Goal: Task Accomplishment & Management: Use online tool/utility

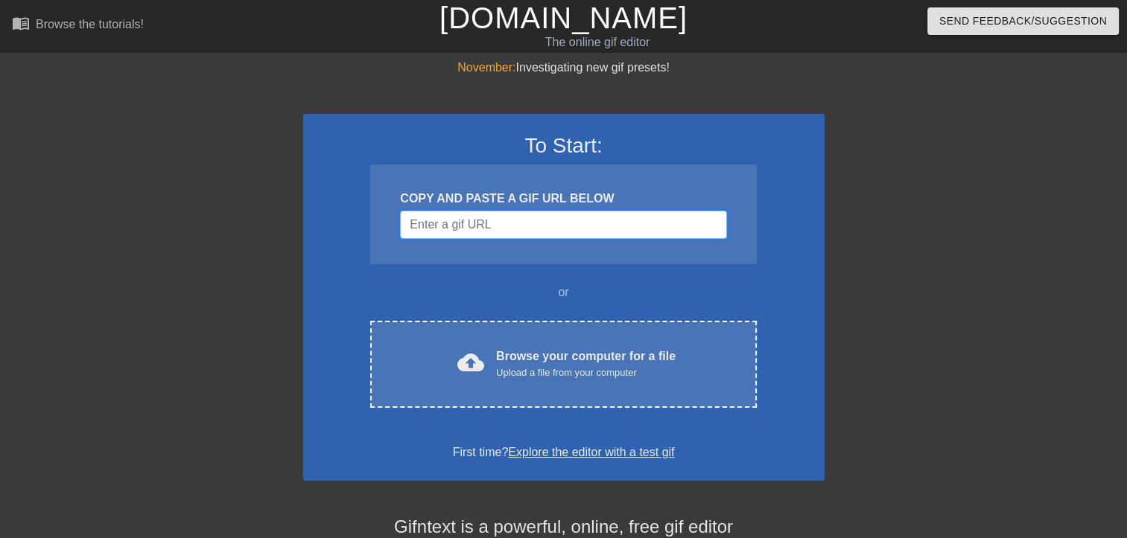
click at [539, 226] on input "Username" at bounding box center [563, 225] width 326 height 28
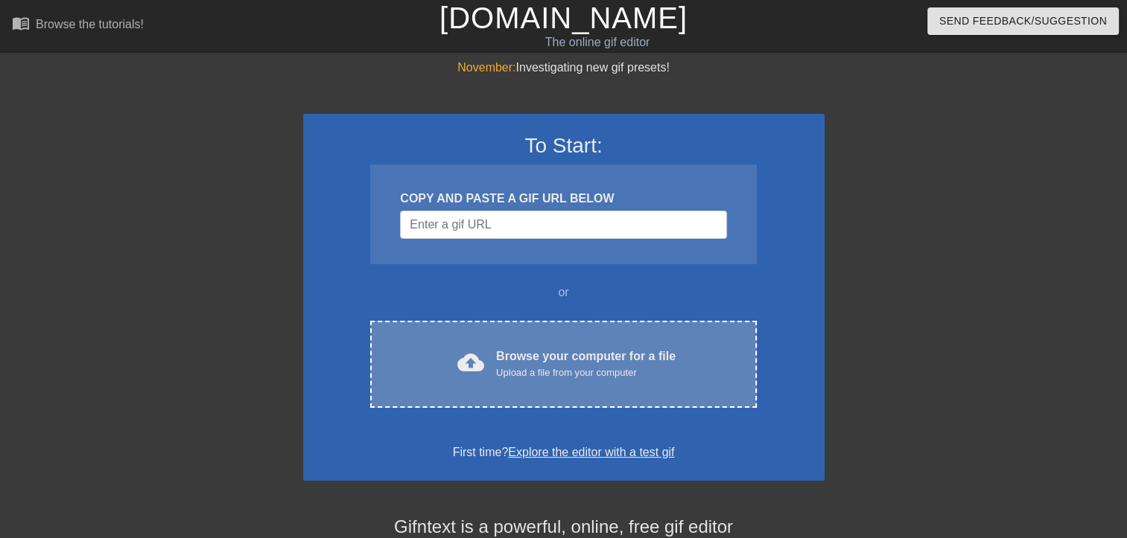
click at [596, 357] on div "Browse your computer for a file Upload a file from your computer" at bounding box center [585, 364] width 179 height 33
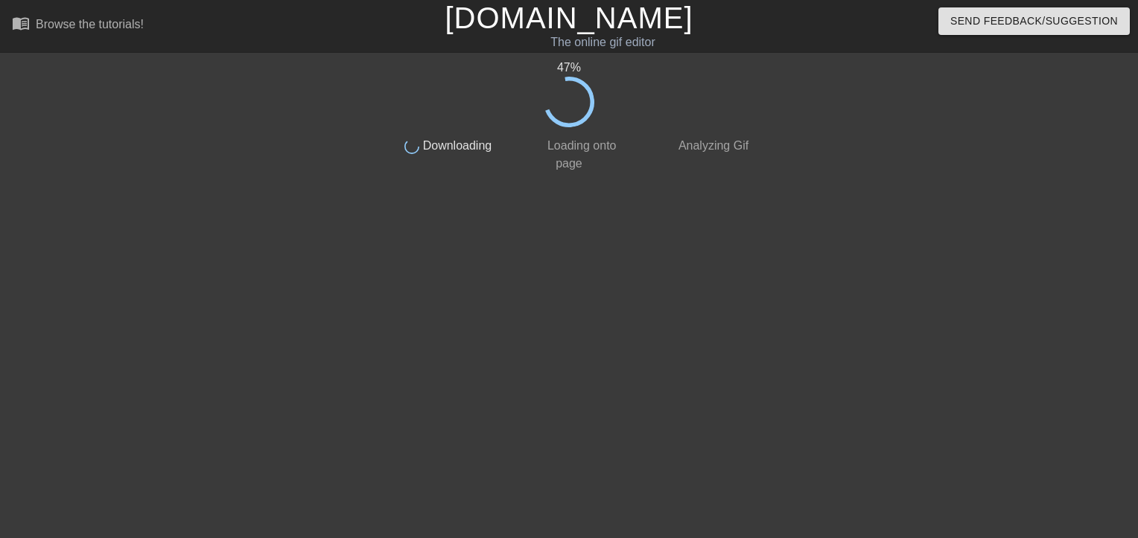
click at [588, 93] on circle at bounding box center [569, 102] width 54 height 54
drag, startPoint x: 588, startPoint y: 93, endPoint x: 600, endPoint y: 112, distance: 22.1
drag, startPoint x: 600, startPoint y: 112, endPoint x: 445, endPoint y: 169, distance: 165.8
click at [445, 152] on span "Downloading" at bounding box center [455, 145] width 72 height 13
drag, startPoint x: 445, startPoint y: 169, endPoint x: 344, endPoint y: 270, distance: 142.7
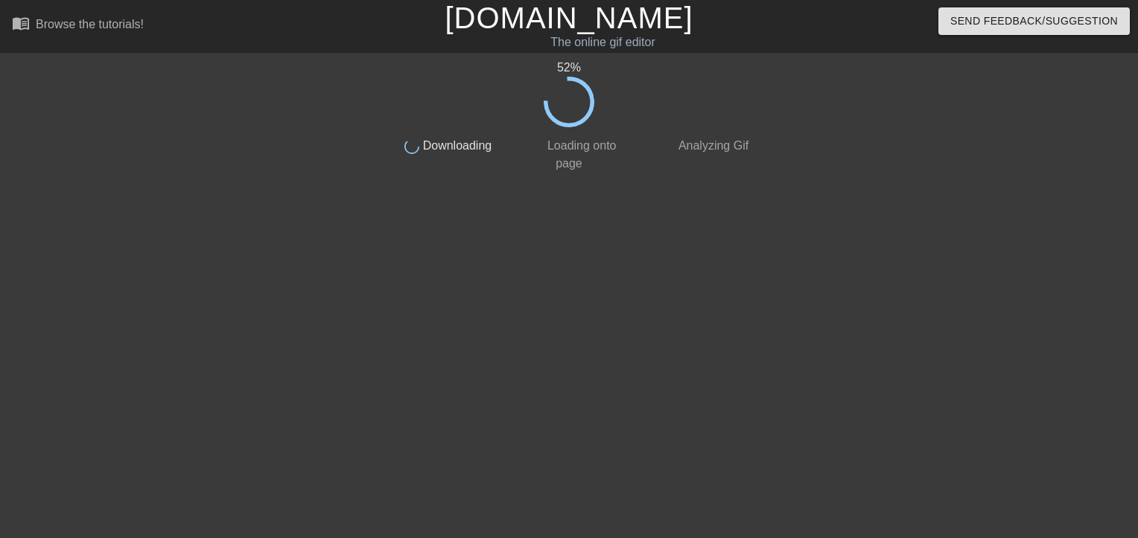
click at [344, 270] on div at bounding box center [252, 282] width 223 height 447
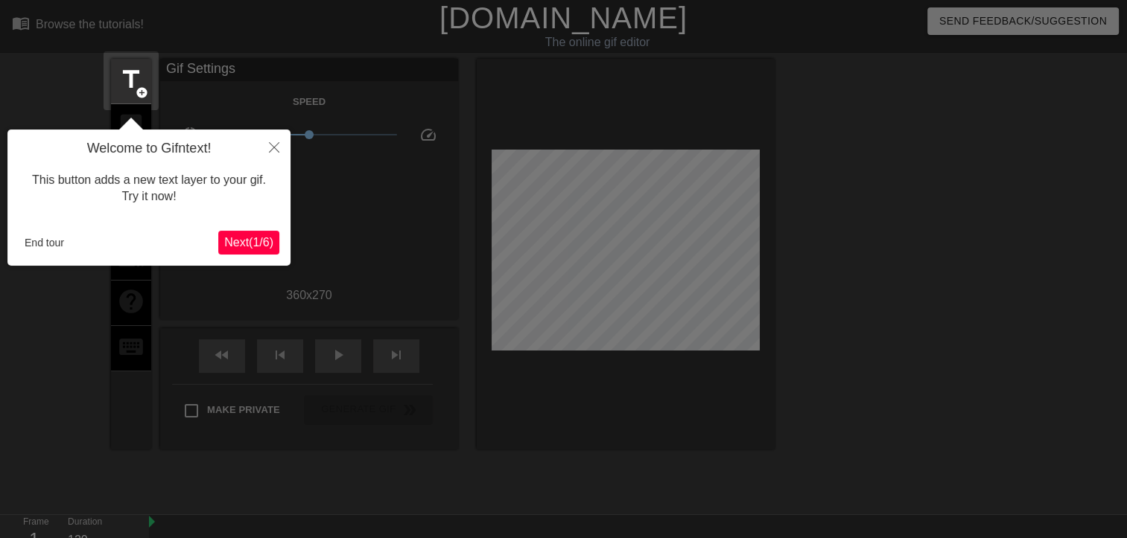
scroll to position [36, 0]
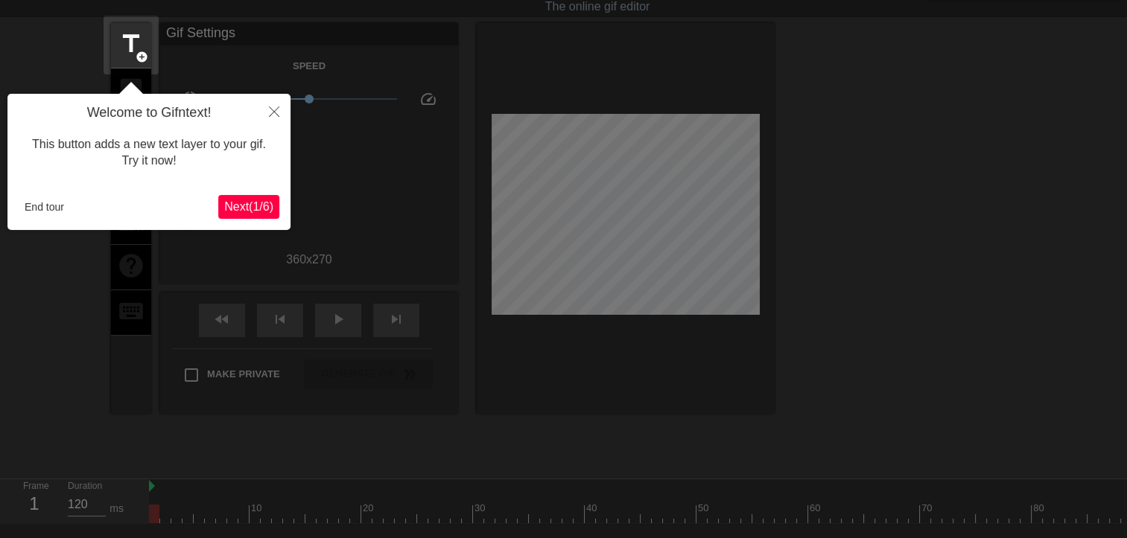
click at [247, 208] on span "Next ( 1 / 6 )" at bounding box center [248, 206] width 49 height 13
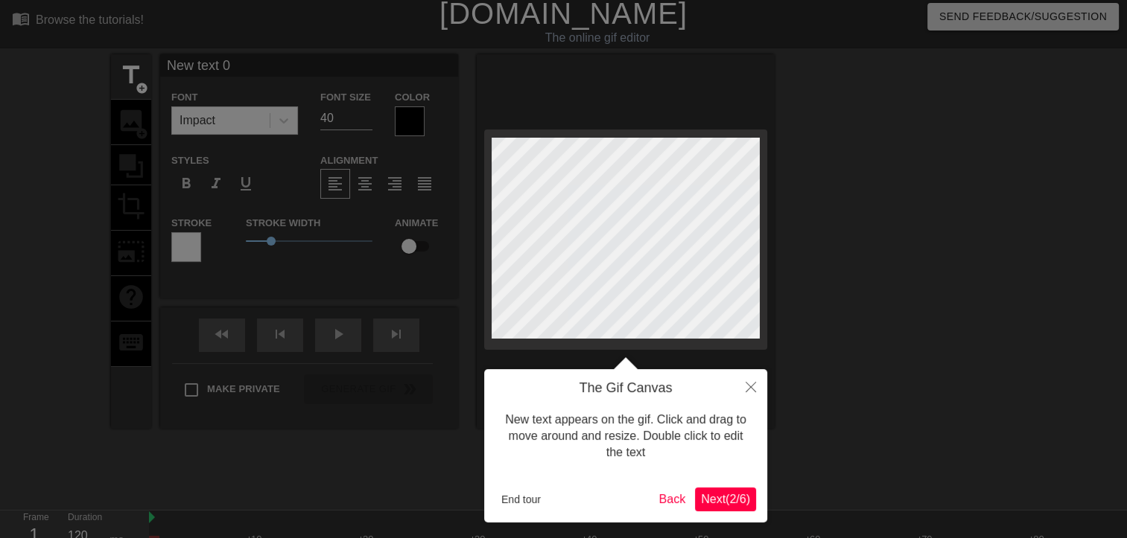
scroll to position [0, 0]
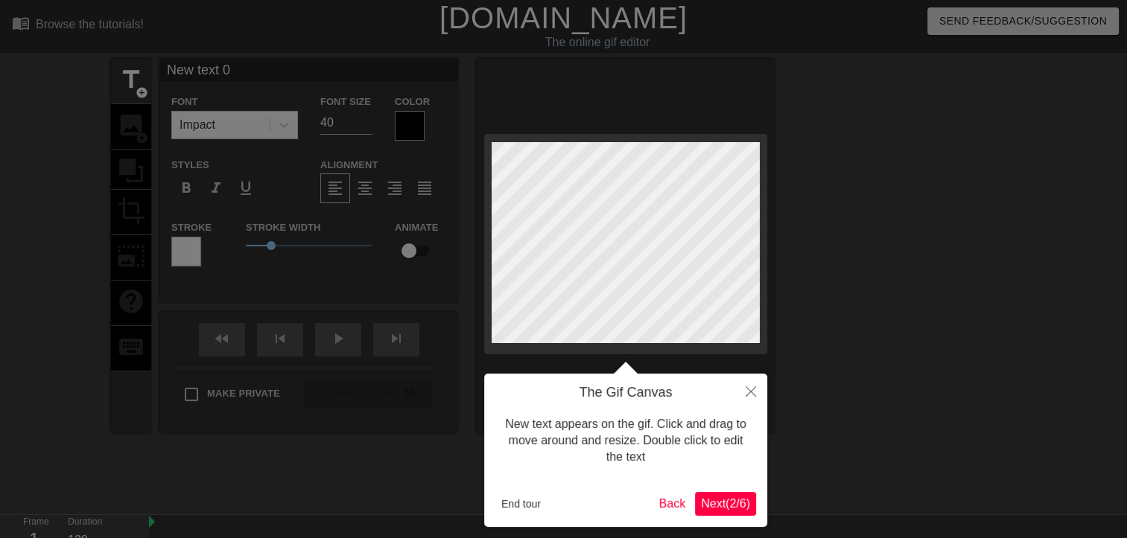
click at [727, 500] on span "Next ( 2 / 6 )" at bounding box center [725, 503] width 49 height 13
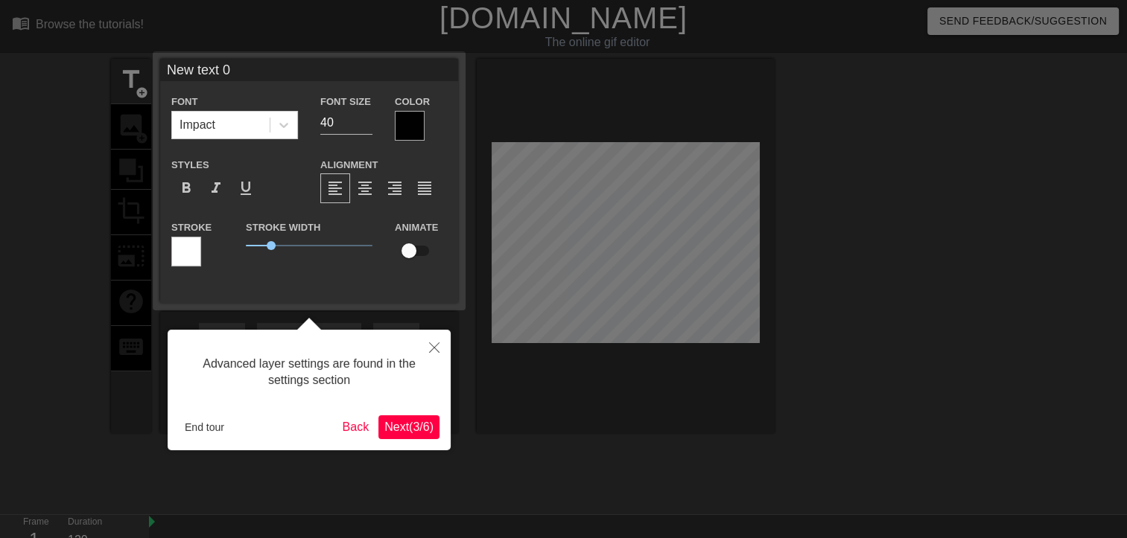
scroll to position [36, 0]
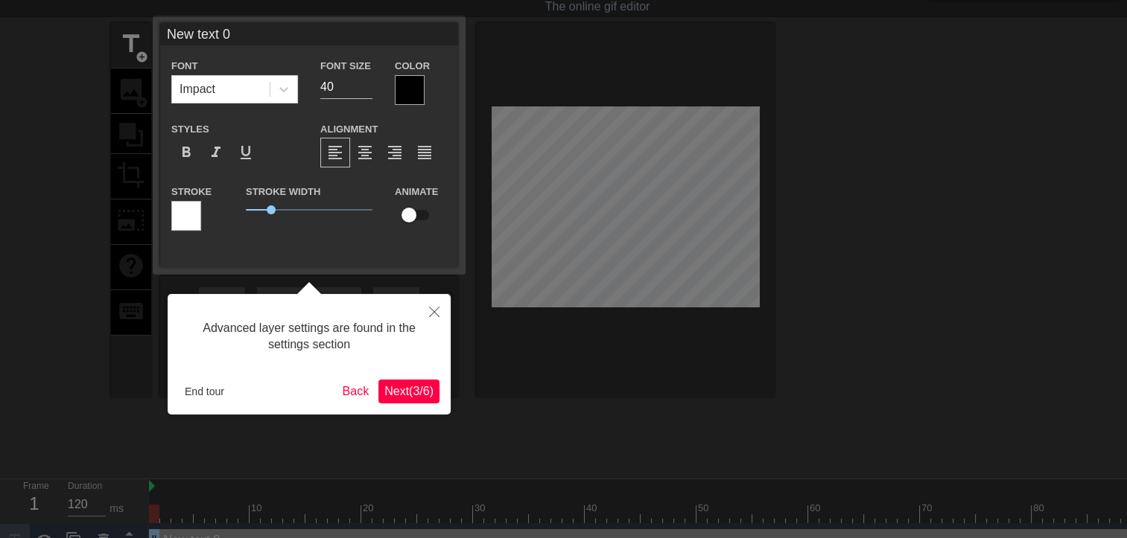
click at [411, 397] on span "Next ( 3 / 6 )" at bounding box center [408, 391] width 49 height 13
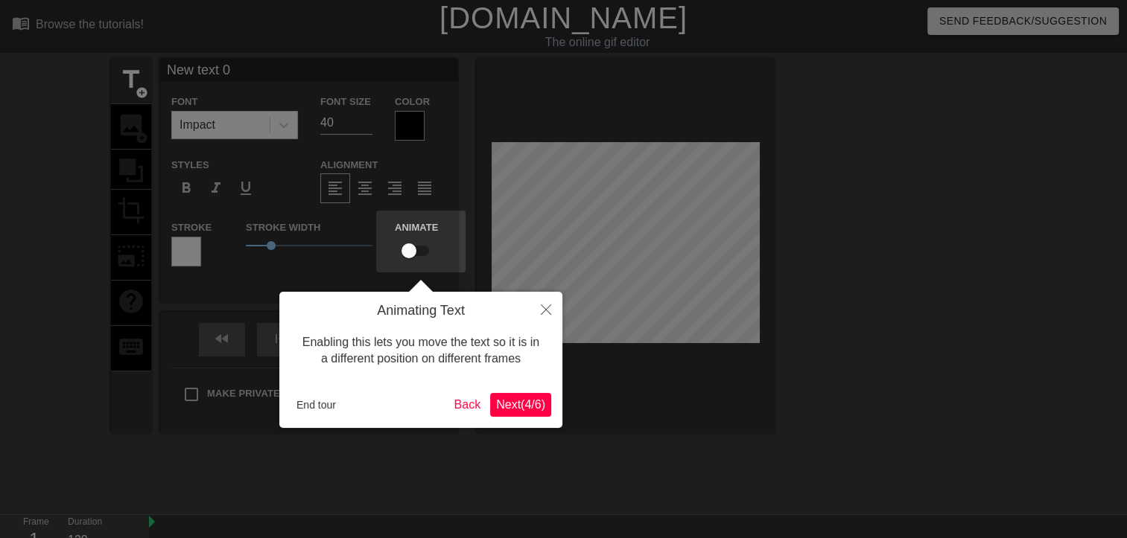
scroll to position [0, 0]
click at [521, 407] on span "Next ( 4 / 6 )" at bounding box center [520, 404] width 49 height 13
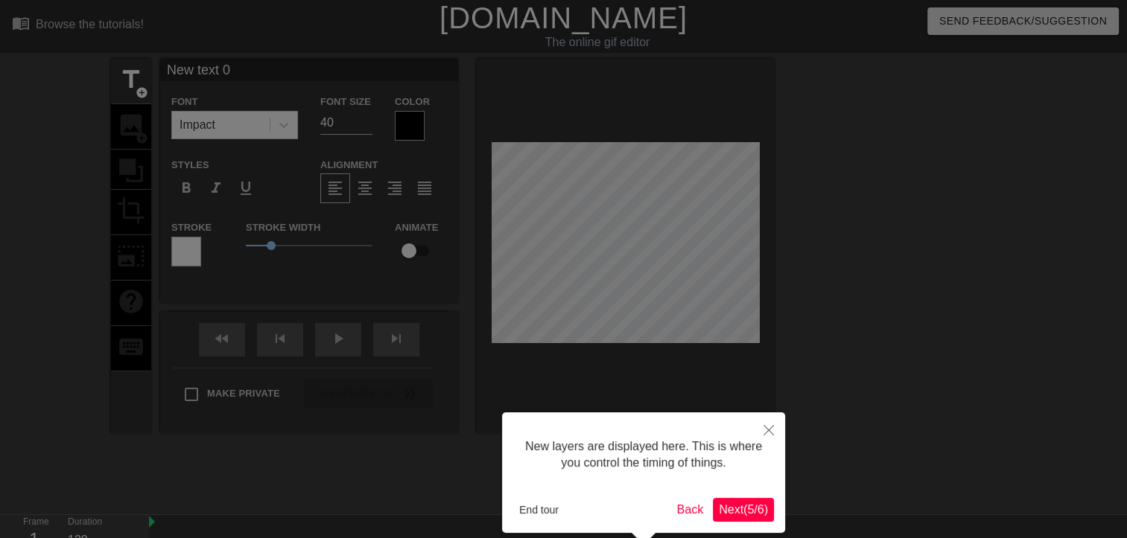
scroll to position [68, 0]
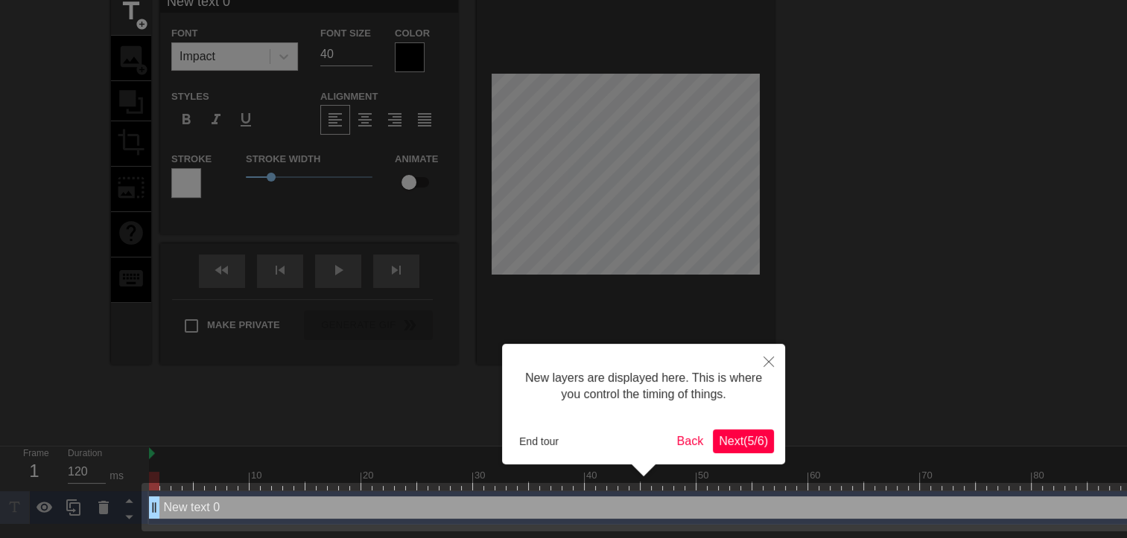
click at [745, 439] on span "Next ( 5 / 6 )" at bounding box center [743, 441] width 49 height 13
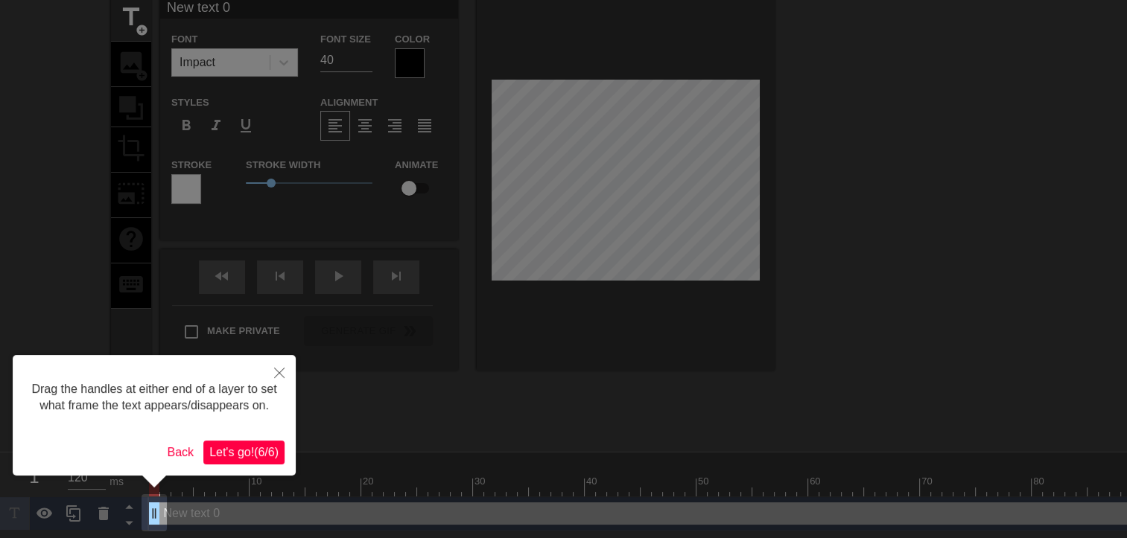
scroll to position [0, 0]
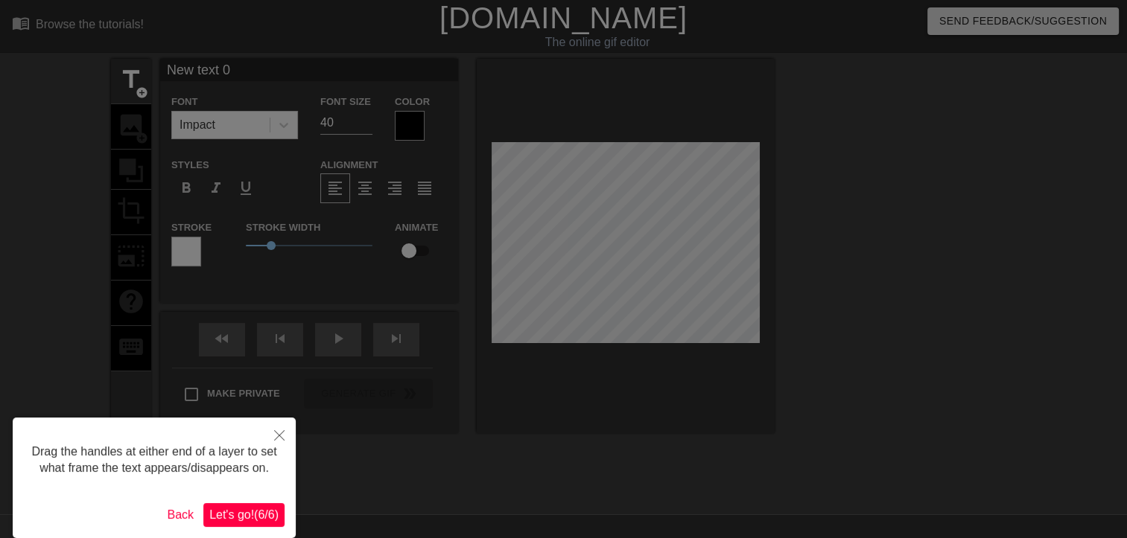
click at [243, 509] on span "Let's go! ( 6 / 6 )" at bounding box center [243, 515] width 69 height 13
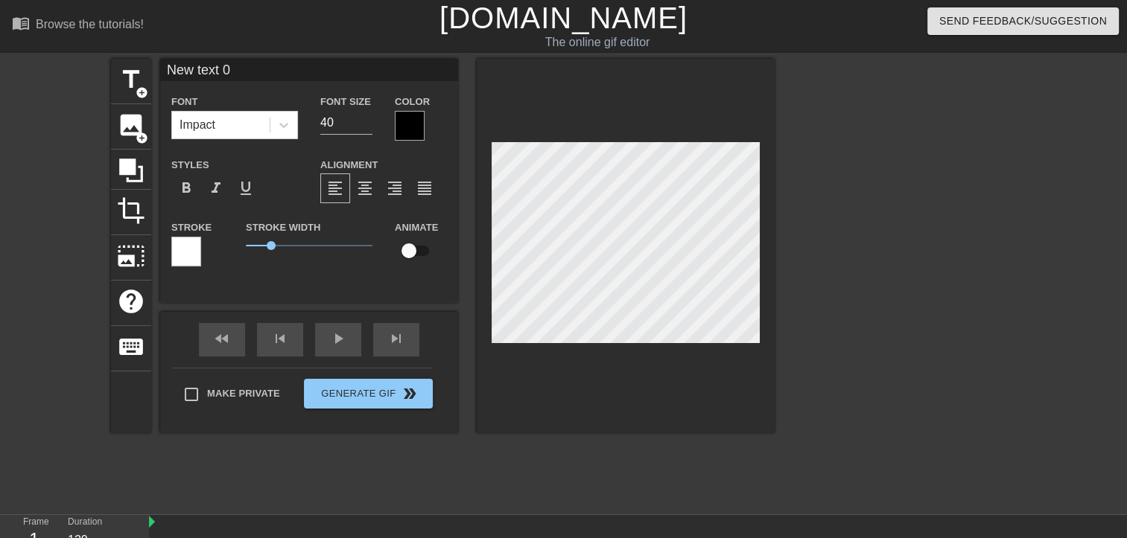
click at [532, 489] on div "title add_circle image add_circle crop photo_size_select_large help keyboard Ne…" at bounding box center [442, 282] width 663 height 447
drag, startPoint x: 150, startPoint y: 523, endPoint x: 133, endPoint y: 524, distance: 16.4
drag, startPoint x: 152, startPoint y: 523, endPoint x: 164, endPoint y: 523, distance: 11.9
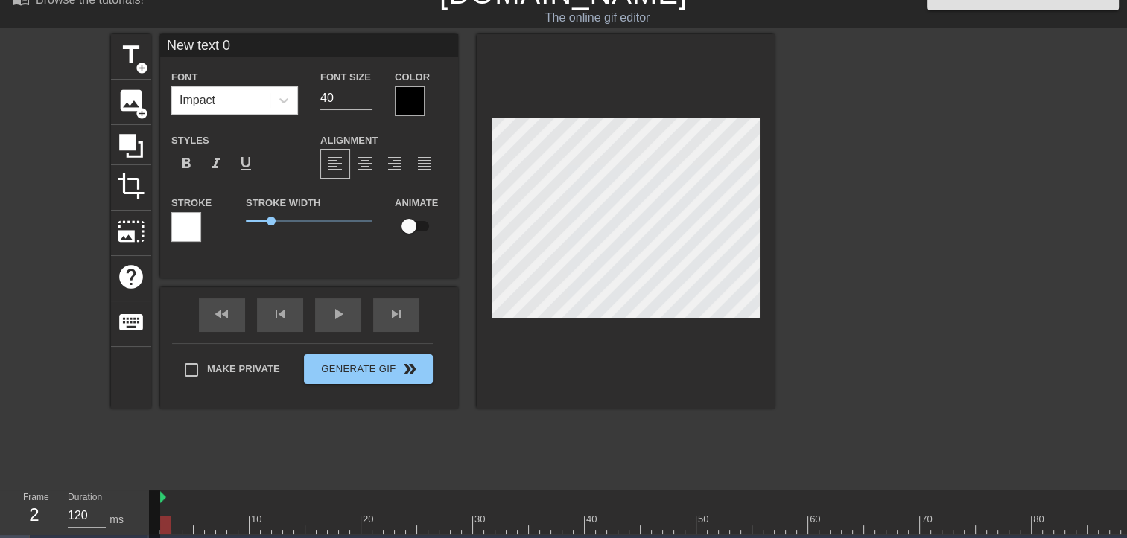
scroll to position [28, 0]
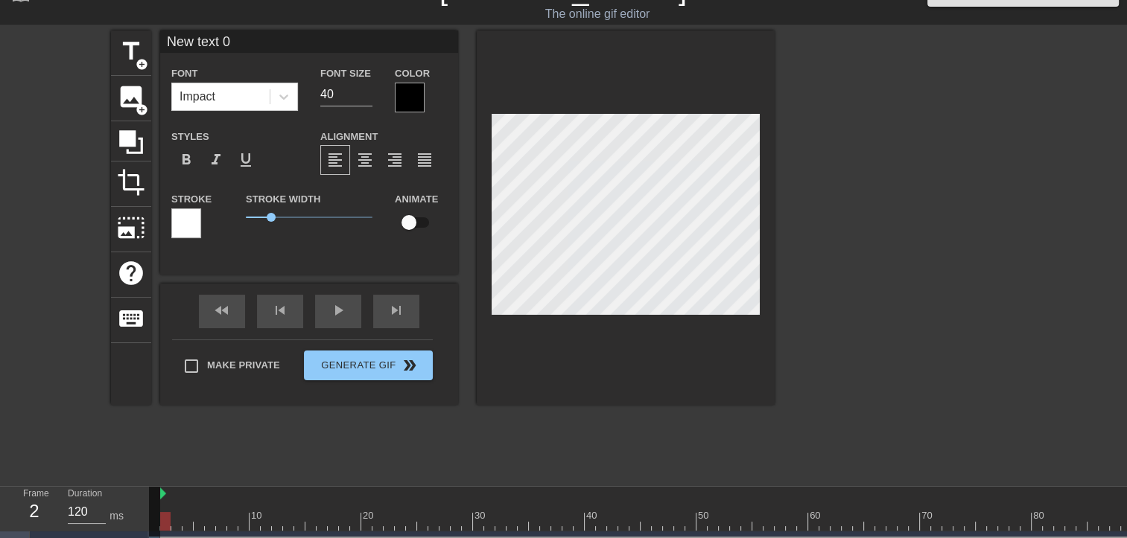
drag, startPoint x: 156, startPoint y: 500, endPoint x: 148, endPoint y: 504, distance: 9.0
click at [148, 504] on div "Frame 2 Duration 120 ms 10 20 30 40 50 60 70 80 90 100 110 120 New text 0 drag_…" at bounding box center [563, 526] width 1127 height 78
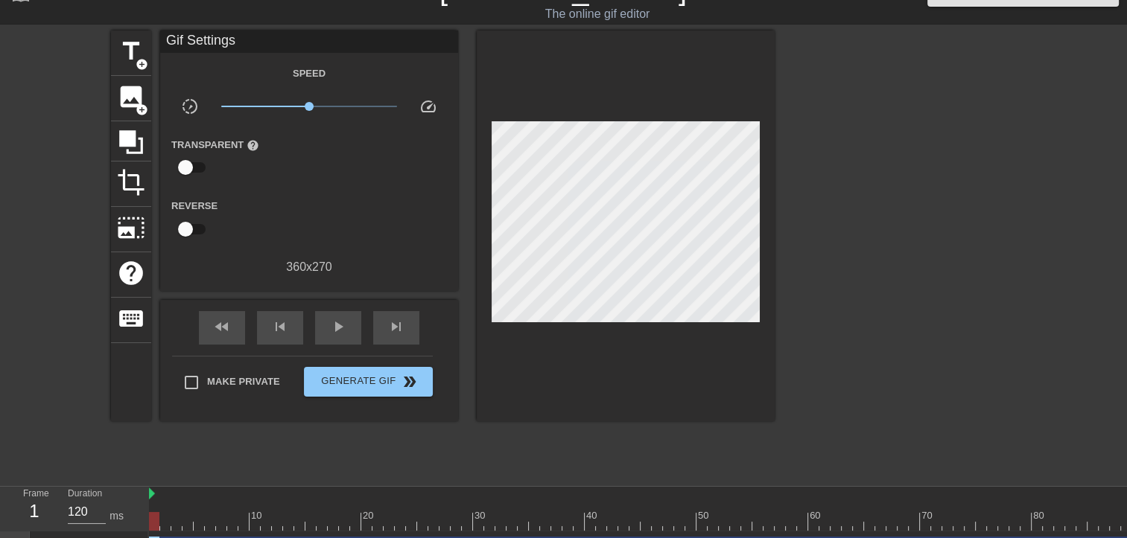
click at [141, 462] on div "title add_circle image add_circle crop photo_size_select_large help keyboard Gi…" at bounding box center [442, 254] width 663 height 447
click at [872, 513] on div at bounding box center [836, 521] width 1374 height 19
click at [159, 521] on div at bounding box center [836, 521] width 1374 height 19
click at [224, 518] on div at bounding box center [836, 521] width 1374 height 19
drag, startPoint x: 224, startPoint y: 518, endPoint x: 149, endPoint y: 512, distance: 75.4
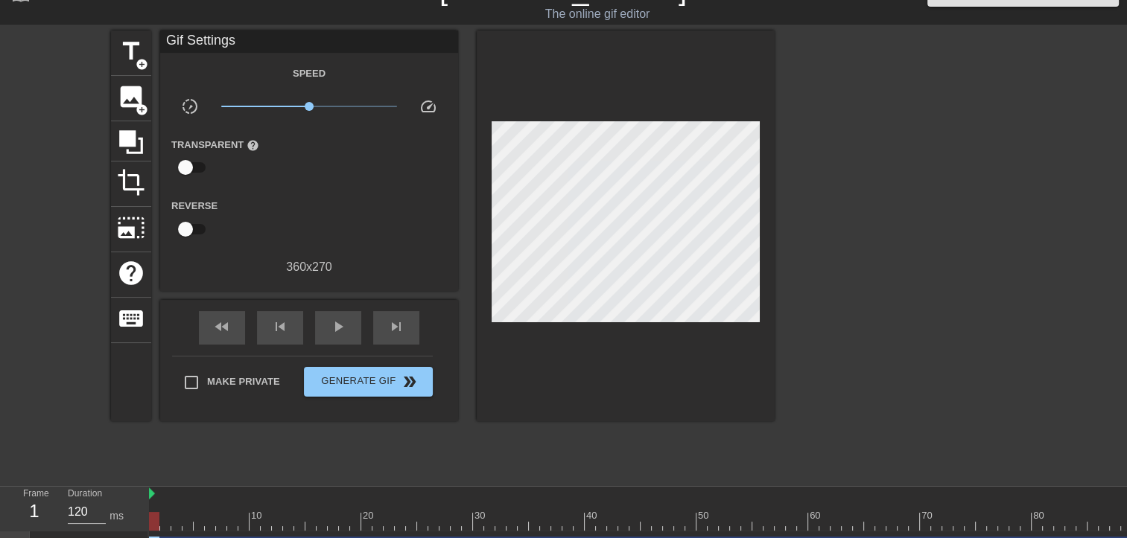
click at [149, 512] on div at bounding box center [154, 521] width 10 height 19
click at [123, 97] on span "image" at bounding box center [131, 97] width 28 height 28
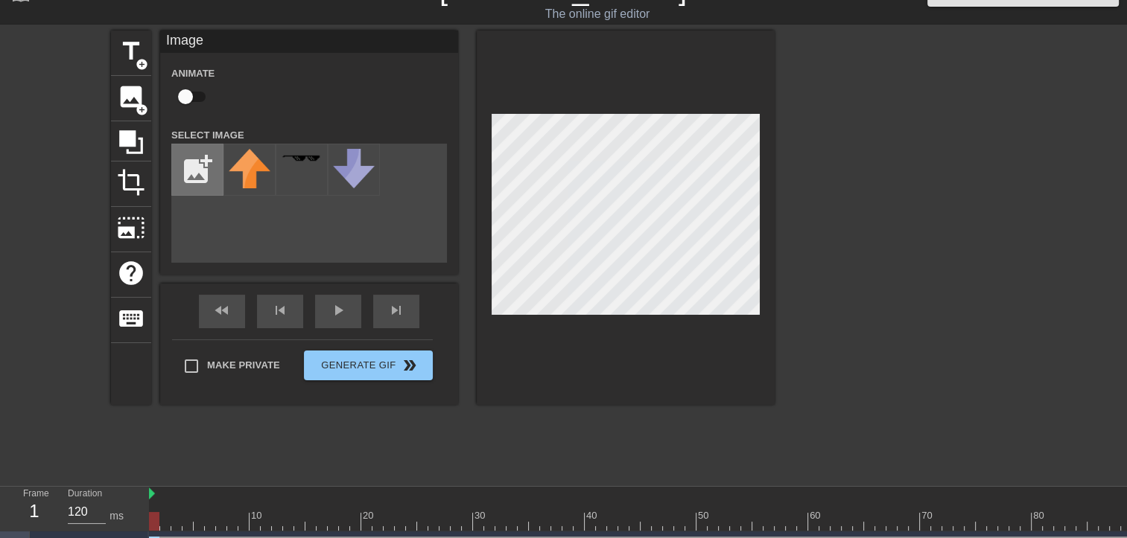
click at [203, 171] on input "file" at bounding box center [197, 169] width 51 height 51
type input "C:\fakepath\Zrzut ekranu [DATE] 092204.png"
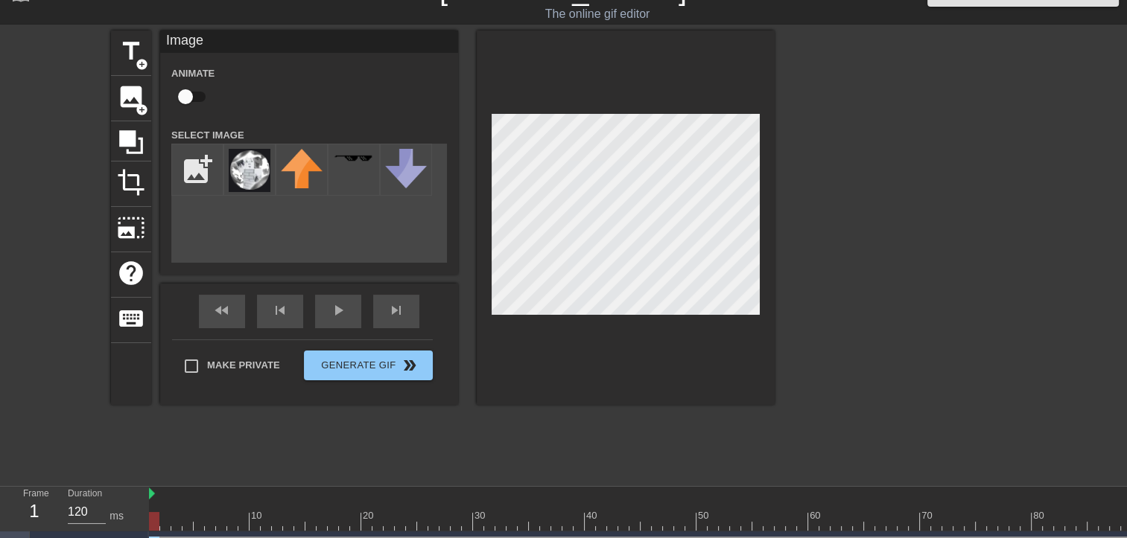
click at [506, 443] on div "title add_circle image add_circle crop photo_size_select_large help keyboard Im…" at bounding box center [442, 254] width 663 height 447
click at [246, 164] on img at bounding box center [250, 170] width 42 height 43
click at [246, 174] on img at bounding box center [250, 170] width 42 height 43
click at [245, 173] on img at bounding box center [250, 170] width 42 height 43
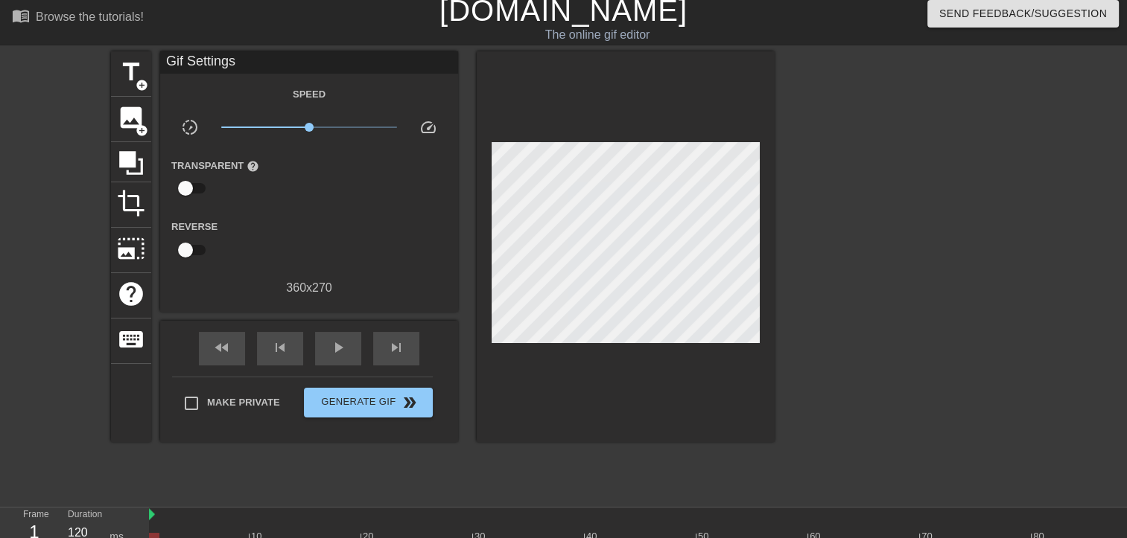
scroll to position [0, 0]
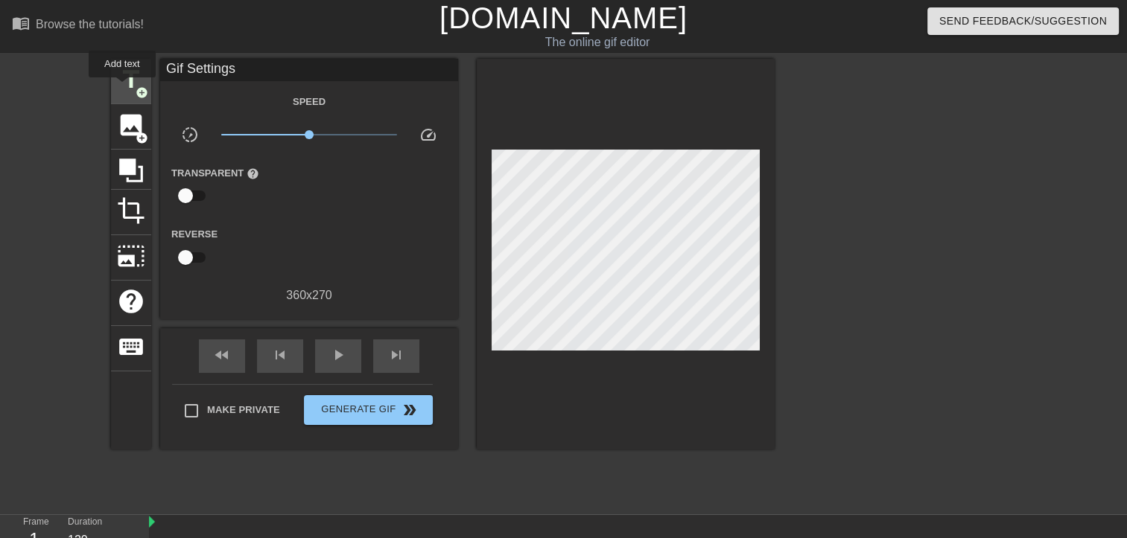
click at [122, 88] on span "title" at bounding box center [131, 80] width 28 height 28
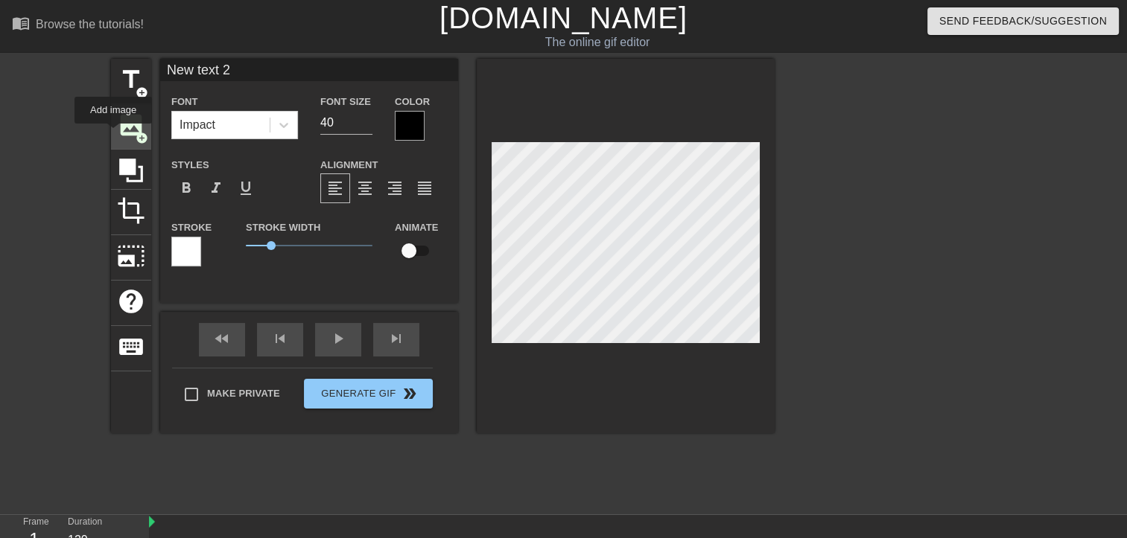
click at [113, 134] on div "image add_circle" at bounding box center [131, 126] width 40 height 45
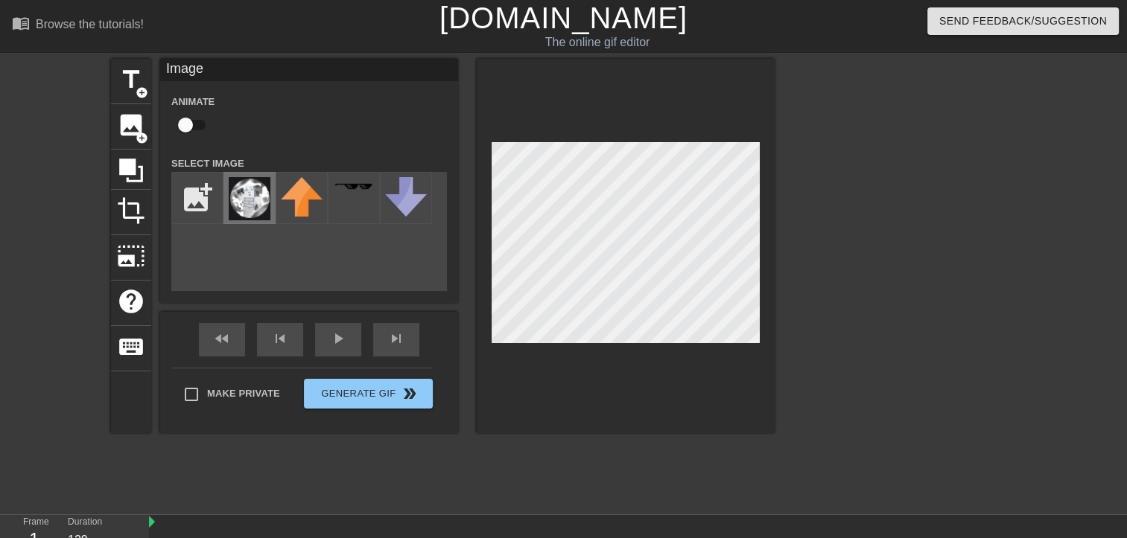
click at [238, 208] on img at bounding box center [250, 198] width 42 height 43
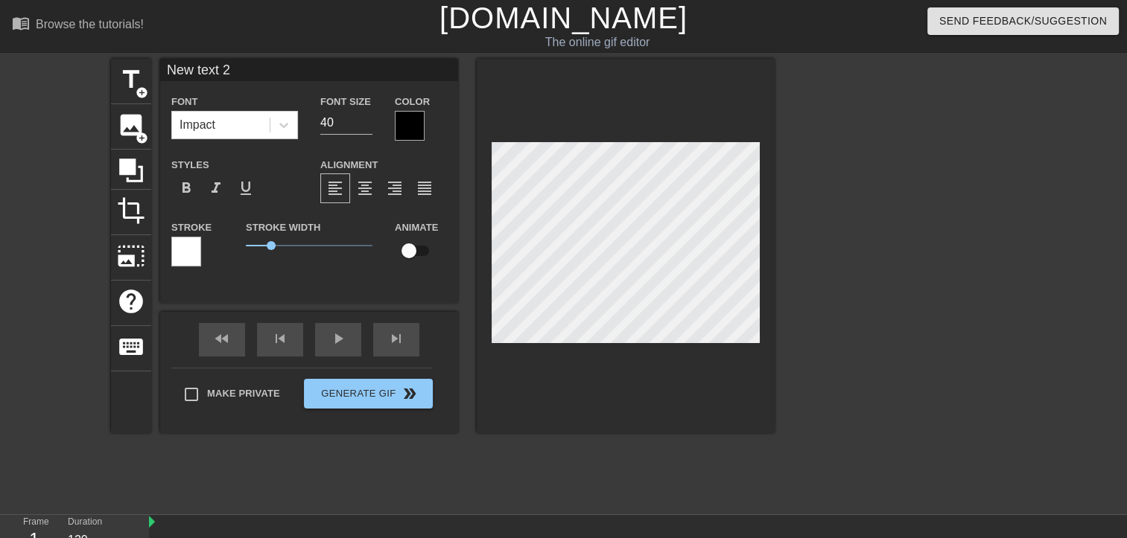
click at [497, 408] on div at bounding box center [626, 246] width 298 height 375
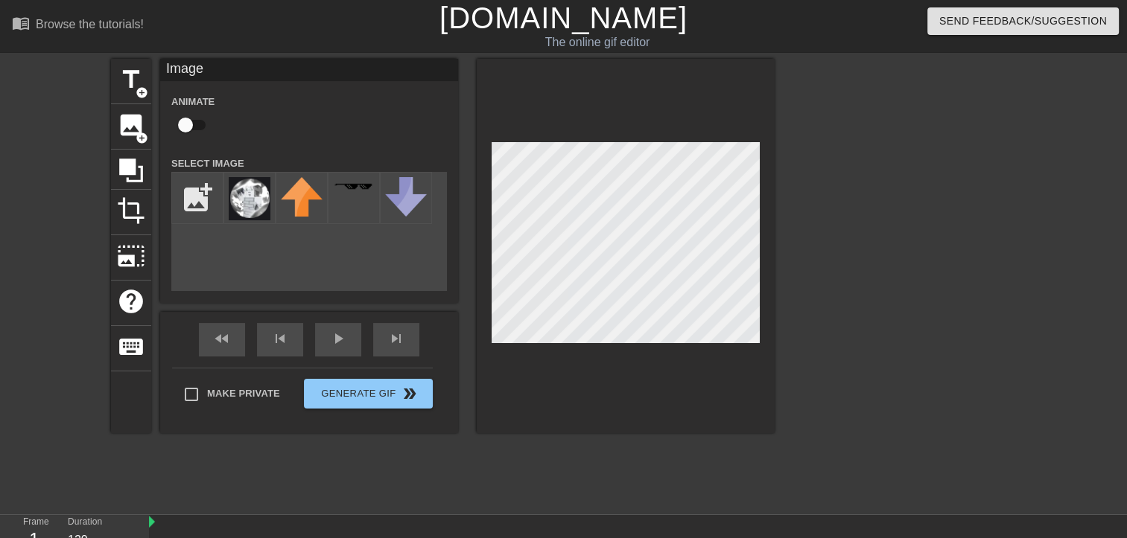
click at [917, 342] on div at bounding box center [903, 282] width 223 height 447
click at [933, 225] on div at bounding box center [903, 282] width 223 height 447
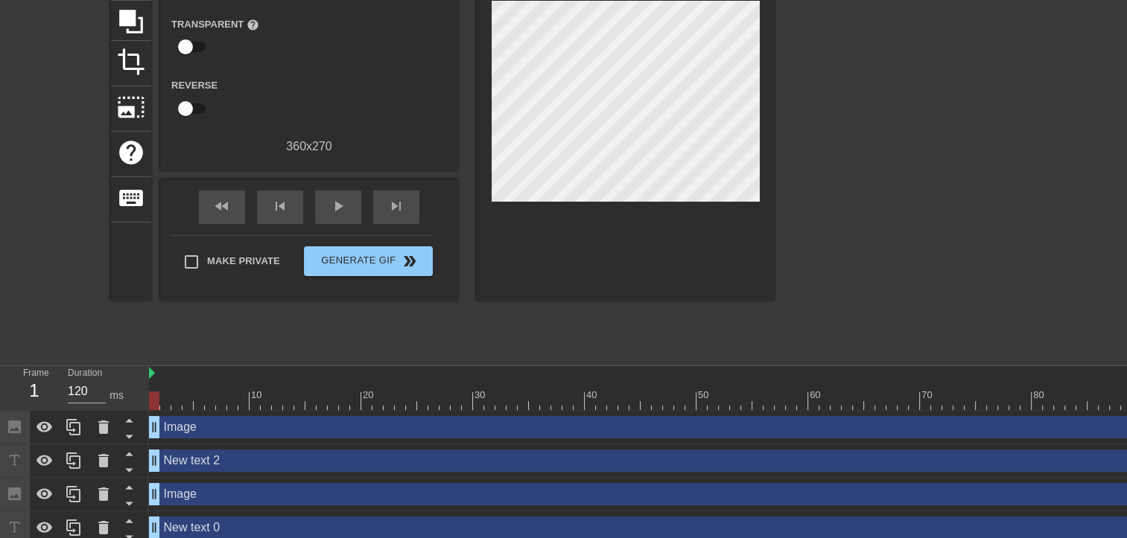
scroll to position [158, 0]
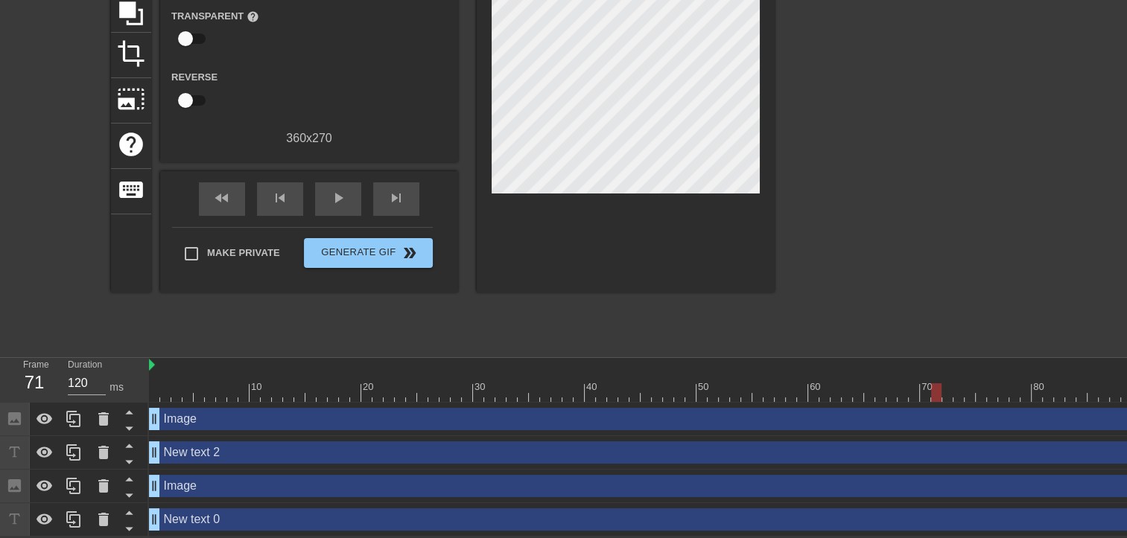
drag, startPoint x: 153, startPoint y: 389, endPoint x: 947, endPoint y: 393, distance: 793.7
click at [941, 393] on div at bounding box center [936, 392] width 10 height 19
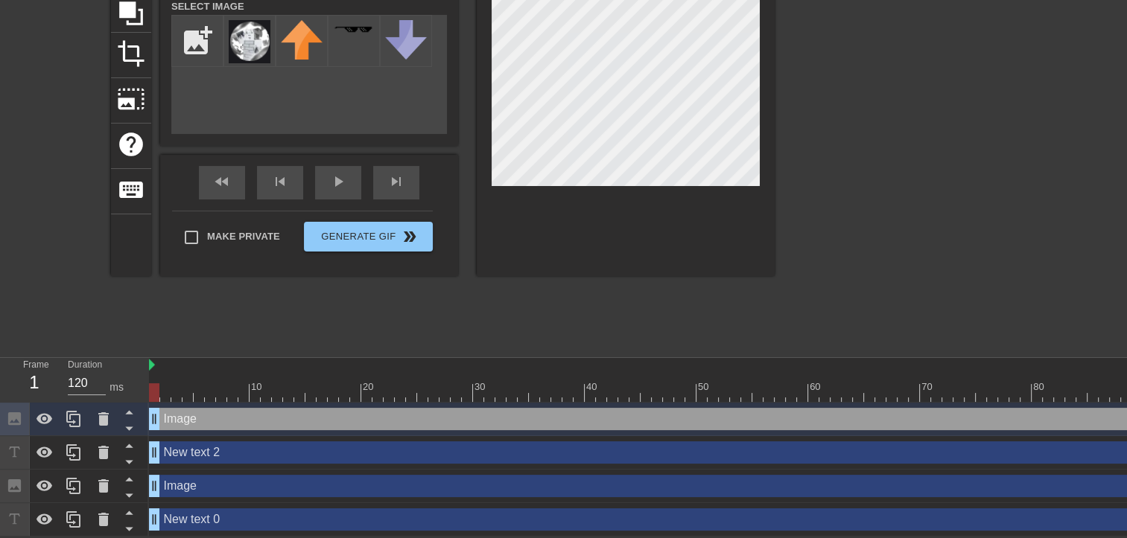
drag, startPoint x: 934, startPoint y: 412, endPoint x: 1045, endPoint y: 407, distance: 111.1
click at [1045, 408] on div "Image drag_handle drag_handle" at bounding box center [836, 419] width 1374 height 22
drag, startPoint x: 885, startPoint y: 397, endPoint x: 1013, endPoint y: 389, distance: 128.3
click at [1013, 392] on div at bounding box center [836, 392] width 1374 height 19
drag, startPoint x: 1016, startPoint y: 389, endPoint x: 1036, endPoint y: 384, distance: 21.3
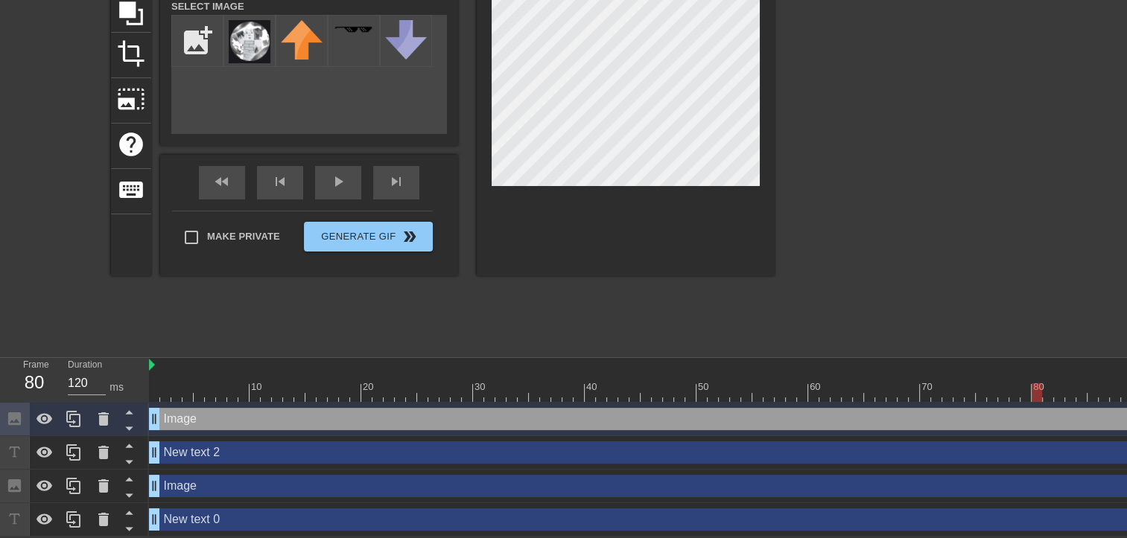
click at [1036, 384] on div at bounding box center [1036, 392] width 10 height 19
click at [1042, 383] on div at bounding box center [1047, 392] width 10 height 19
drag, startPoint x: 1048, startPoint y: 389, endPoint x: 1062, endPoint y: 389, distance: 14.1
click at [1062, 389] on div at bounding box center [1059, 392] width 10 height 19
click at [1065, 389] on div at bounding box center [1070, 392] width 10 height 19
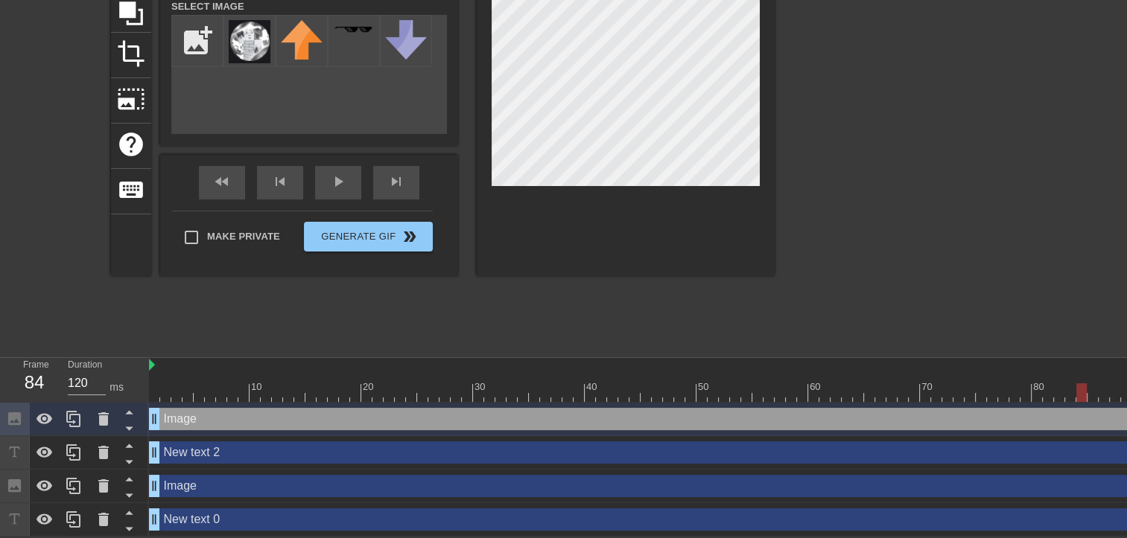
click at [1076, 389] on div at bounding box center [1081, 392] width 10 height 19
click at [1087, 390] on div at bounding box center [1092, 392] width 10 height 19
click at [1098, 389] on div at bounding box center [1103, 392] width 10 height 19
click at [923, 255] on div at bounding box center [903, 125] width 223 height 447
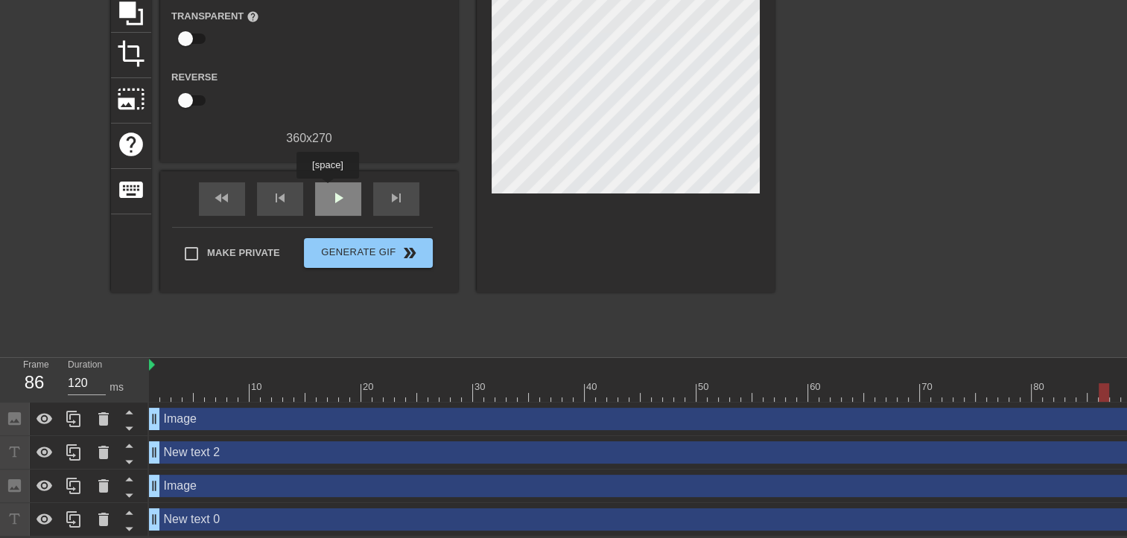
click at [327, 189] on div "play_arrow" at bounding box center [338, 199] width 46 height 34
click at [232, 192] on div "fast_rewind" at bounding box center [222, 199] width 46 height 34
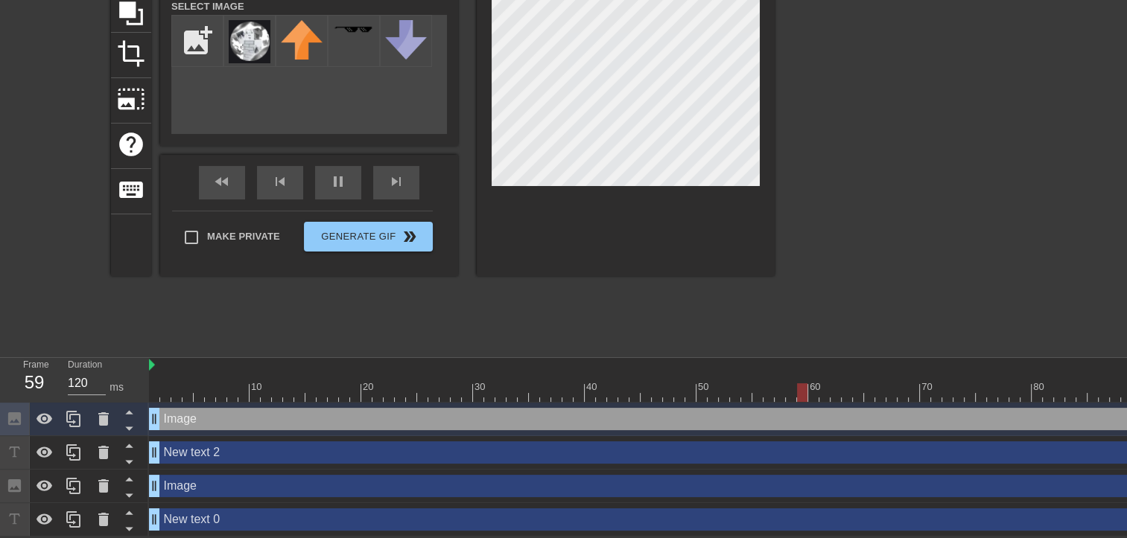
click at [972, 255] on div at bounding box center [903, 125] width 223 height 447
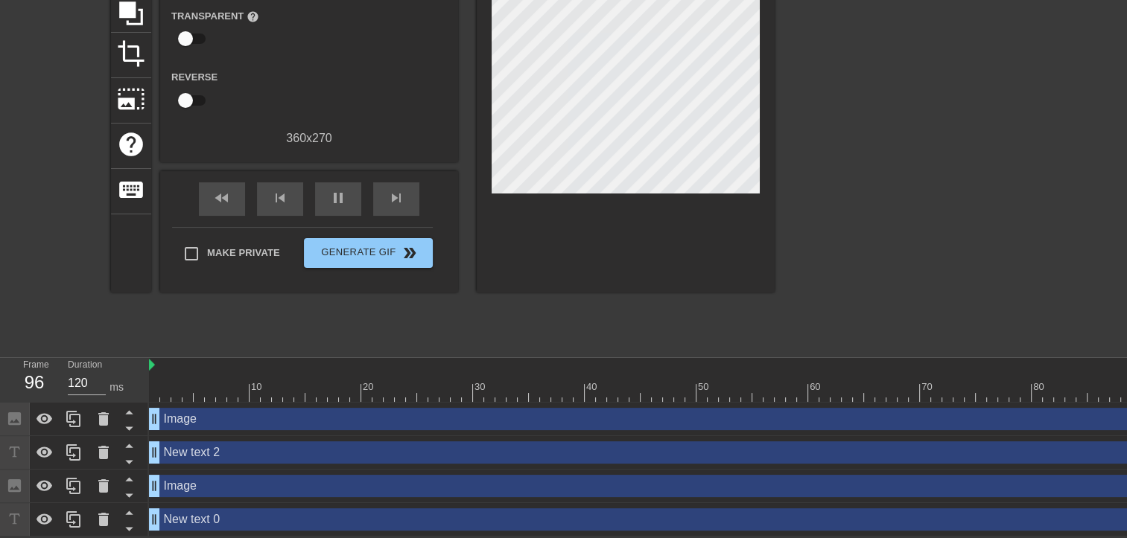
click at [167, 415] on div "Image drag_handle drag_handle" at bounding box center [836, 419] width 1374 height 22
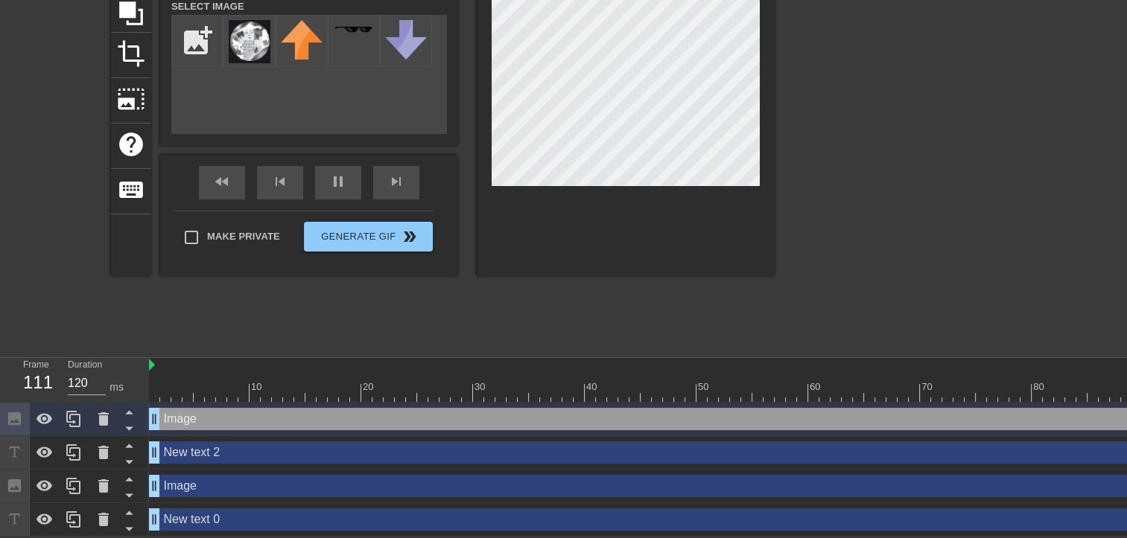
click at [197, 410] on div "Image drag_handle drag_handle" at bounding box center [836, 419] width 1374 height 22
click at [127, 421] on icon at bounding box center [129, 428] width 19 height 19
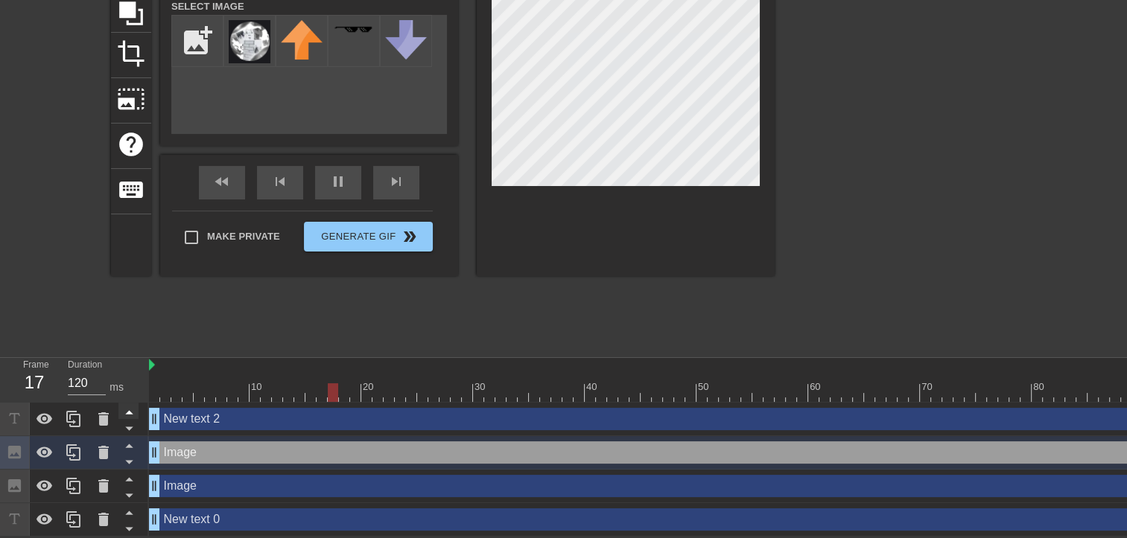
click at [125, 410] on icon at bounding box center [129, 412] width 19 height 19
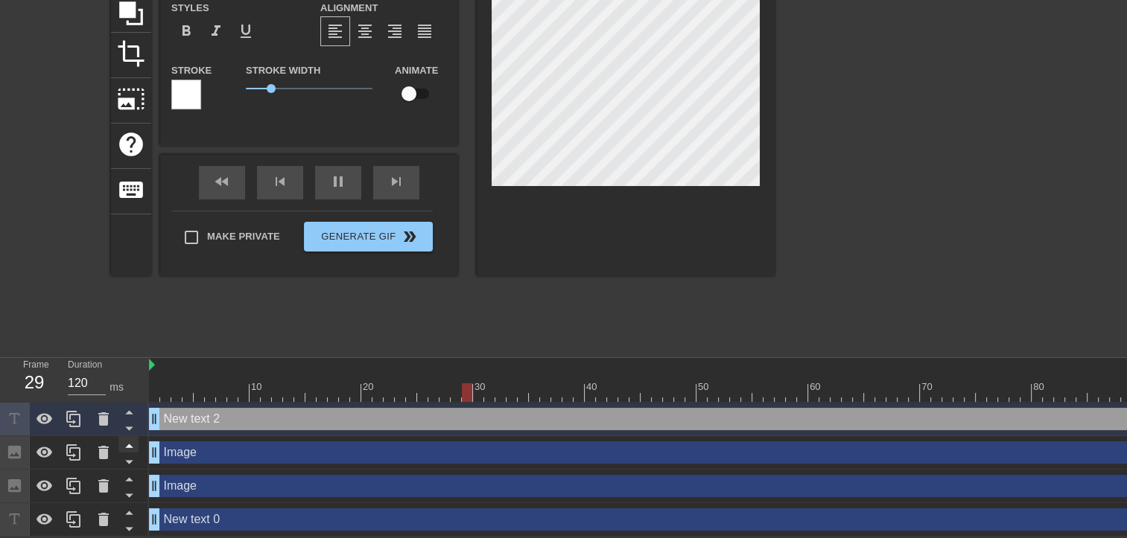
click at [130, 437] on icon at bounding box center [129, 445] width 19 height 19
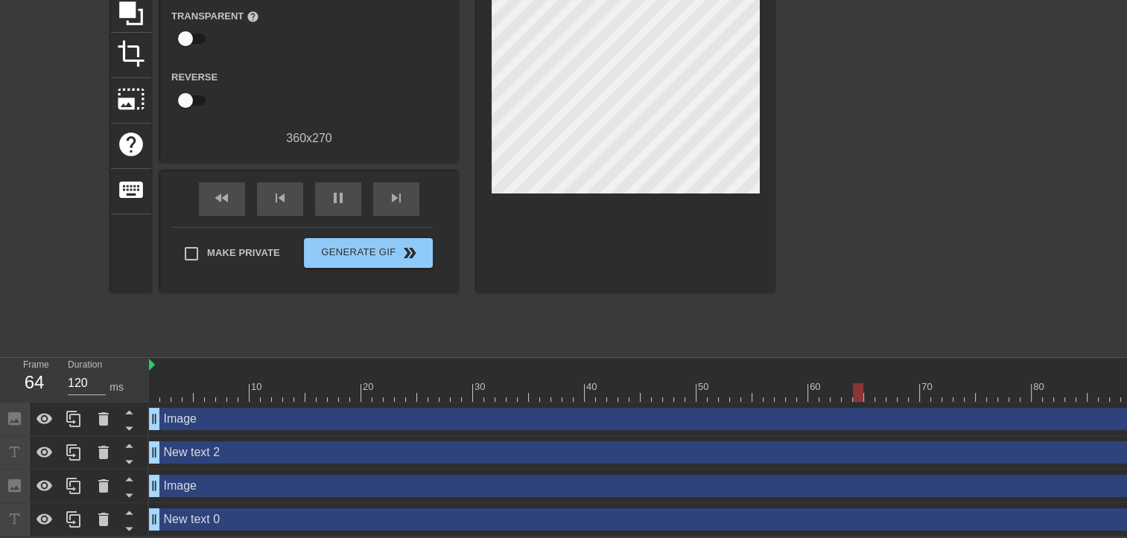
click at [672, 344] on div "title add_circle image add_circle crop photo_size_select_large help keyboard Gi…" at bounding box center [442, 125] width 663 height 447
click at [46, 418] on icon at bounding box center [45, 419] width 18 height 18
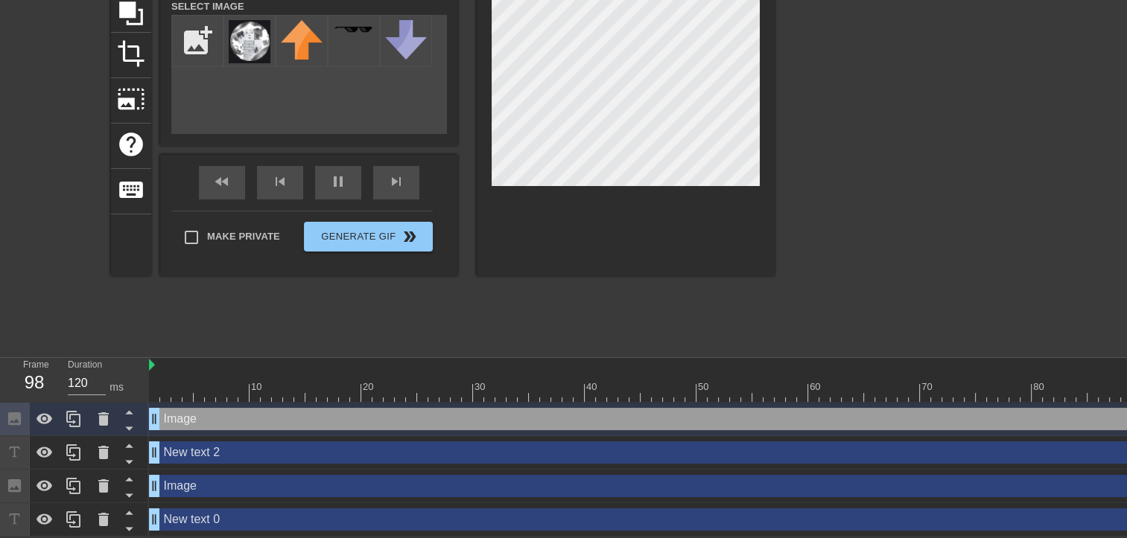
click at [560, 319] on div "title add_circle image add_circle crop photo_size_select_large help keyboard Im…" at bounding box center [442, 125] width 663 height 447
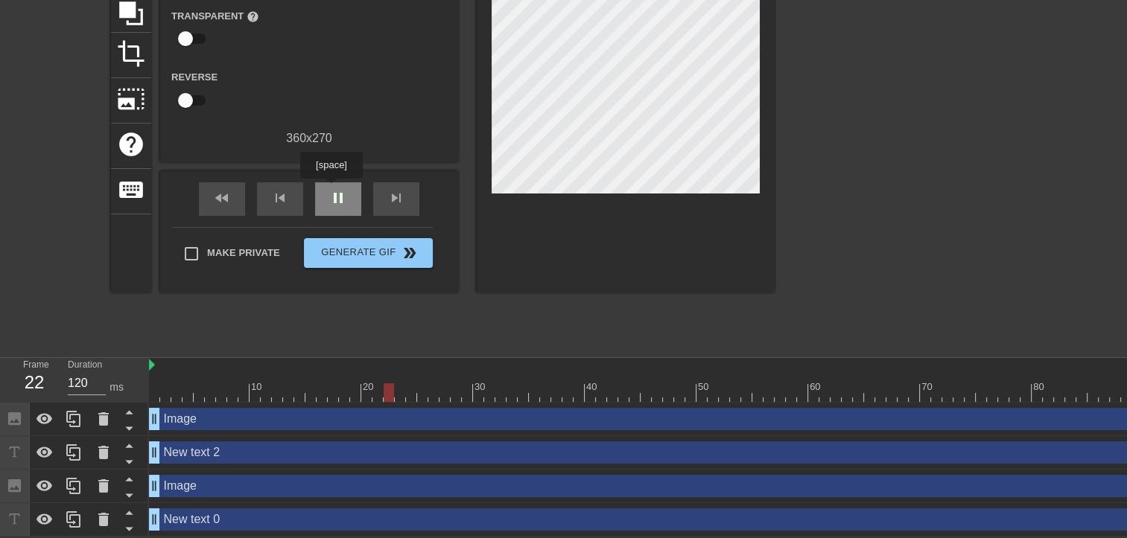
click at [331, 189] on span "pause" at bounding box center [338, 198] width 18 height 18
click at [289, 188] on div "skip_previous" at bounding box center [280, 199] width 46 height 34
click at [230, 197] on span "fast_rewind" at bounding box center [222, 198] width 18 height 18
click at [341, 196] on span "play_arrow" at bounding box center [338, 198] width 18 height 18
click at [340, 197] on span "pause" at bounding box center [338, 198] width 18 height 18
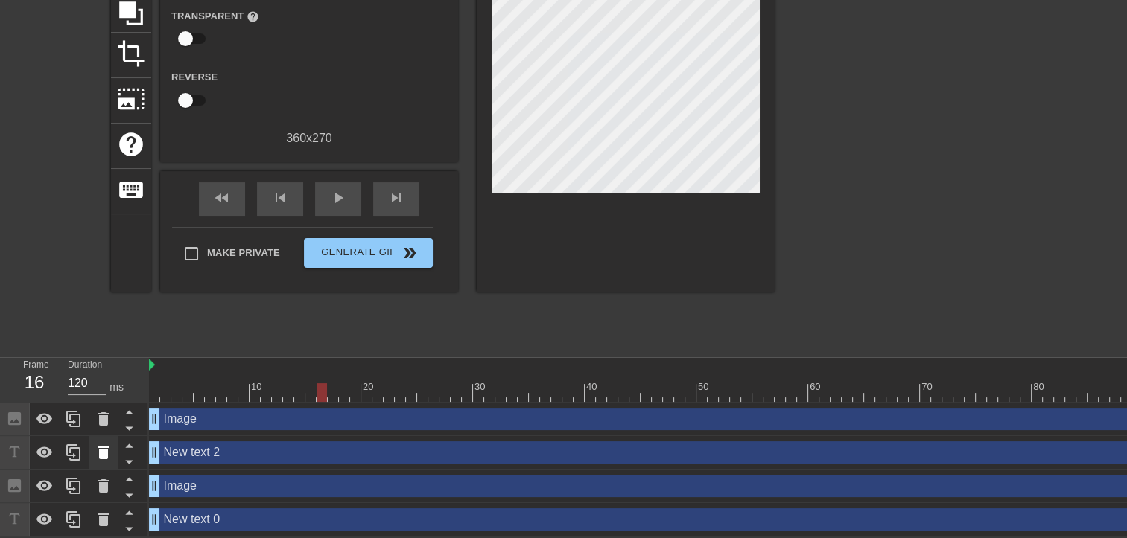
drag, startPoint x: 217, startPoint y: 450, endPoint x: 100, endPoint y: 457, distance: 117.9
click at [100, 457] on icon at bounding box center [103, 452] width 10 height 13
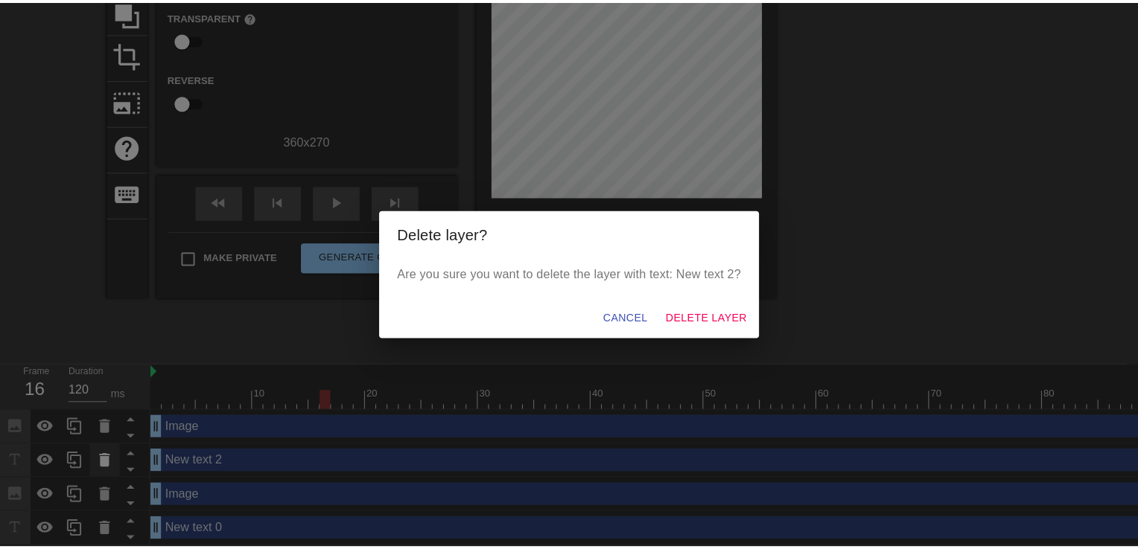
scroll to position [147, 0]
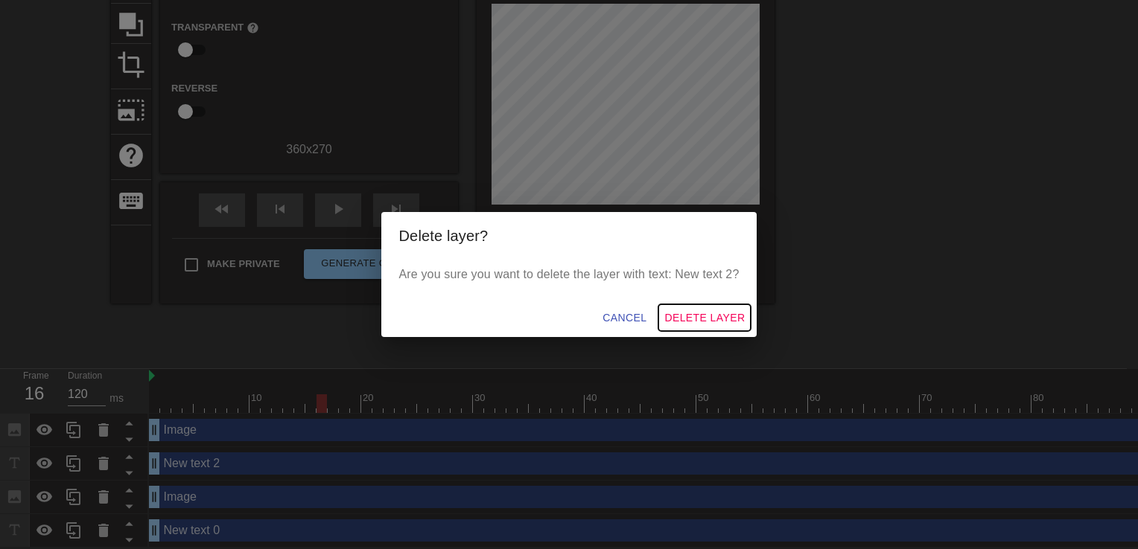
click at [710, 317] on span "Delete Layer" at bounding box center [704, 318] width 80 height 19
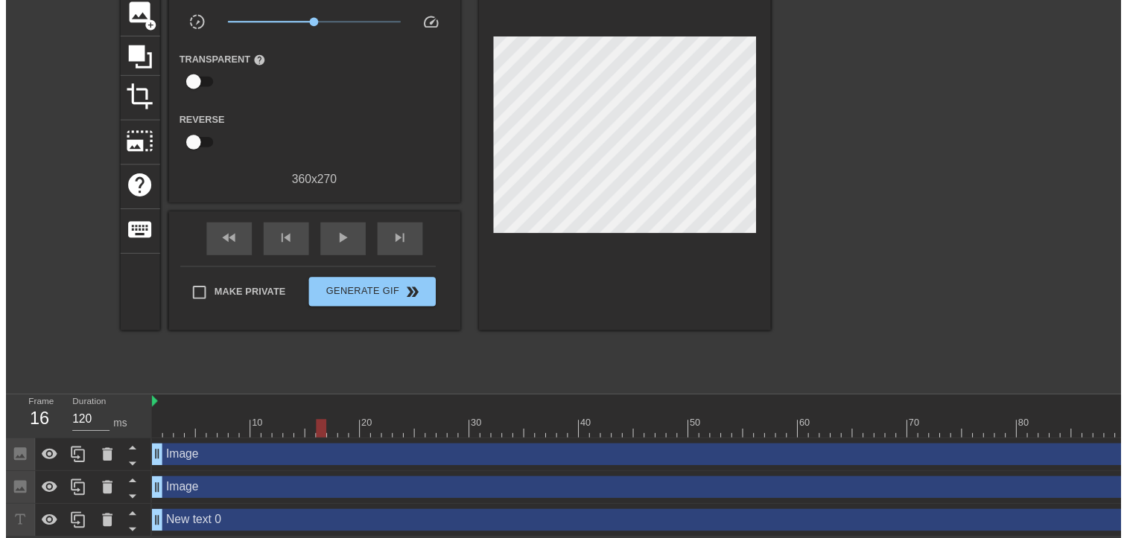
scroll to position [125, 0]
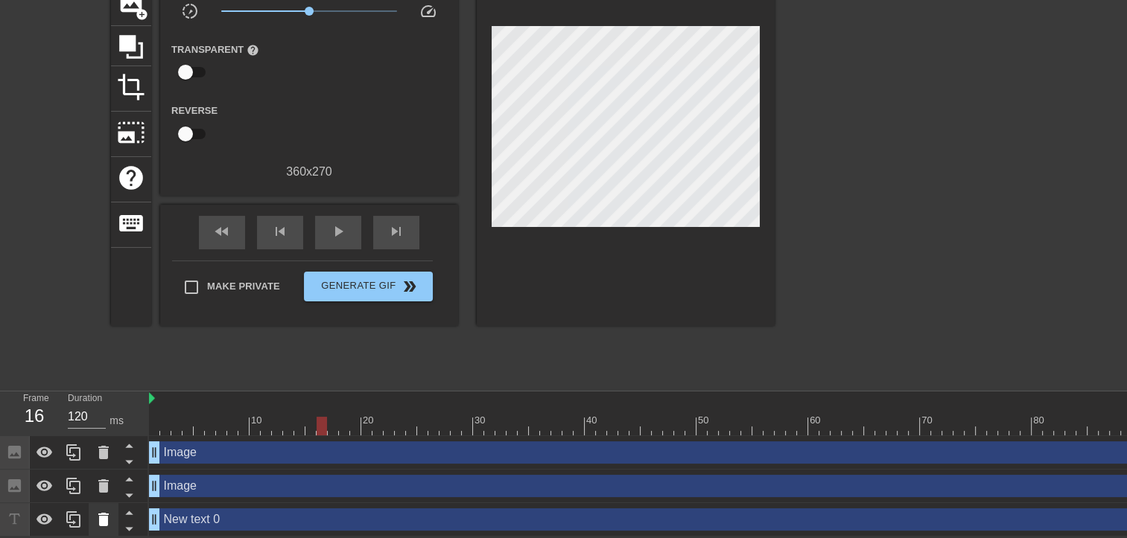
click at [101, 514] on icon at bounding box center [104, 520] width 18 height 18
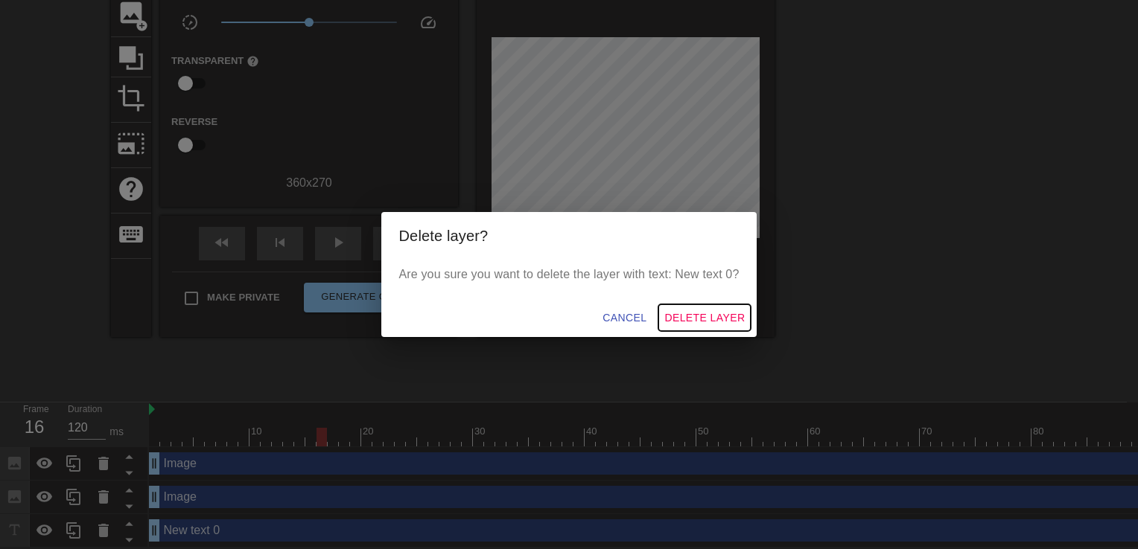
click at [697, 322] on span "Delete Layer" at bounding box center [704, 318] width 80 height 19
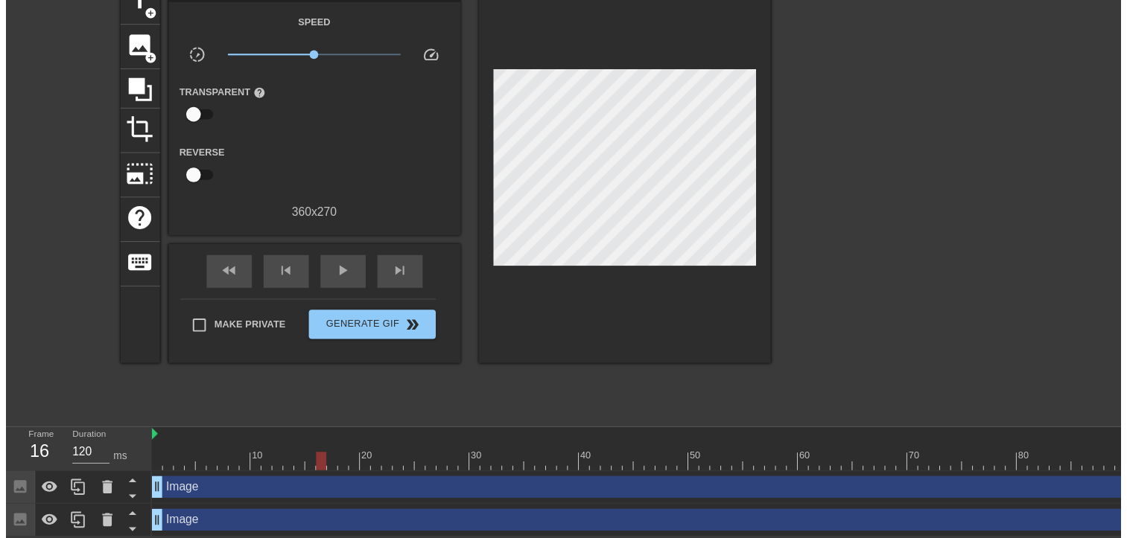
scroll to position [91, 0]
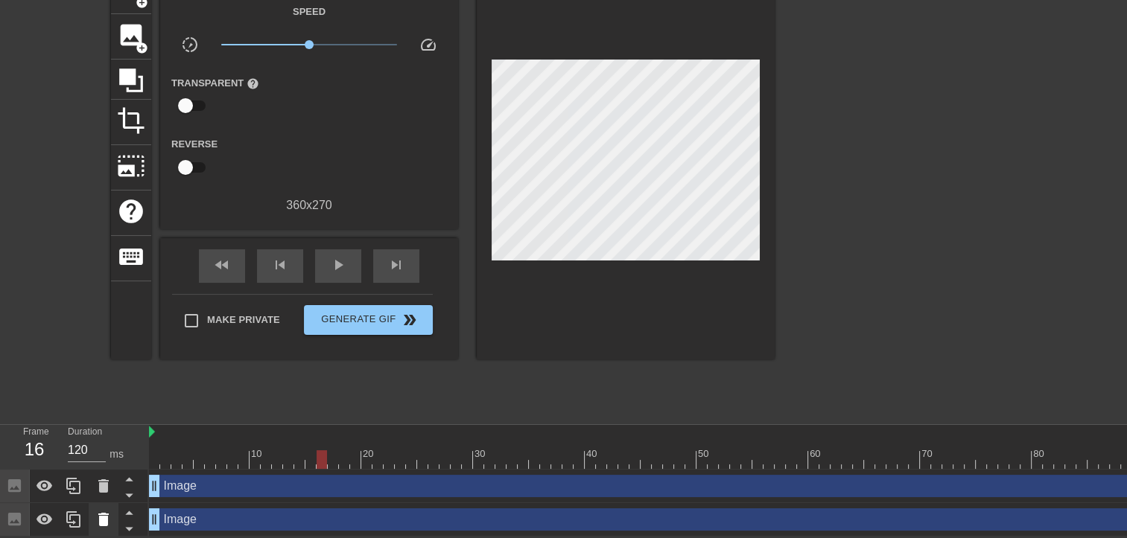
click at [101, 517] on icon at bounding box center [103, 519] width 10 height 13
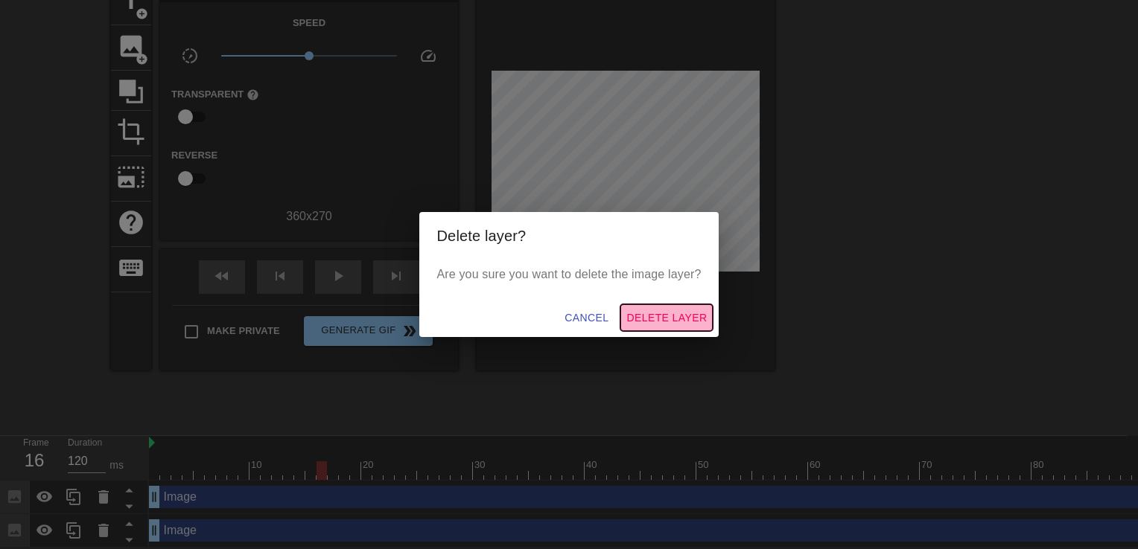
click at [689, 310] on span "Delete Layer" at bounding box center [666, 318] width 80 height 19
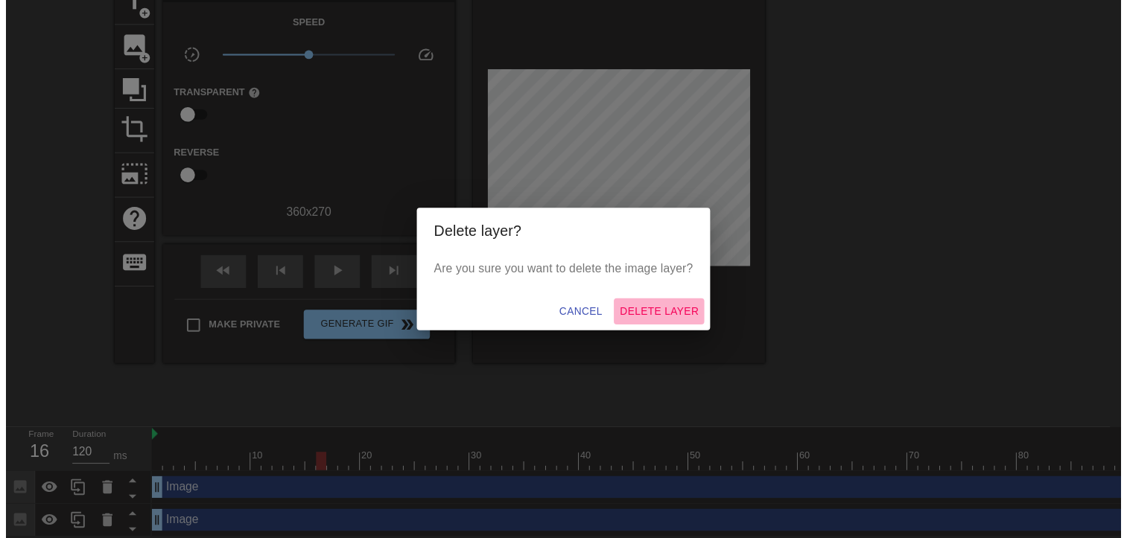
scroll to position [57, 0]
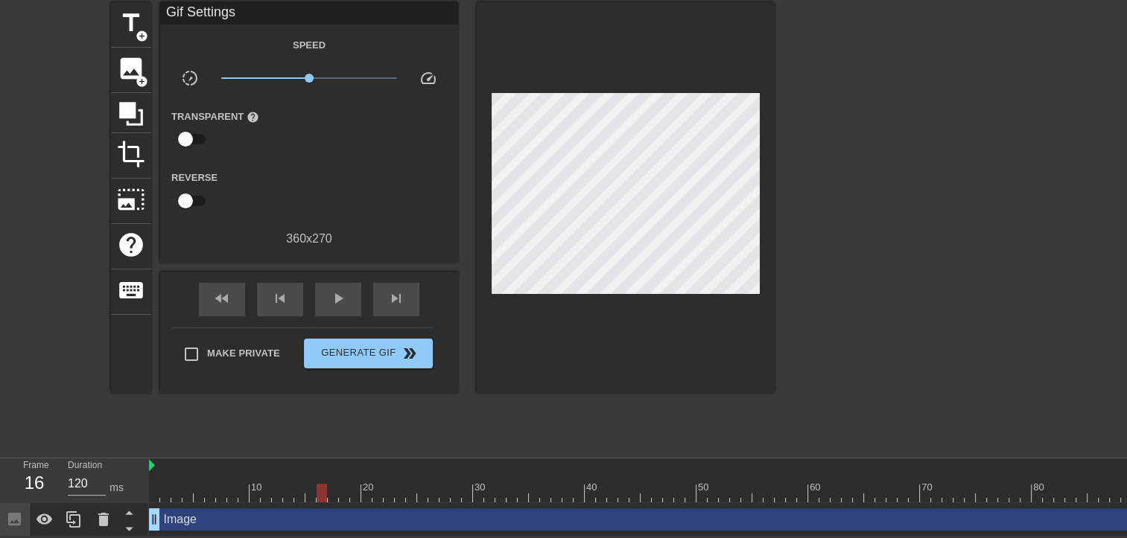
click at [191, 498] on div at bounding box center [836, 493] width 1374 height 19
drag, startPoint x: 177, startPoint y: 496, endPoint x: 141, endPoint y: 496, distance: 36.5
click at [141, 496] on div "Frame 1 Duration 120 ms 10 20 30 40 50 60 70 80 90 100 110 120 Image drag_handl…" at bounding box center [563, 498] width 1127 height 78
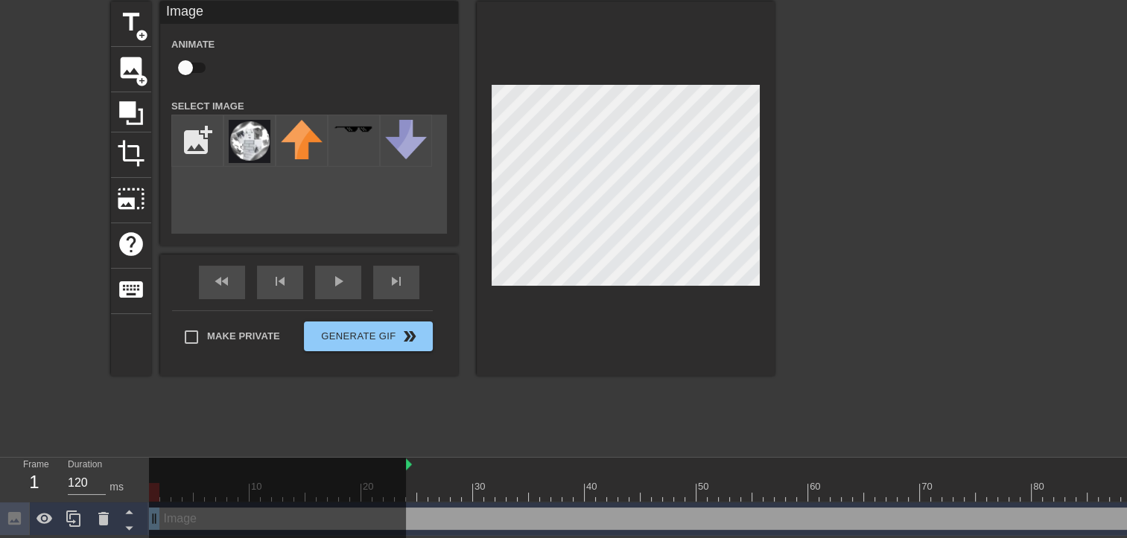
drag, startPoint x: 149, startPoint y: 465, endPoint x: 401, endPoint y: 466, distance: 251.7
click at [401, 466] on div "10 20 30 40 50 60 70 80 90 100 110 120" at bounding box center [836, 480] width 1374 height 44
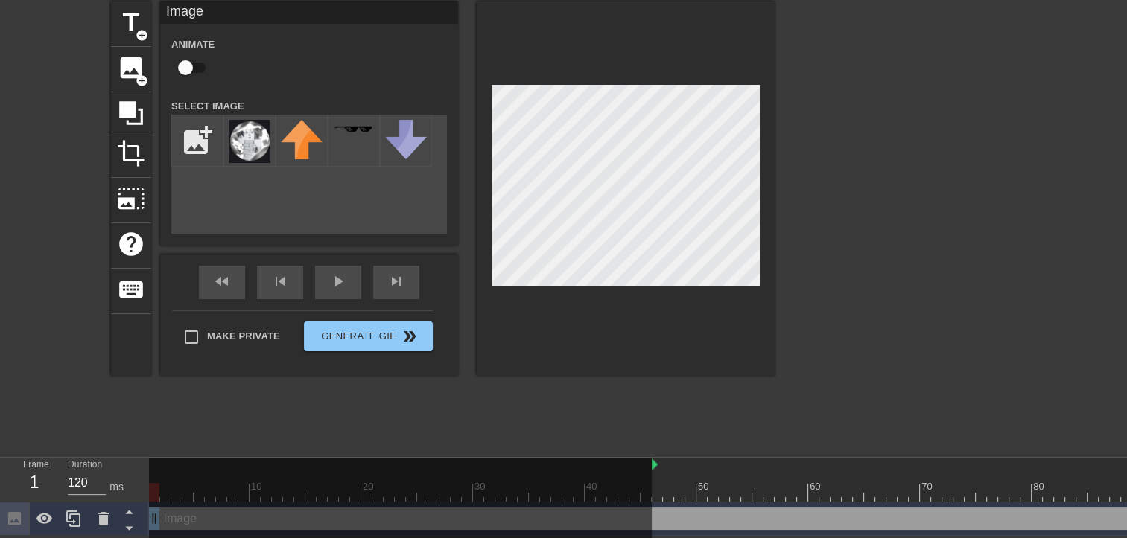
drag, startPoint x: 408, startPoint y: 465, endPoint x: 649, endPoint y: 447, distance: 241.8
click at [649, 447] on div "menu_book Browse the tutorials! [DOMAIN_NAME] The online gif editor Send Feedba…" at bounding box center [563, 239] width 1127 height 593
click at [331, 281] on div "play_arrow" at bounding box center [338, 283] width 46 height 34
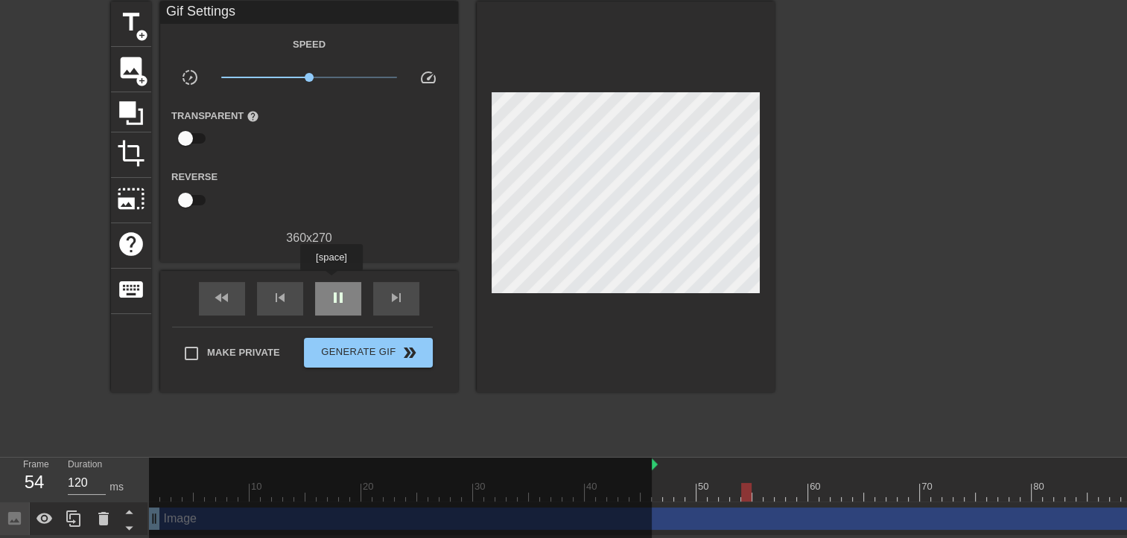
click at [331, 282] on div "pause" at bounding box center [338, 299] width 46 height 34
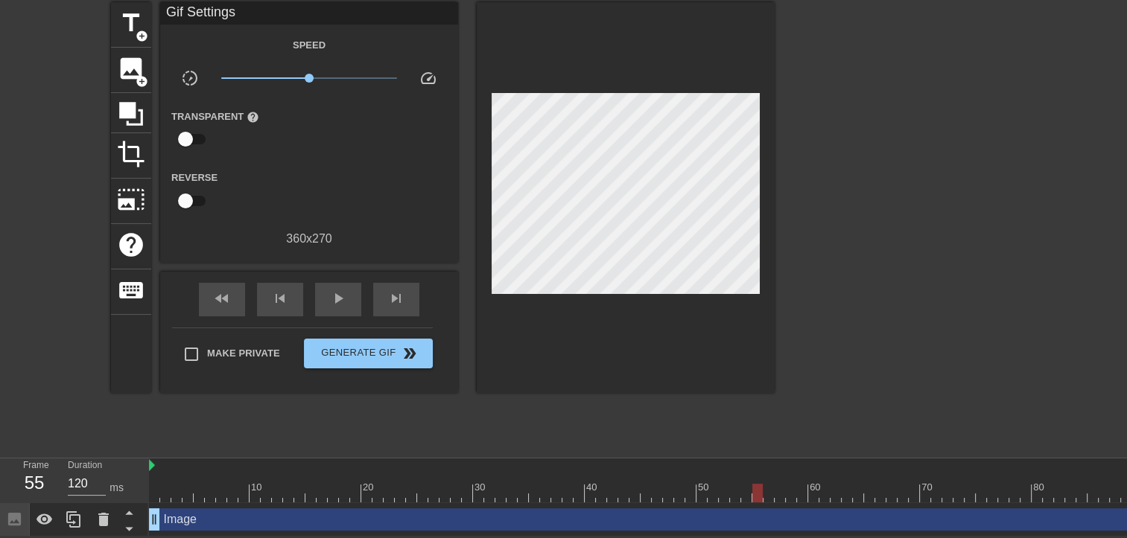
drag, startPoint x: 654, startPoint y: 464, endPoint x: 122, endPoint y: 459, distance: 532.4
click at [118, 458] on div "Frame 55 Duration 120 ms 10 20 30 40 50 60 70 80 90 100 110 120 Image drag_hand…" at bounding box center [563, 497] width 1127 height 79
drag, startPoint x: 203, startPoint y: 526, endPoint x: 183, endPoint y: 525, distance: 19.4
click at [232, 537] on html "menu_book Browse the tutorials! [DOMAIN_NAME] The online gif editor Send Feedba…" at bounding box center [563, 239] width 1127 height 593
drag, startPoint x: 217, startPoint y: 491, endPoint x: 952, endPoint y: 493, distance: 735.6
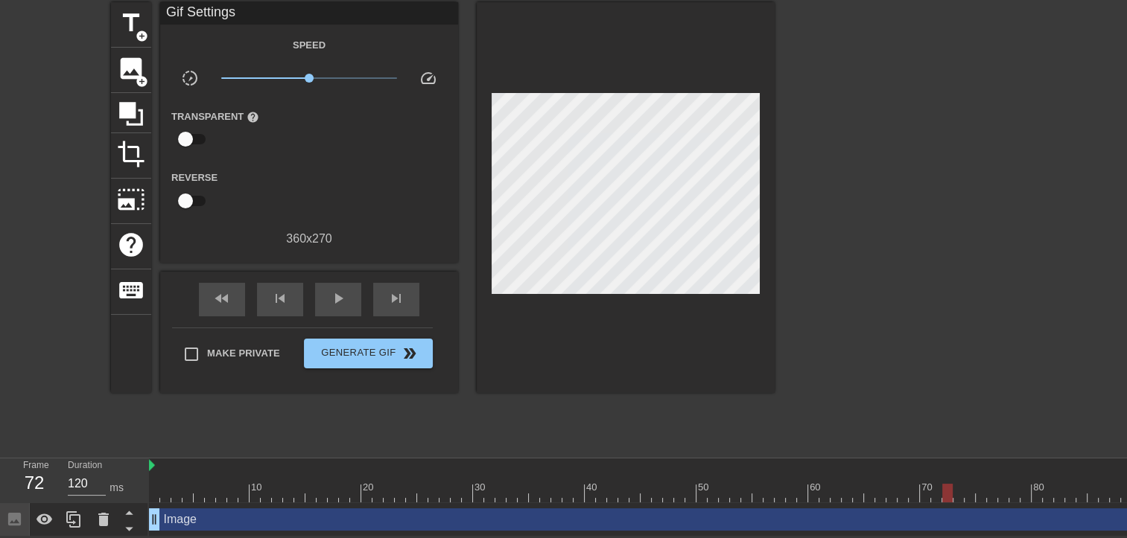
click at [952, 493] on div at bounding box center [836, 493] width 1374 height 19
click at [69, 515] on icon at bounding box center [73, 520] width 14 height 16
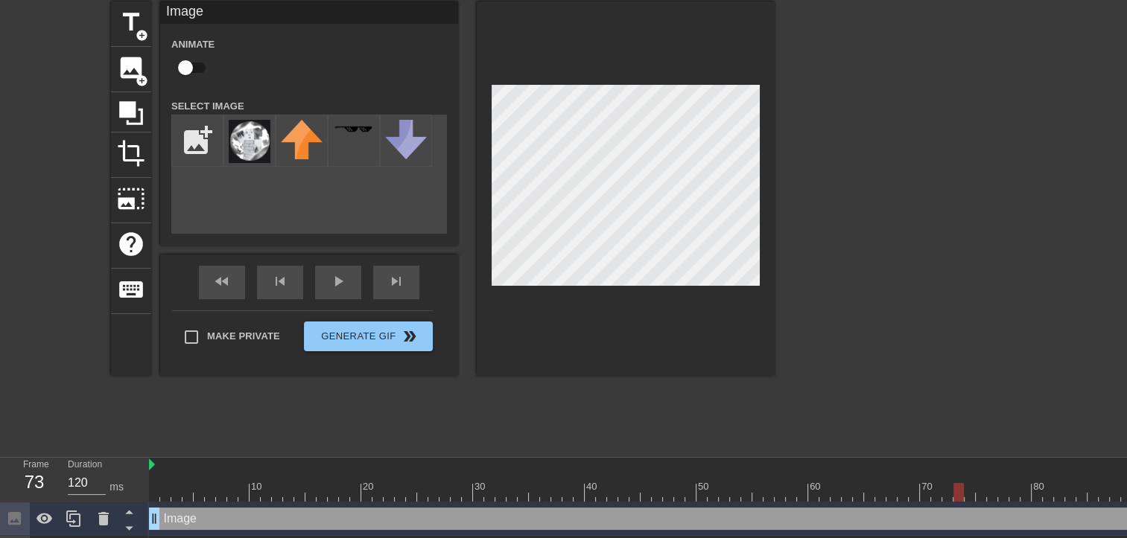
click at [955, 491] on div at bounding box center [958, 492] width 10 height 19
drag, startPoint x: 958, startPoint y: 484, endPoint x: 992, endPoint y: 481, distance: 34.4
click at [992, 481] on div "10 20 30 40 50 60 70 80 90 100 110 120" at bounding box center [836, 480] width 1374 height 44
click at [959, 317] on div at bounding box center [903, 224] width 223 height 447
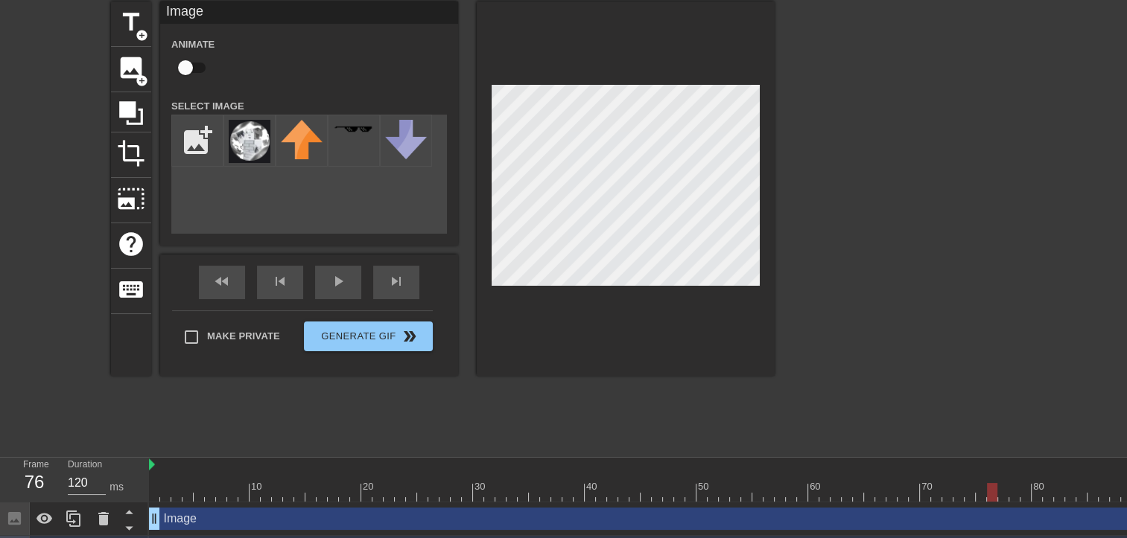
click at [488, 386] on div "title add_circle image add_circle crop photo_size_select_large help keyboard Im…" at bounding box center [442, 224] width 663 height 447
click at [340, 281] on div "play_arrow" at bounding box center [338, 283] width 46 height 34
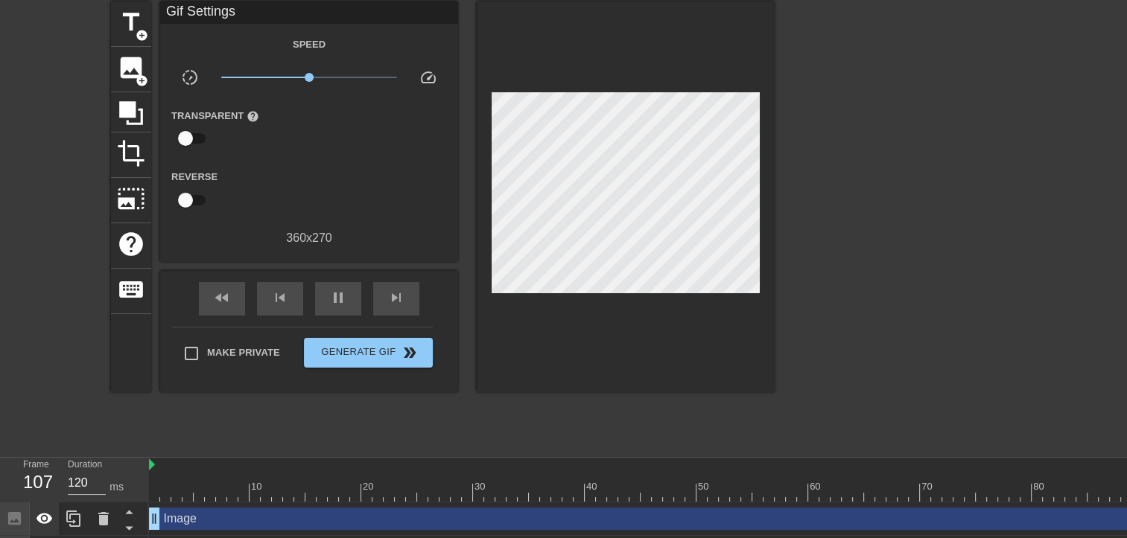
click at [46, 517] on icon at bounding box center [45, 519] width 18 height 18
drag, startPoint x: 46, startPoint y: 517, endPoint x: 32, endPoint y: 523, distance: 15.3
drag, startPoint x: 32, startPoint y: 523, endPoint x: 47, endPoint y: 532, distance: 17.4
drag, startPoint x: 47, startPoint y: 532, endPoint x: 627, endPoint y: 454, distance: 585.2
click at [627, 454] on div "menu_book Browse the tutorials! [DOMAIN_NAME] The online gif editor Send Feedba…" at bounding box center [563, 256] width 1127 height 627
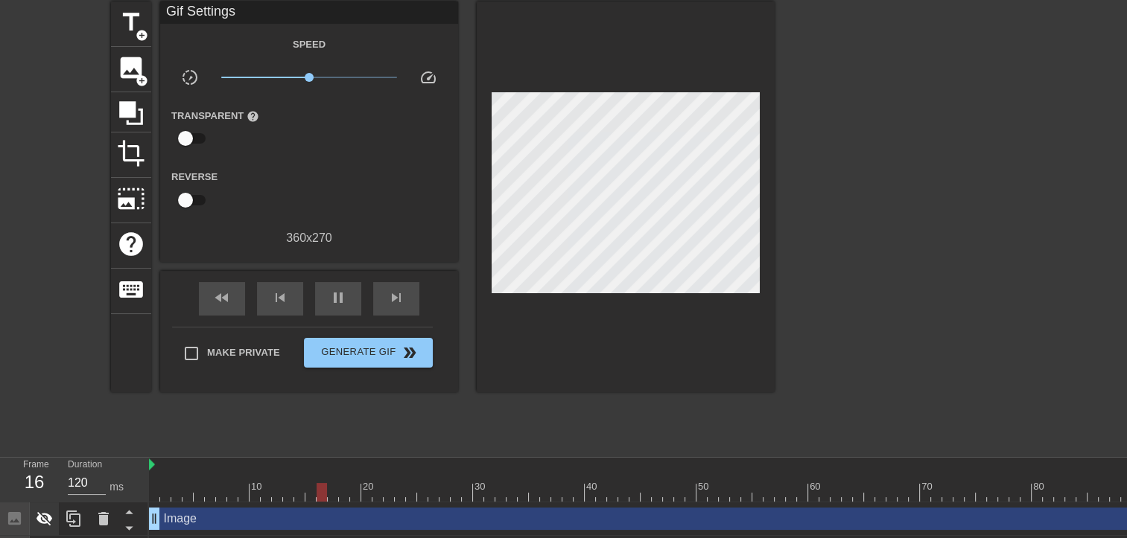
click at [44, 516] on icon at bounding box center [45, 519] width 18 height 18
click at [44, 515] on icon at bounding box center [44, 518] width 16 height 11
click at [44, 515] on icon at bounding box center [44, 519] width 16 height 14
click at [39, 517] on icon at bounding box center [44, 518] width 16 height 11
click at [7, 523] on icon at bounding box center [14, 518] width 17 height 17
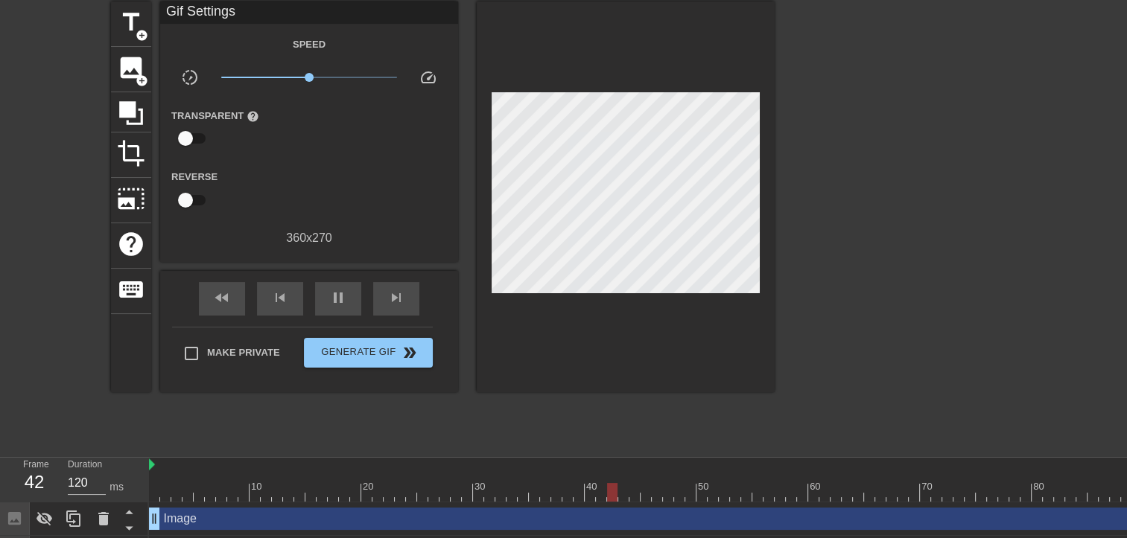
click at [18, 514] on icon at bounding box center [14, 518] width 13 height 13
click at [122, 524] on icon at bounding box center [129, 528] width 19 height 19
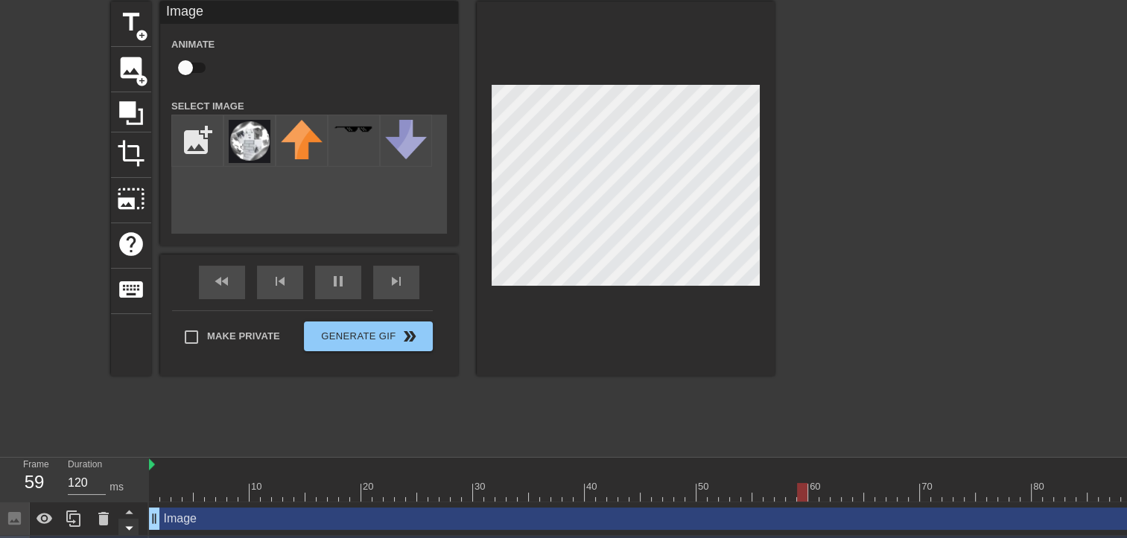
click at [122, 523] on icon at bounding box center [129, 528] width 19 height 19
click at [122, 508] on icon at bounding box center [129, 512] width 19 height 19
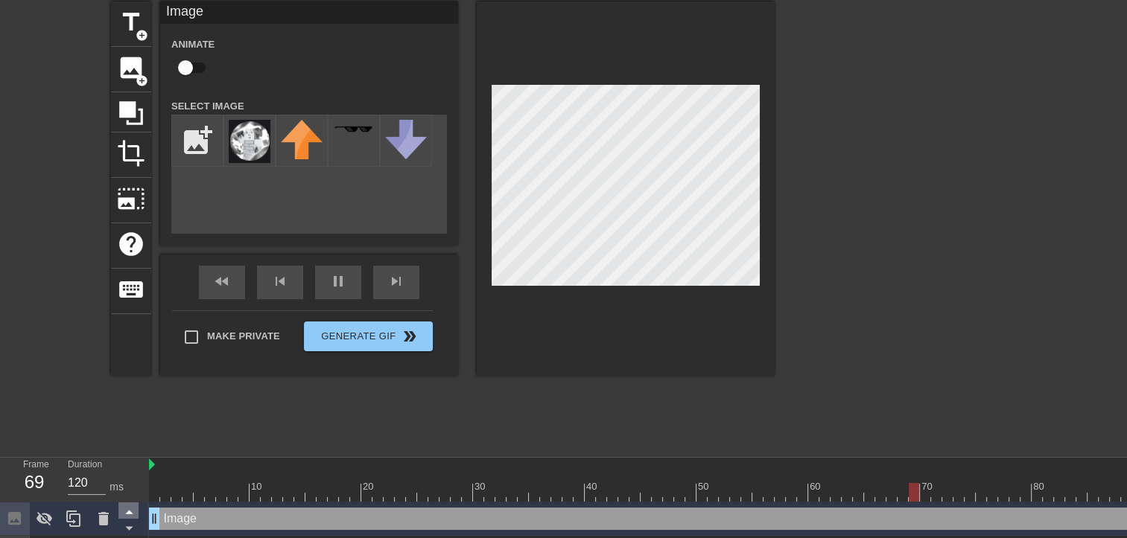
click at [124, 507] on icon at bounding box center [129, 512] width 19 height 19
click at [280, 468] on div at bounding box center [836, 465] width 1374 height 15
click at [258, 517] on div "Image drag_handle drag_handle" at bounding box center [836, 519] width 1374 height 22
drag, startPoint x: 1081, startPoint y: 490, endPoint x: 318, endPoint y: 430, distance: 765.5
click at [267, 433] on div "menu_book Browse the tutorials! [DOMAIN_NAME] The online gif editor Send Feedba…" at bounding box center [563, 256] width 1127 height 627
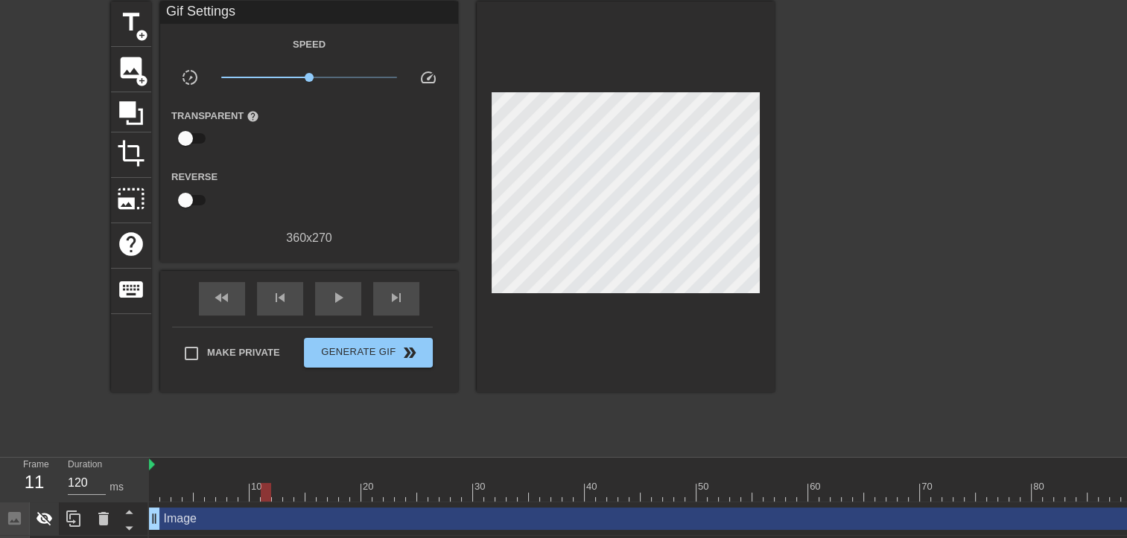
click at [46, 520] on icon at bounding box center [45, 519] width 18 height 18
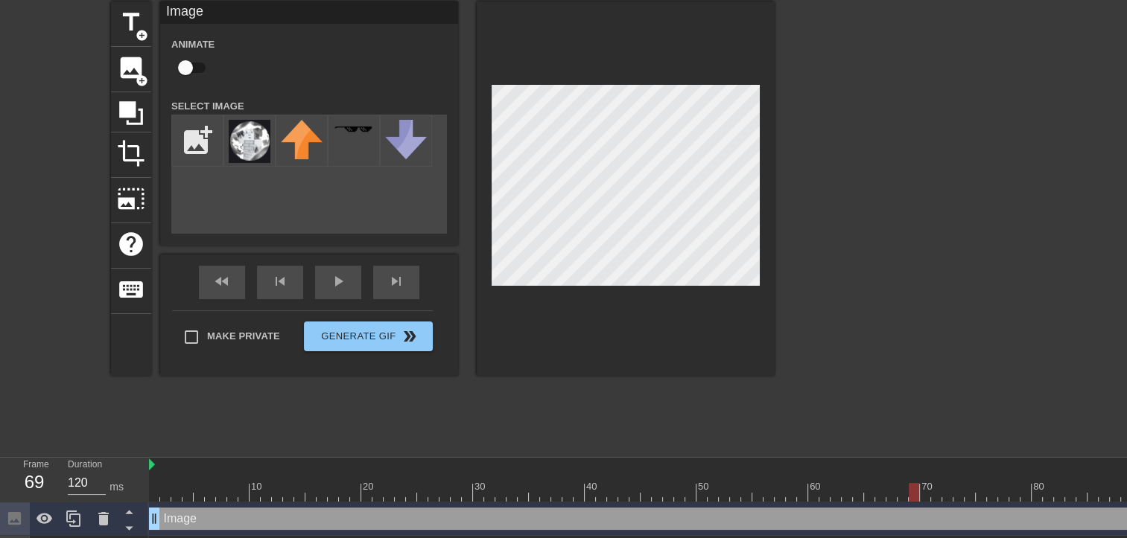
drag, startPoint x: 262, startPoint y: 488, endPoint x: 916, endPoint y: 438, distance: 655.6
click at [916, 438] on div "menu_book Browse the tutorials! [DOMAIN_NAME] The online gif editor Send Feedba…" at bounding box center [563, 256] width 1127 height 627
click at [918, 492] on div at bounding box center [913, 492] width 10 height 19
click at [120, 242] on span "help" at bounding box center [131, 244] width 28 height 28
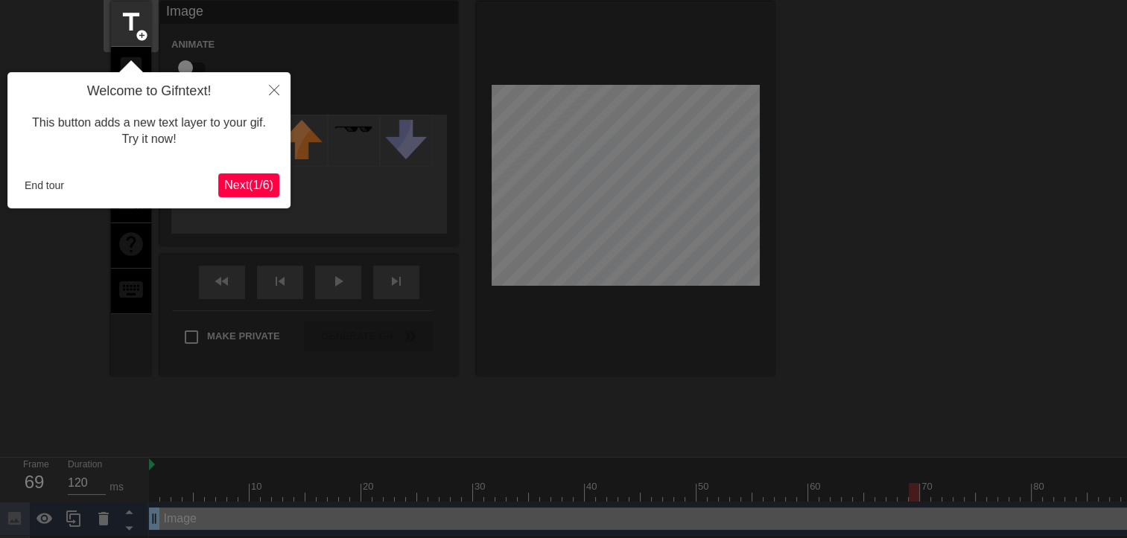
scroll to position [36, 0]
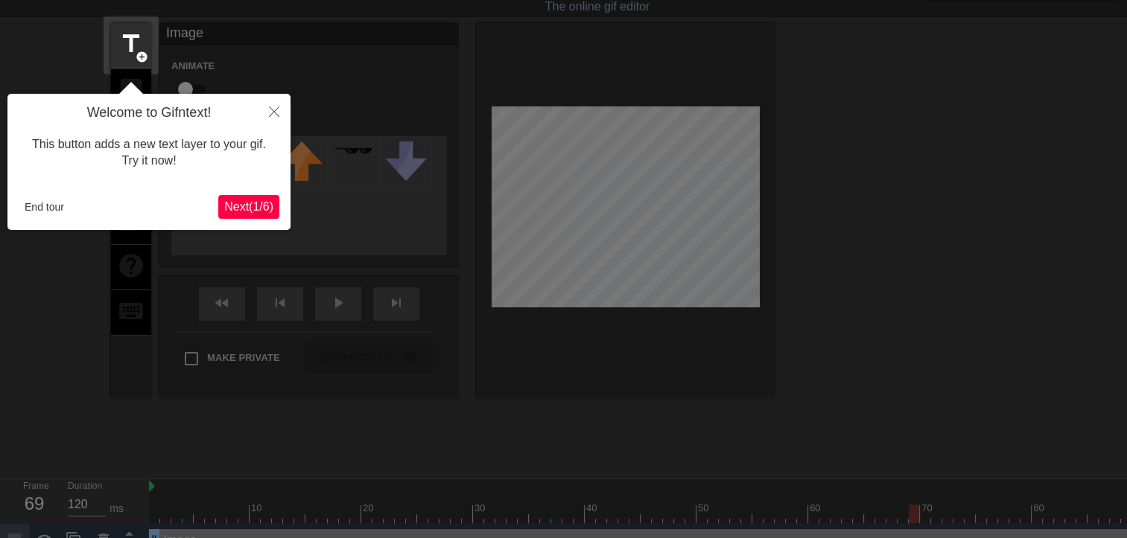
click at [246, 205] on span "Next ( 1 / 6 )" at bounding box center [248, 206] width 49 height 13
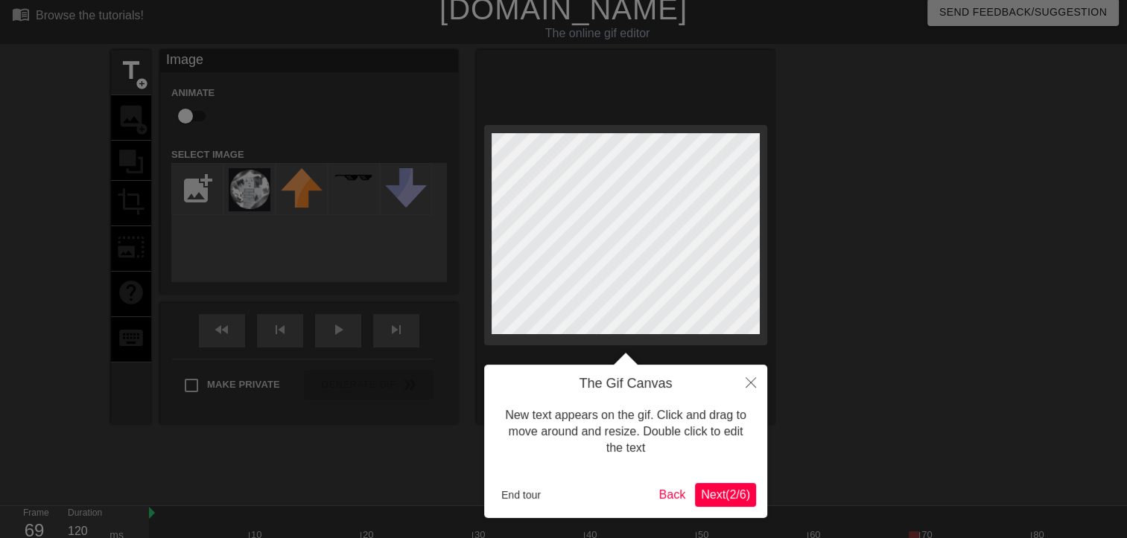
scroll to position [0, 0]
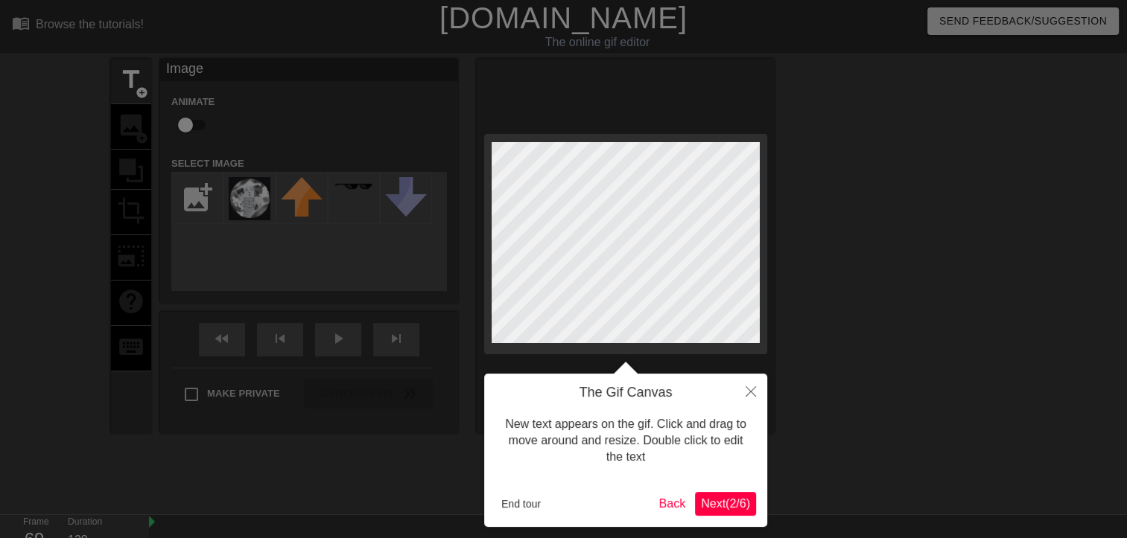
click at [721, 506] on span "Next ( 2 / 6 )" at bounding box center [725, 503] width 49 height 13
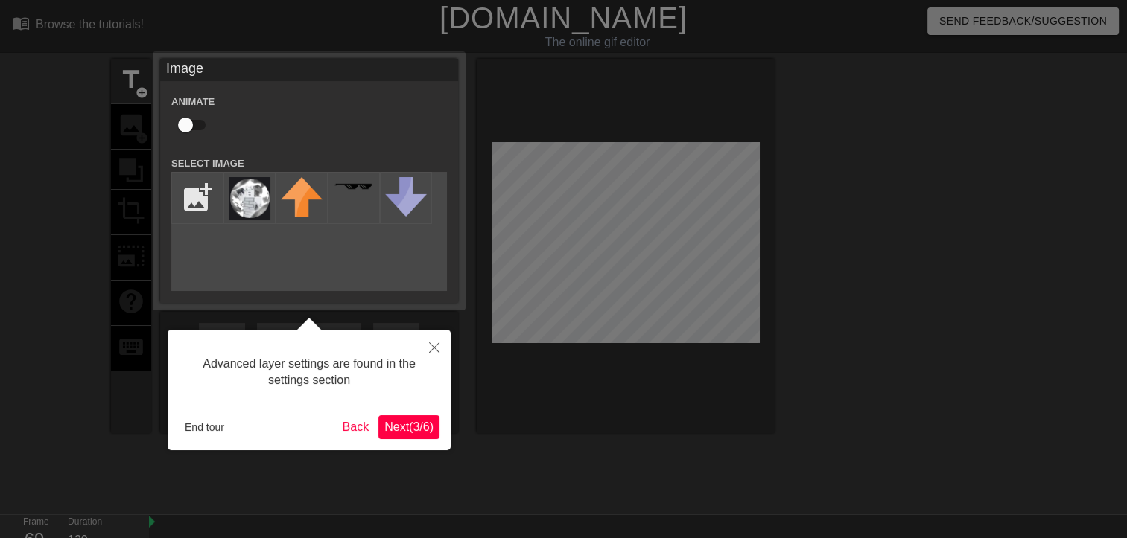
scroll to position [36, 0]
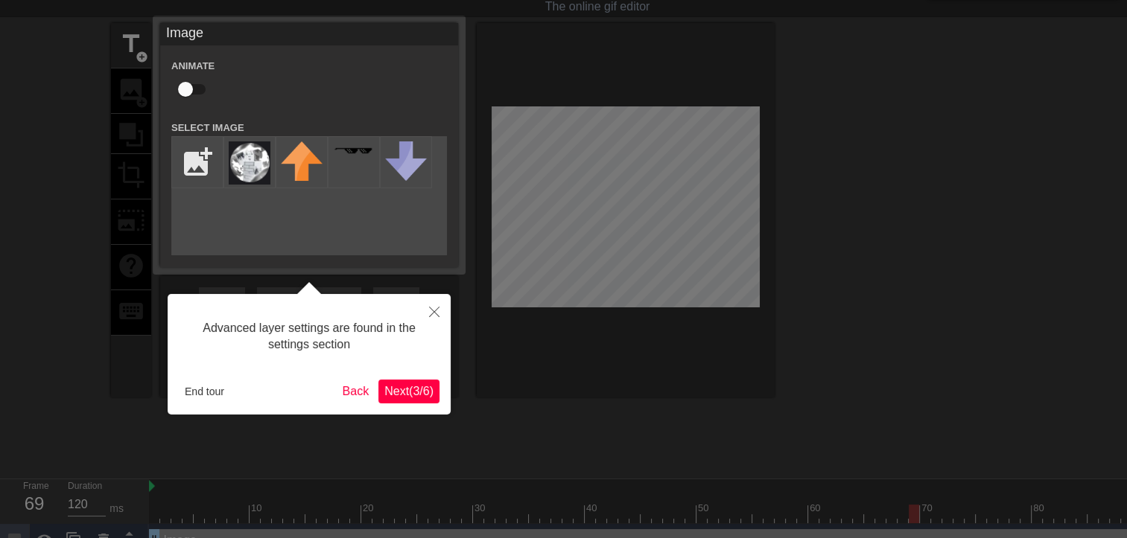
click at [407, 388] on span "Next ( 3 / 6 )" at bounding box center [408, 391] width 49 height 13
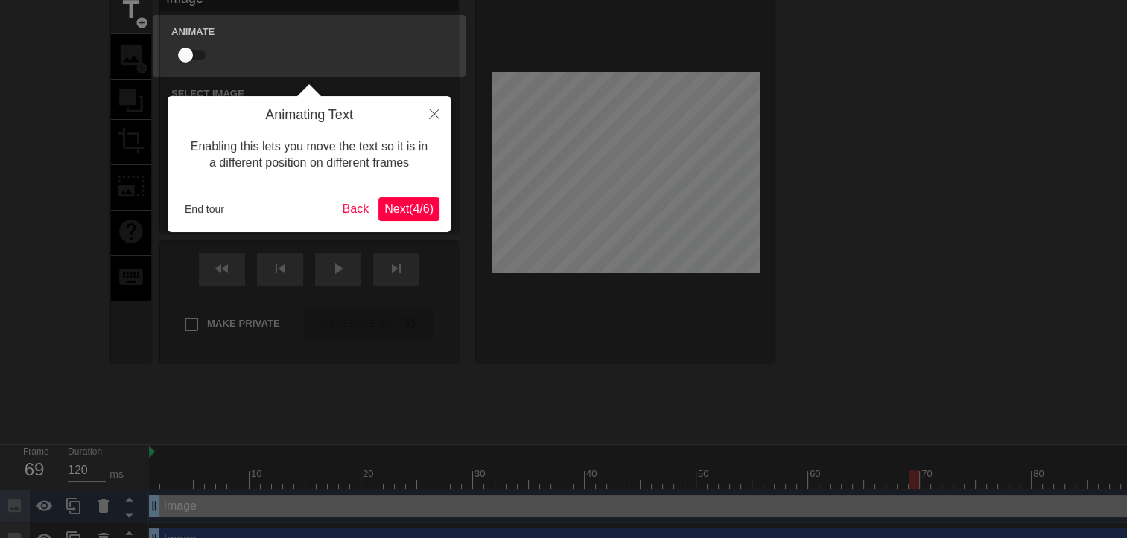
click at [406, 220] on button "Next ( 4 / 6 )" at bounding box center [408, 209] width 61 height 24
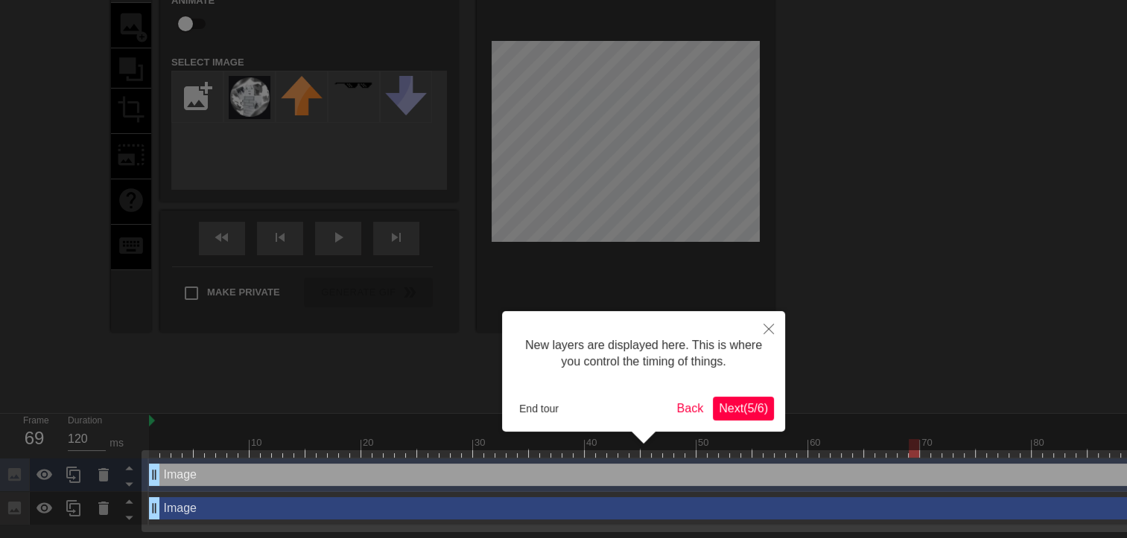
click at [742, 415] on span "Next ( 5 / 6 )" at bounding box center [743, 408] width 49 height 13
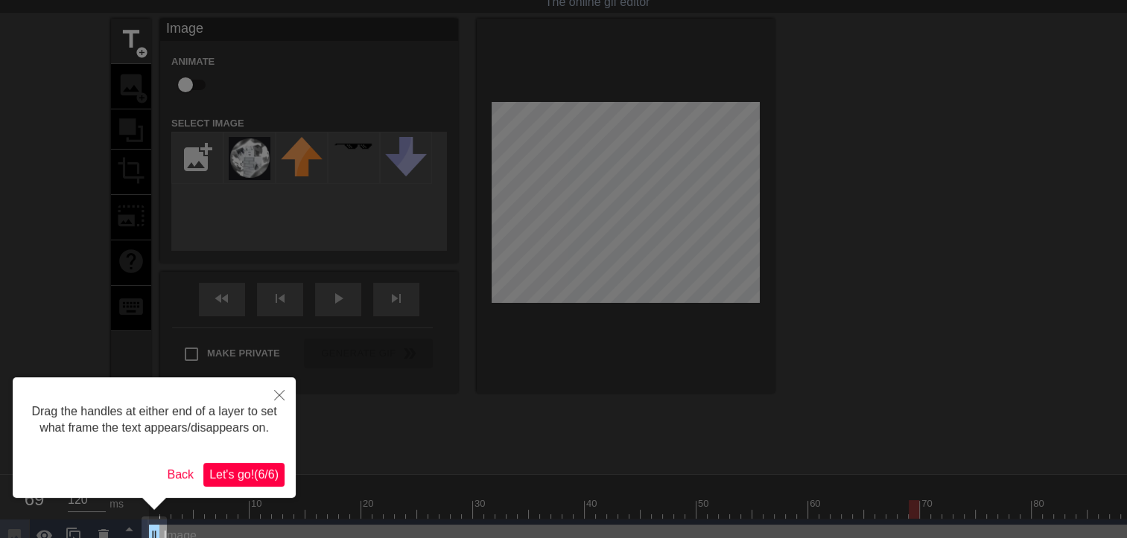
scroll to position [0, 0]
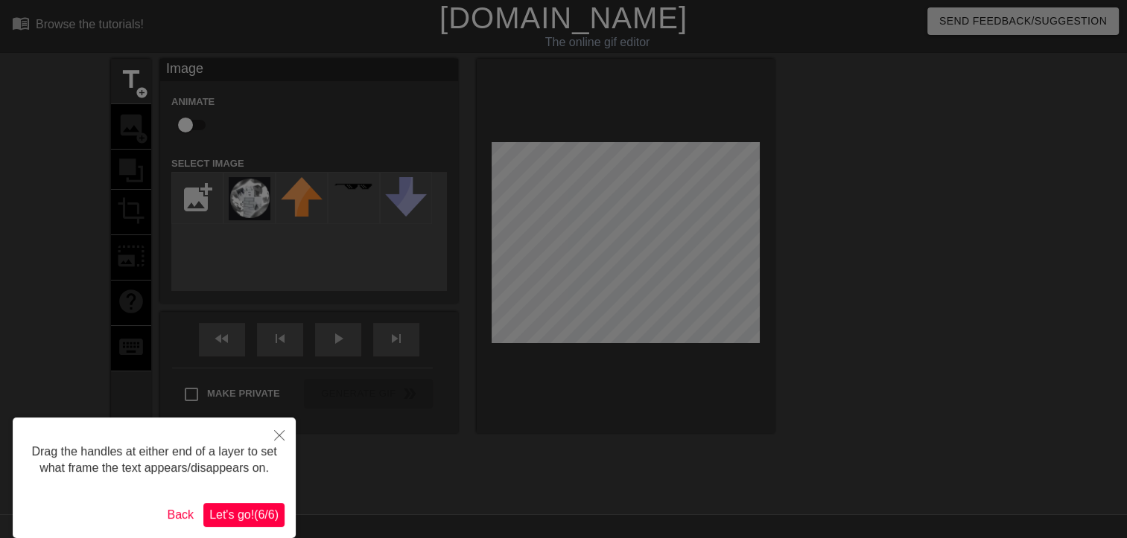
click at [261, 521] on span "Let's go! ( 6 / 6 )" at bounding box center [243, 515] width 69 height 13
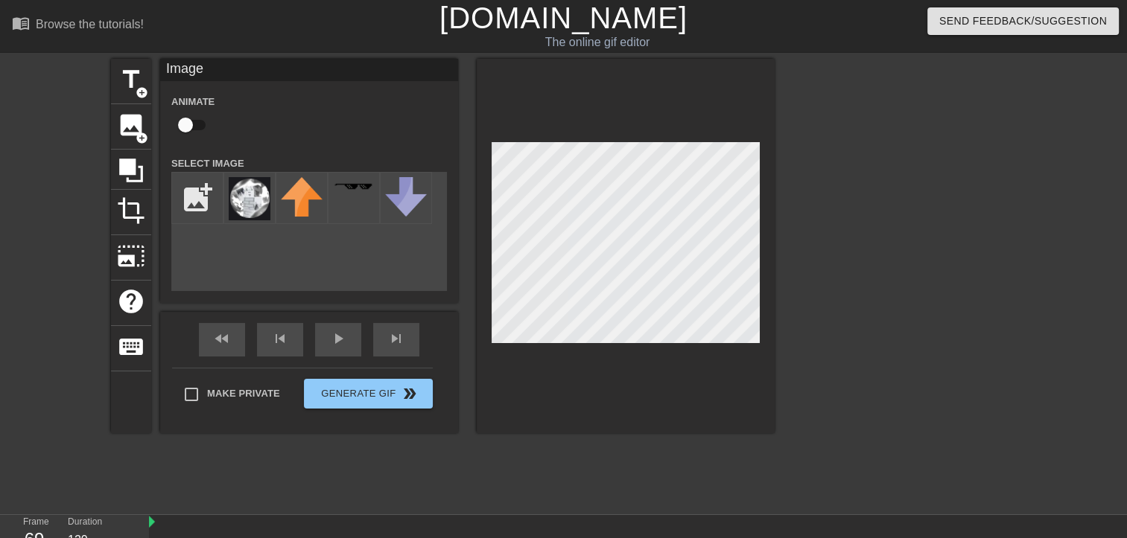
click at [194, 120] on input "checkbox" at bounding box center [185, 125] width 85 height 28
checkbox input "true"
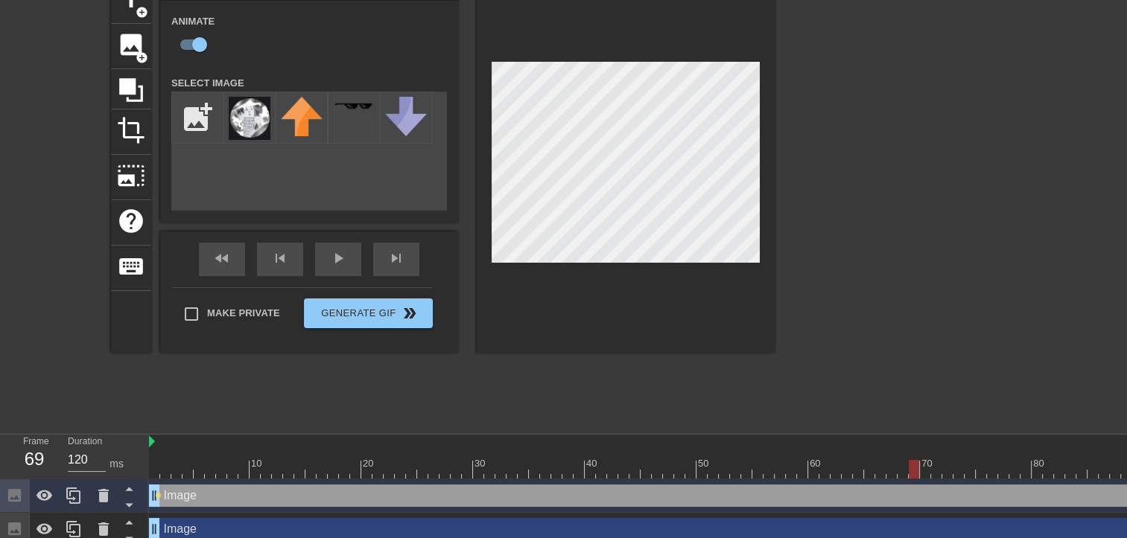
scroll to position [91, 0]
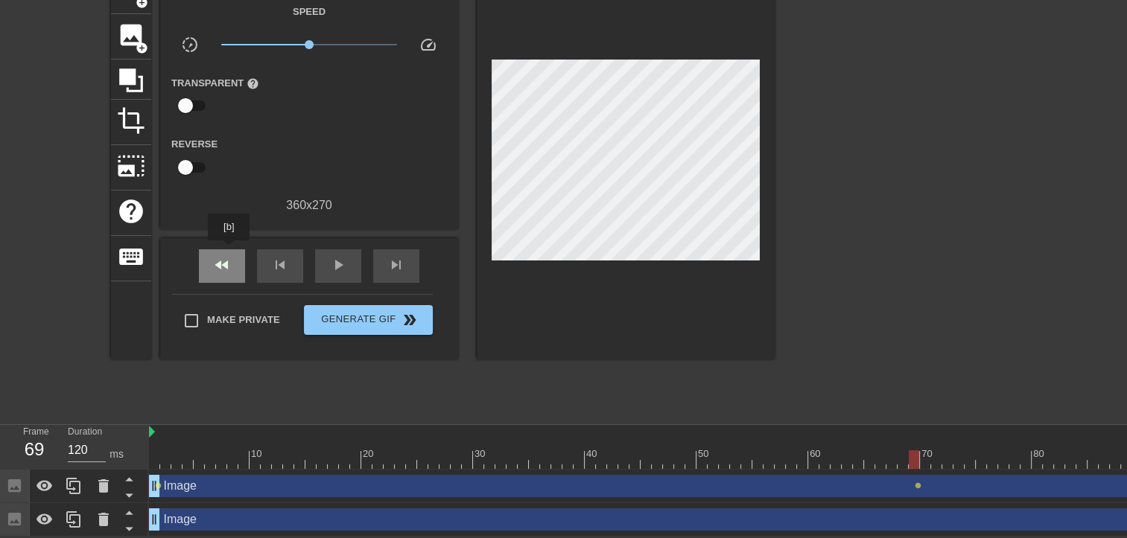
click at [229, 251] on div "fast_rewind" at bounding box center [222, 266] width 46 height 34
click at [325, 238] on div "fast_rewind skip_previous play_arrow skip_next" at bounding box center [309, 266] width 243 height 56
click at [334, 265] on span "play_arrow" at bounding box center [338, 265] width 18 height 18
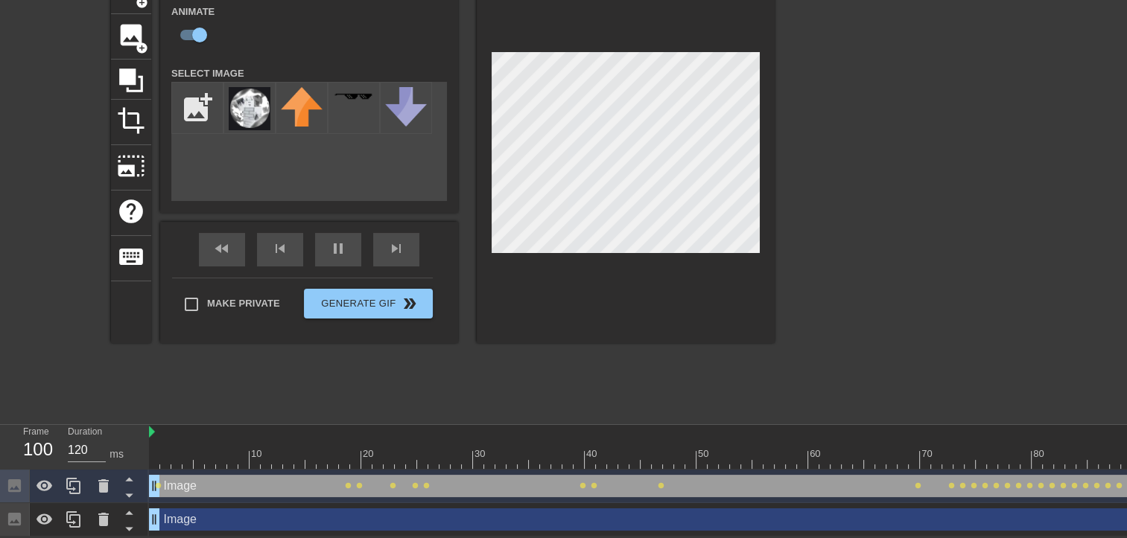
click at [509, 407] on div "title add_circle image add_circle crop photo_size_select_large help keyboard Im…" at bounding box center [442, 192] width 663 height 447
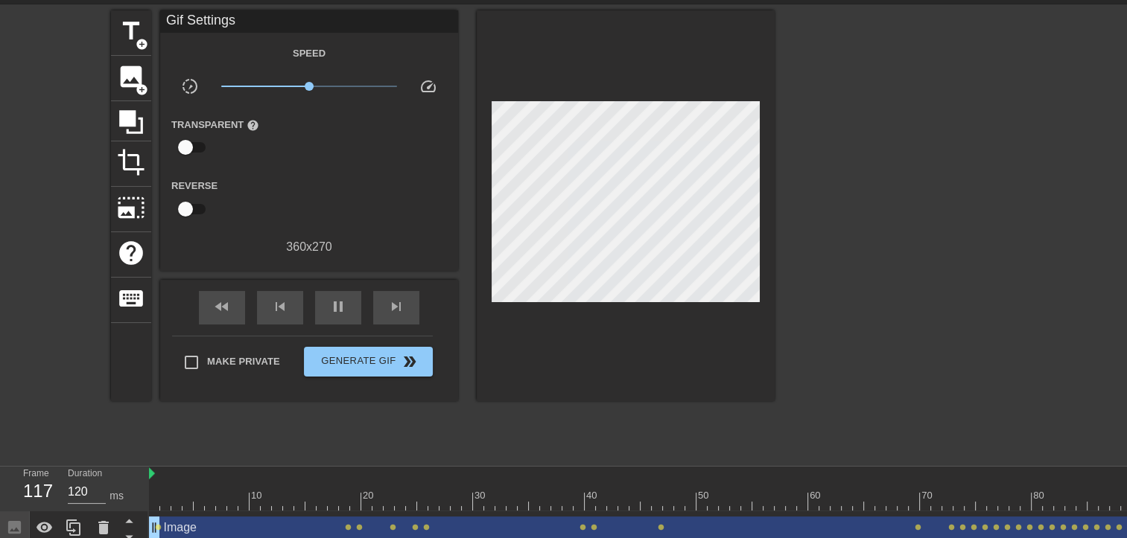
scroll to position [74, 0]
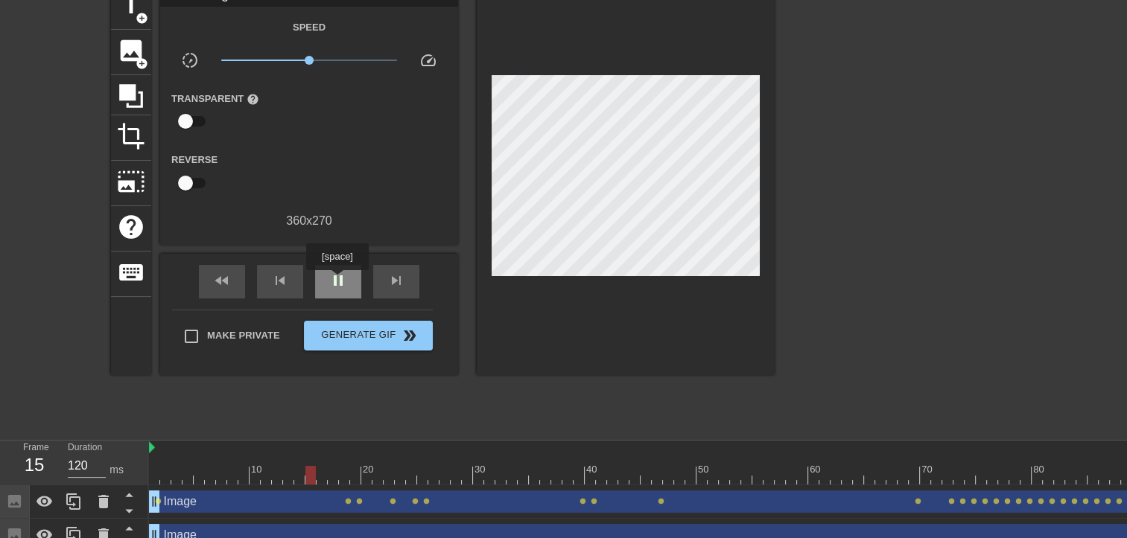
click at [337, 281] on span "pause" at bounding box center [338, 281] width 18 height 18
drag, startPoint x: 298, startPoint y: 471, endPoint x: 313, endPoint y: 473, distance: 15.0
click at [303, 472] on div at bounding box center [836, 475] width 1374 height 19
drag, startPoint x: 296, startPoint y: 467, endPoint x: 176, endPoint y: 430, distance: 124.6
click at [119, 464] on div "Frame 1 Duration 120 ms 10 20 30 40 50 60 70 80 90 100 110 120 Image drag_handl…" at bounding box center [563, 497] width 1127 height 112
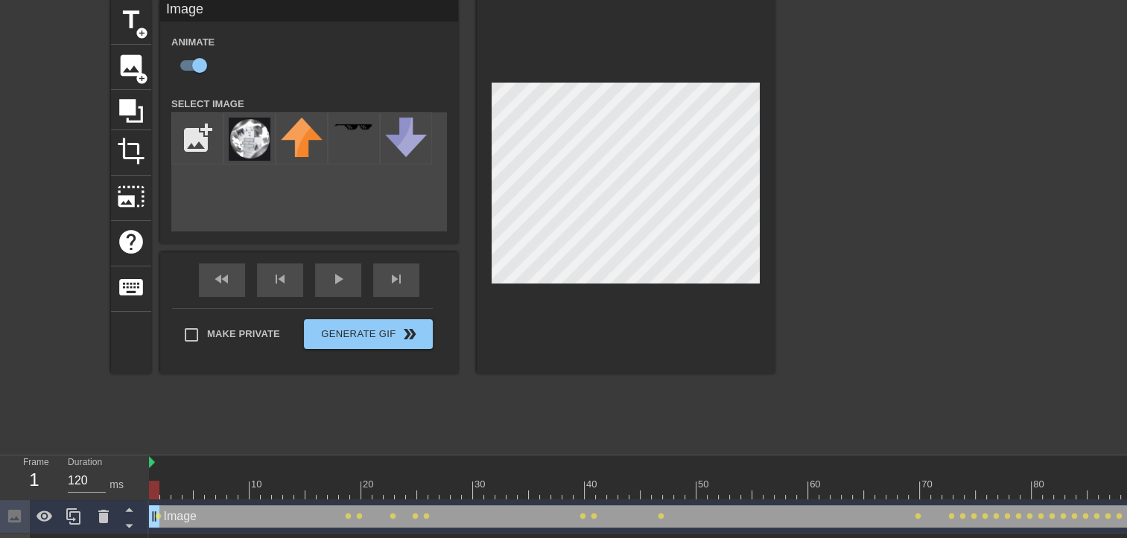
scroll to position [91, 0]
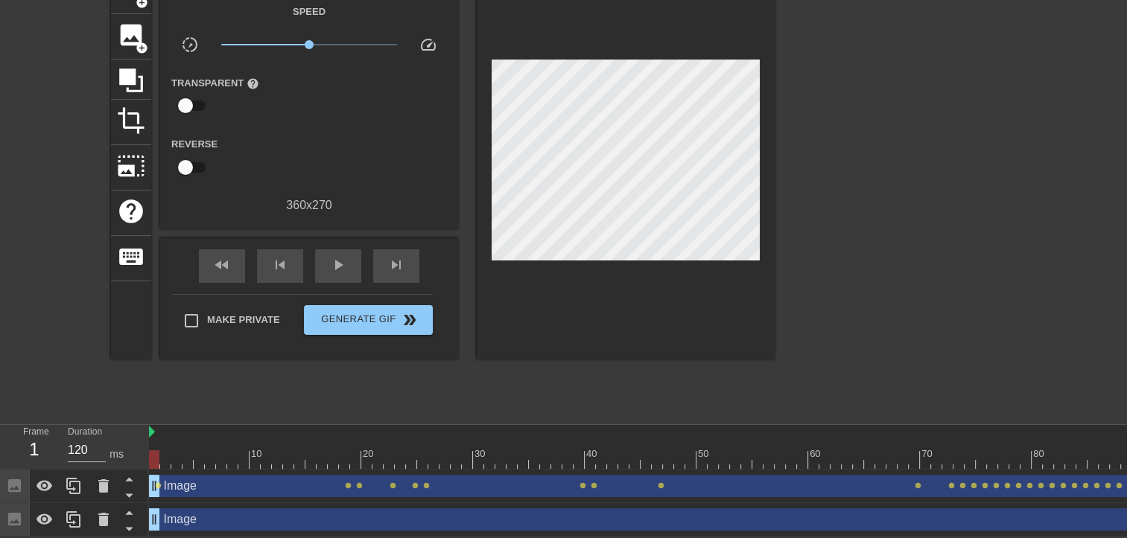
drag, startPoint x: 558, startPoint y: 417, endPoint x: 558, endPoint y: 426, distance: 8.9
click at [558, 424] on div "menu_book Browse the tutorials! [DOMAIN_NAME] The online gif editor Send Feedba…" at bounding box center [563, 223] width 1127 height 627
click at [230, 261] on span "fast_rewind" at bounding box center [222, 265] width 18 height 18
drag, startPoint x: 150, startPoint y: 459, endPoint x: 226, endPoint y: 433, distance: 80.3
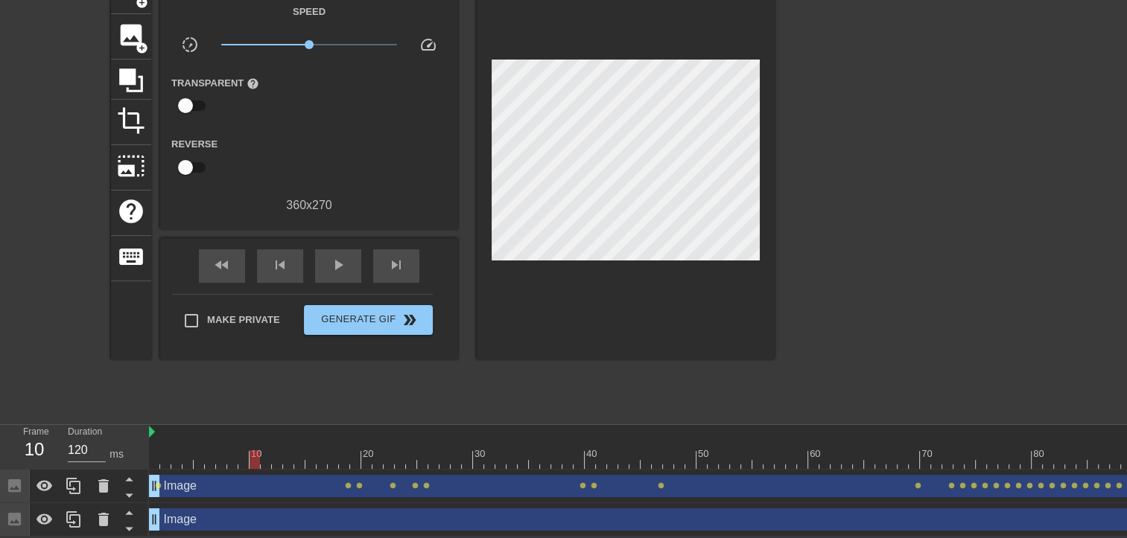
click at [226, 433] on div "10 20 30 40 50 60 70 80 90 100 110 120" at bounding box center [836, 447] width 1374 height 44
click at [96, 483] on icon at bounding box center [104, 486] width 18 height 18
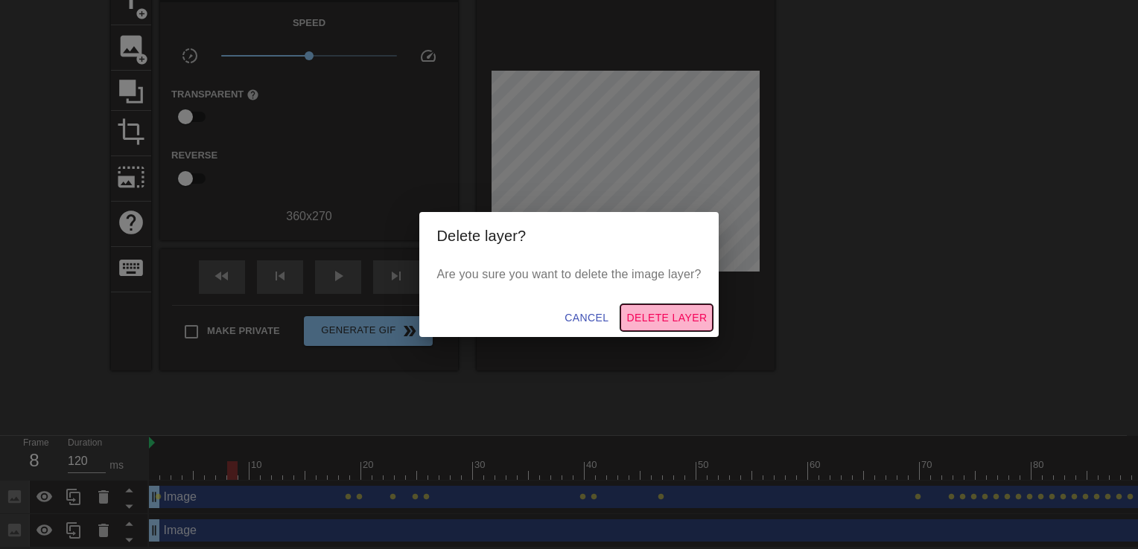
click at [678, 315] on span "Delete Layer" at bounding box center [666, 318] width 80 height 19
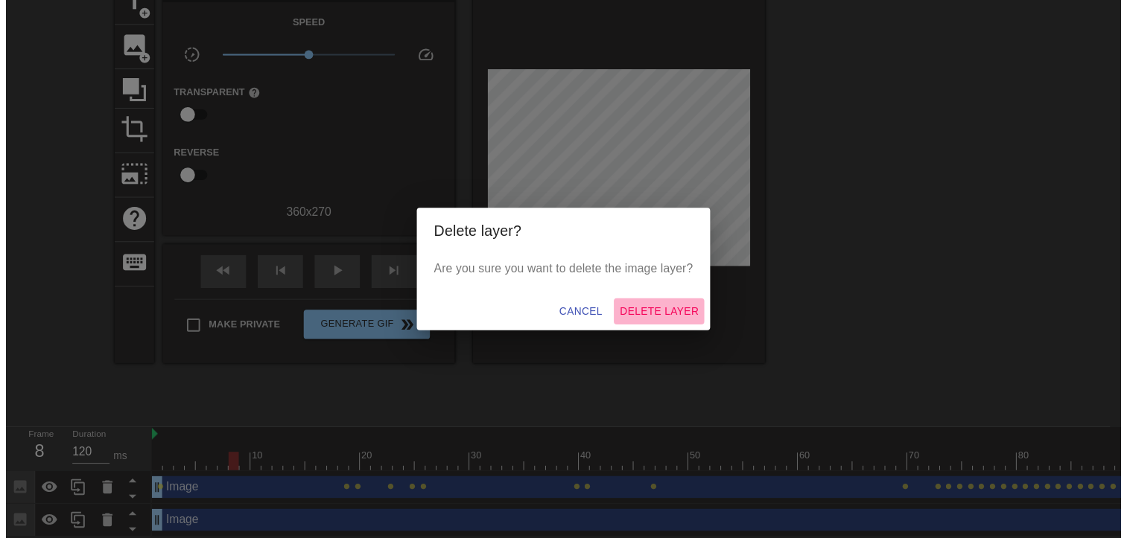
scroll to position [57, 0]
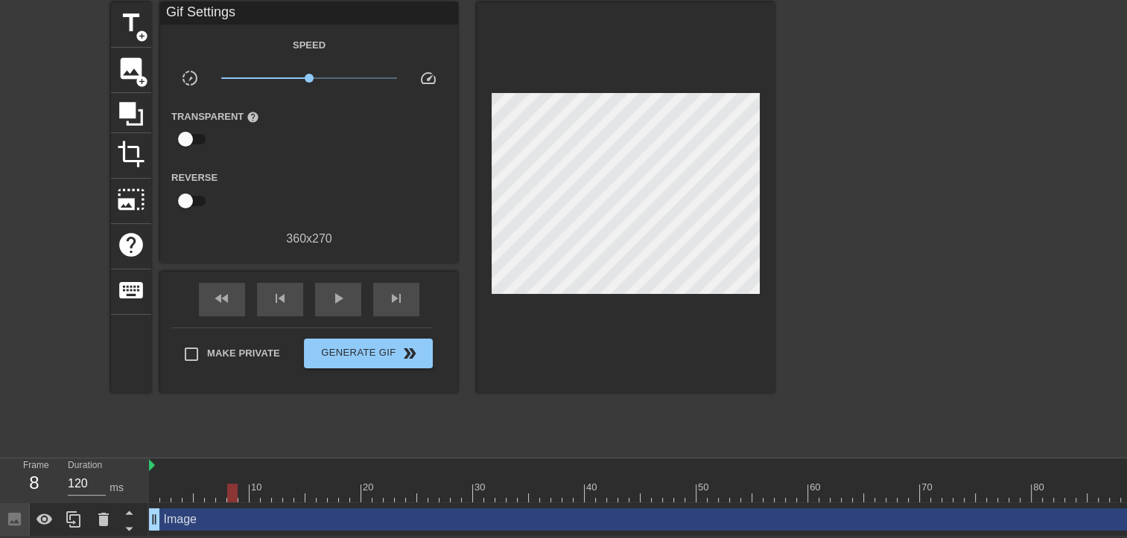
click at [191, 523] on div "Image drag_handle drag_handle" at bounding box center [836, 520] width 1374 height 22
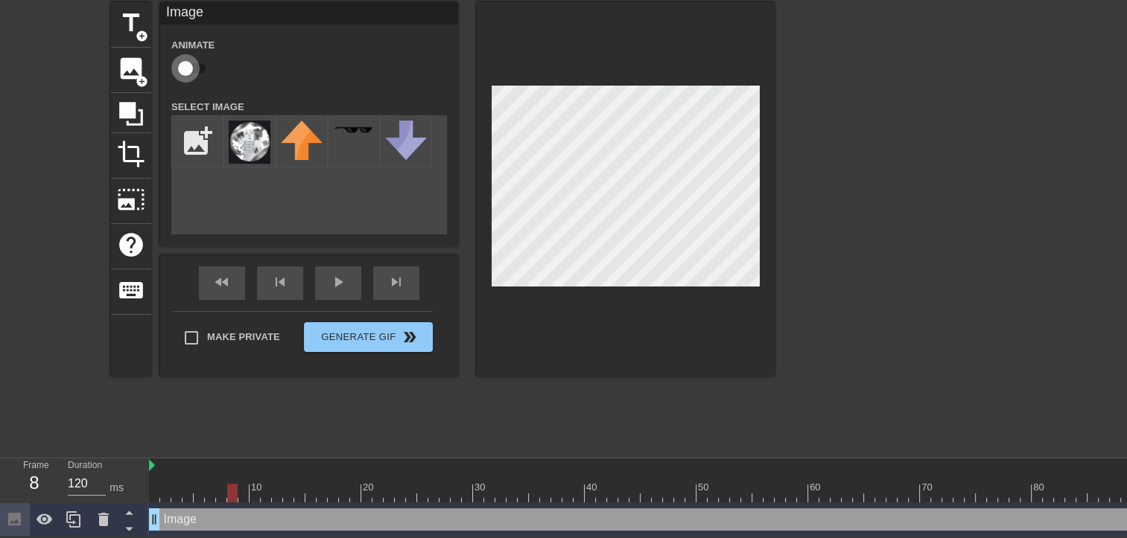
click at [191, 62] on input "checkbox" at bounding box center [185, 68] width 85 height 28
checkbox input "true"
click at [255, 144] on img at bounding box center [250, 142] width 42 height 43
click at [92, 516] on div at bounding box center [104, 519] width 30 height 33
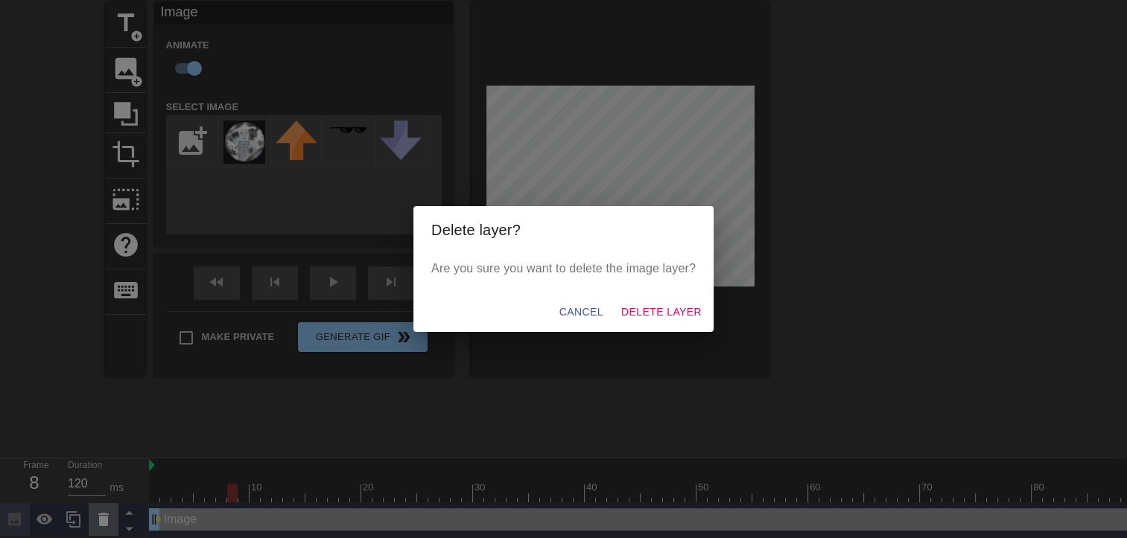
scroll to position [46, 0]
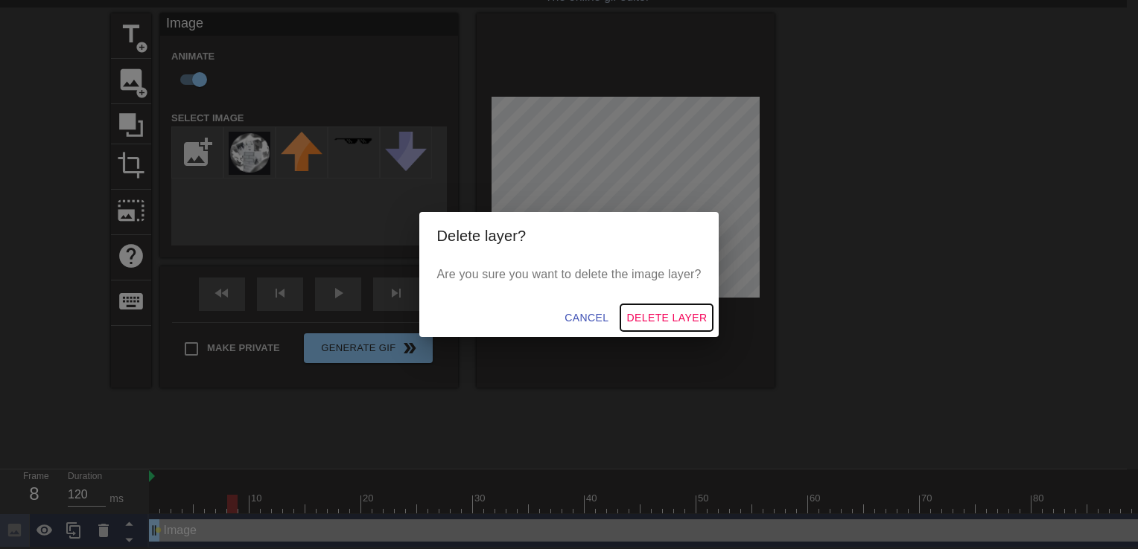
click at [697, 320] on span "Delete Layer" at bounding box center [666, 318] width 80 height 19
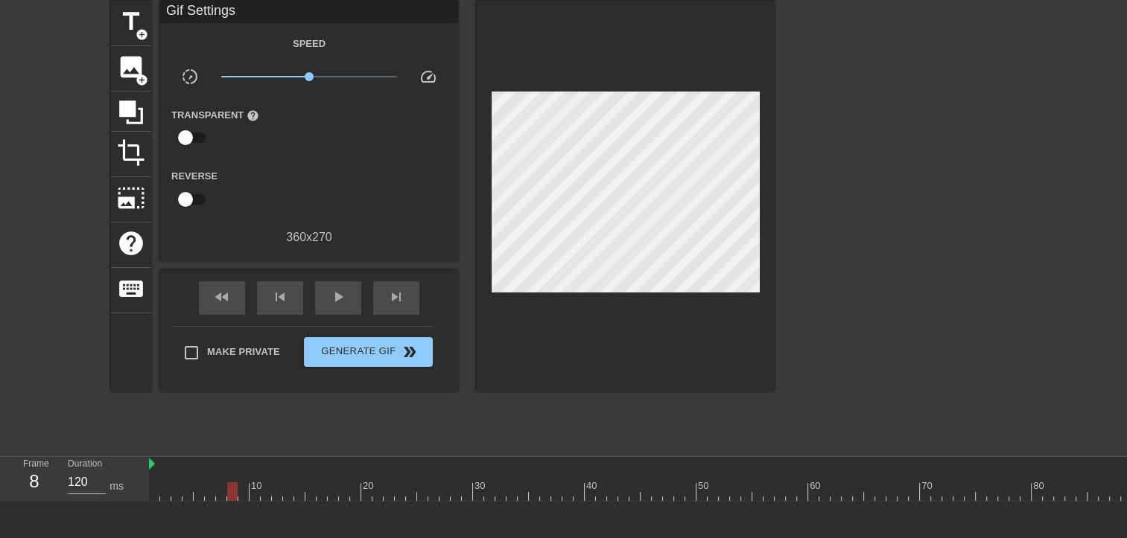
scroll to position [74, 0]
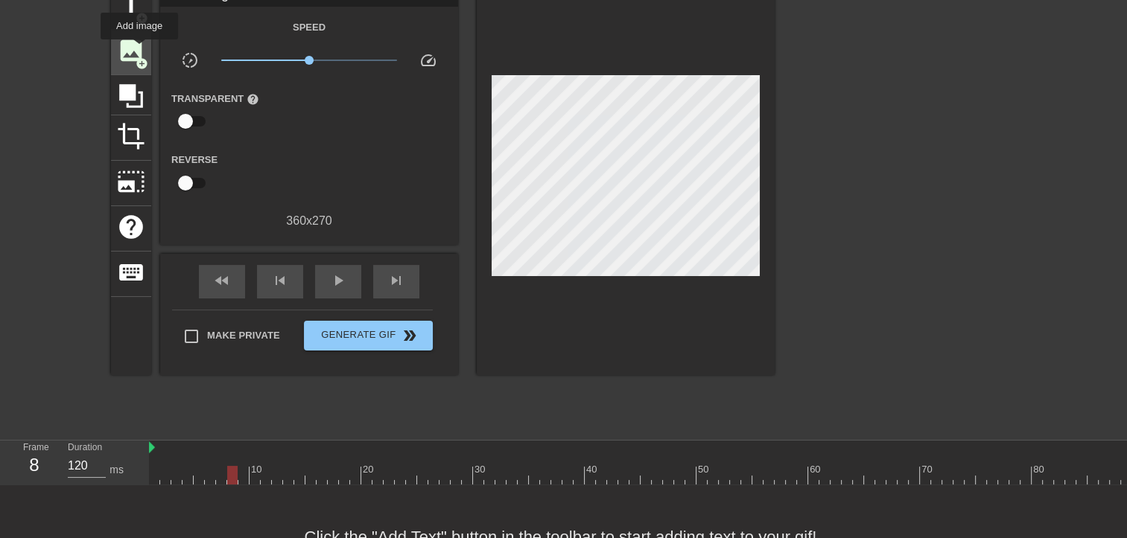
click at [139, 50] on span "image" at bounding box center [131, 50] width 28 height 28
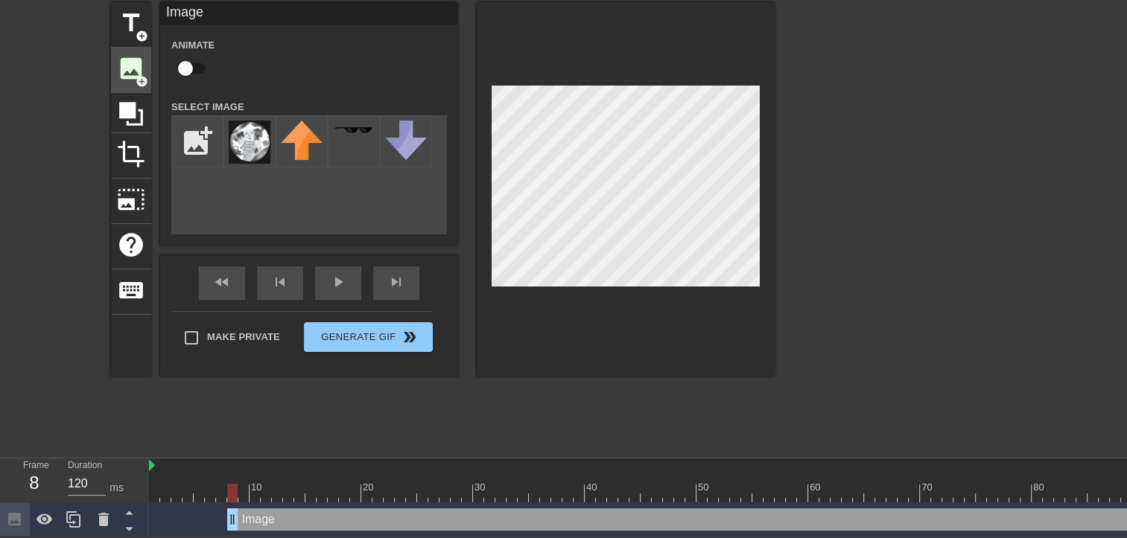
scroll to position [57, 0]
click at [259, 138] on img at bounding box center [250, 142] width 42 height 43
click at [876, 309] on div at bounding box center [903, 225] width 223 height 447
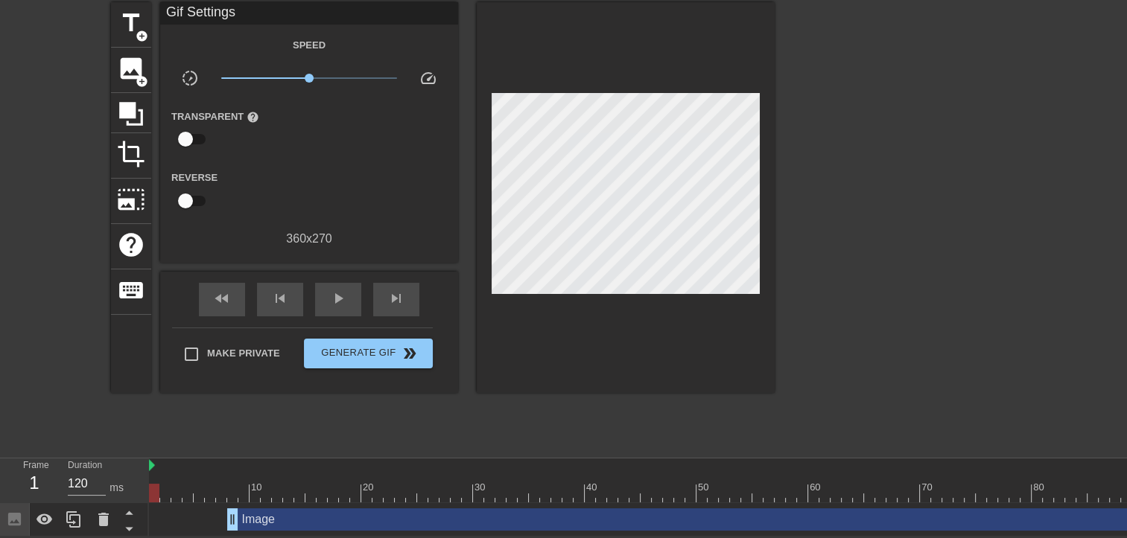
drag, startPoint x: 231, startPoint y: 491, endPoint x: 144, endPoint y: 487, distance: 87.2
click at [144, 487] on div "Frame 1 Duration 120 ms 10 20 30 40 50 60 70 80 90 100 110 120 Image drag_handl…" at bounding box center [563, 498] width 1127 height 78
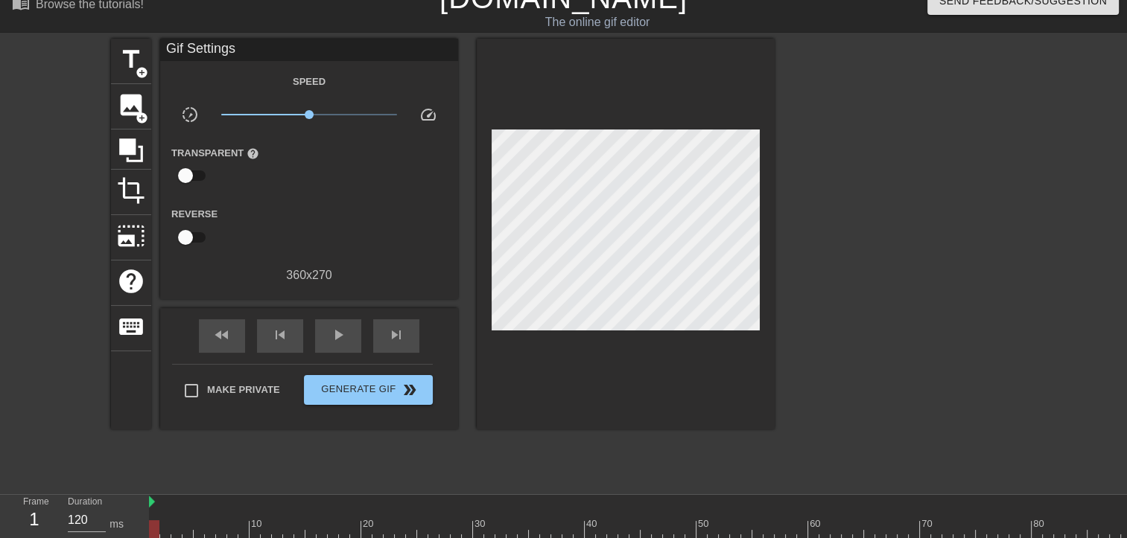
scroll to position [0, 0]
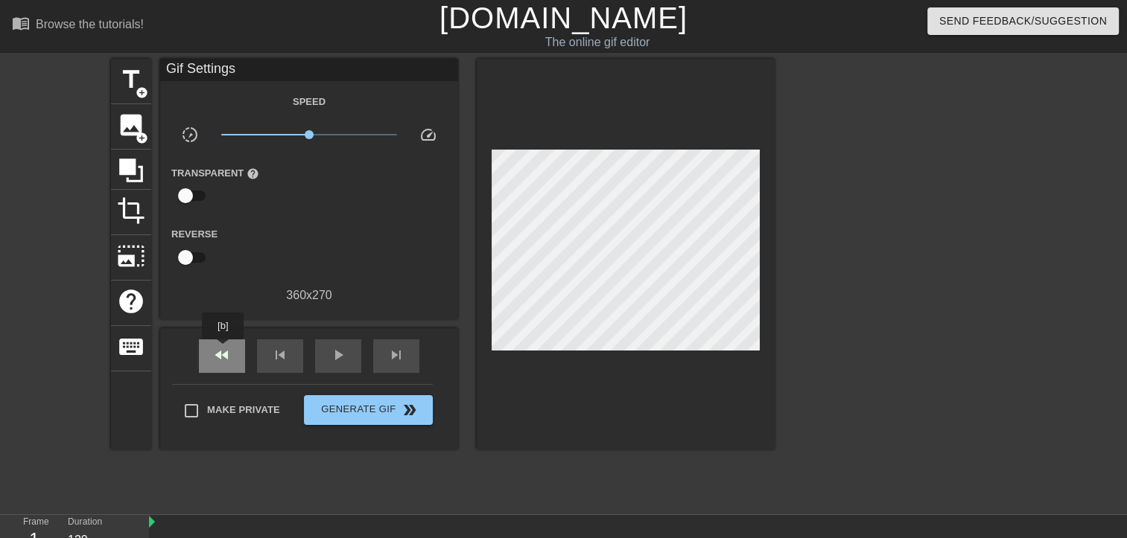
click at [223, 350] on span "fast_rewind" at bounding box center [222, 355] width 18 height 18
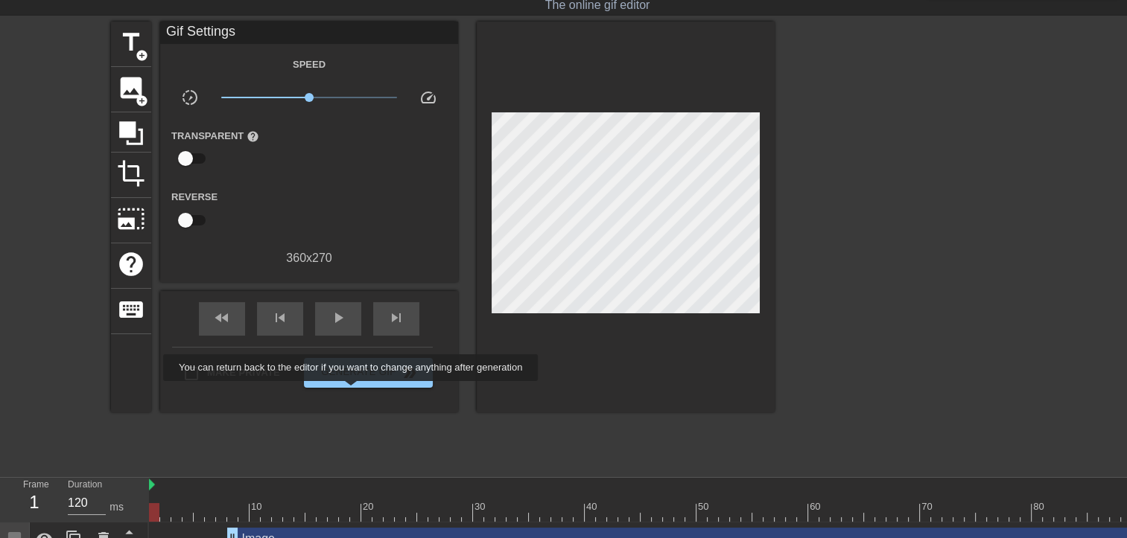
scroll to position [57, 0]
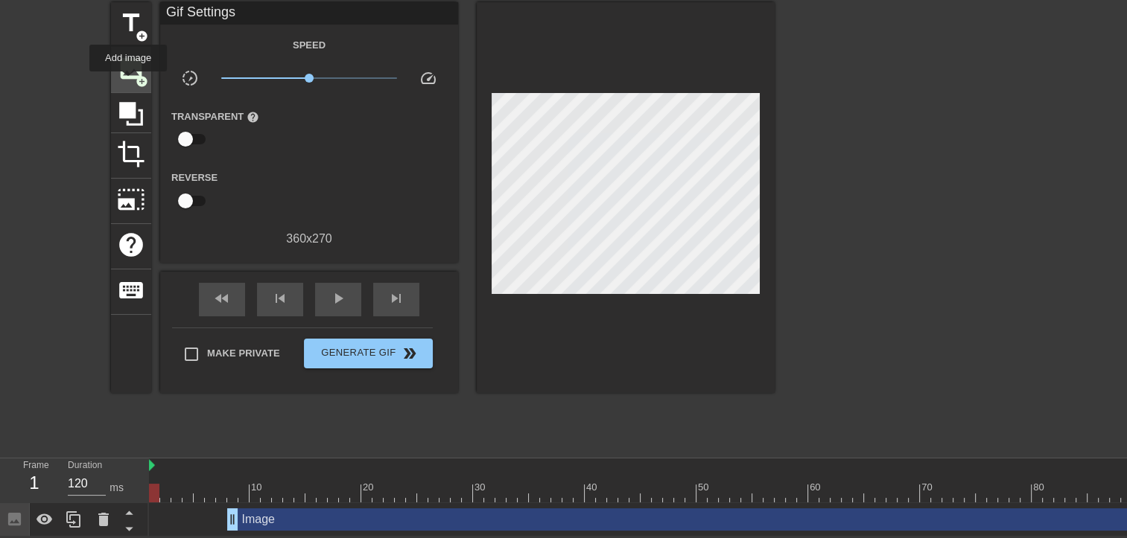
click at [129, 74] on span "image" at bounding box center [131, 68] width 28 height 28
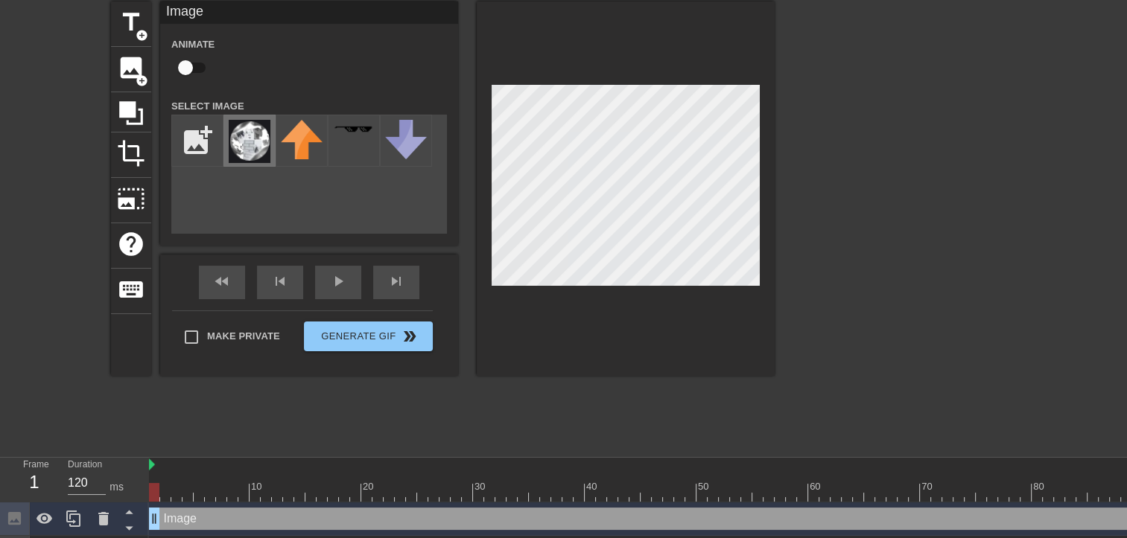
click at [241, 148] on img at bounding box center [250, 141] width 42 height 43
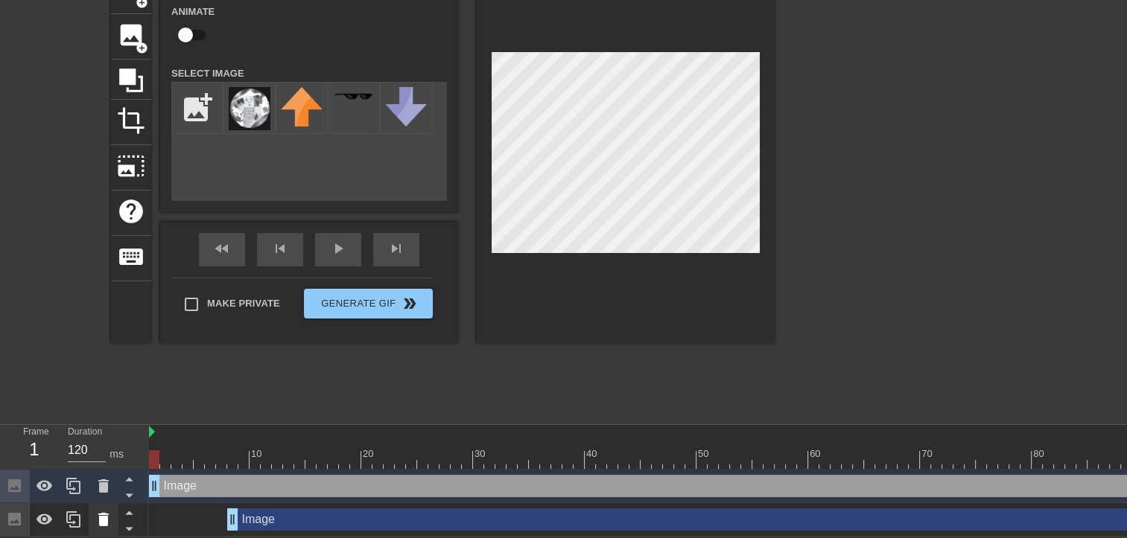
click at [106, 523] on icon at bounding box center [103, 519] width 10 height 13
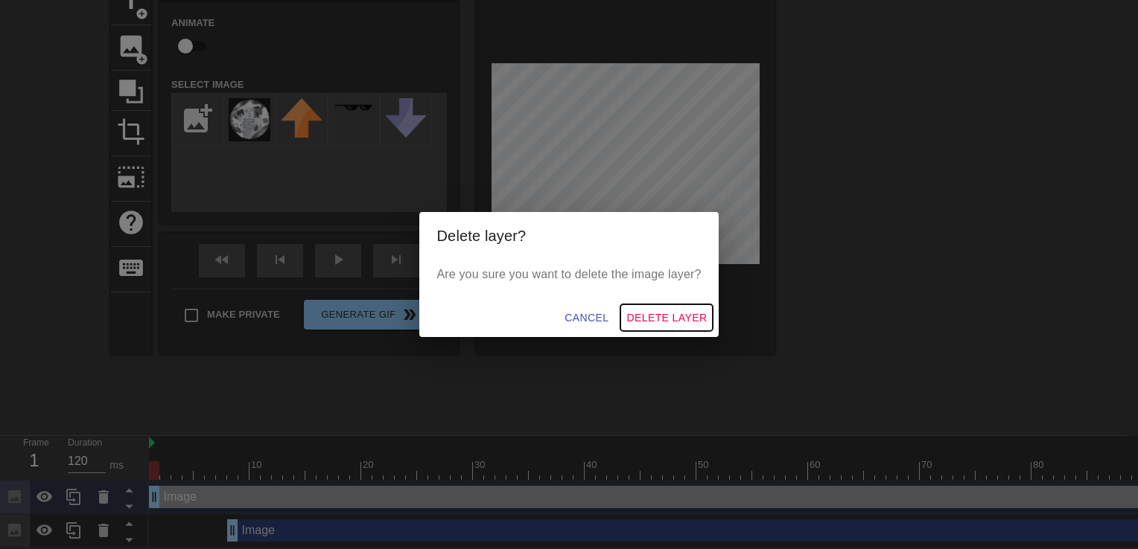
click at [642, 313] on span "Delete Layer" at bounding box center [666, 318] width 80 height 19
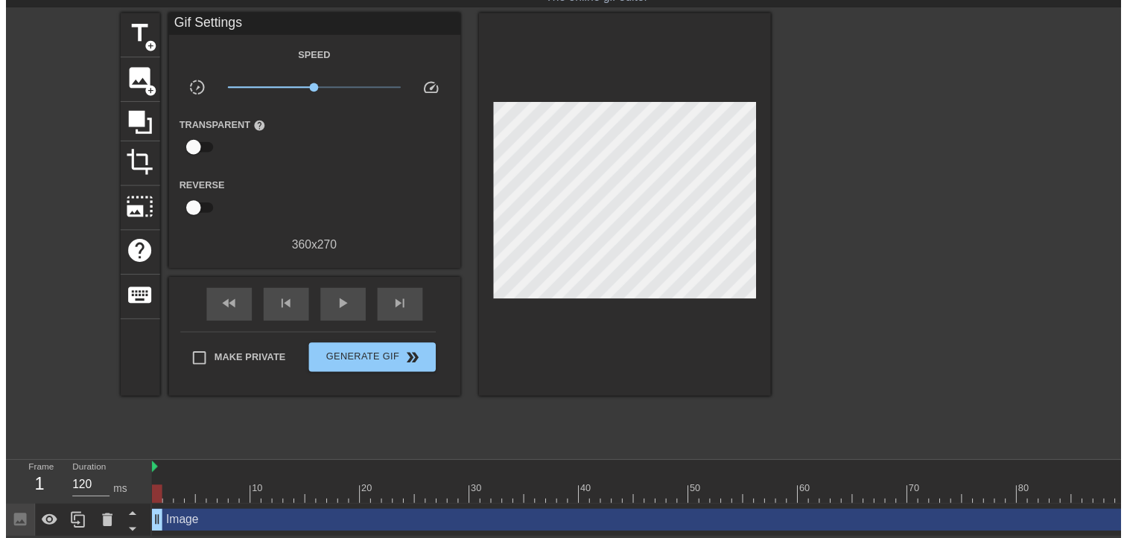
scroll to position [57, 0]
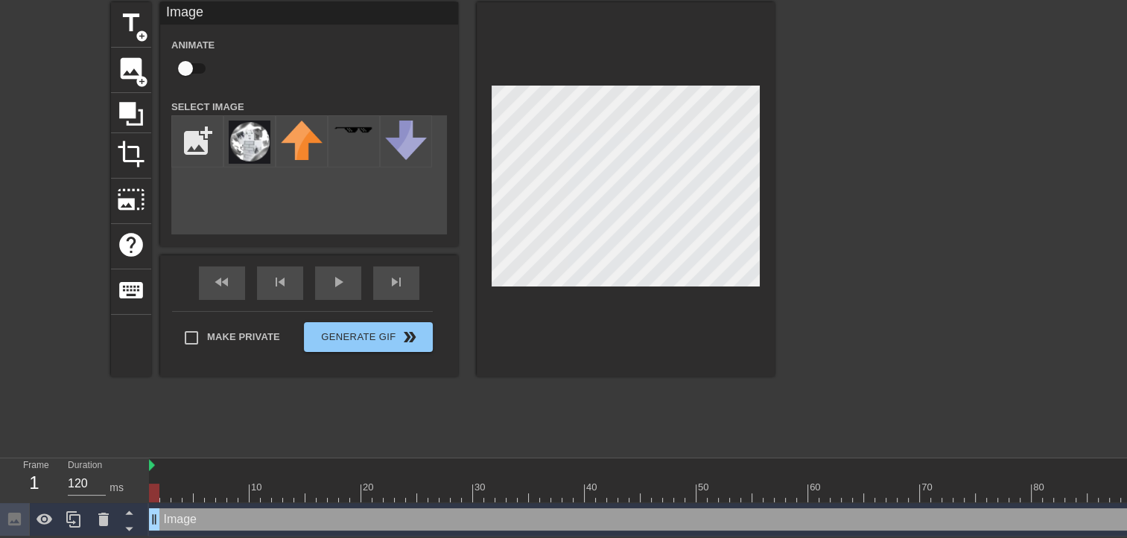
click at [971, 240] on div at bounding box center [903, 225] width 223 height 447
click at [942, 185] on div at bounding box center [903, 225] width 223 height 447
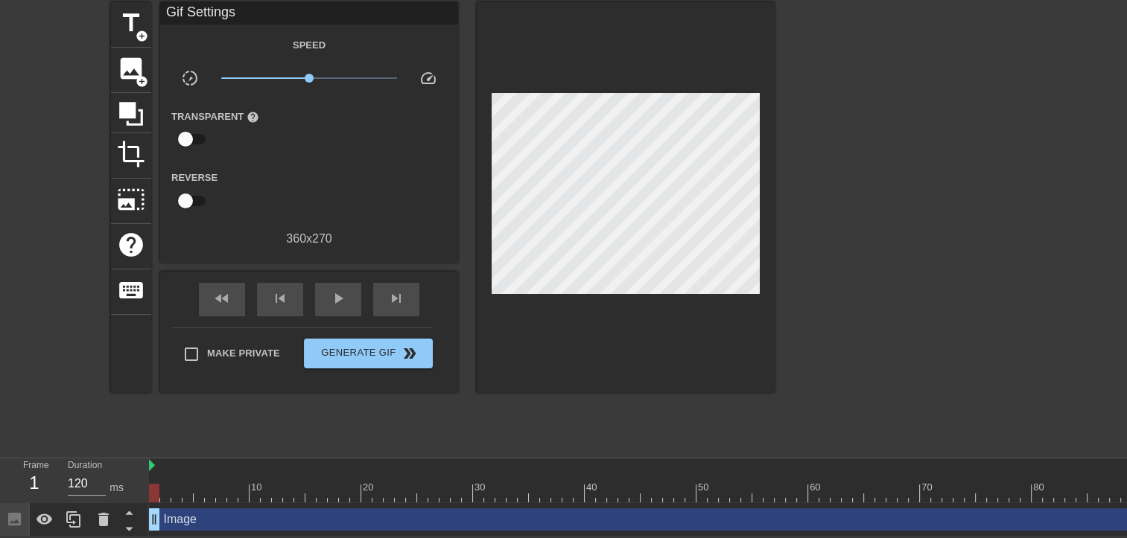
click at [798, 166] on div at bounding box center [903, 225] width 223 height 447
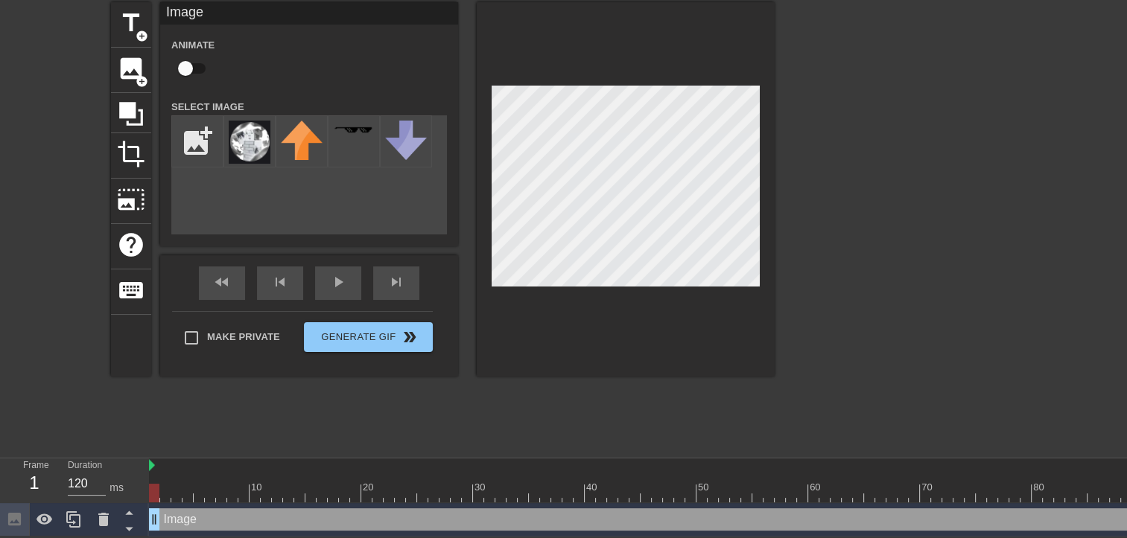
click at [851, 176] on div at bounding box center [903, 225] width 223 height 447
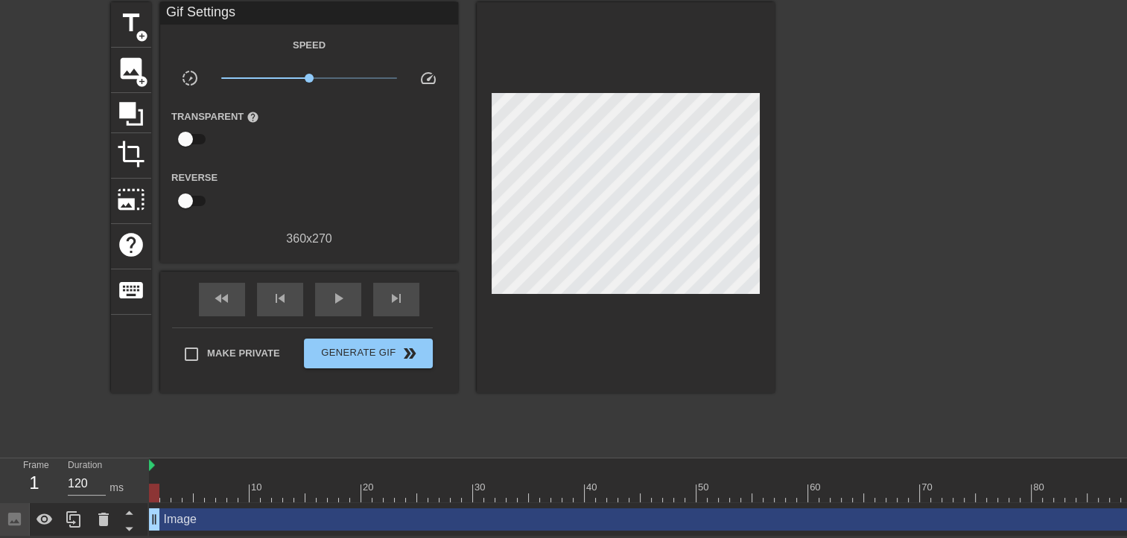
click at [847, 186] on div at bounding box center [903, 225] width 223 height 447
click at [154, 491] on div "Frame 1 Duration 120 ms 10 20 30 40 50 60 70 80 90 100 110 120 Image drag_handl…" at bounding box center [563, 498] width 1127 height 78
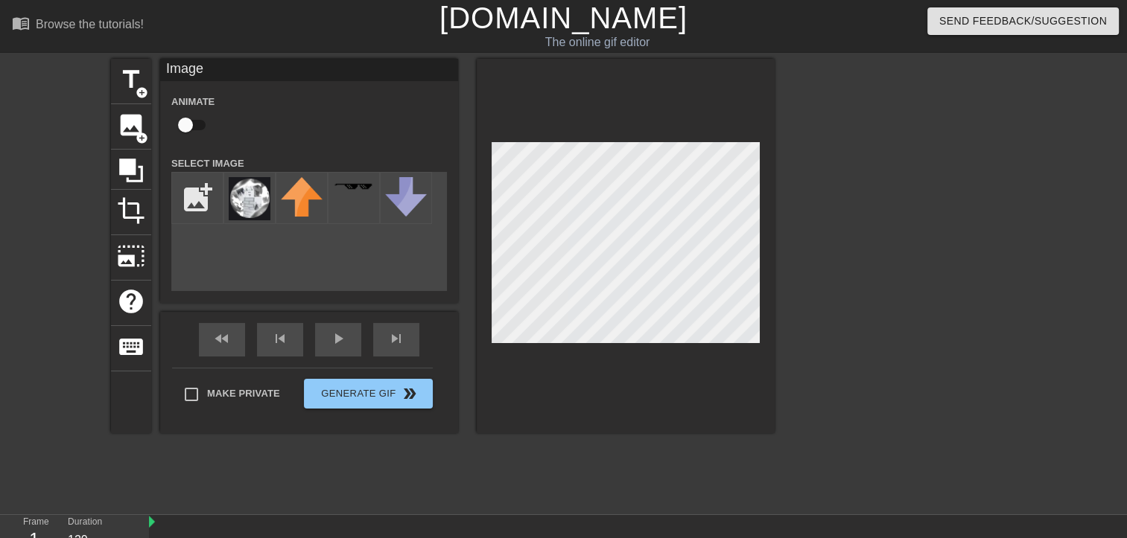
click at [194, 122] on input "checkbox" at bounding box center [185, 125] width 85 height 28
checkbox input "true"
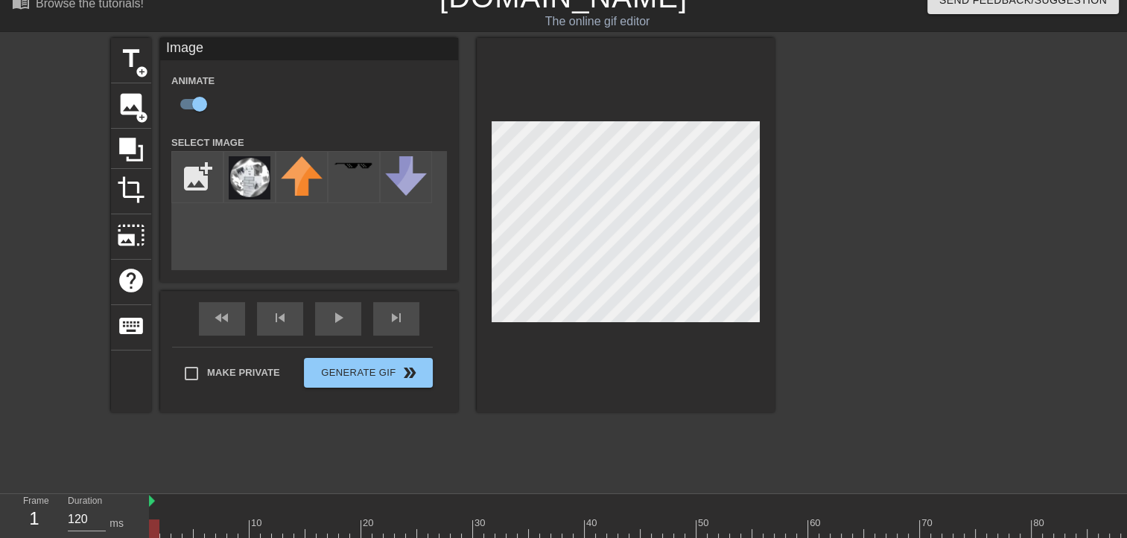
scroll to position [57, 0]
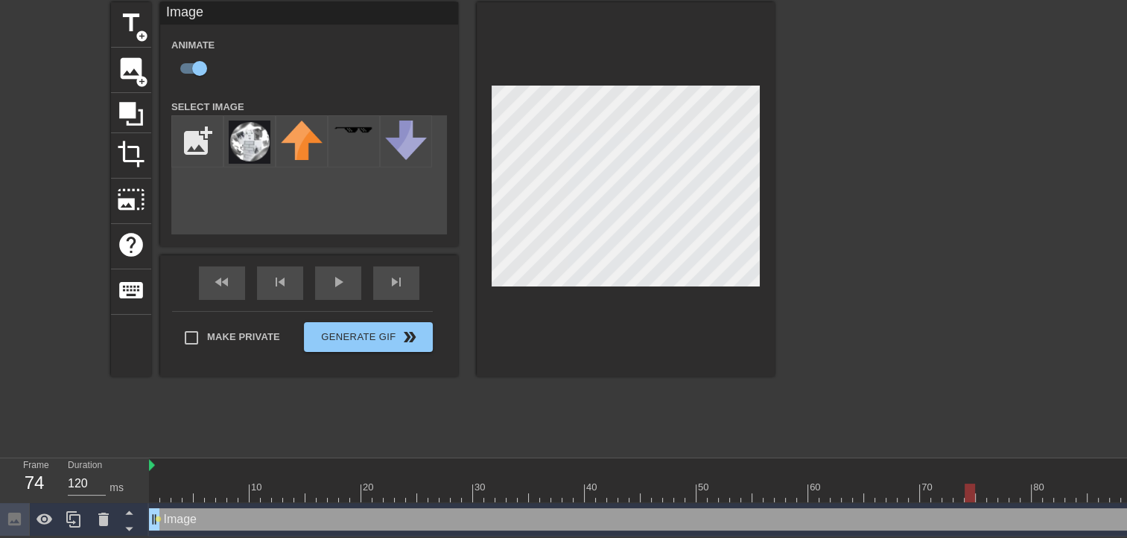
drag, startPoint x: 153, startPoint y: 491, endPoint x: 968, endPoint y: 427, distance: 817.0
click at [968, 427] on div "menu_book Browse the tutorials! [DOMAIN_NAME] The online gif editor Send Feedba…" at bounding box center [563, 239] width 1127 height 593
drag, startPoint x: 969, startPoint y: 489, endPoint x: 984, endPoint y: 486, distance: 14.5
click at [984, 486] on div at bounding box center [980, 493] width 10 height 19
click at [987, 486] on div at bounding box center [992, 493] width 10 height 19
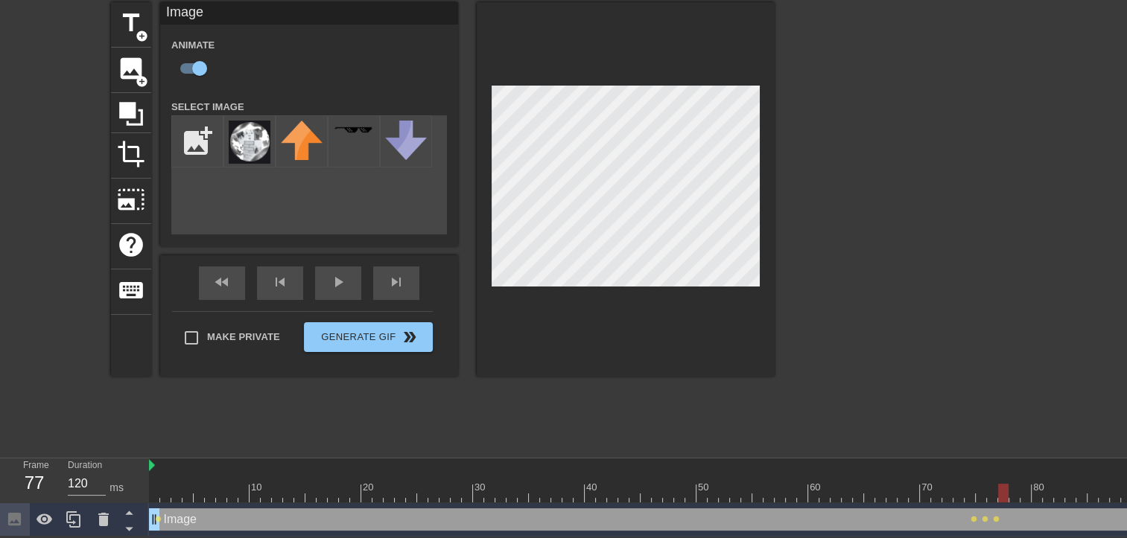
click at [999, 487] on div at bounding box center [1003, 493] width 10 height 19
click at [1013, 489] on div at bounding box center [1014, 493] width 10 height 19
click at [1018, 486] on div at bounding box center [1014, 493] width 10 height 19
click at [1022, 484] on div at bounding box center [1025, 493] width 10 height 19
drag, startPoint x: 1027, startPoint y: 490, endPoint x: 1036, endPoint y: 488, distance: 9.9
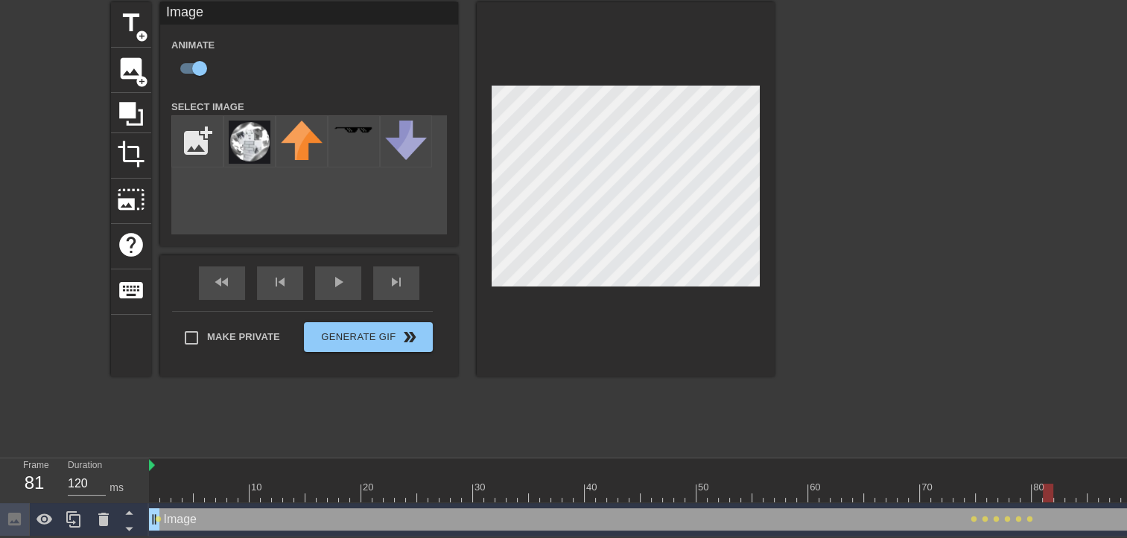
click at [1042, 488] on div at bounding box center [1047, 493] width 10 height 19
click at [1039, 486] on div at bounding box center [1036, 493] width 10 height 19
click at [1054, 491] on div at bounding box center [1059, 493] width 10 height 19
drag, startPoint x: 1050, startPoint y: 491, endPoint x: 1057, endPoint y: 490, distance: 7.5
click at [1053, 490] on div at bounding box center [1047, 493] width 10 height 19
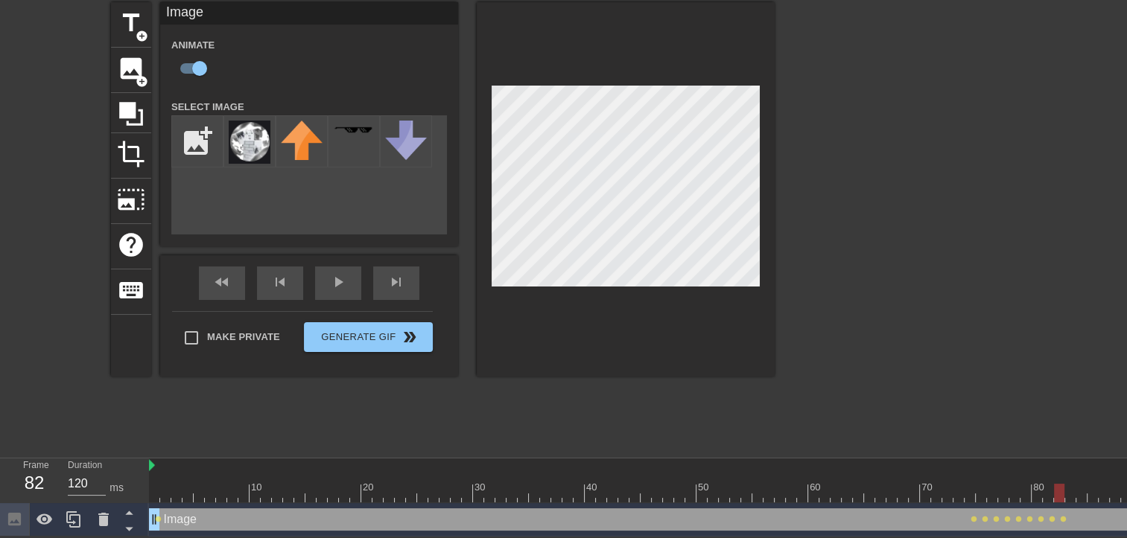
drag, startPoint x: 1054, startPoint y: 491, endPoint x: 1064, endPoint y: 491, distance: 9.7
click at [1064, 491] on div at bounding box center [836, 493] width 1374 height 19
click at [1069, 485] on div at bounding box center [1070, 493] width 10 height 19
click at [1079, 489] on div at bounding box center [1081, 493] width 10 height 19
click at [1090, 492] on div at bounding box center [1092, 493] width 10 height 19
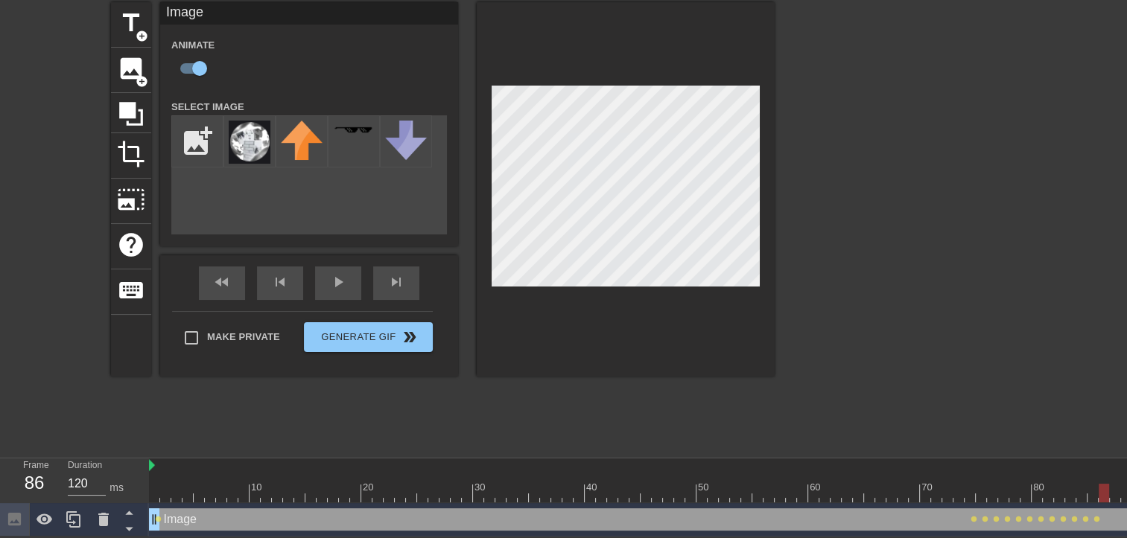
click at [1102, 490] on div at bounding box center [1103, 493] width 10 height 19
drag, startPoint x: 1102, startPoint y: 493, endPoint x: 1121, endPoint y: 492, distance: 18.6
click at [1121, 492] on div at bounding box center [1126, 493] width 10 height 19
click at [335, 279] on div "fast_rewind skip_previous play_arrow skip_next" at bounding box center [309, 283] width 243 height 56
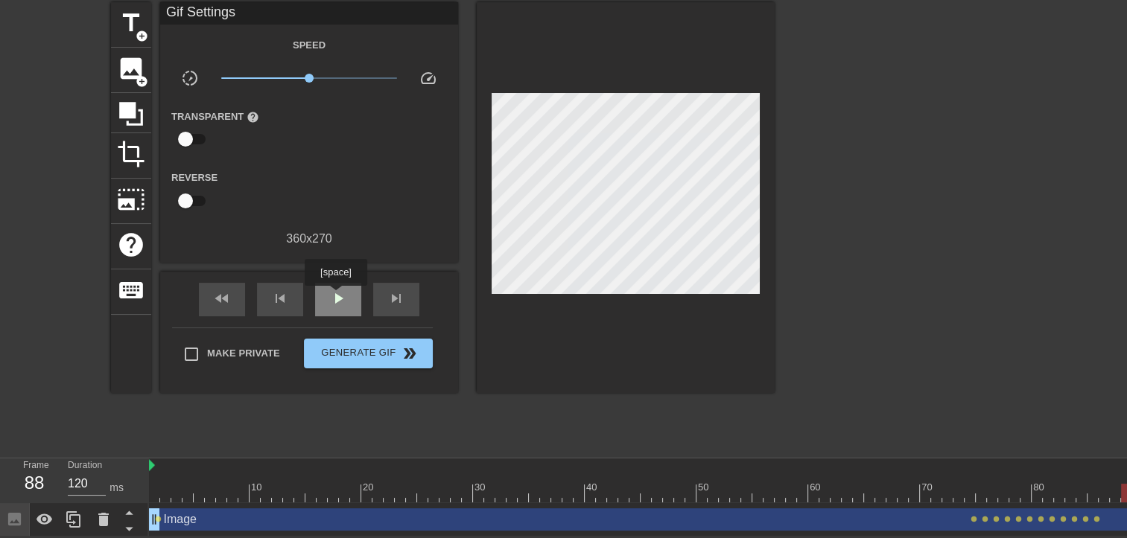
click at [335, 296] on span "play_arrow" at bounding box center [338, 299] width 18 height 18
click at [236, 295] on div "fast_rewind" at bounding box center [222, 300] width 46 height 34
click at [345, 295] on span "pause" at bounding box center [338, 299] width 18 height 18
click at [229, 300] on span "fast_rewind" at bounding box center [222, 299] width 18 height 18
click at [128, 67] on span "image" at bounding box center [131, 68] width 28 height 28
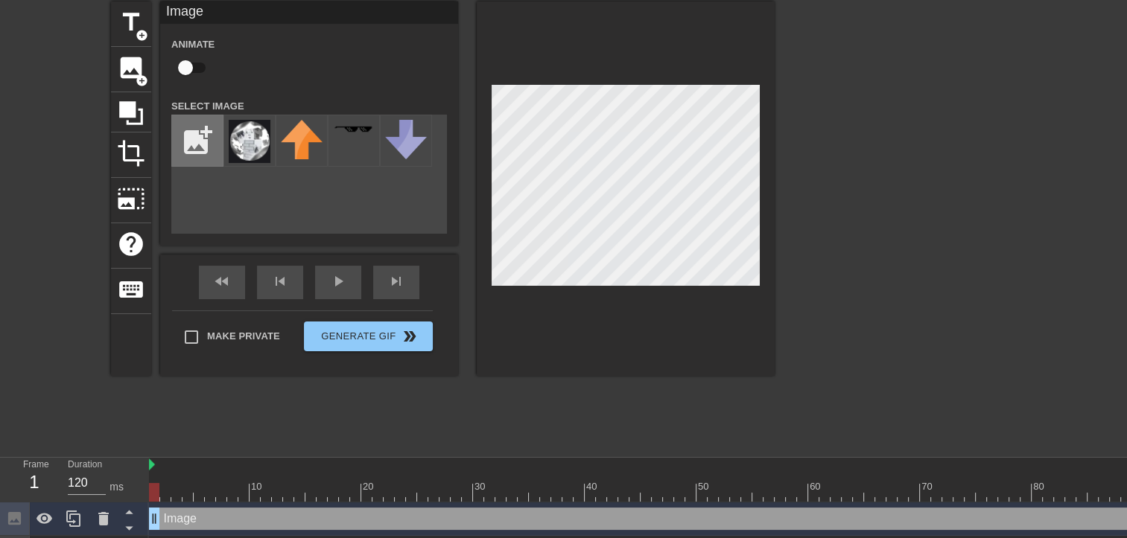
click at [169, 124] on div "Image Animate Select Image add_photo_alternate" at bounding box center [309, 117] width 298 height 232
click at [191, 120] on input "file" at bounding box center [197, 140] width 51 height 51
type input "C:\fakepath\Zrzut ekranu [DATE] 092032.png"
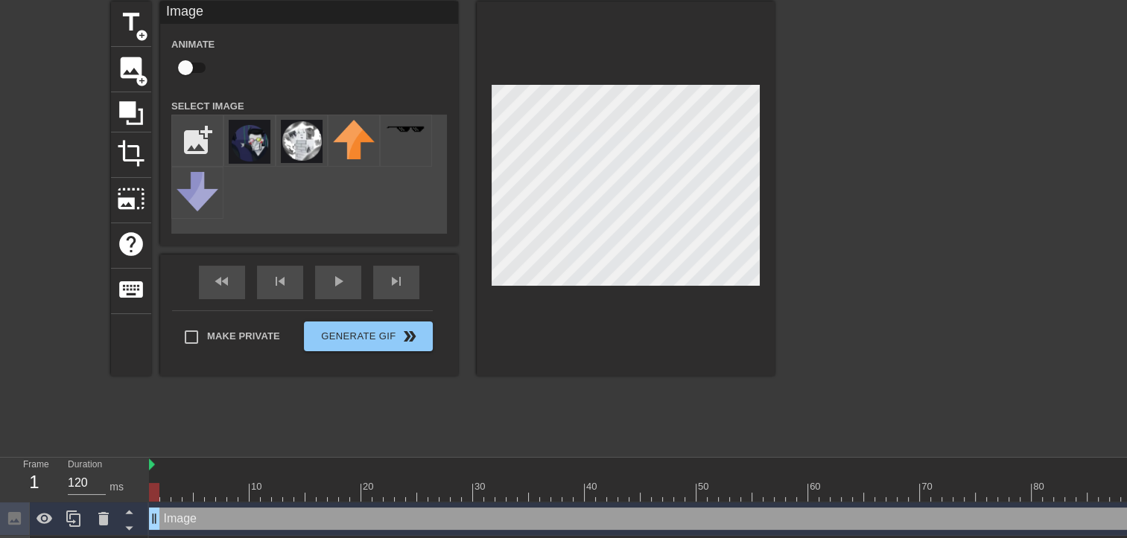
click at [637, 429] on div "title add_circle image add_circle crop photo_size_select_large help keyboard Im…" at bounding box center [442, 224] width 663 height 447
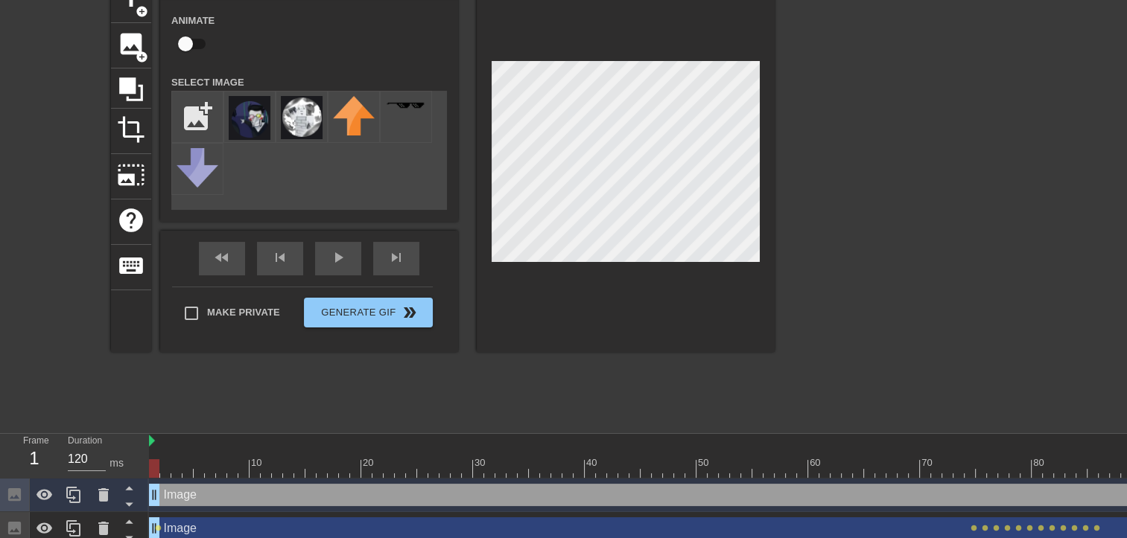
scroll to position [91, 0]
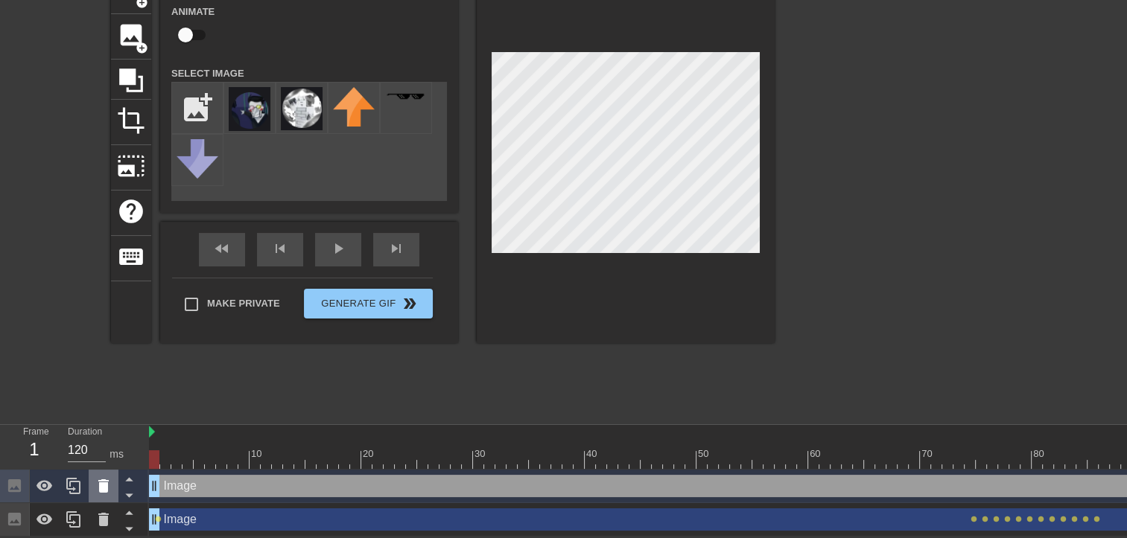
click at [103, 480] on icon at bounding box center [103, 485] width 10 height 13
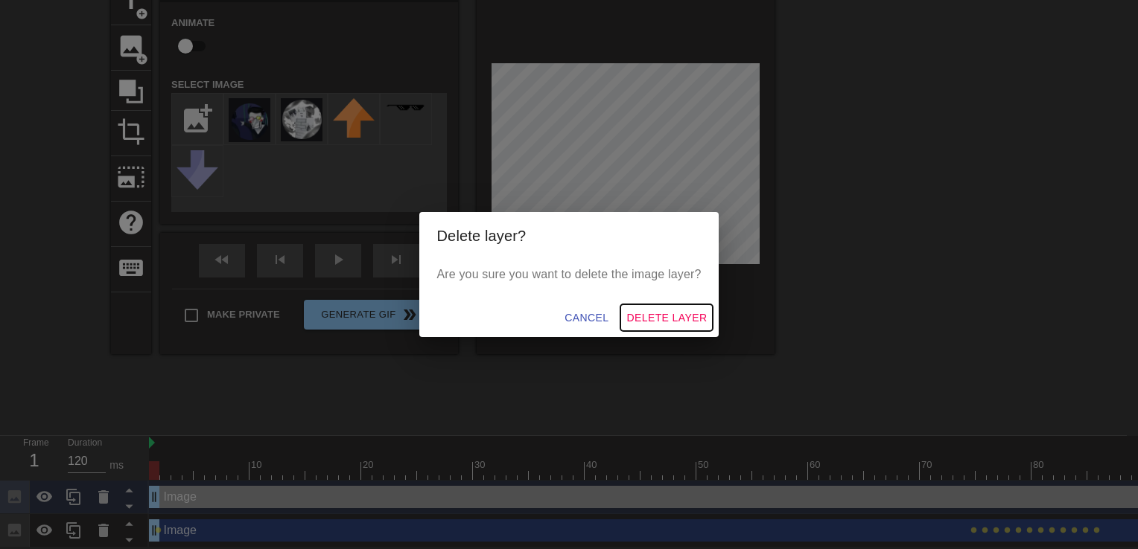
drag, startPoint x: 672, startPoint y: 319, endPoint x: 664, endPoint y: 319, distance: 7.5
click at [671, 319] on span "Delete Layer" at bounding box center [666, 318] width 80 height 19
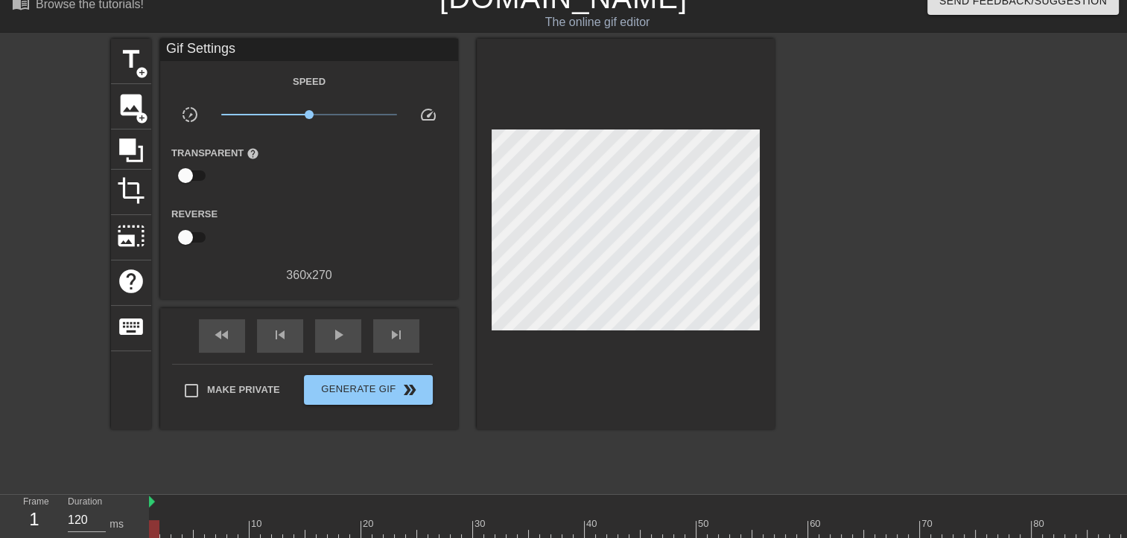
scroll to position [0, 0]
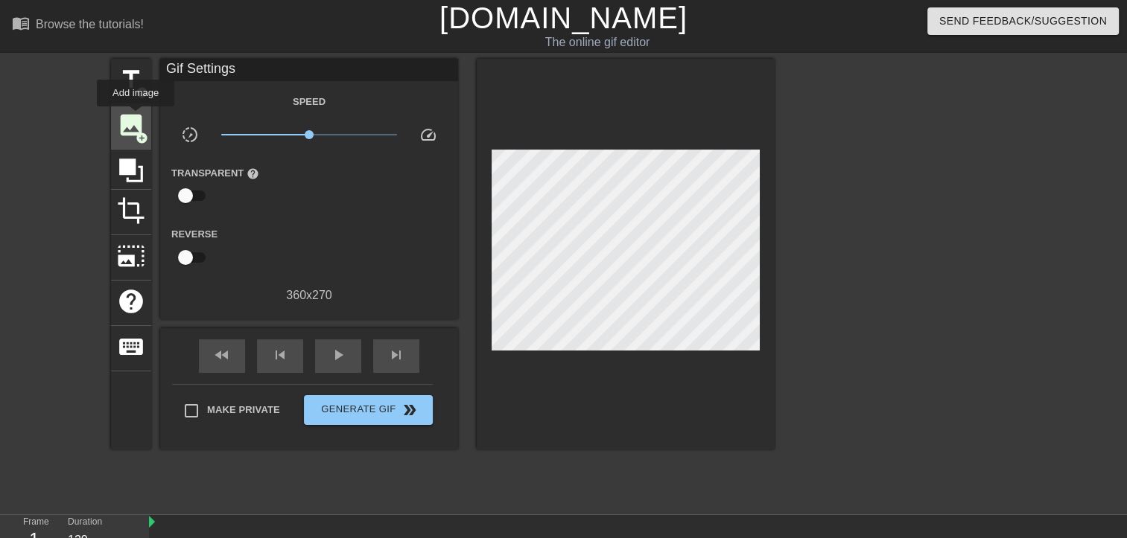
click at [136, 117] on span "image" at bounding box center [131, 125] width 28 height 28
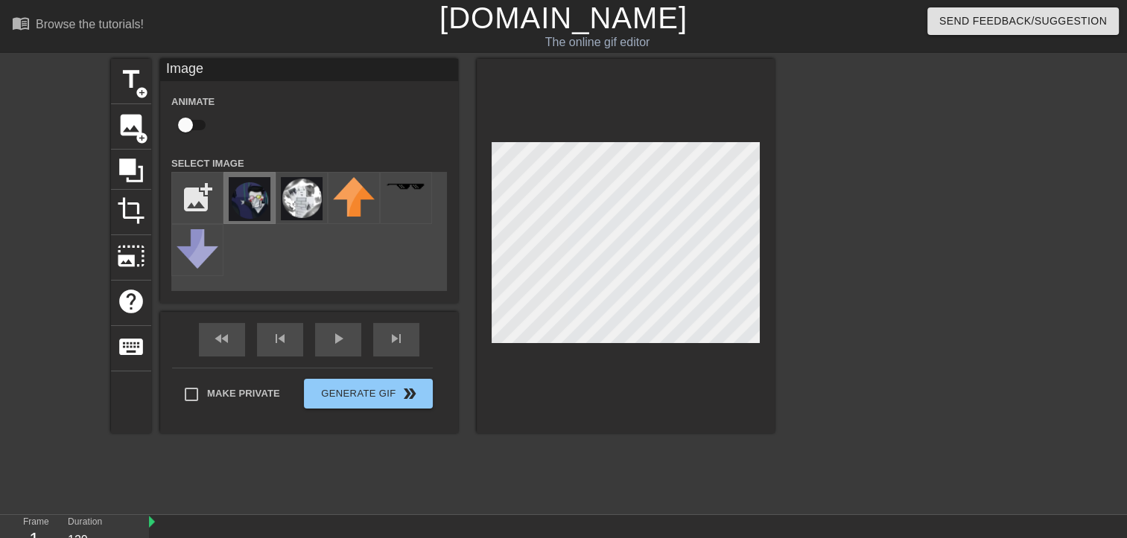
click at [250, 209] on img at bounding box center [250, 199] width 42 height 44
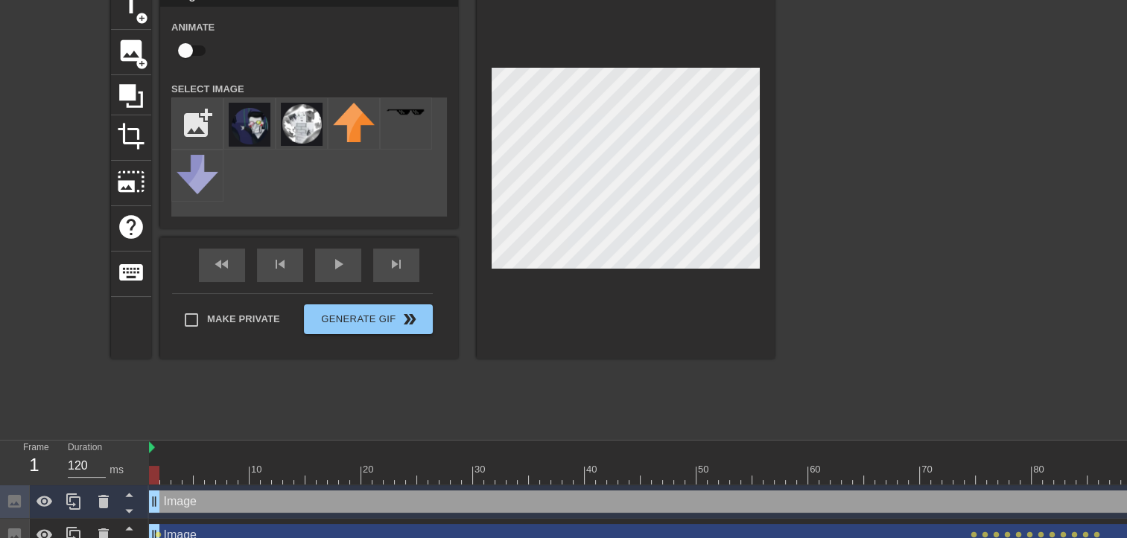
scroll to position [91, 0]
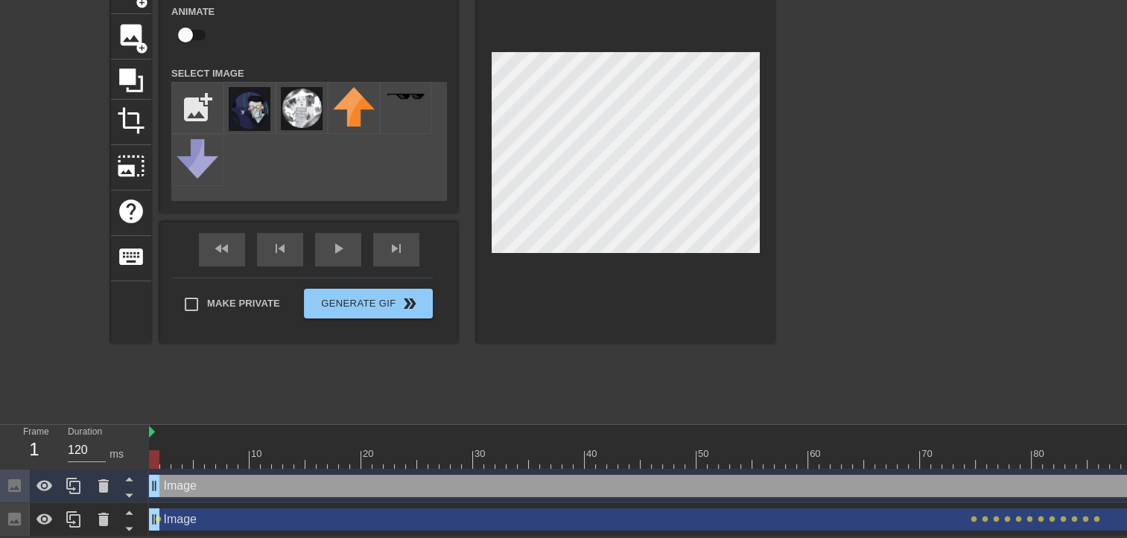
click at [468, 145] on div "title add_circle image add_circle crop photo_size_select_large help keyboard Im…" at bounding box center [442, 156] width 663 height 375
drag, startPoint x: 156, startPoint y: 455, endPoint x: 1027, endPoint y: 446, distance: 871.9
click at [1027, 446] on div "10 20 30 40 50 60 70 80 90 100 110 120" at bounding box center [836, 447] width 1374 height 44
click at [104, 493] on icon at bounding box center [104, 486] width 18 height 18
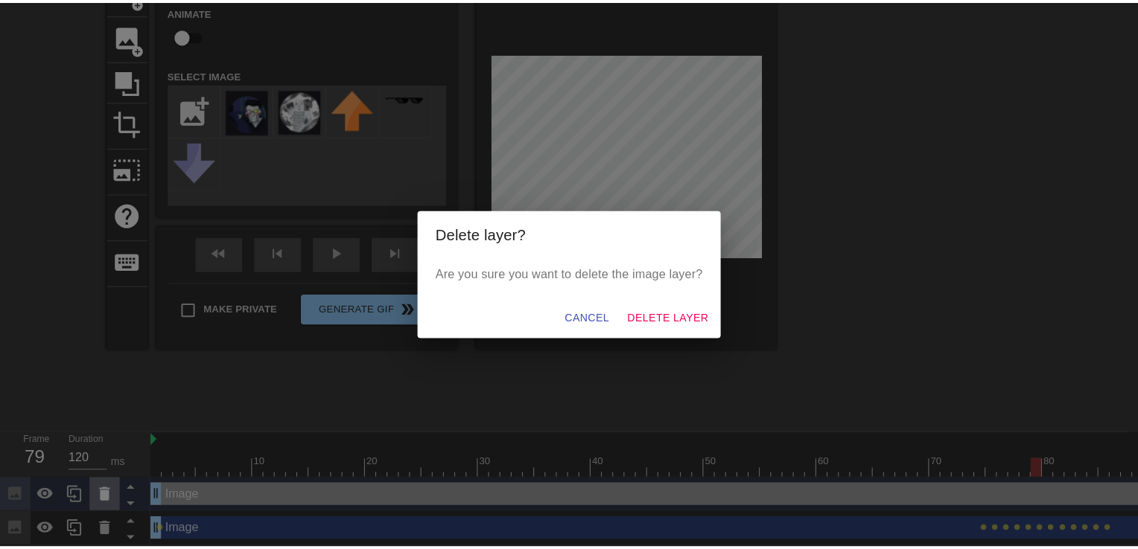
scroll to position [80, 0]
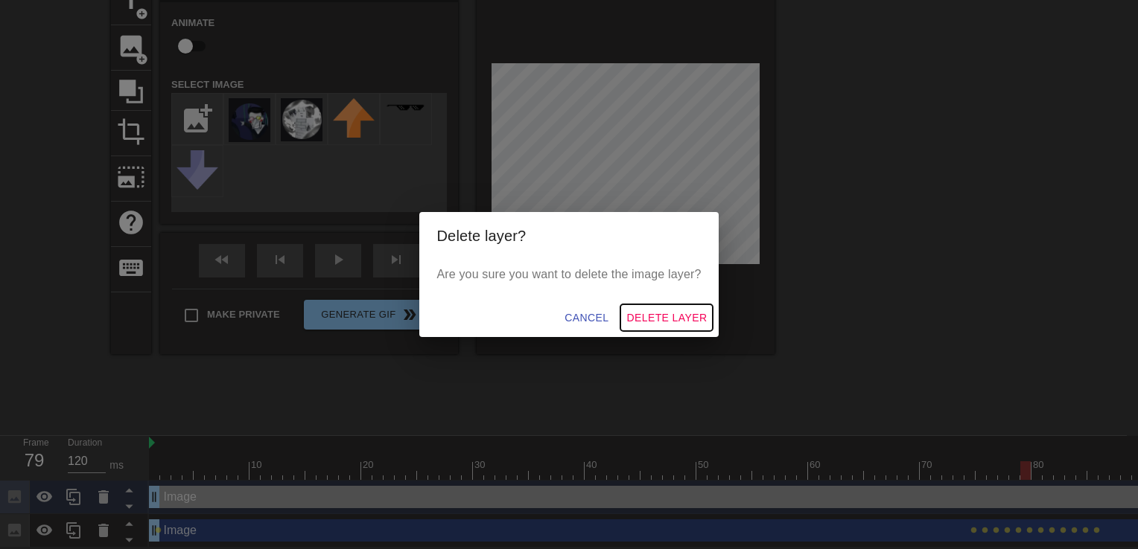
click at [694, 315] on span "Delete Layer" at bounding box center [666, 318] width 80 height 19
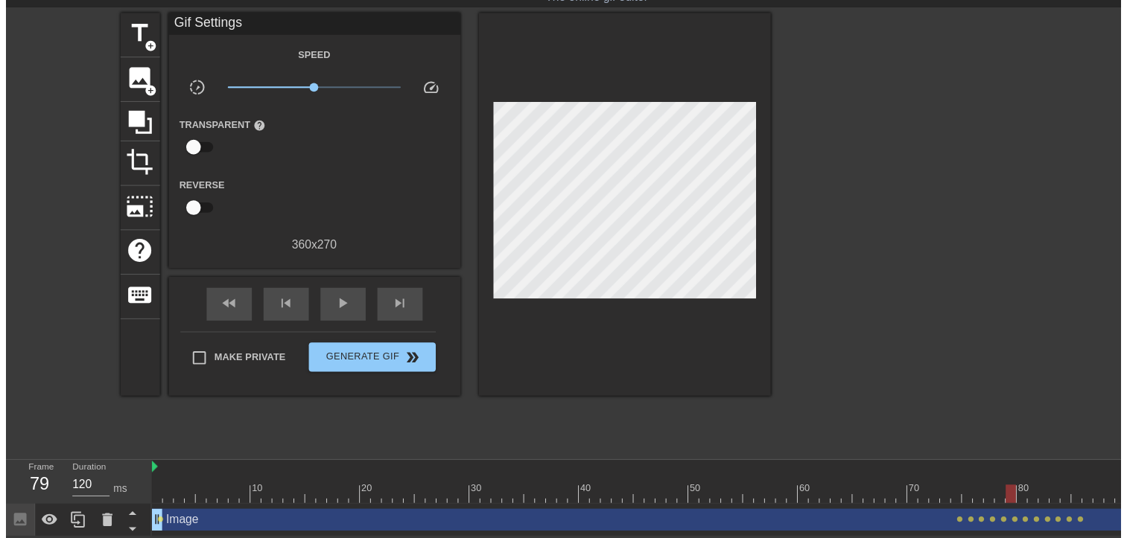
scroll to position [57, 0]
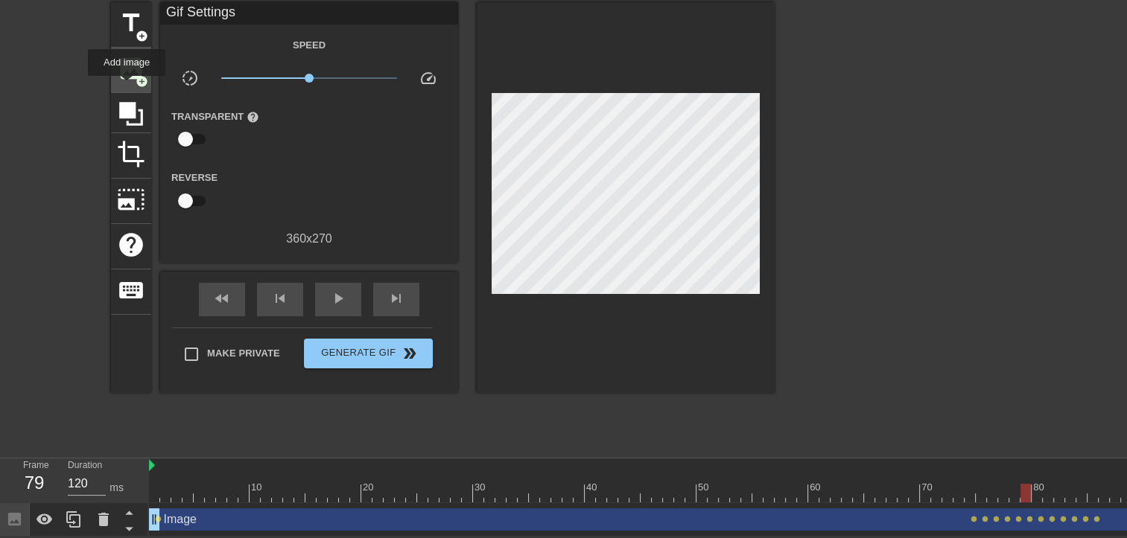
click at [132, 76] on span "image" at bounding box center [131, 68] width 28 height 28
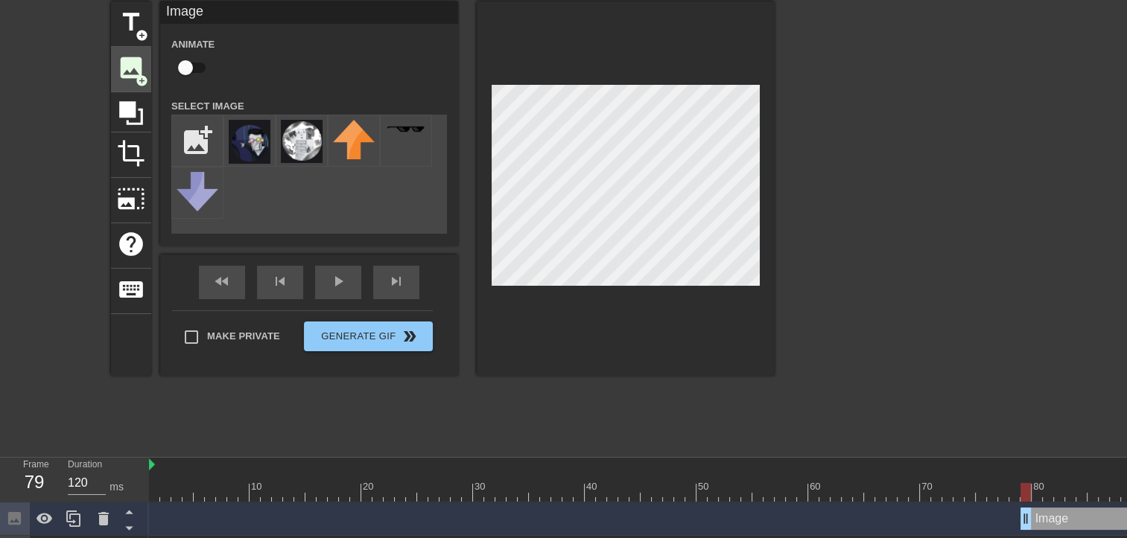
scroll to position [80, 0]
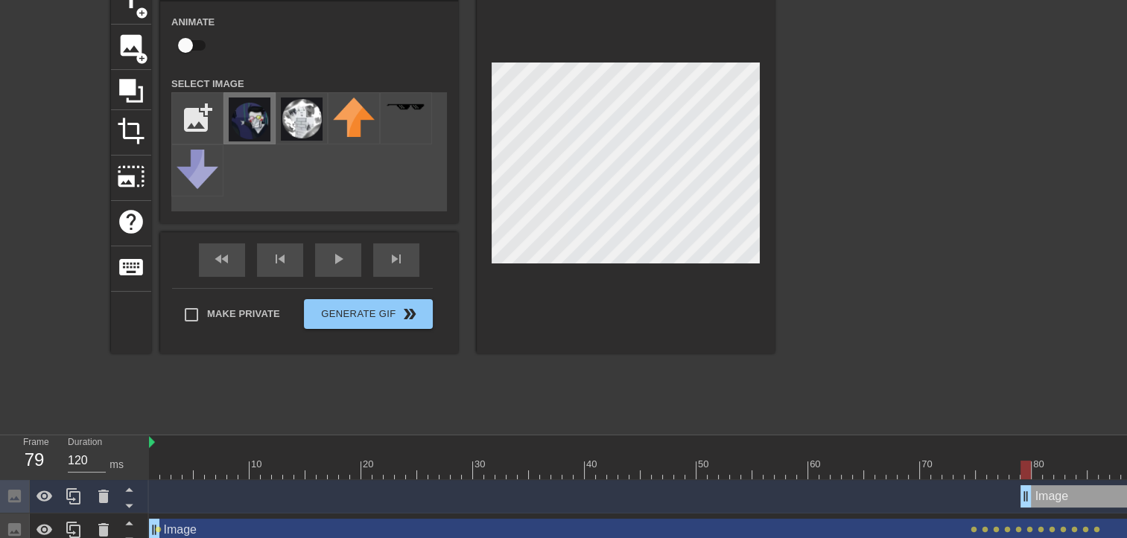
click at [255, 119] on img at bounding box center [250, 120] width 42 height 44
click at [485, 151] on div at bounding box center [626, 166] width 298 height 375
click at [190, 41] on input "checkbox" at bounding box center [185, 45] width 85 height 28
checkbox input "true"
drag, startPoint x: 1022, startPoint y: 469, endPoint x: 1035, endPoint y: 469, distance: 13.4
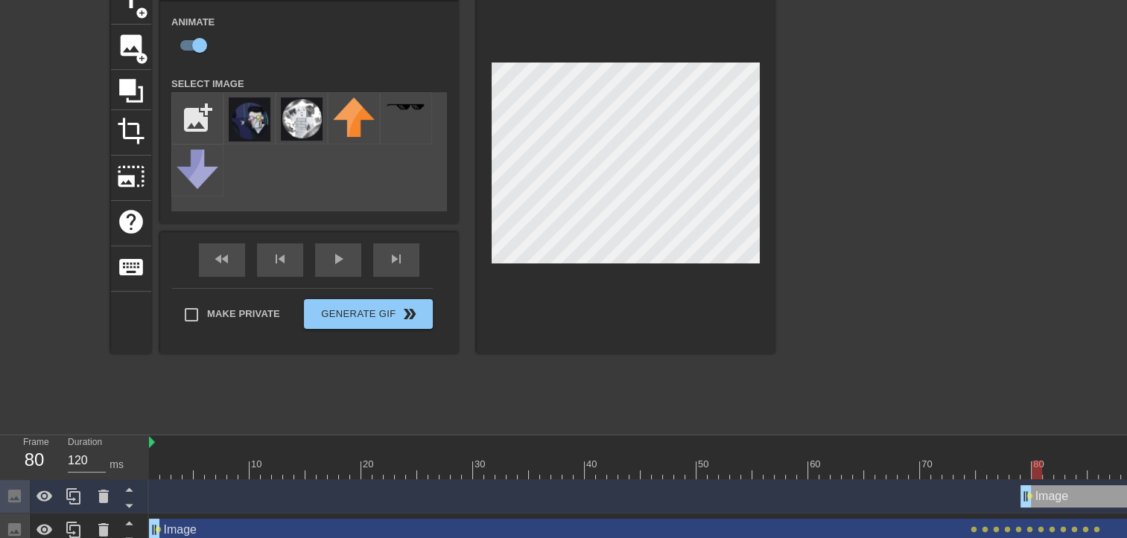
click at [1035, 469] on div at bounding box center [1036, 470] width 10 height 19
click at [1042, 470] on div at bounding box center [1036, 470] width 10 height 19
click at [1048, 469] on div at bounding box center [836, 470] width 1374 height 19
drag, startPoint x: 1048, startPoint y: 469, endPoint x: 1060, endPoint y: 469, distance: 11.2
click at [1060, 469] on div at bounding box center [1059, 470] width 10 height 19
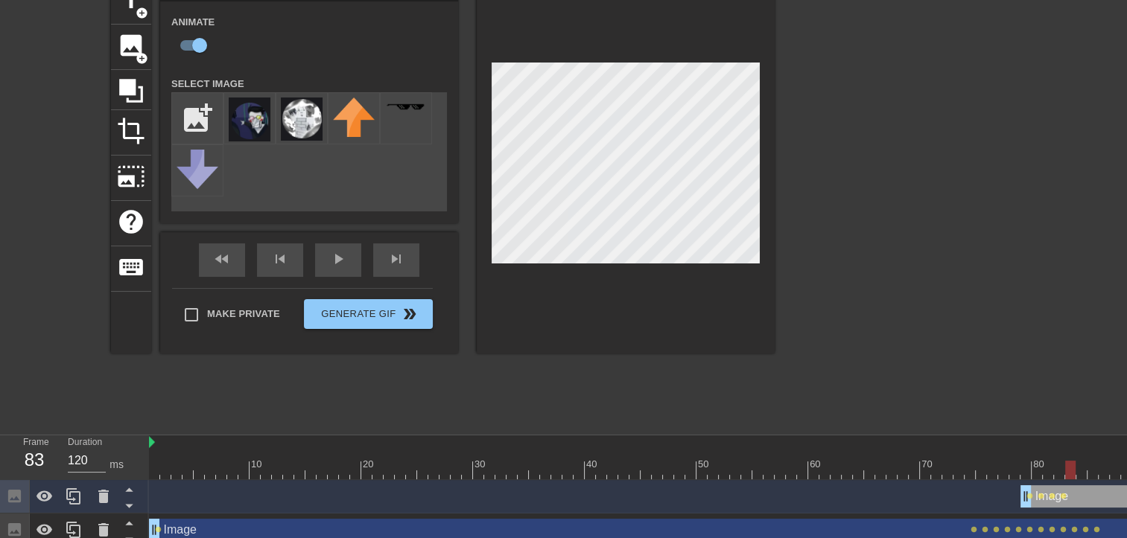
drag, startPoint x: 1057, startPoint y: 471, endPoint x: 1068, endPoint y: 472, distance: 11.9
click at [1068, 472] on div at bounding box center [1070, 470] width 10 height 19
drag, startPoint x: 1070, startPoint y: 471, endPoint x: 1089, endPoint y: 471, distance: 18.6
click at [1089, 471] on div at bounding box center [1092, 470] width 10 height 19
click at [1093, 465] on div at bounding box center [1092, 470] width 10 height 19
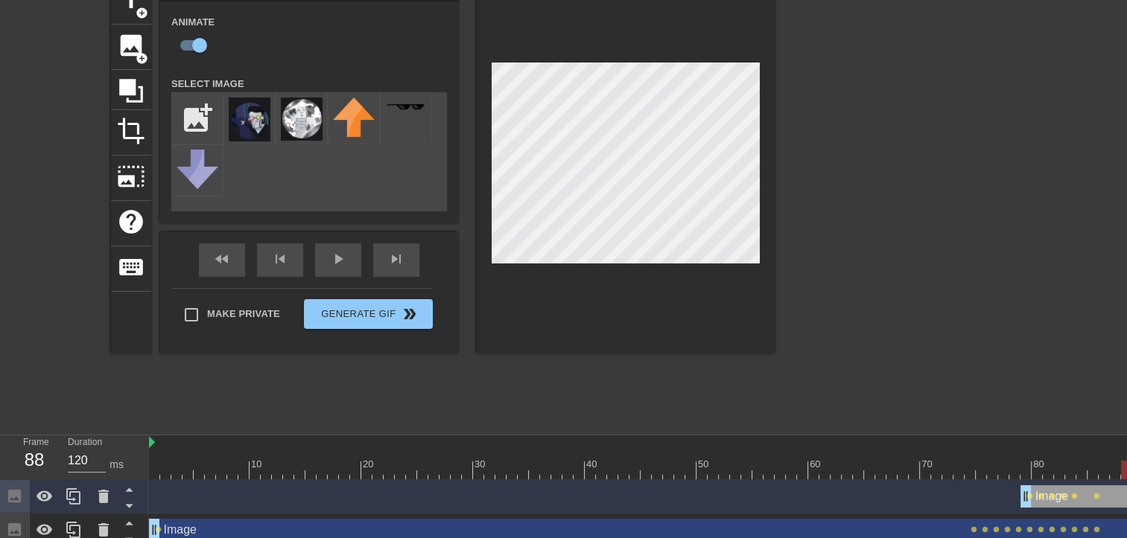
drag, startPoint x: 1097, startPoint y: 466, endPoint x: 1123, endPoint y: 467, distance: 26.1
click at [1123, 467] on div at bounding box center [1126, 470] width 10 height 19
click at [344, 261] on div "play_arrow" at bounding box center [338, 260] width 46 height 34
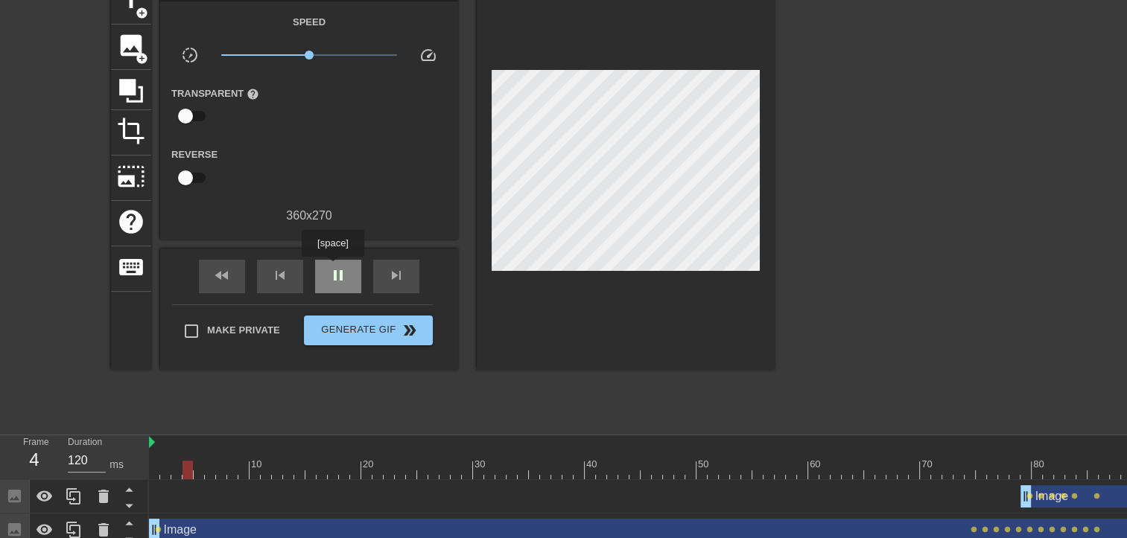
click at [332, 267] on span "pause" at bounding box center [338, 276] width 18 height 18
click at [216, 278] on span "fast_rewind" at bounding box center [222, 276] width 18 height 18
click at [131, 55] on span "image" at bounding box center [131, 45] width 28 height 28
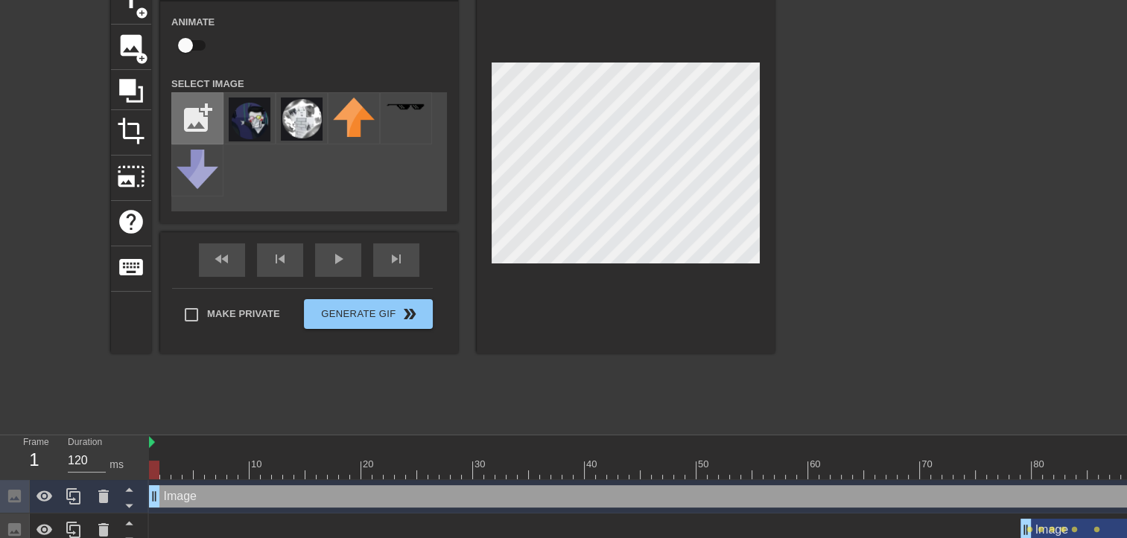
click at [194, 112] on input "file" at bounding box center [197, 118] width 51 height 51
type input "C:\fakepath\Zrzut ekranu [DATE] 091902.png"
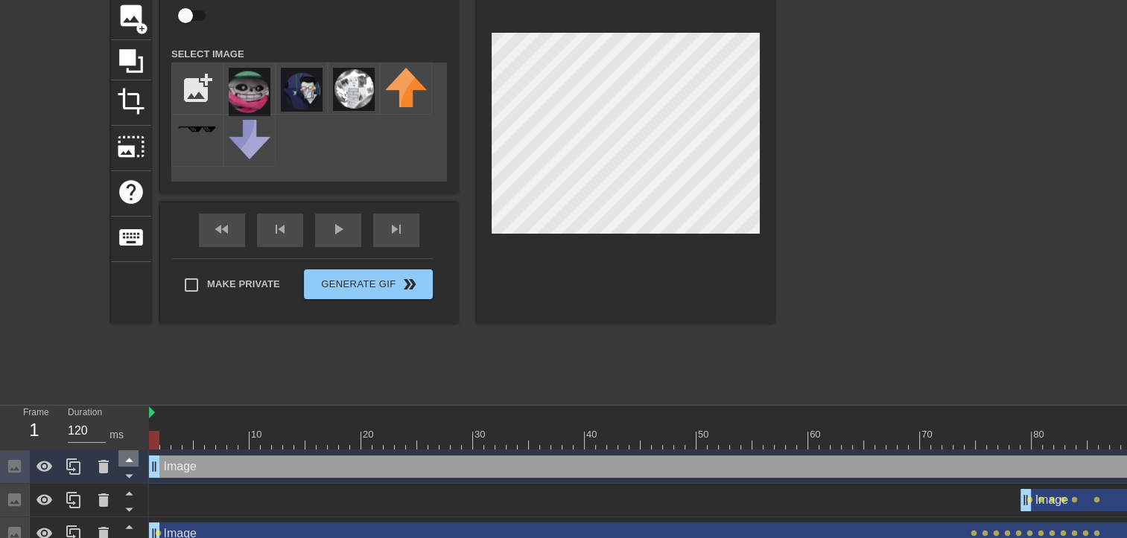
scroll to position [125, 0]
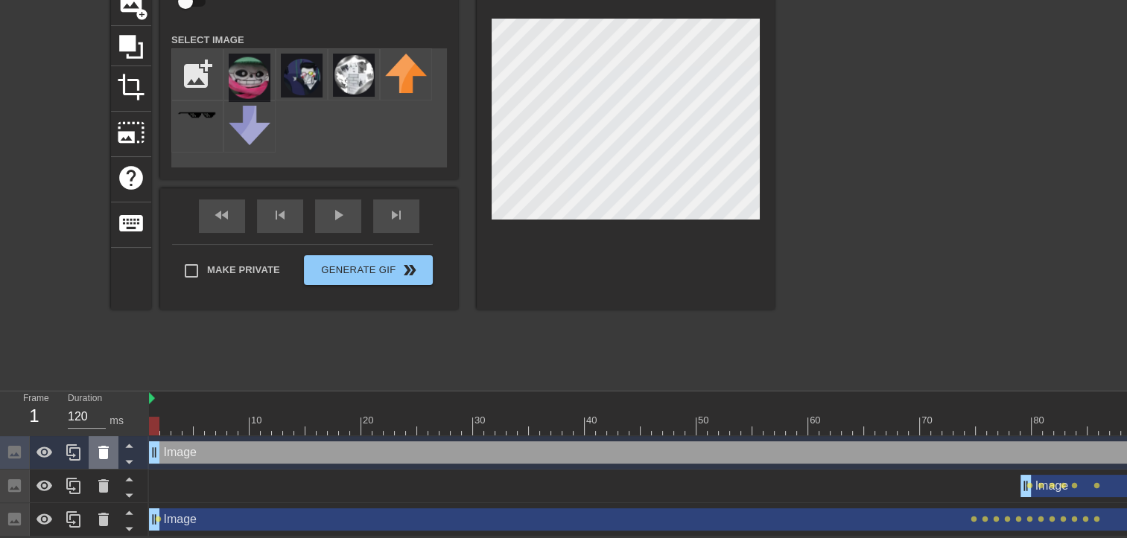
click at [96, 454] on icon at bounding box center [104, 453] width 18 height 18
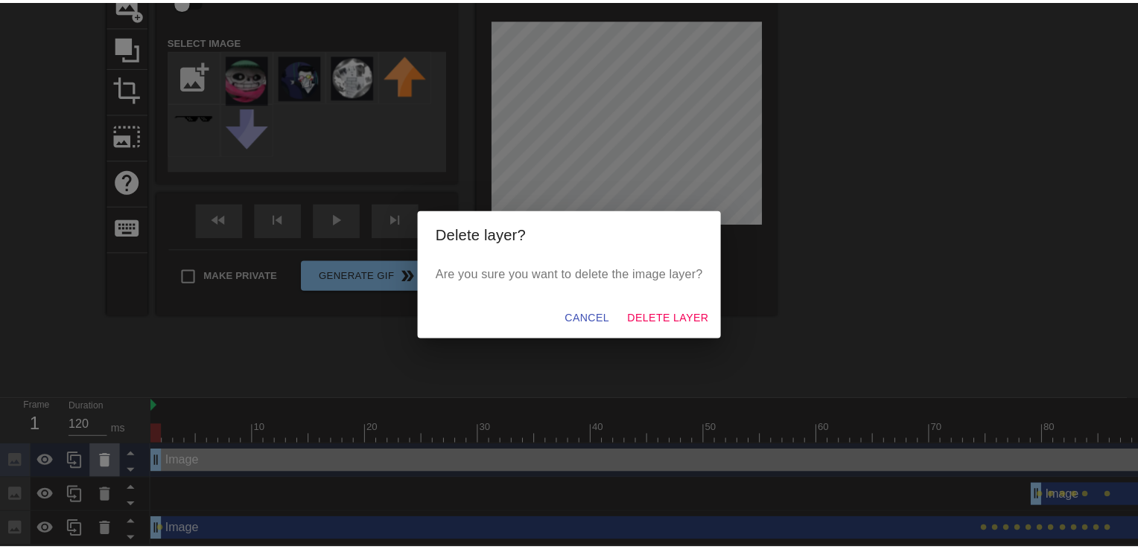
scroll to position [113, 0]
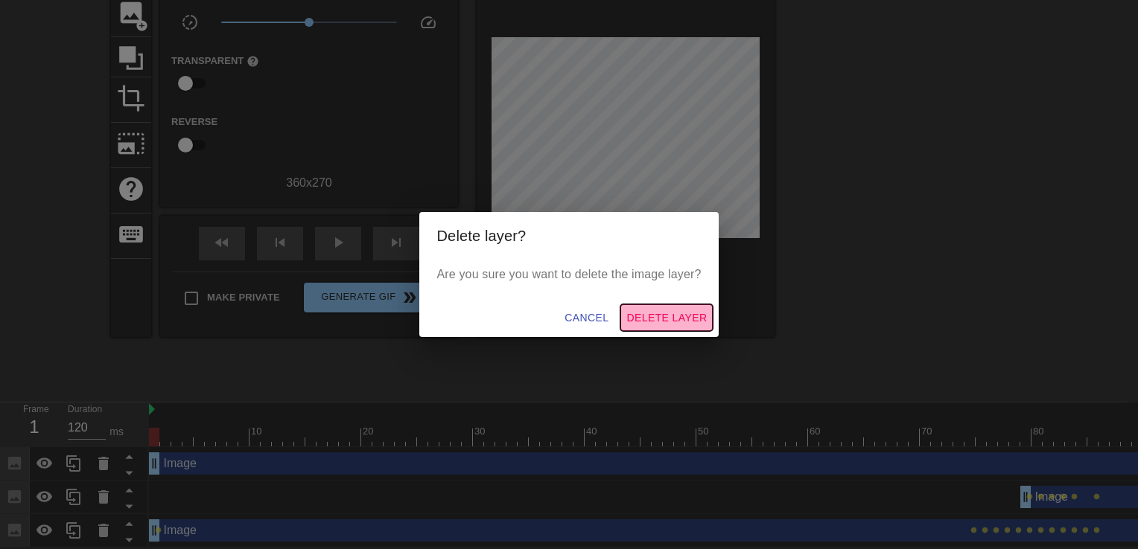
click at [670, 318] on span "Delete Layer" at bounding box center [666, 318] width 80 height 19
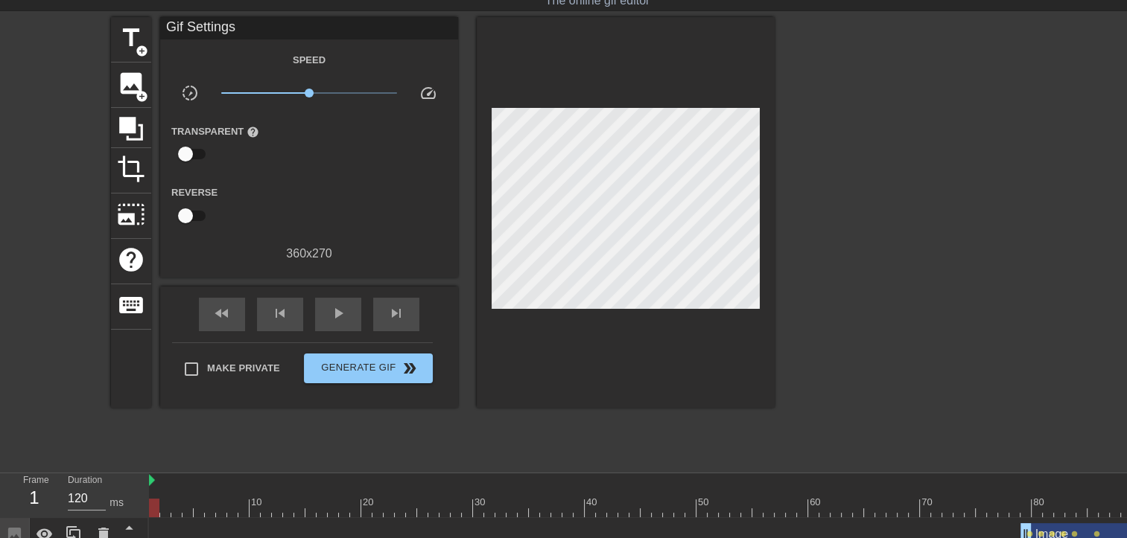
scroll to position [16, 0]
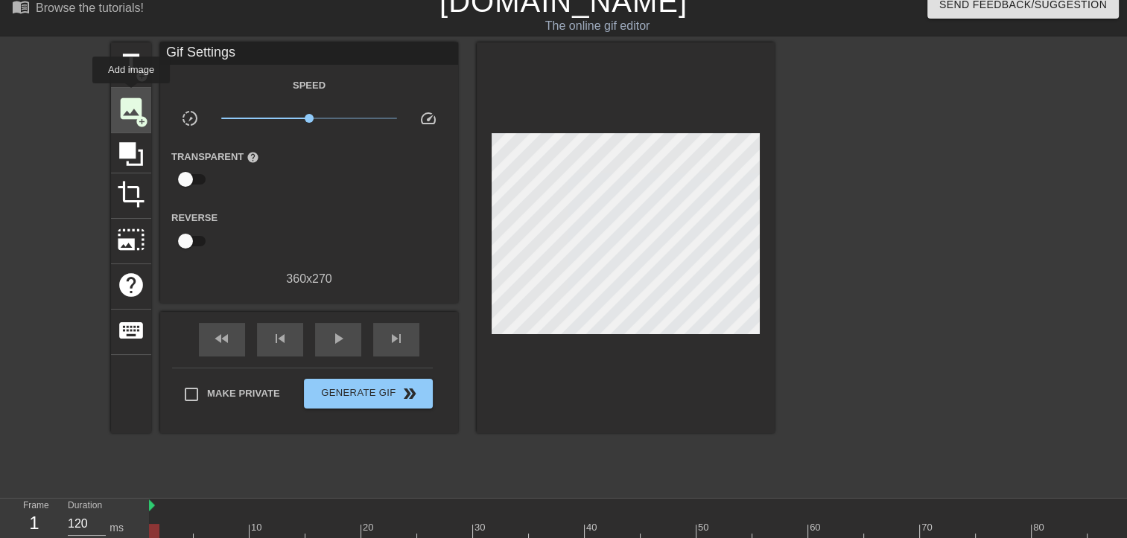
click at [131, 95] on span "image" at bounding box center [131, 109] width 28 height 28
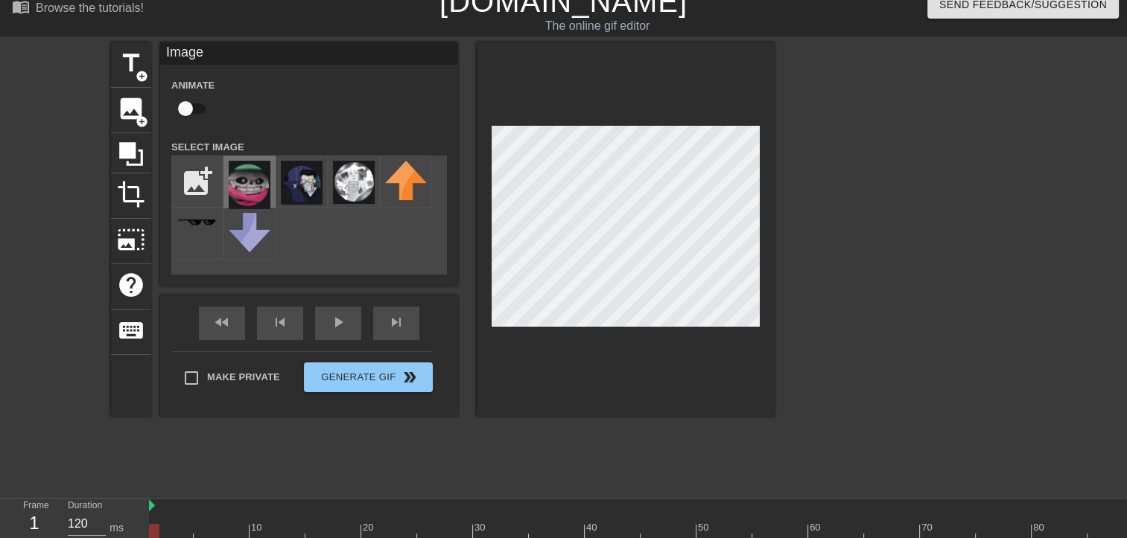
click at [243, 177] on img at bounding box center [250, 185] width 42 height 48
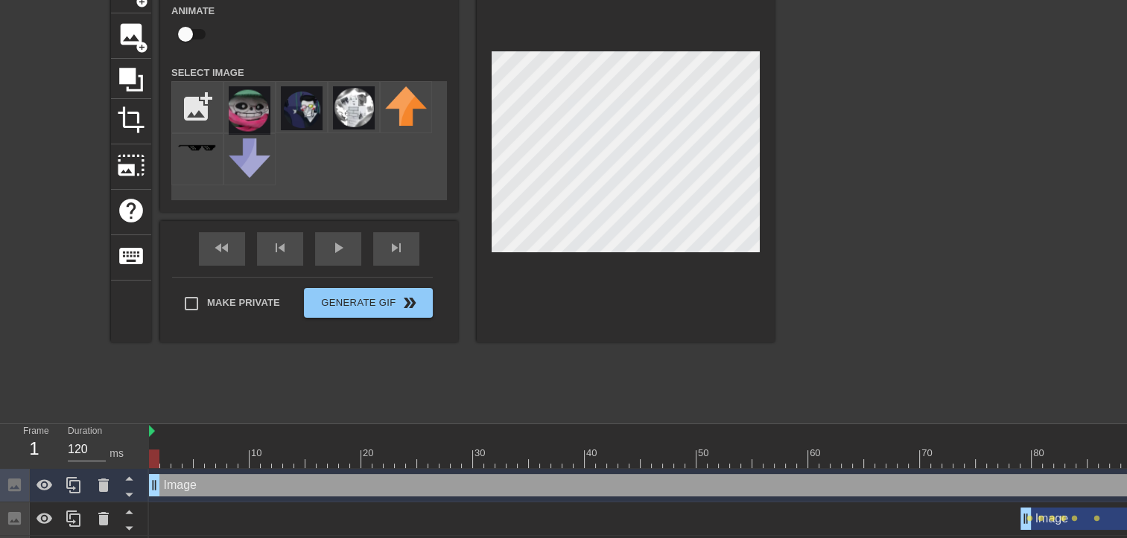
drag, startPoint x: 156, startPoint y: 453, endPoint x: 129, endPoint y: 454, distance: 26.8
click at [129, 454] on div "Frame 1 Duration 120 ms 10 20 30 40 50 60 70 80 90 100 110 120 Image drag_handl…" at bounding box center [563, 496] width 1127 height 145
click at [185, 27] on input "checkbox" at bounding box center [185, 34] width 85 height 28
checkbox input "true"
drag, startPoint x: 157, startPoint y: 456, endPoint x: 905, endPoint y: 415, distance: 748.7
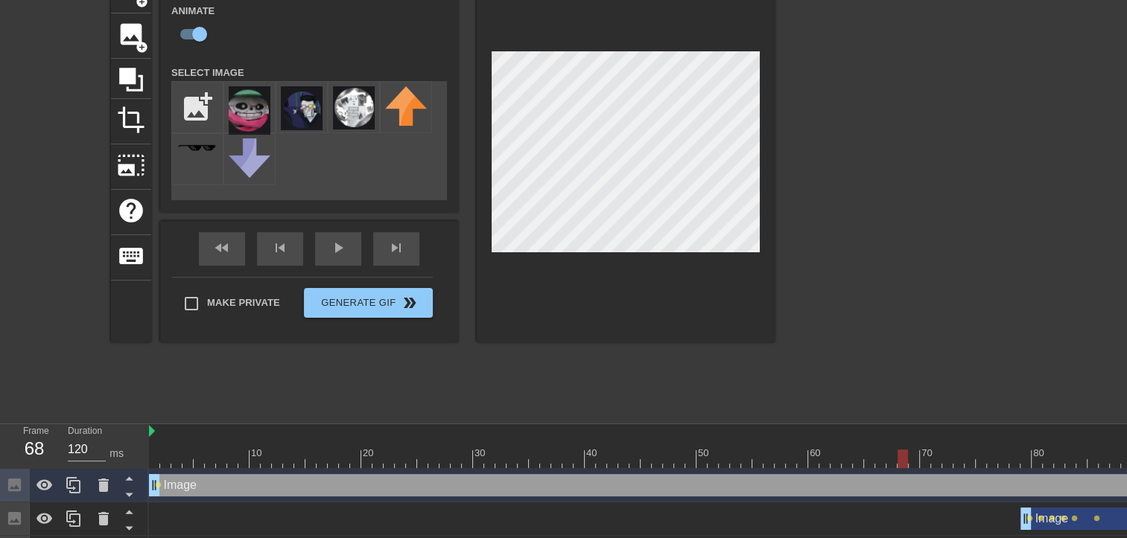
click at [905, 415] on div "menu_book Browse the tutorials! [DOMAIN_NAME] The online gif editor Send Feedba…" at bounding box center [563, 239] width 1127 height 660
click at [910, 459] on div at bounding box center [913, 459] width 10 height 19
drag, startPoint x: 913, startPoint y: 456, endPoint x: 965, endPoint y: 457, distance: 52.1
click at [965, 457] on div at bounding box center [969, 459] width 10 height 19
drag, startPoint x: 971, startPoint y: 456, endPoint x: 997, endPoint y: 456, distance: 26.1
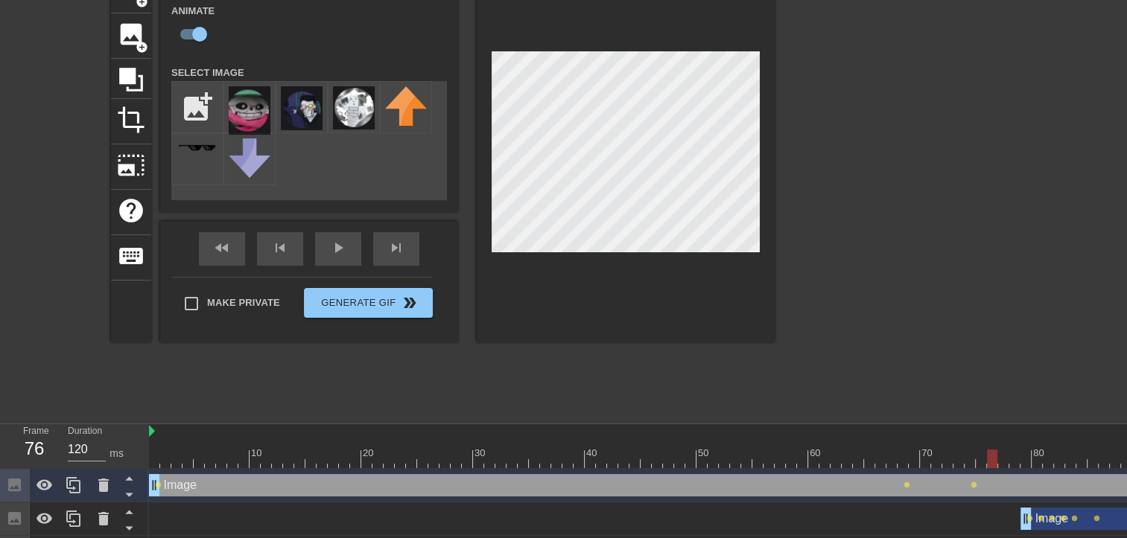
click at [997, 456] on div at bounding box center [836, 459] width 1374 height 19
drag, startPoint x: 990, startPoint y: 453, endPoint x: 1001, endPoint y: 454, distance: 11.2
click at [1001, 454] on div at bounding box center [1003, 459] width 10 height 19
click at [1013, 459] on div at bounding box center [1014, 459] width 10 height 19
click at [1014, 452] on div at bounding box center [1014, 459] width 10 height 19
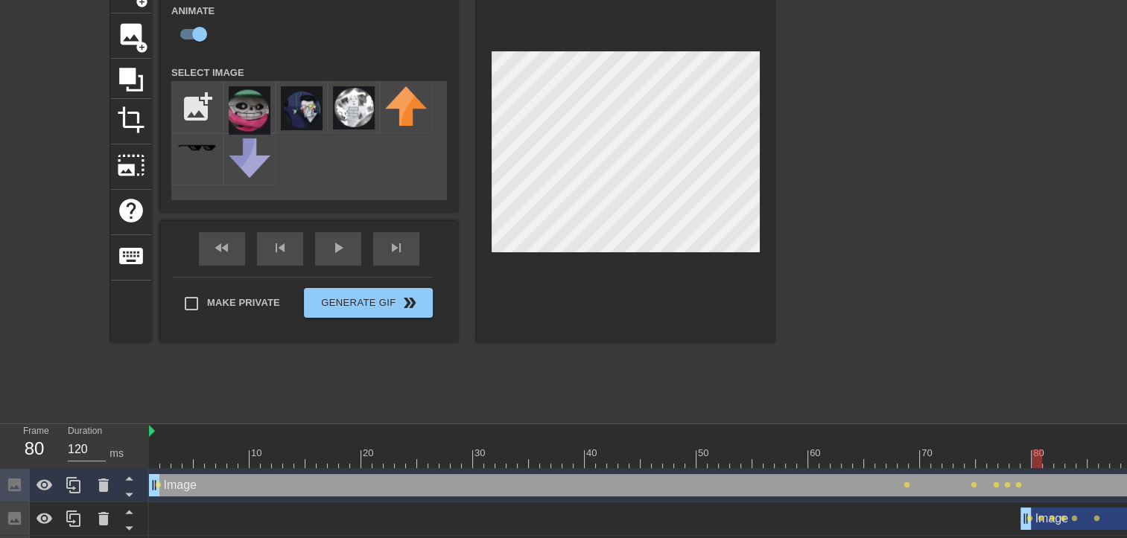
click at [1031, 451] on div at bounding box center [1036, 459] width 10 height 19
click at [1030, 457] on div at bounding box center [836, 459] width 1374 height 19
click at [1030, 457] on div at bounding box center [1025, 459] width 10 height 19
click at [1042, 453] on div at bounding box center [1036, 459] width 10 height 19
click at [1043, 453] on div at bounding box center [1047, 459] width 10 height 19
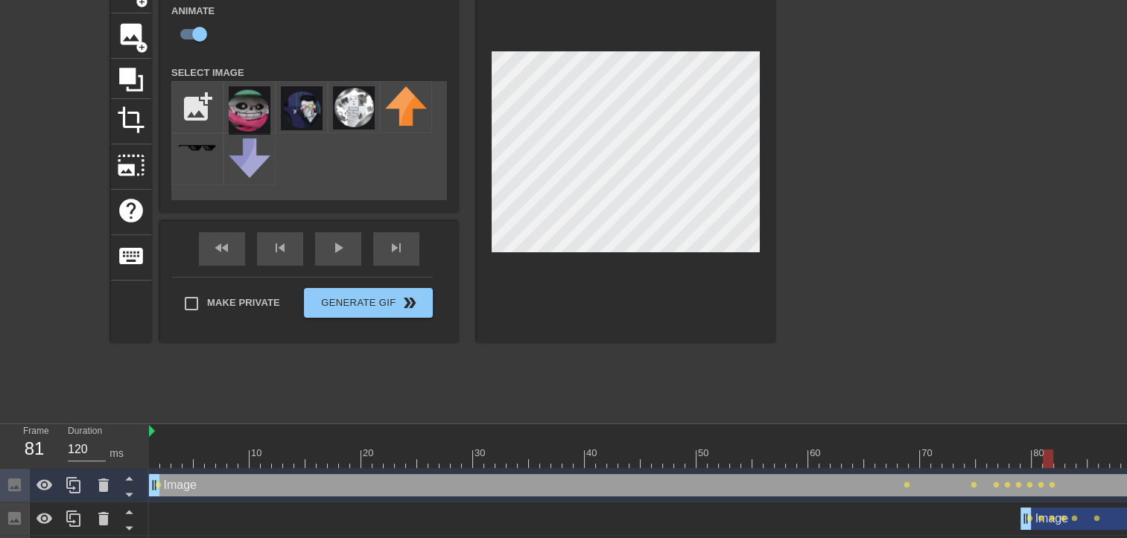
drag, startPoint x: 1042, startPoint y: 456, endPoint x: 1051, endPoint y: 455, distance: 8.3
click at [1051, 455] on div at bounding box center [1047, 459] width 10 height 19
click at [1055, 455] on div at bounding box center [1059, 459] width 10 height 19
click at [1067, 458] on div at bounding box center [836, 459] width 1374 height 19
drag, startPoint x: 1079, startPoint y: 459, endPoint x: 1087, endPoint y: 459, distance: 8.2
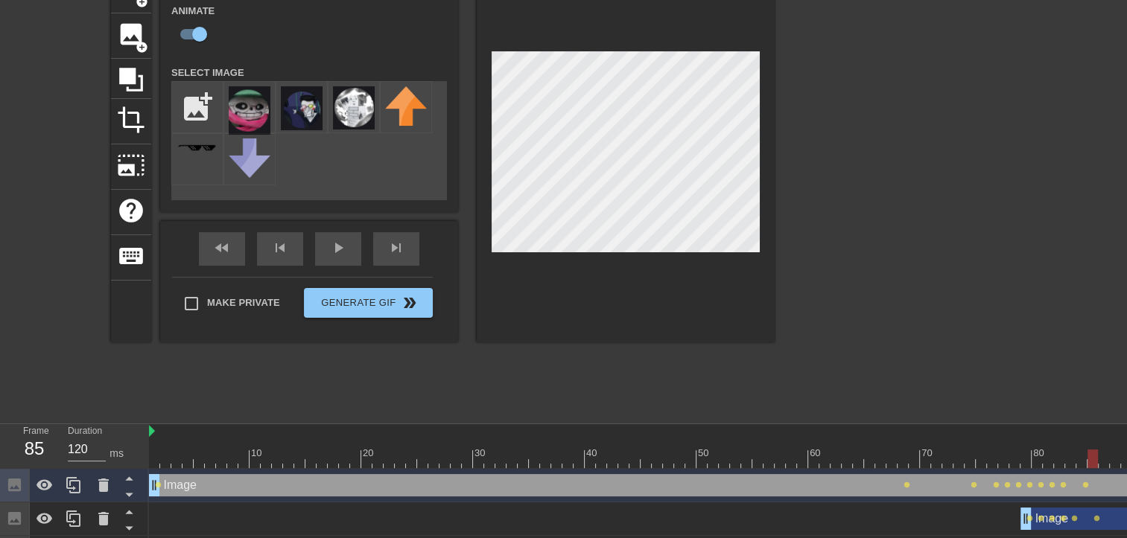
click at [1087, 459] on div at bounding box center [1092, 459] width 10 height 19
drag, startPoint x: 1095, startPoint y: 459, endPoint x: 1104, endPoint y: 459, distance: 9.7
click at [1104, 459] on div at bounding box center [1103, 459] width 10 height 19
drag, startPoint x: 1103, startPoint y: 460, endPoint x: 1074, endPoint y: 460, distance: 29.0
click at [1074, 460] on div at bounding box center [1070, 459] width 10 height 19
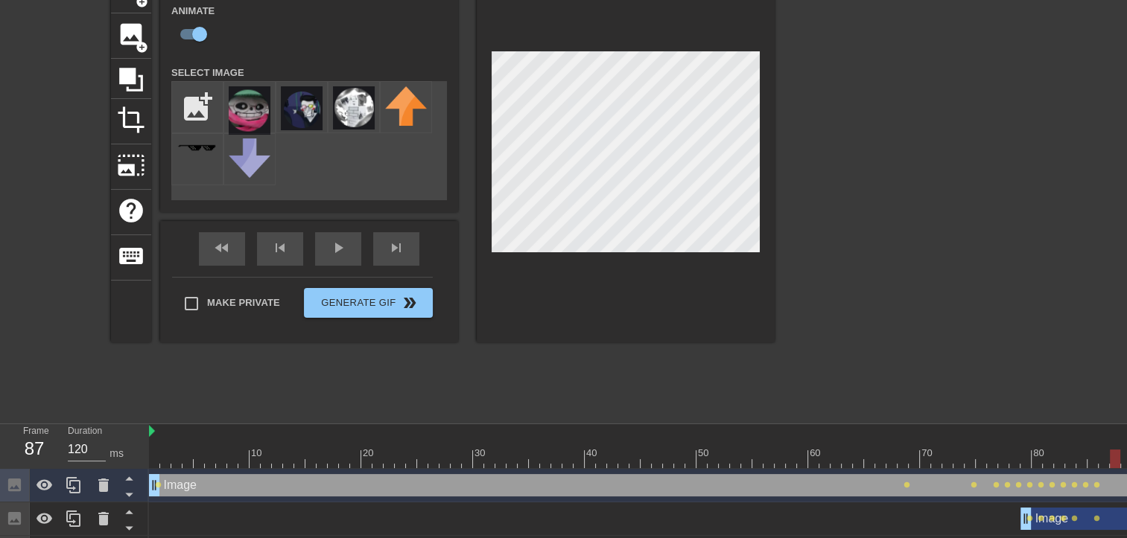
drag, startPoint x: 1068, startPoint y: 455, endPoint x: 1112, endPoint y: 453, distance: 43.2
click at [1112, 453] on div at bounding box center [1114, 459] width 10 height 19
drag, startPoint x: 1117, startPoint y: 454, endPoint x: 1135, endPoint y: 455, distance: 17.9
click at [1126, 455] on html "menu_book Browse the tutorials! [DOMAIN_NAME] The online gif editor Send Feedba…" at bounding box center [563, 239] width 1127 height 660
click at [324, 255] on div "play_arrow" at bounding box center [338, 249] width 46 height 34
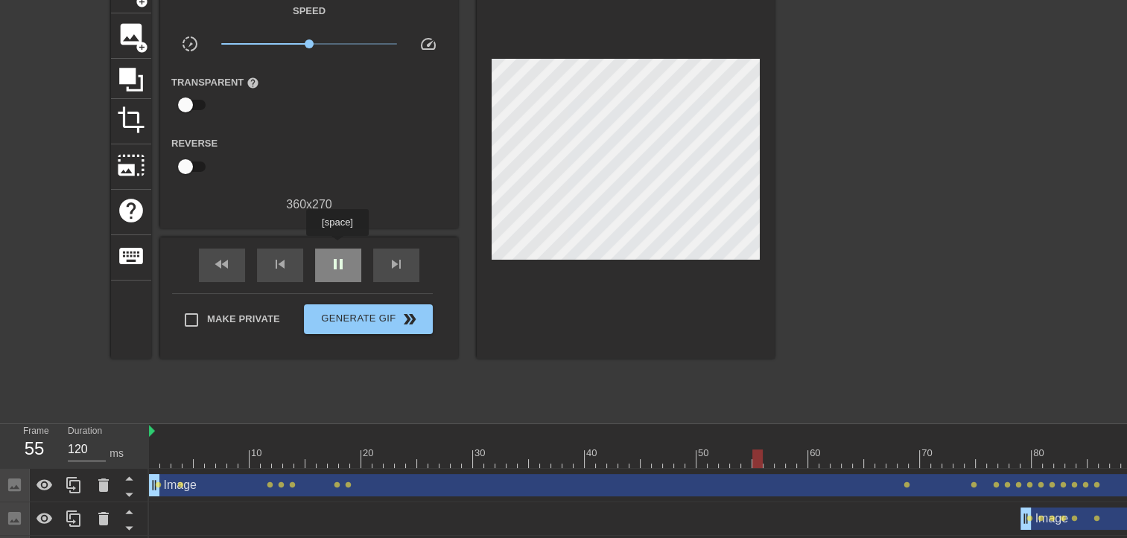
click at [337, 249] on div "pause" at bounding box center [338, 266] width 46 height 34
click at [214, 261] on span "fast_rewind" at bounding box center [222, 264] width 18 height 18
click at [338, 266] on span "play_arrow" at bounding box center [338, 264] width 18 height 18
click at [338, 266] on span "pause" at bounding box center [338, 264] width 18 height 18
click at [180, 484] on span "lens" at bounding box center [180, 485] width 7 height 7
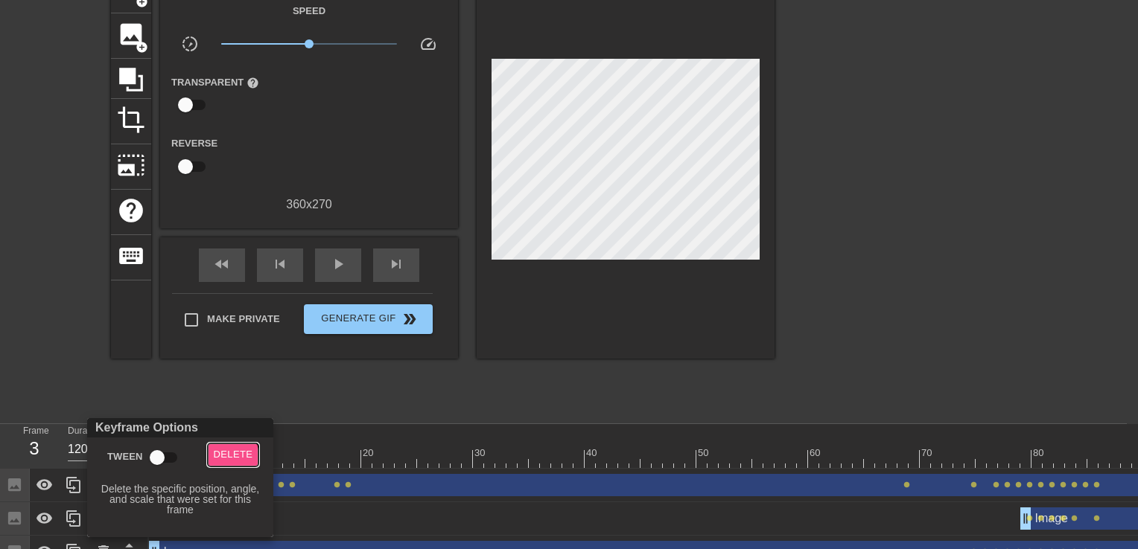
click at [226, 459] on span "Delete" at bounding box center [233, 455] width 39 height 17
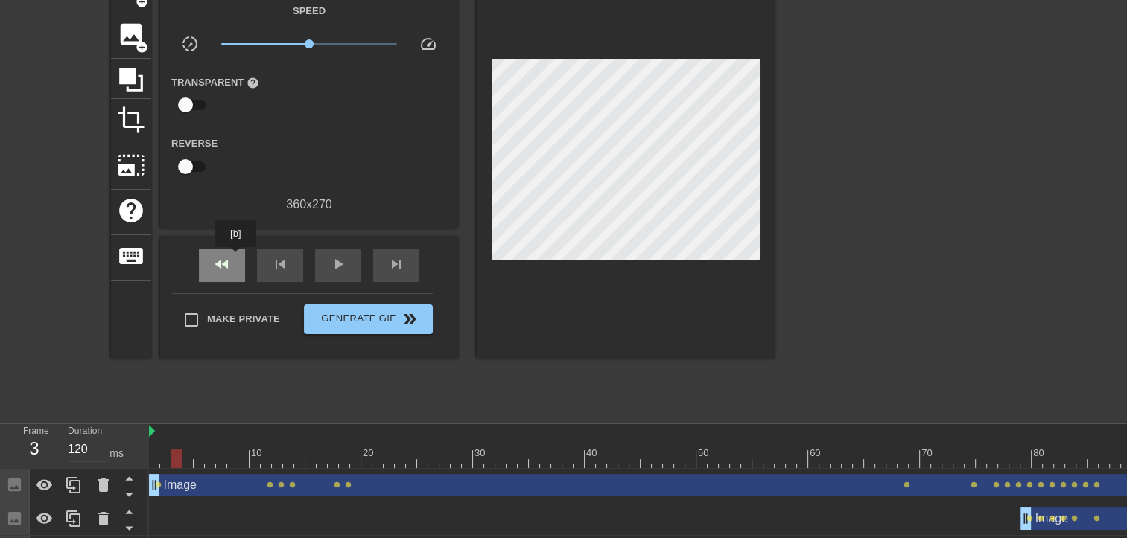
click at [232, 258] on div "fast_rewind" at bounding box center [222, 266] width 46 height 34
click at [344, 265] on span "play_arrow" at bounding box center [338, 264] width 18 height 18
click at [344, 265] on span "pause" at bounding box center [338, 264] width 18 height 18
click at [267, 485] on span "lens" at bounding box center [270, 485] width 7 height 7
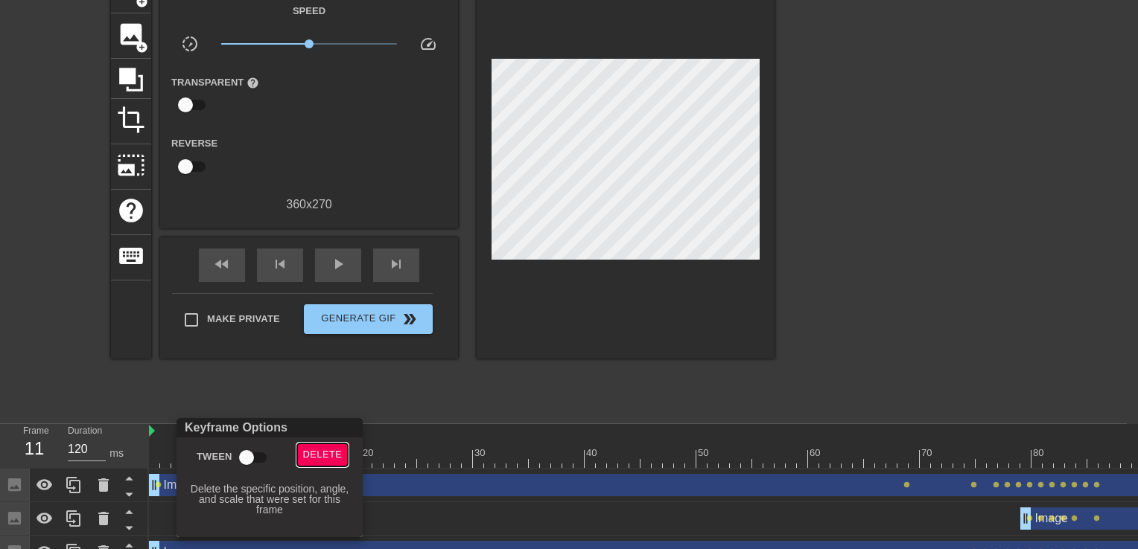
click at [307, 460] on span "Delete" at bounding box center [322, 455] width 39 height 17
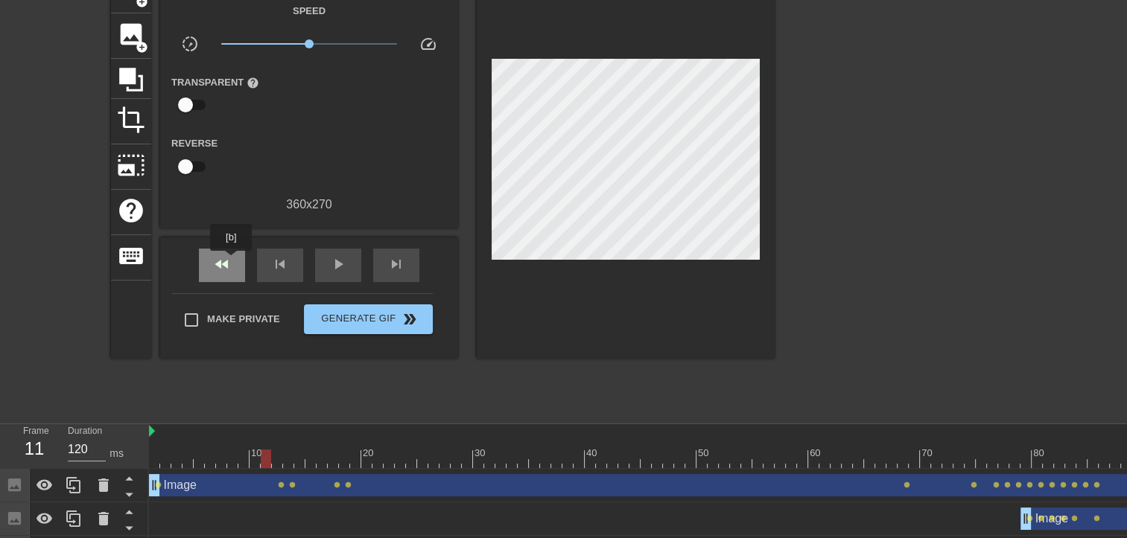
click at [226, 261] on span "fast_rewind" at bounding box center [222, 264] width 18 height 18
click at [351, 261] on div "play_arrow" at bounding box center [338, 266] width 46 height 34
click at [350, 261] on div "pause" at bounding box center [338, 266] width 46 height 34
click at [278, 484] on span "lens" at bounding box center [281, 485] width 7 height 7
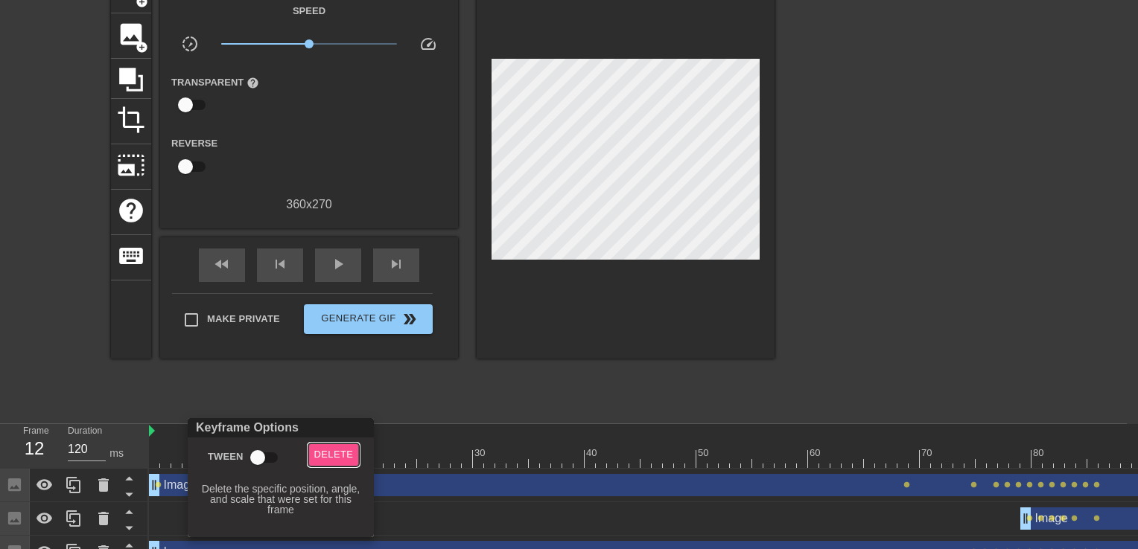
click at [338, 455] on span "Delete" at bounding box center [333, 455] width 39 height 17
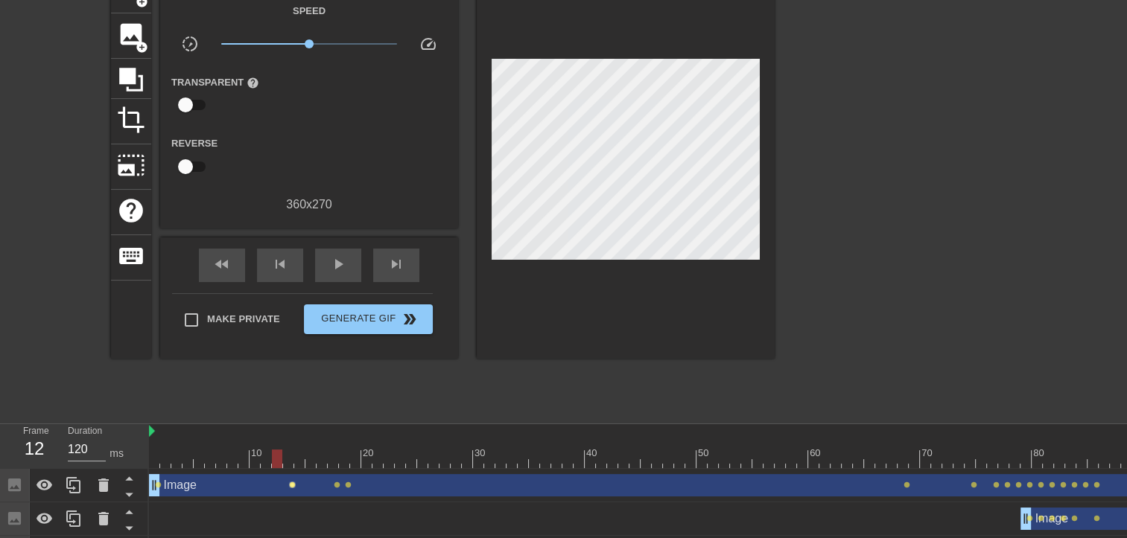
click at [293, 485] on span "lens" at bounding box center [292, 485] width 7 height 7
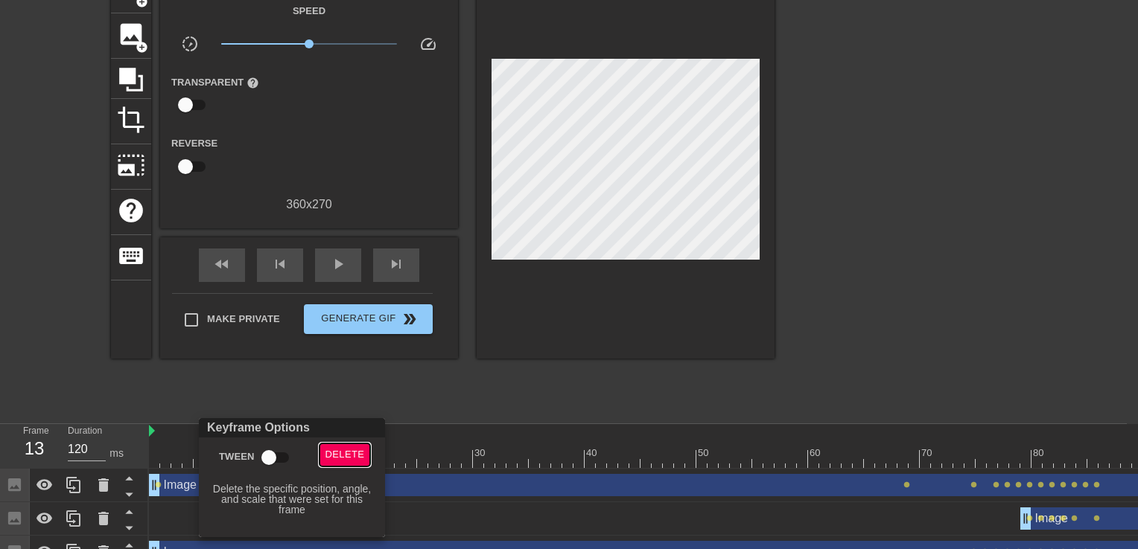
click at [342, 457] on span "Delete" at bounding box center [344, 455] width 39 height 17
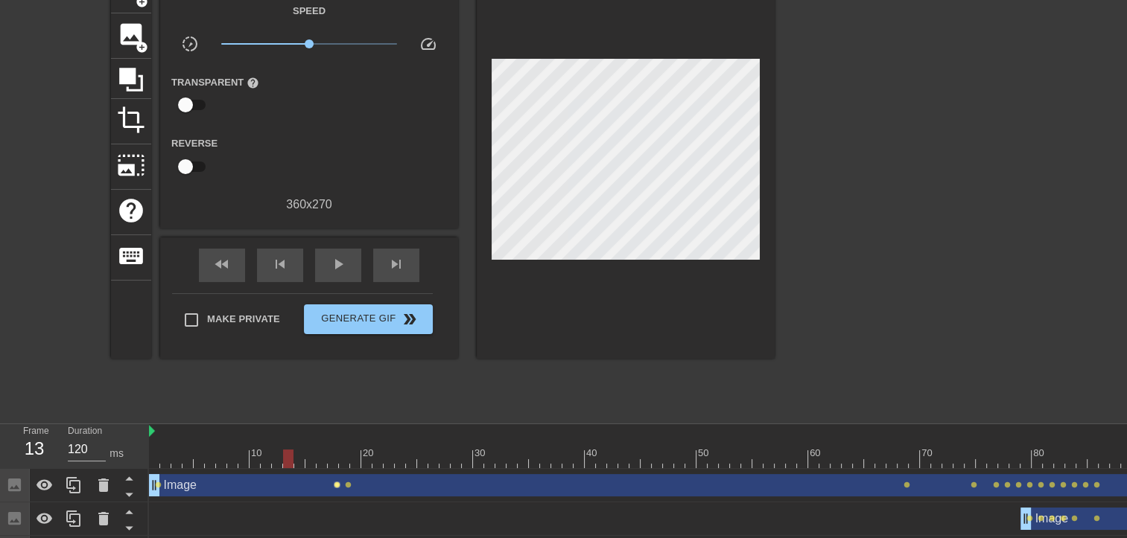
click at [335, 487] on span "lens" at bounding box center [337, 485] width 7 height 7
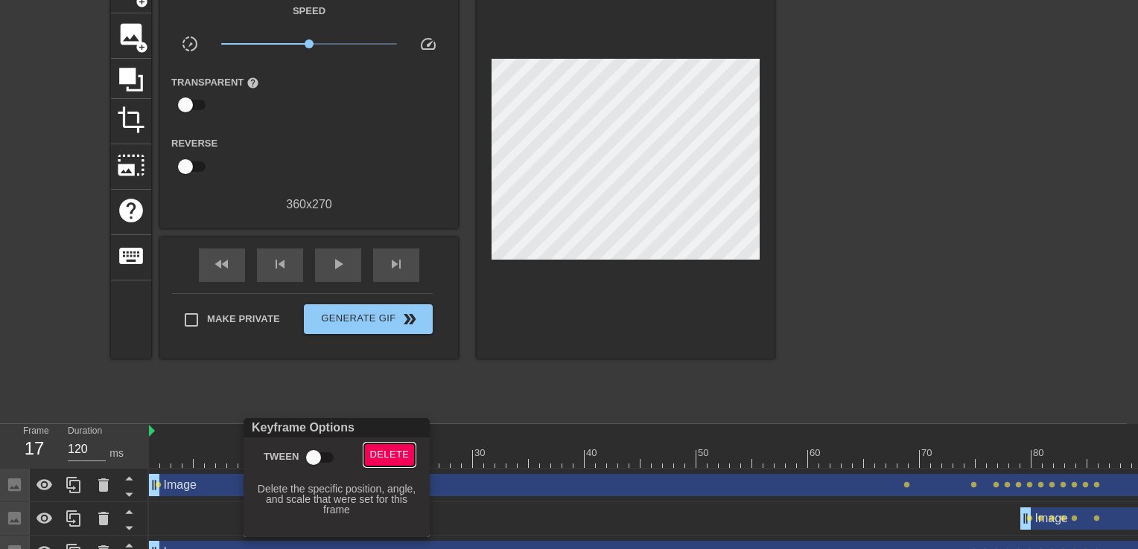
click at [372, 447] on span "Delete" at bounding box center [389, 455] width 39 height 17
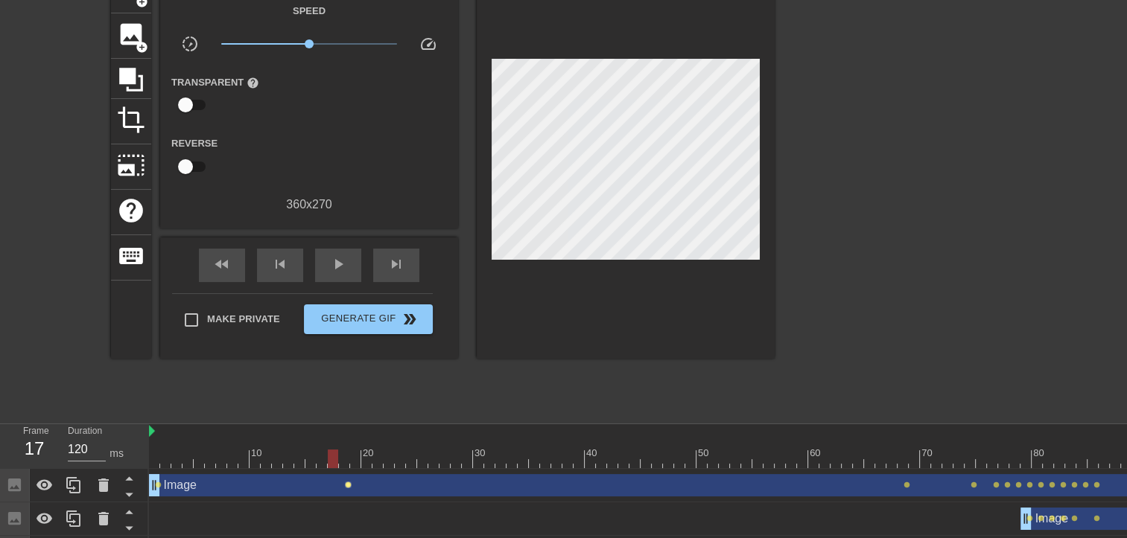
click at [351, 484] on span "lens" at bounding box center [348, 485] width 7 height 7
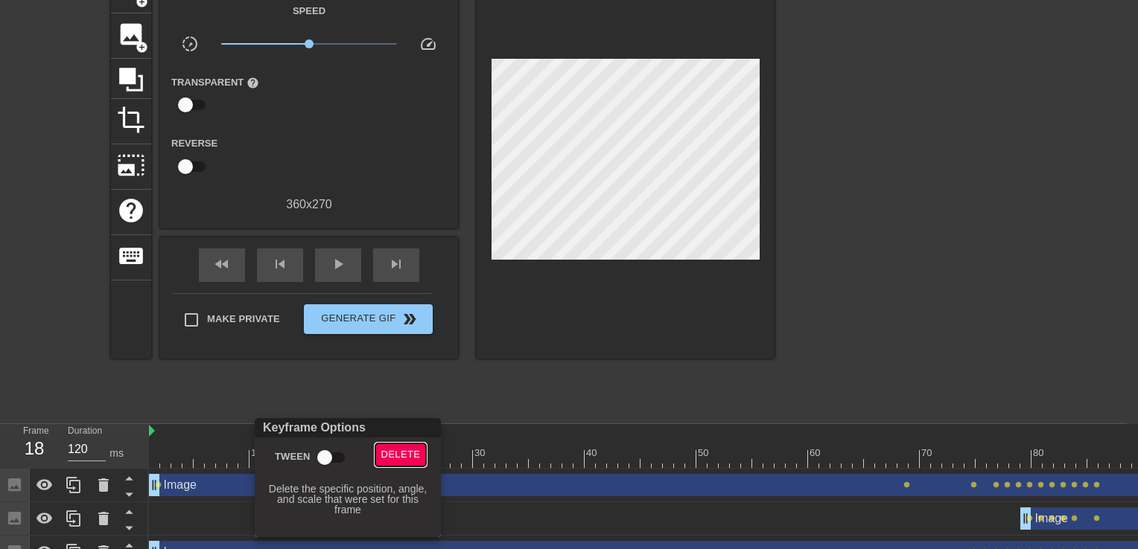
click at [392, 452] on span "Delete" at bounding box center [400, 455] width 39 height 17
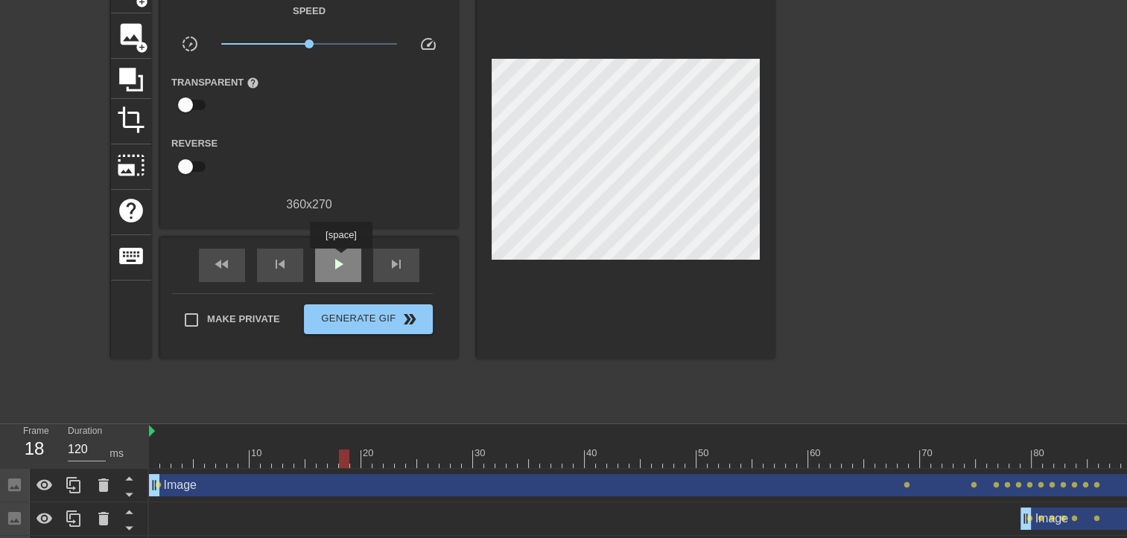
click at [340, 259] on span "play_arrow" at bounding box center [338, 264] width 18 height 18
click at [223, 268] on span "fast_rewind" at bounding box center [222, 264] width 18 height 18
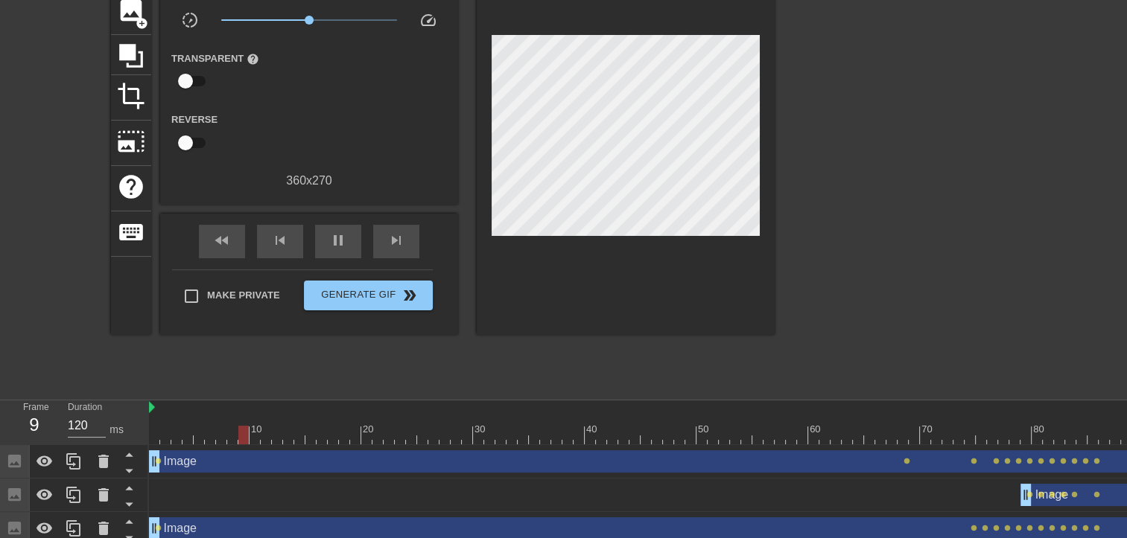
scroll to position [125, 0]
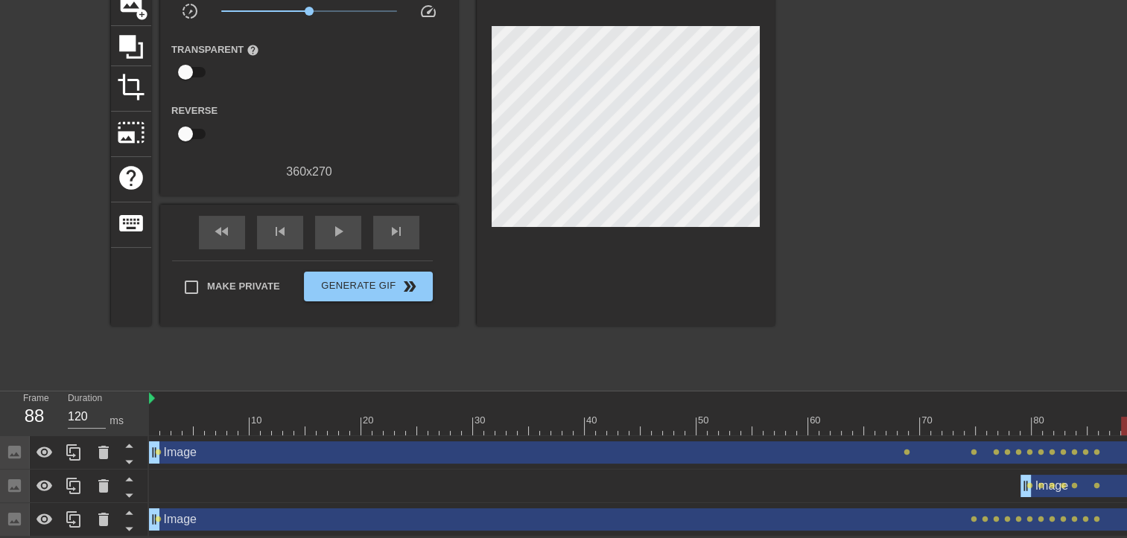
drag, startPoint x: 1102, startPoint y: 428, endPoint x: 1127, endPoint y: 429, distance: 24.6
click at [1126, 429] on html "menu_book Browse the tutorials! [DOMAIN_NAME] The online gif editor Send Feedba…" at bounding box center [563, 206] width 1127 height 660
drag, startPoint x: 1122, startPoint y: 426, endPoint x: 1108, endPoint y: 427, distance: 14.2
click at [1108, 427] on div at bounding box center [1103, 426] width 10 height 19
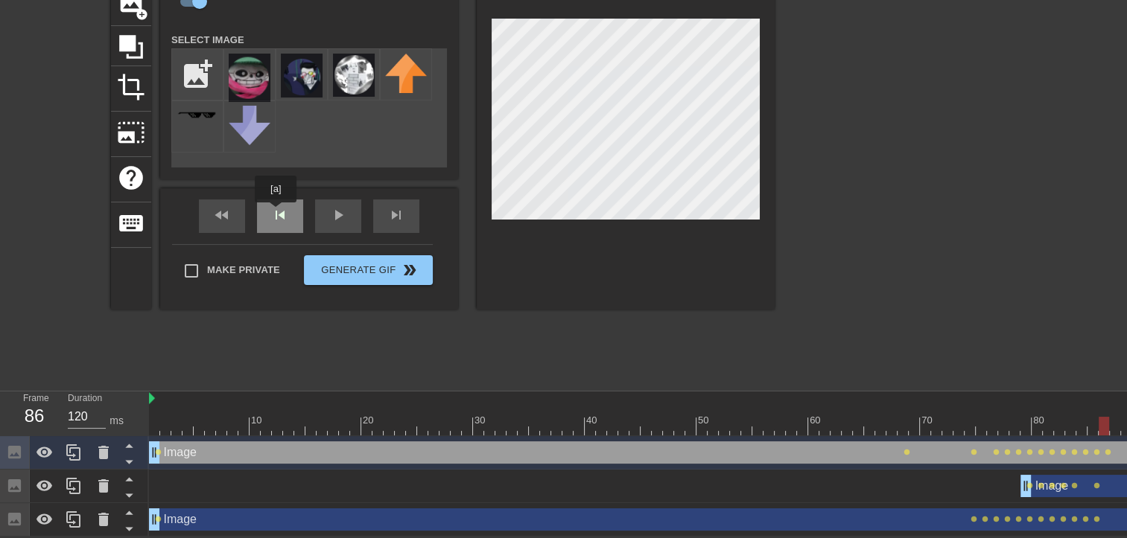
click at [275, 213] on div "skip_previous" at bounding box center [280, 217] width 46 height 34
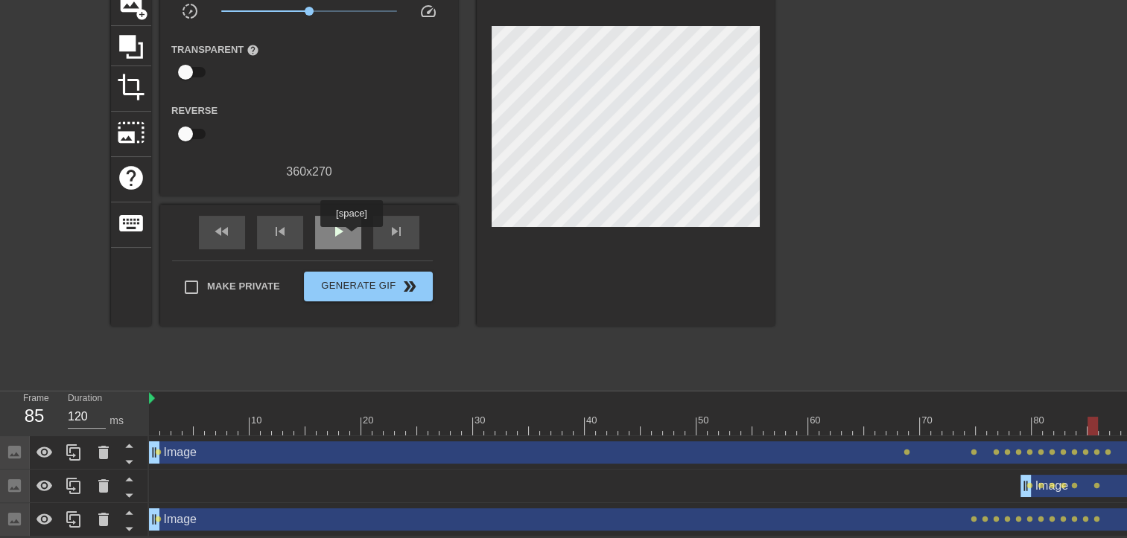
click at [354, 238] on div "play_arrow" at bounding box center [338, 233] width 46 height 34
drag, startPoint x: 1118, startPoint y: 453, endPoint x: 1064, endPoint y: 453, distance: 53.6
click at [1064, 453] on div "Image drag_handle drag_handle lens lens lens lens lens lens lens lens lens lens…" at bounding box center [836, 453] width 1374 height 22
drag, startPoint x: 417, startPoint y: 456, endPoint x: 110, endPoint y: 453, distance: 306.8
click at [110, 453] on div "Frame 1 Duration 120 ms 10 20 30 40 50 60 70 80 90 100 110 120 Image drag_handl…" at bounding box center [563, 464] width 1127 height 145
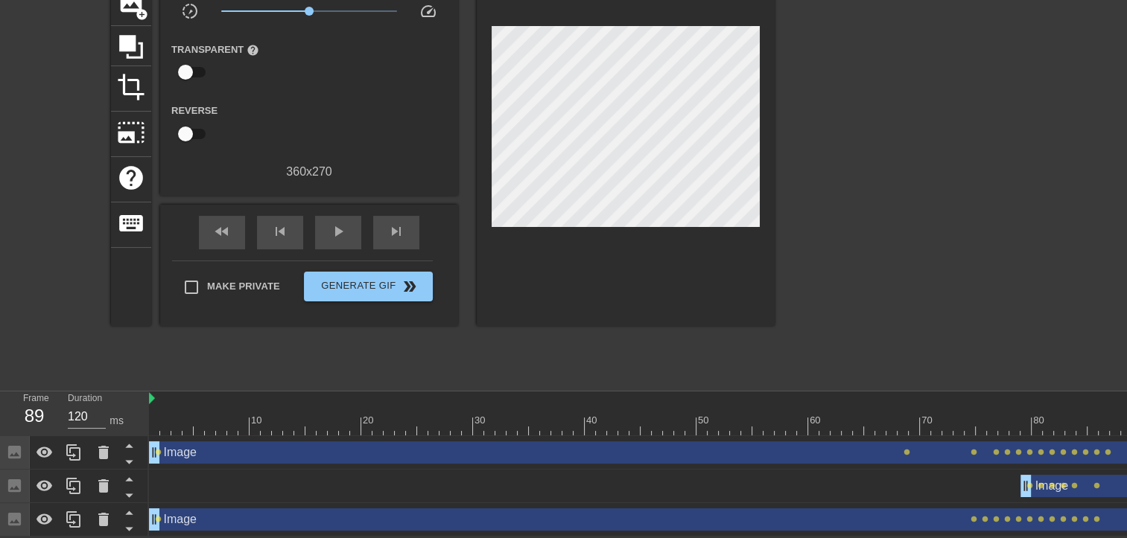
drag, startPoint x: 1115, startPoint y: 430, endPoint x: 1136, endPoint y: 404, distance: 32.8
click at [1126, 404] on html "menu_book Browse the tutorials! [DOMAIN_NAME] The online gif editor Send Feedba…" at bounding box center [563, 206] width 1127 height 660
click at [1114, 458] on div "Image drag_handle drag_handle" at bounding box center [836, 453] width 1374 height 22
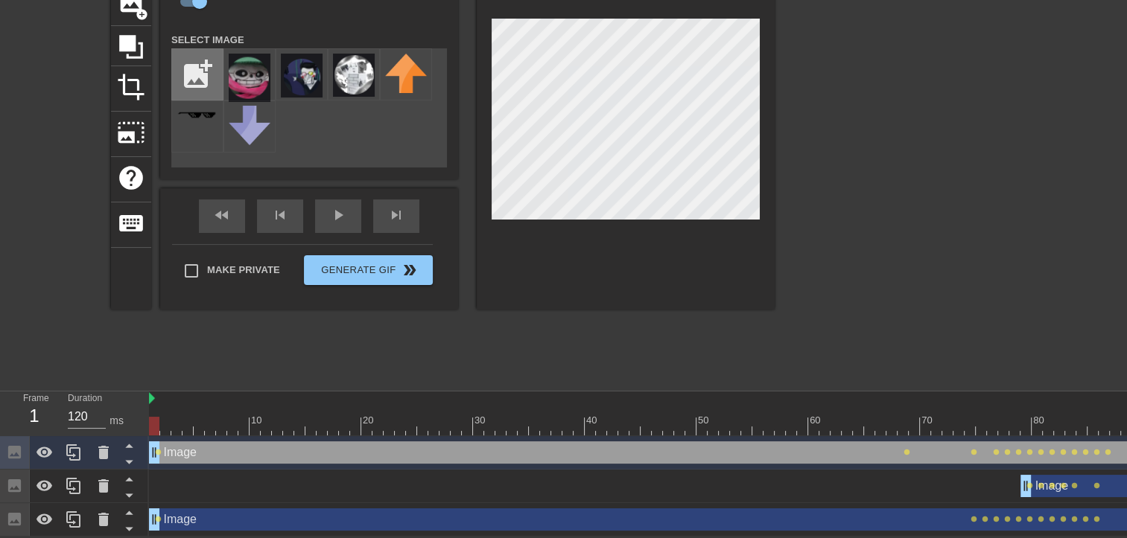
click at [198, 79] on input "file" at bounding box center [197, 74] width 51 height 51
type input "C:\fakepath\Zrzut ekranu [DATE] 092431.png"
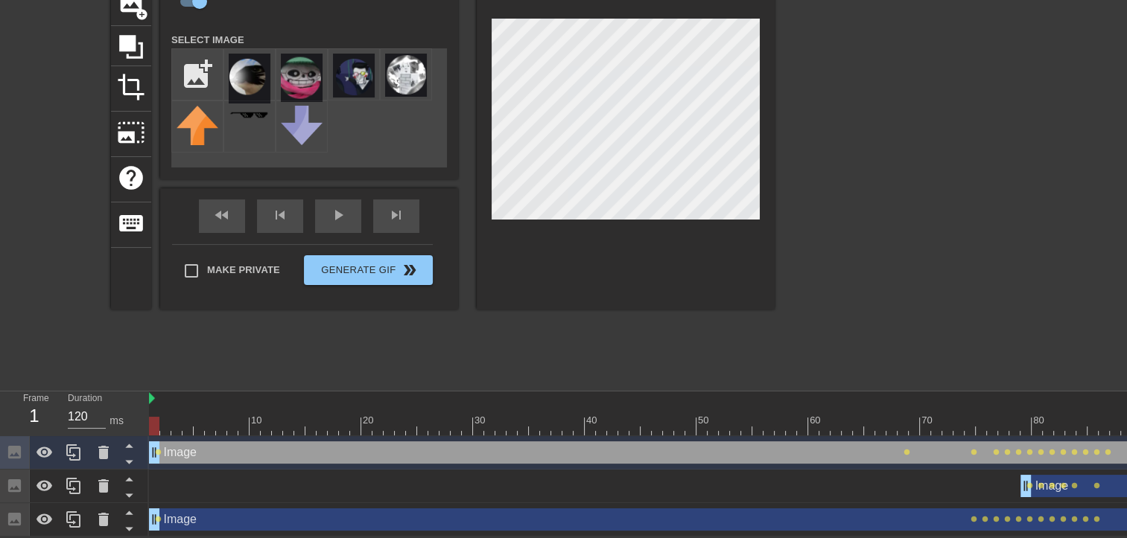
click at [938, 291] on div at bounding box center [903, 158] width 223 height 447
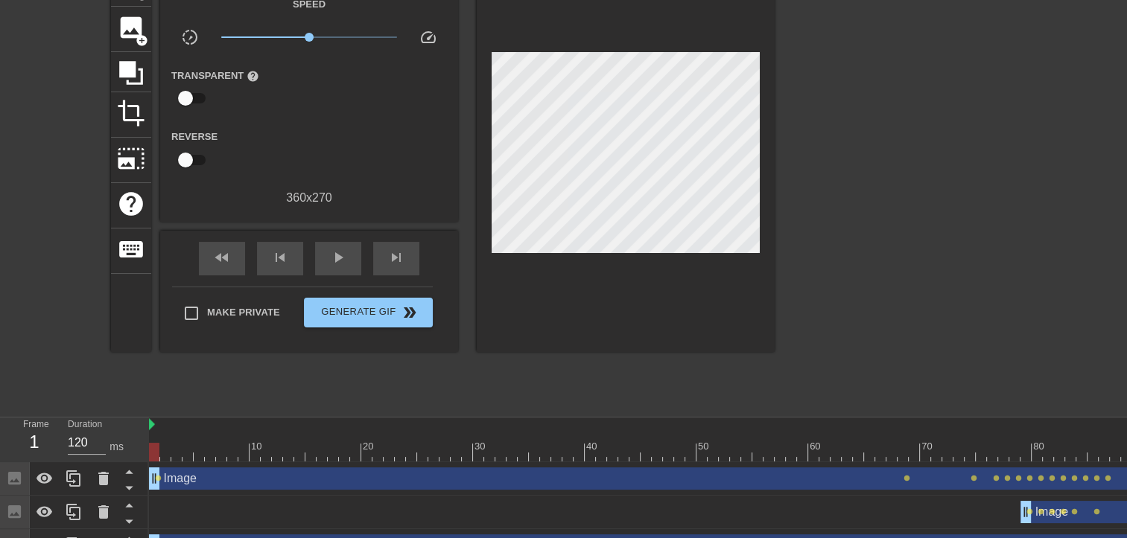
scroll to position [51, 0]
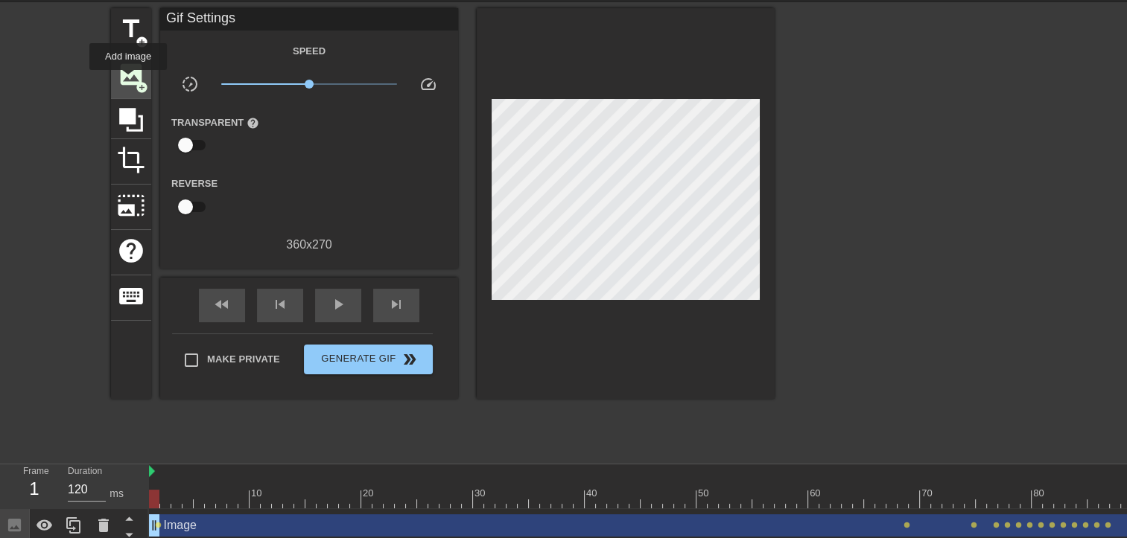
click at [128, 80] on span "image" at bounding box center [131, 74] width 28 height 28
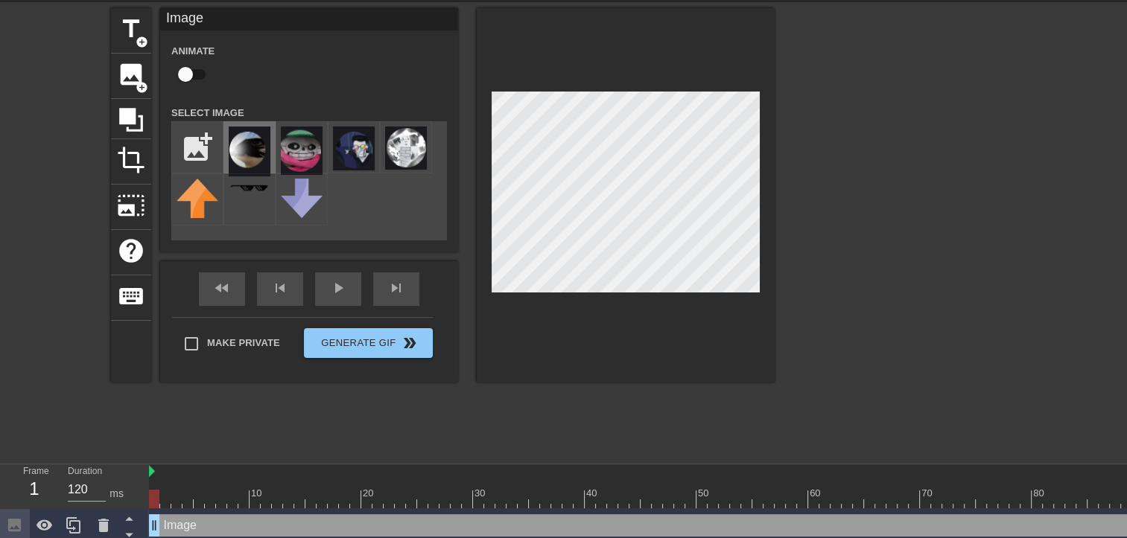
click at [250, 150] on img at bounding box center [250, 152] width 42 height 50
click at [846, 199] on div at bounding box center [903, 231] width 223 height 447
click at [989, 174] on div at bounding box center [903, 231] width 223 height 447
click at [971, 220] on div at bounding box center [903, 231] width 223 height 447
drag, startPoint x: 155, startPoint y: 496, endPoint x: 533, endPoint y: 478, distance: 378.7
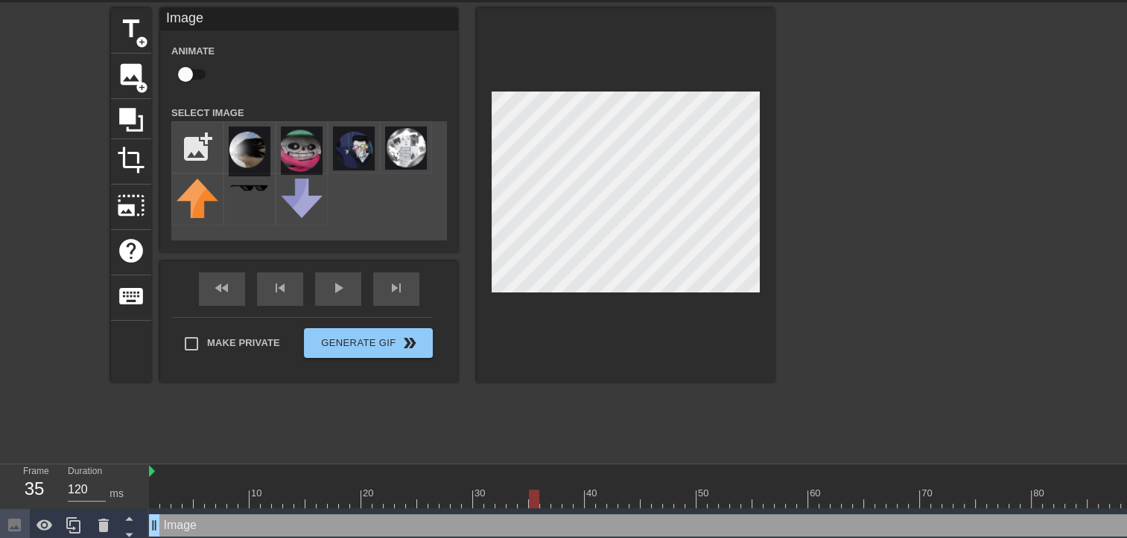
click at [533, 478] on div "10 20 30 40 50 60 70 80 90 100 110 120" at bounding box center [836, 487] width 1374 height 44
click at [194, 71] on input "checkbox" at bounding box center [185, 74] width 85 height 28
checkbox input "true"
drag, startPoint x: 532, startPoint y: 497, endPoint x: 972, endPoint y: 478, distance: 440.4
click at [972, 478] on div "10 20 30 40 50 60 70 80 90 100 110 120" at bounding box center [836, 487] width 1374 height 44
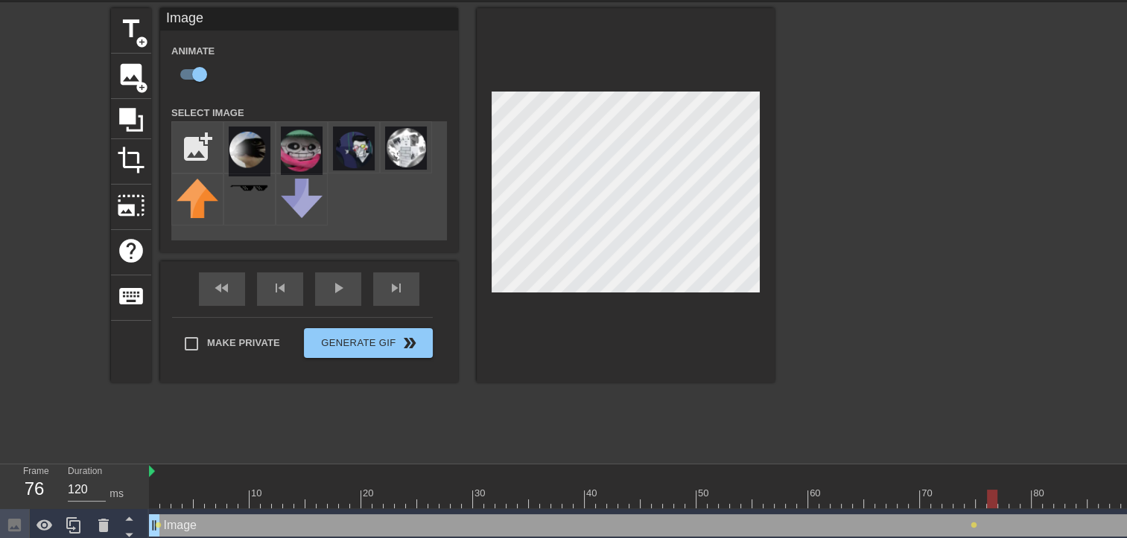
drag, startPoint x: 967, startPoint y: 495, endPoint x: 996, endPoint y: 491, distance: 29.3
click at [996, 491] on div at bounding box center [992, 499] width 10 height 19
click at [986, 499] on div at bounding box center [836, 499] width 1374 height 19
click at [988, 491] on div at bounding box center [992, 499] width 10 height 19
click at [941, 377] on div at bounding box center [903, 231] width 223 height 447
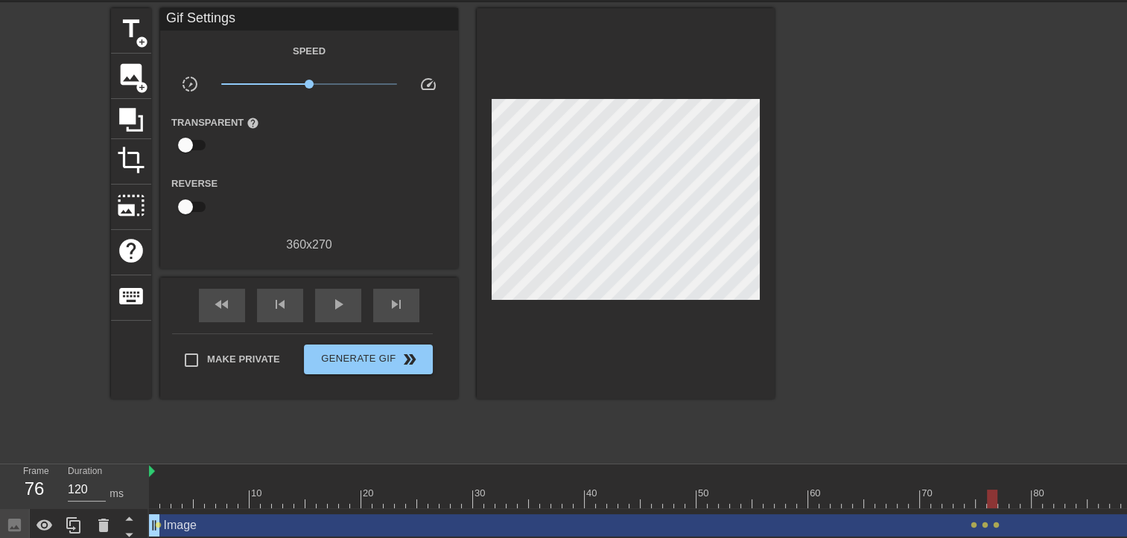
click at [992, 501] on div at bounding box center [992, 499] width 10 height 19
click at [998, 500] on div at bounding box center [1003, 499] width 10 height 19
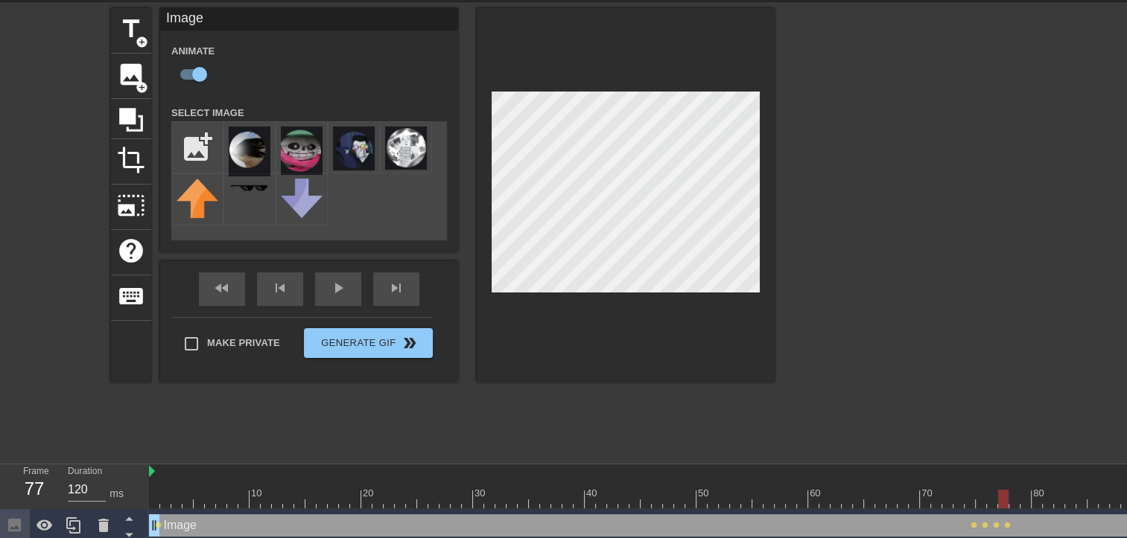
click at [1004, 491] on div at bounding box center [1003, 499] width 10 height 19
click at [1010, 490] on div at bounding box center [1014, 499] width 10 height 19
click at [1019, 495] on div at bounding box center [1014, 499] width 10 height 19
click at [1037, 497] on div at bounding box center [1036, 499] width 10 height 19
drag, startPoint x: 1039, startPoint y: 503, endPoint x: 1047, endPoint y: 502, distance: 8.2
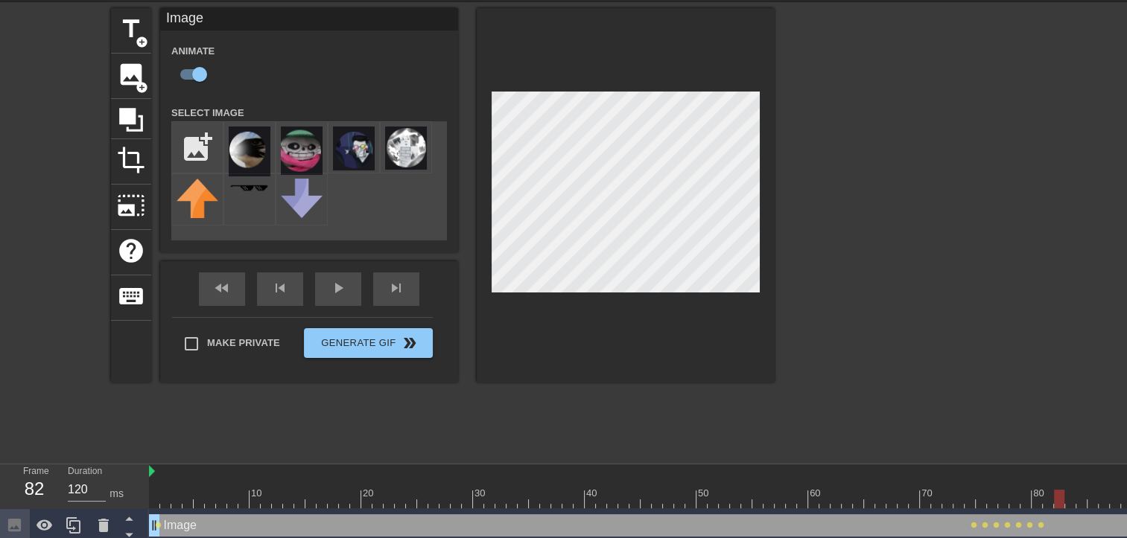
click at [1054, 503] on div at bounding box center [1059, 499] width 10 height 19
click at [1054, 487] on div "10 20 30 40 50 60 70 80 90 100 110 120" at bounding box center [836, 491] width 1374 height 24
drag, startPoint x: 1060, startPoint y: 502, endPoint x: 1077, endPoint y: 494, distance: 18.0
click at [1064, 494] on div at bounding box center [1059, 499] width 10 height 19
drag, startPoint x: 1087, startPoint y: 491, endPoint x: 1075, endPoint y: 491, distance: 11.9
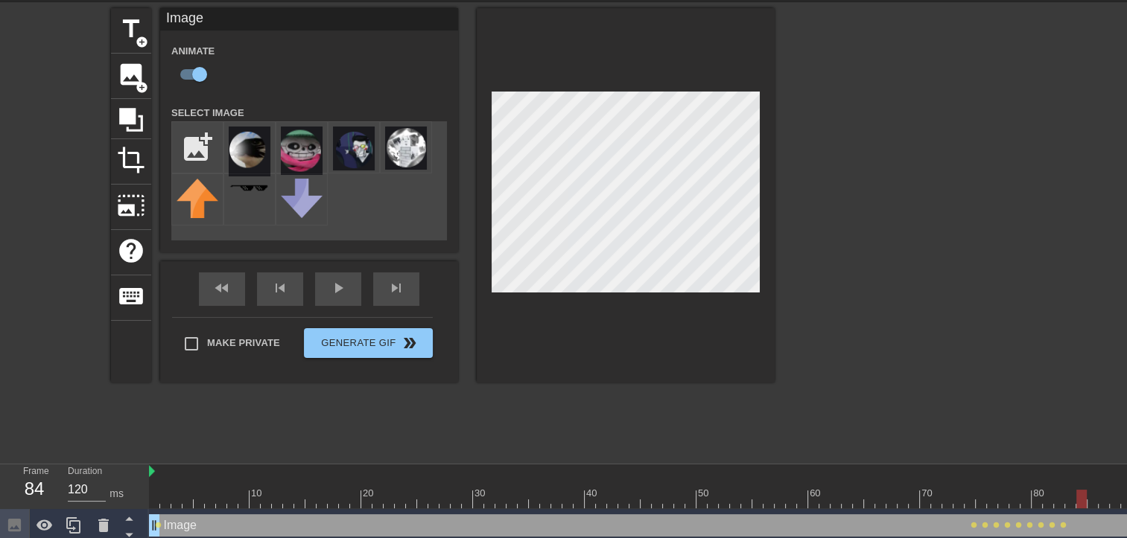
click at [1075, 491] on div at bounding box center [836, 499] width 1374 height 19
drag, startPoint x: 1075, startPoint y: 491, endPoint x: 1068, endPoint y: 492, distance: 7.5
click at [1076, 492] on div at bounding box center [1081, 499] width 10 height 19
click at [1080, 500] on div at bounding box center [836, 499] width 1374 height 19
click at [1086, 500] on div at bounding box center [836, 499] width 1374 height 19
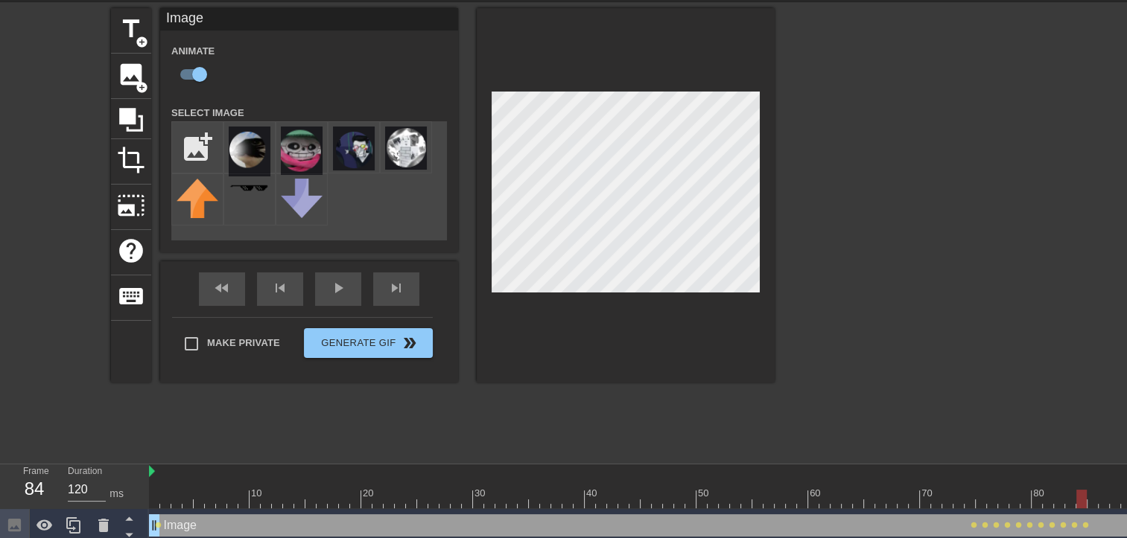
click at [1086, 491] on div at bounding box center [836, 499] width 1374 height 19
click at [1088, 493] on div at bounding box center [836, 499] width 1374 height 19
click at [1096, 496] on div at bounding box center [1092, 499] width 10 height 19
click at [1096, 493] on div at bounding box center [1092, 499] width 10 height 19
click at [1099, 494] on div at bounding box center [1103, 499] width 10 height 19
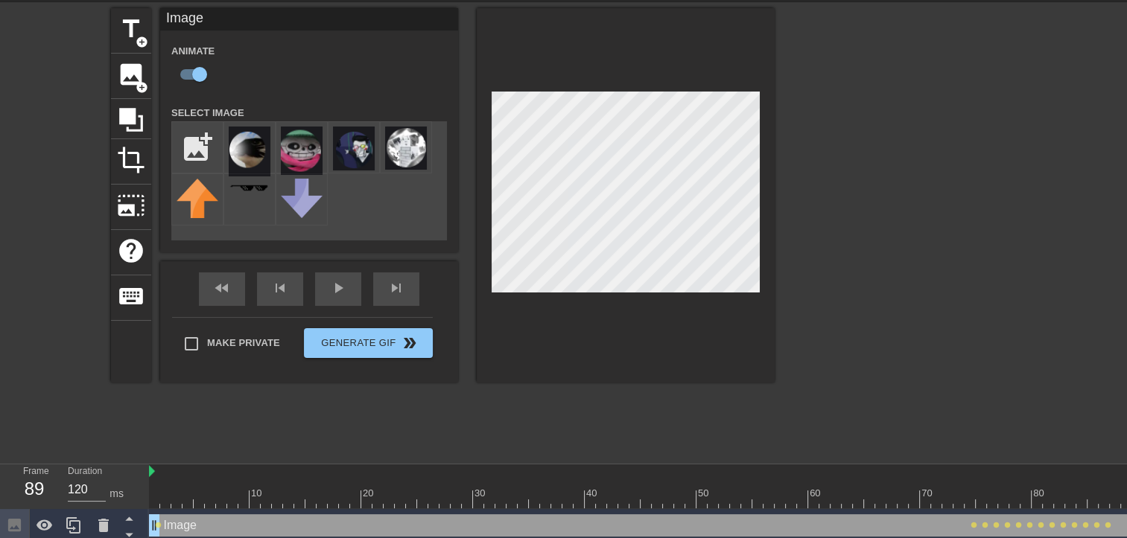
drag, startPoint x: 1108, startPoint y: 497, endPoint x: 1132, endPoint y: 500, distance: 24.0
click at [1126, 500] on html "menu_book Browse the tutorials! [DOMAIN_NAME] The online gif editor Send Feedba…" at bounding box center [563, 296] width 1127 height 694
click at [331, 296] on span "play_arrow" at bounding box center [338, 288] width 18 height 18
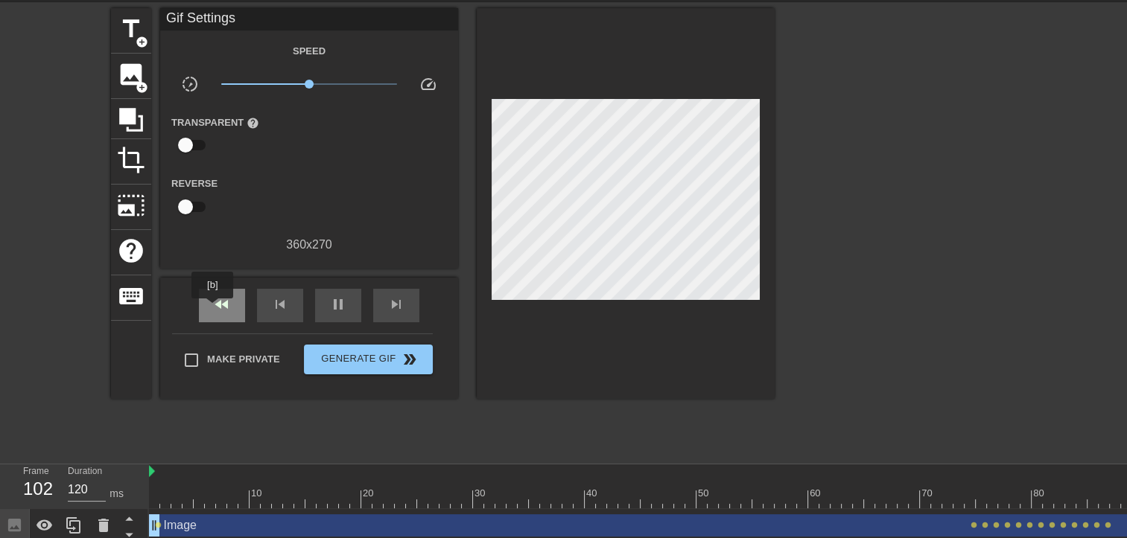
click at [213, 309] on span "fast_rewind" at bounding box center [222, 305] width 18 height 18
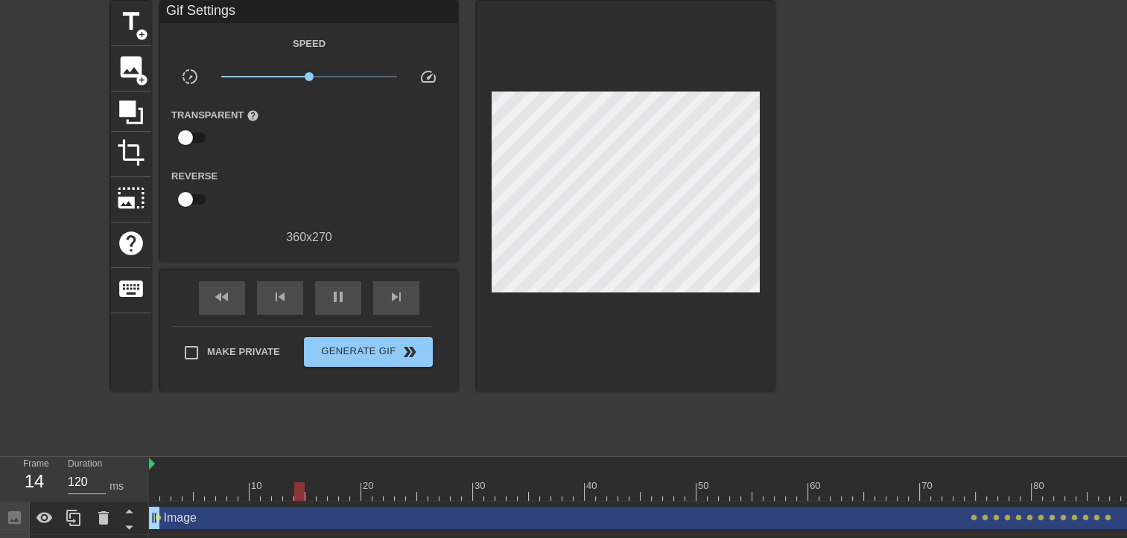
scroll to position [74, 0]
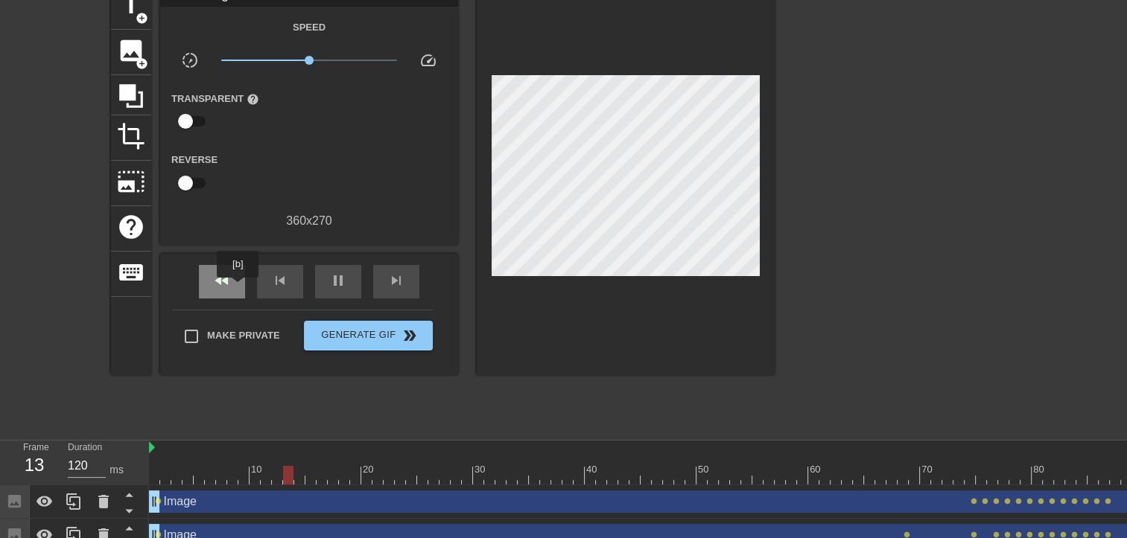
click at [232, 285] on div "fast_rewind" at bounding box center [222, 282] width 46 height 34
click at [332, 287] on span "pause" at bounding box center [338, 281] width 18 height 18
click at [217, 284] on span "fast_rewind" at bounding box center [222, 281] width 18 height 18
click at [134, 43] on span "image" at bounding box center [131, 50] width 28 height 28
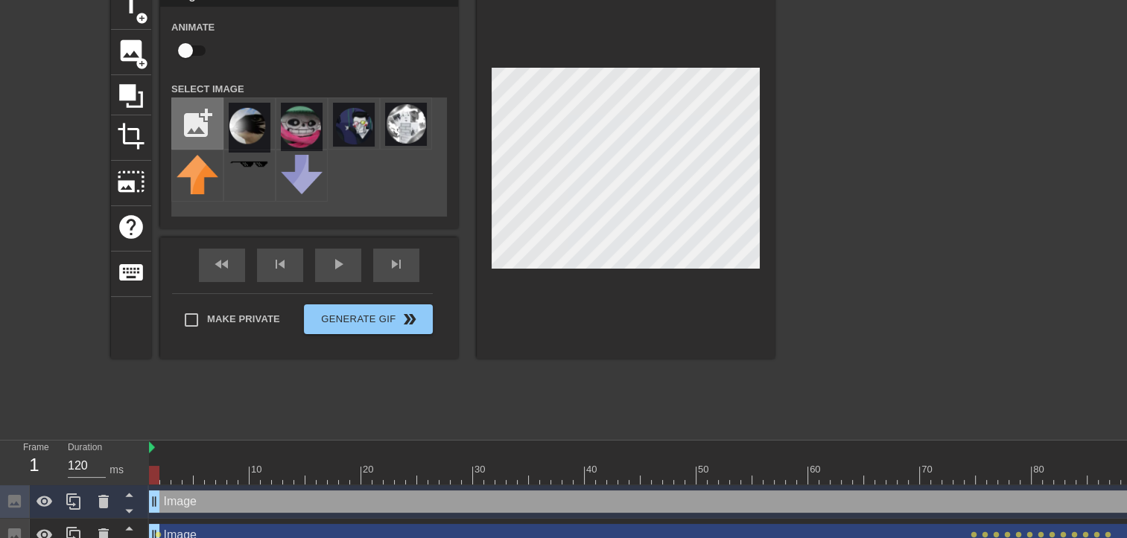
click at [183, 127] on input "file" at bounding box center [197, 123] width 51 height 51
type input "C:\fakepath\77-Juggyrender.png"
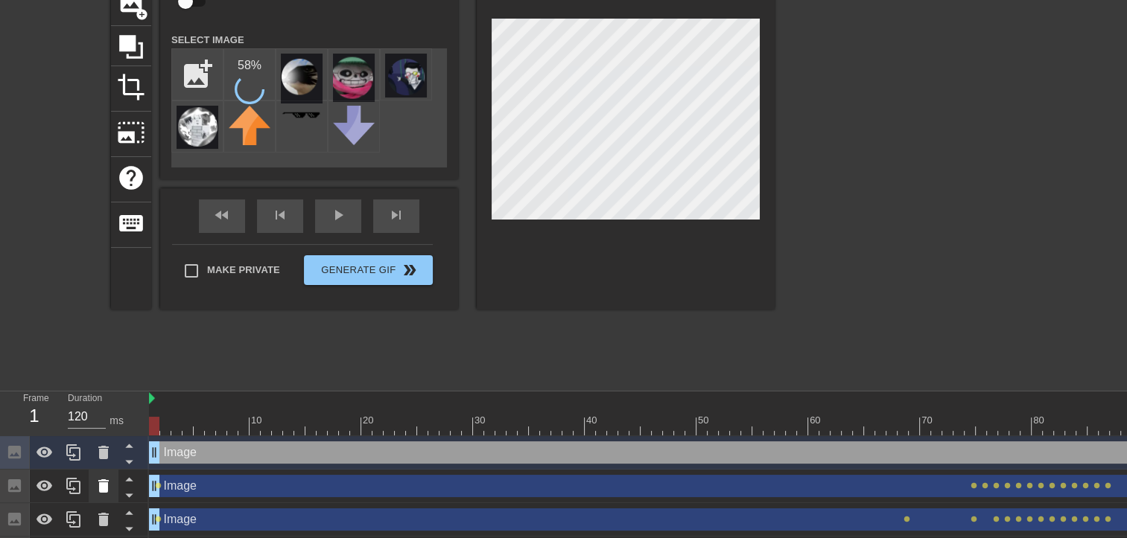
scroll to position [149, 0]
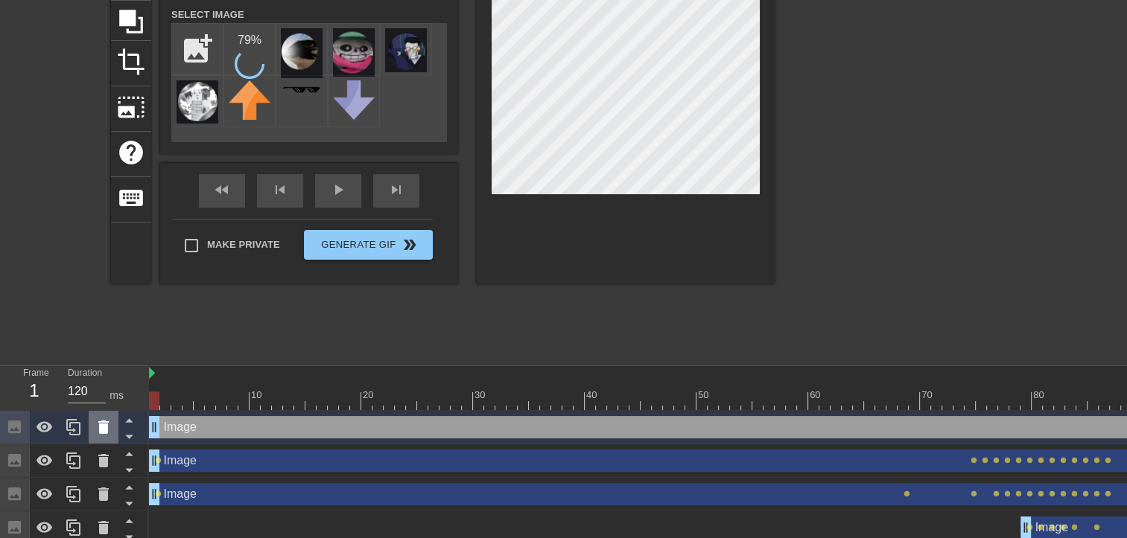
click at [98, 431] on icon at bounding box center [104, 427] width 18 height 18
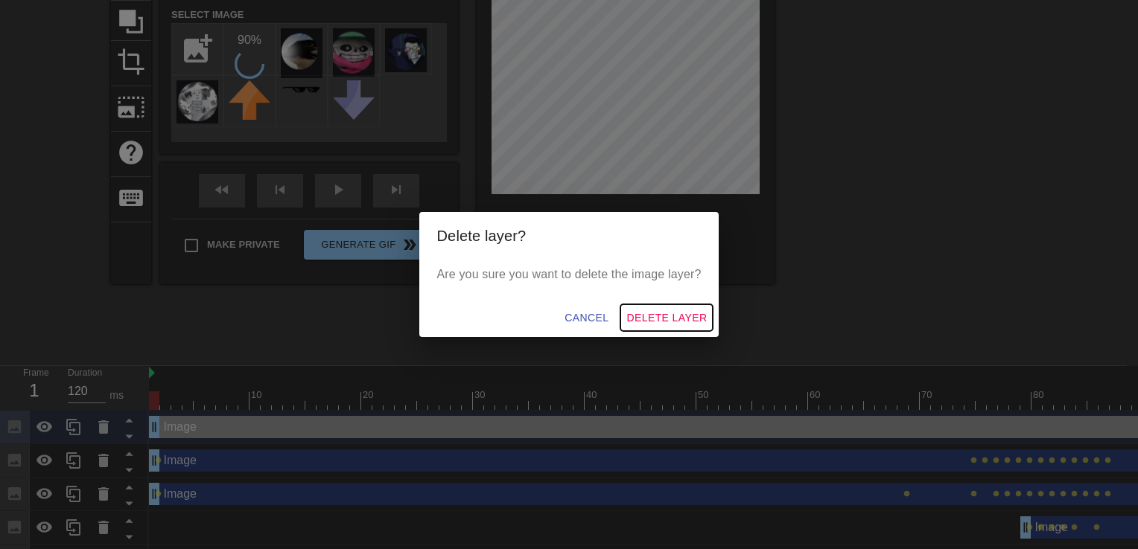
click at [673, 311] on span "Delete Layer" at bounding box center [666, 318] width 80 height 19
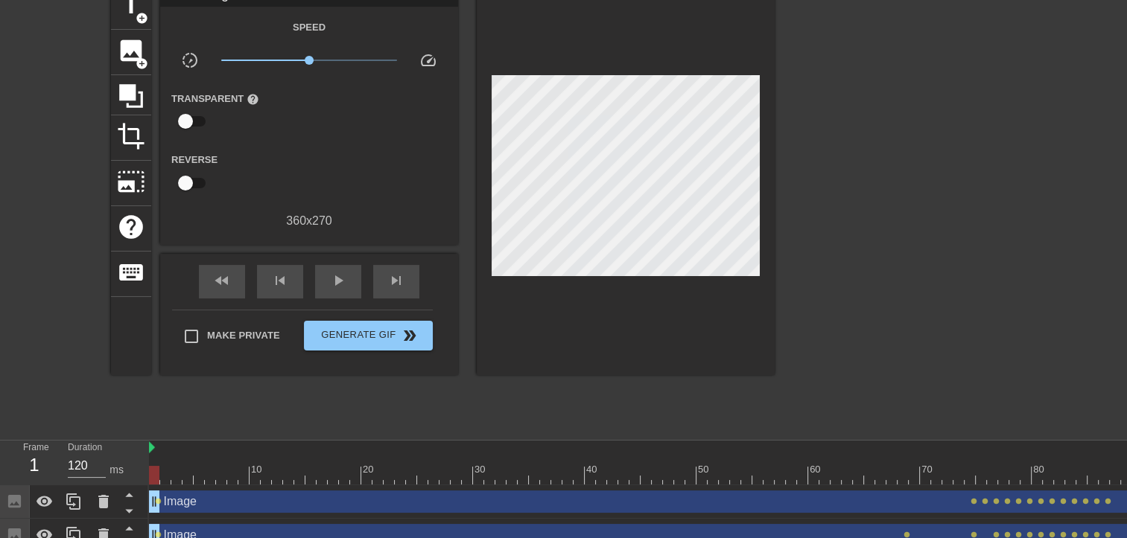
scroll to position [0, 0]
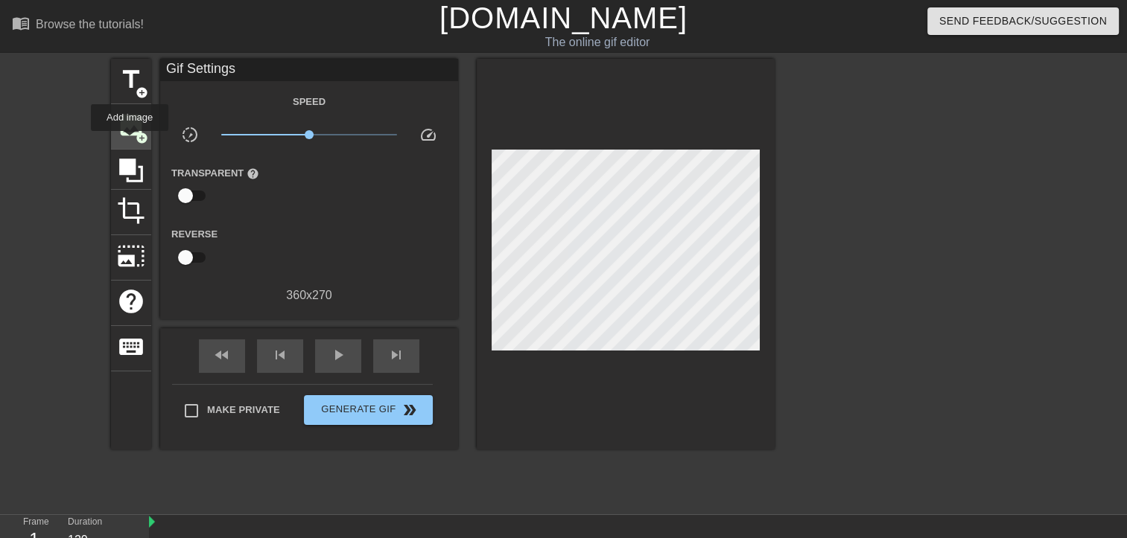
click at [131, 138] on div "image add_circle" at bounding box center [131, 126] width 40 height 45
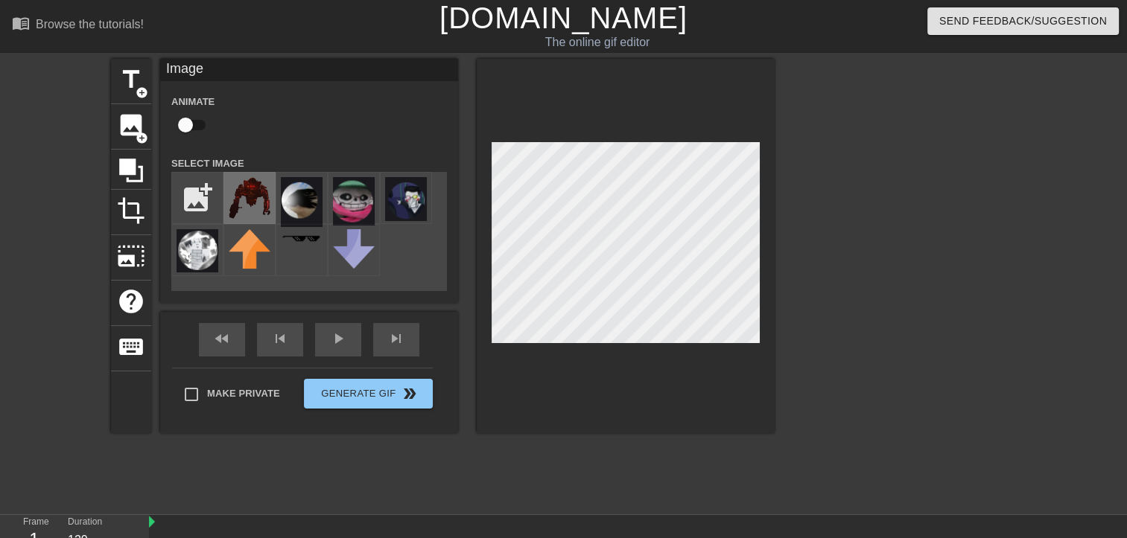
click at [244, 202] on img at bounding box center [250, 198] width 42 height 42
click at [255, 206] on img at bounding box center [250, 198] width 42 height 42
click at [252, 205] on img at bounding box center [250, 198] width 42 height 42
click at [855, 357] on div at bounding box center [903, 282] width 223 height 447
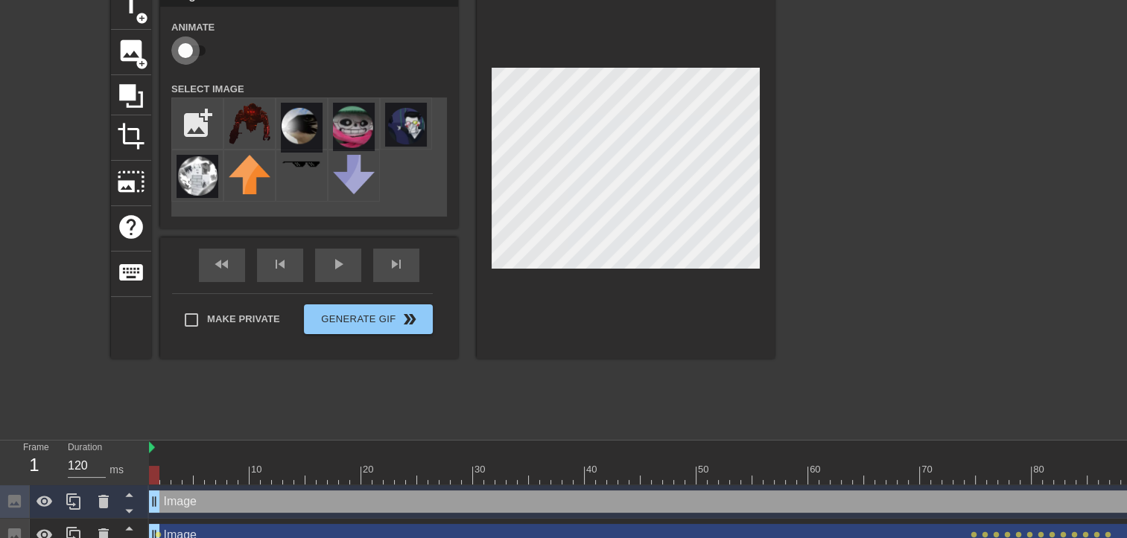
click at [191, 49] on input "checkbox" at bounding box center [185, 50] width 85 height 28
checkbox input "true"
drag, startPoint x: 156, startPoint y: 477, endPoint x: 960, endPoint y: 462, distance: 804.3
click at [960, 462] on div "10 20 30 40 50 60 70 80 90 100 110 120" at bounding box center [836, 463] width 1374 height 44
drag, startPoint x: 959, startPoint y: 469, endPoint x: 986, endPoint y: 466, distance: 27.0
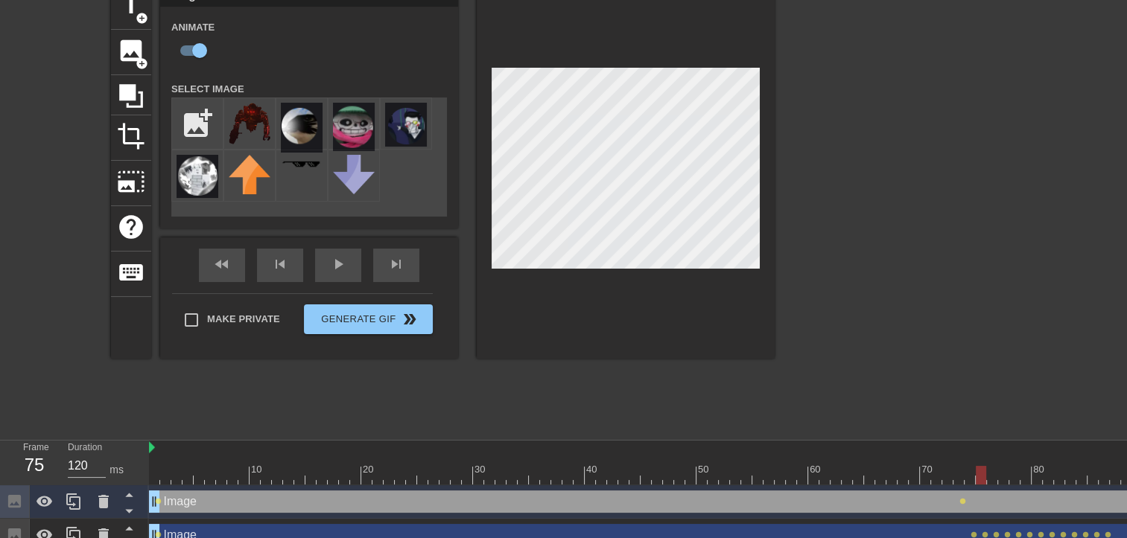
click at [986, 466] on div at bounding box center [836, 475] width 1374 height 19
drag, startPoint x: 986, startPoint y: 466, endPoint x: 1004, endPoint y: 466, distance: 17.9
click at [1004, 466] on div at bounding box center [1003, 475] width 10 height 19
drag, startPoint x: 999, startPoint y: 468, endPoint x: 1021, endPoint y: 468, distance: 21.6
click at [1019, 468] on div at bounding box center [1014, 475] width 10 height 19
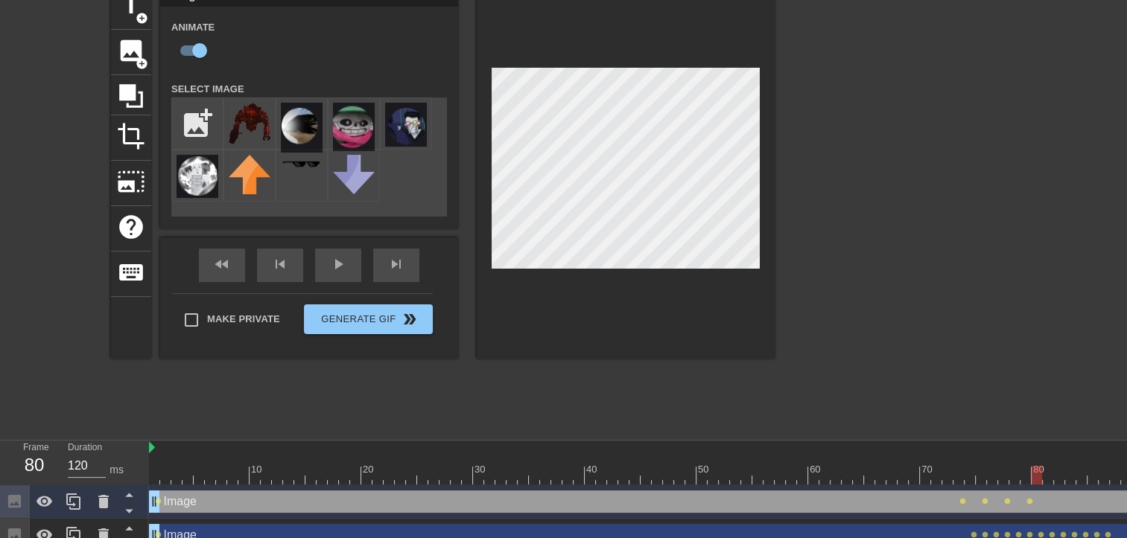
drag, startPoint x: 1030, startPoint y: 472, endPoint x: 1039, endPoint y: 471, distance: 9.8
click at [1039, 471] on div at bounding box center [1036, 475] width 10 height 19
drag, startPoint x: 1033, startPoint y: 477, endPoint x: 1042, endPoint y: 477, distance: 8.9
click at [1042, 477] on div at bounding box center [1047, 475] width 10 height 19
click at [1047, 477] on div at bounding box center [1047, 475] width 10 height 19
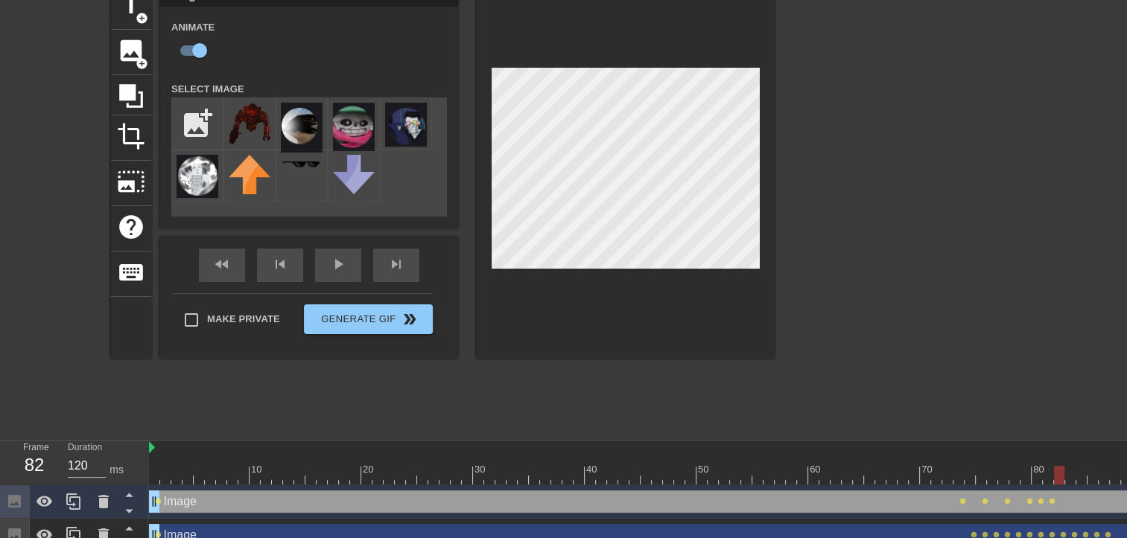
drag, startPoint x: 1045, startPoint y: 475, endPoint x: 1054, endPoint y: 475, distance: 8.2
click at [1054, 475] on div at bounding box center [1059, 475] width 10 height 19
click at [1064, 475] on div at bounding box center [836, 475] width 1374 height 19
click at [1076, 475] on div at bounding box center [1081, 475] width 10 height 19
click at [1077, 473] on div at bounding box center [1081, 475] width 10 height 19
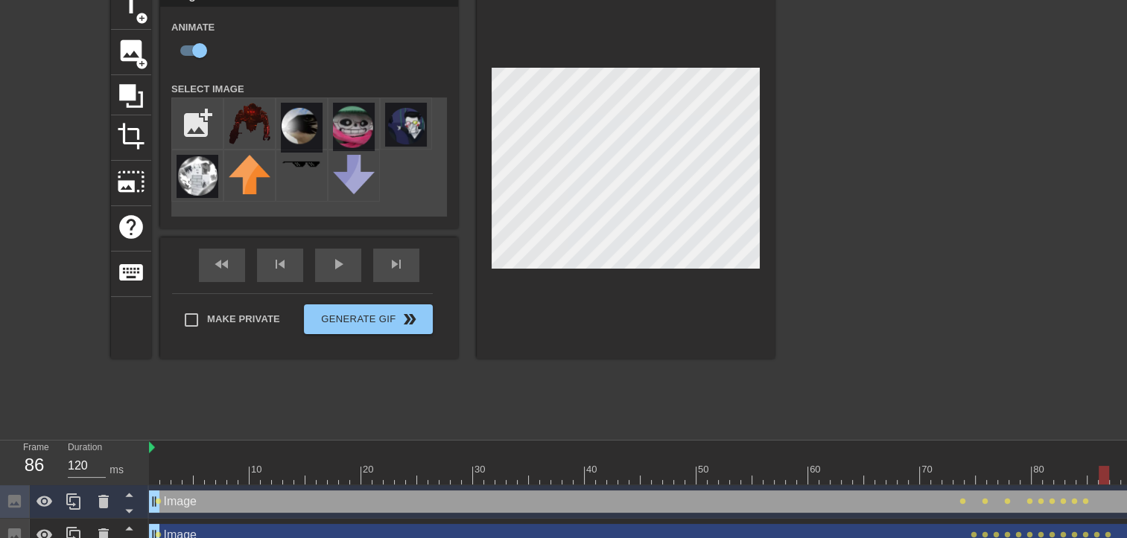
drag, startPoint x: 1081, startPoint y: 474, endPoint x: 1100, endPoint y: 478, distance: 19.1
click at [1100, 478] on div at bounding box center [1103, 475] width 10 height 19
click at [762, 154] on div at bounding box center [626, 171] width 298 height 375
drag, startPoint x: 1103, startPoint y: 477, endPoint x: 1111, endPoint y: 479, distance: 7.8
click at [1111, 479] on div at bounding box center [1114, 475] width 10 height 19
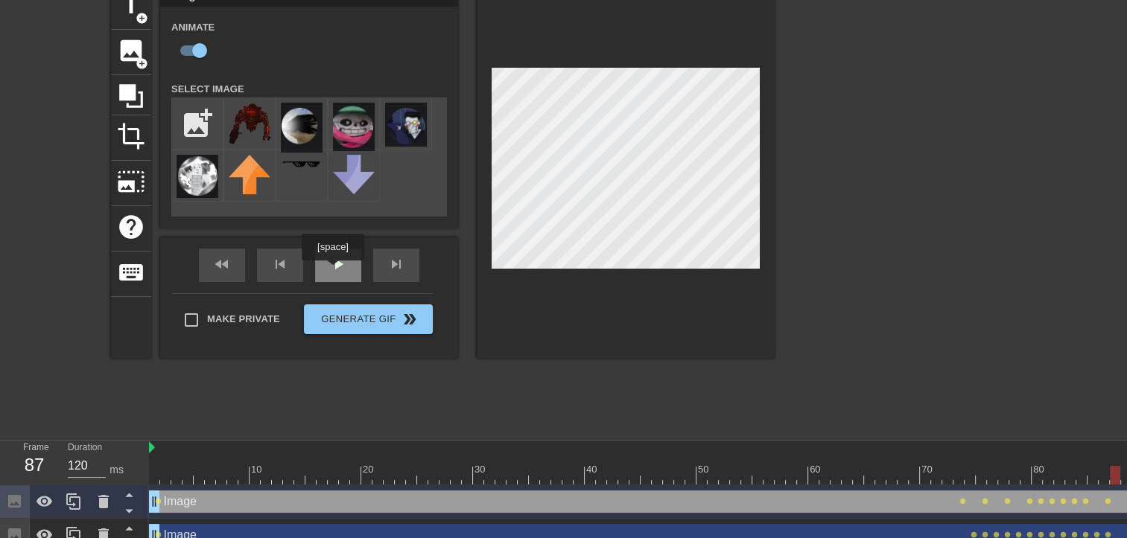
click at [332, 271] on span "play_arrow" at bounding box center [338, 264] width 18 height 18
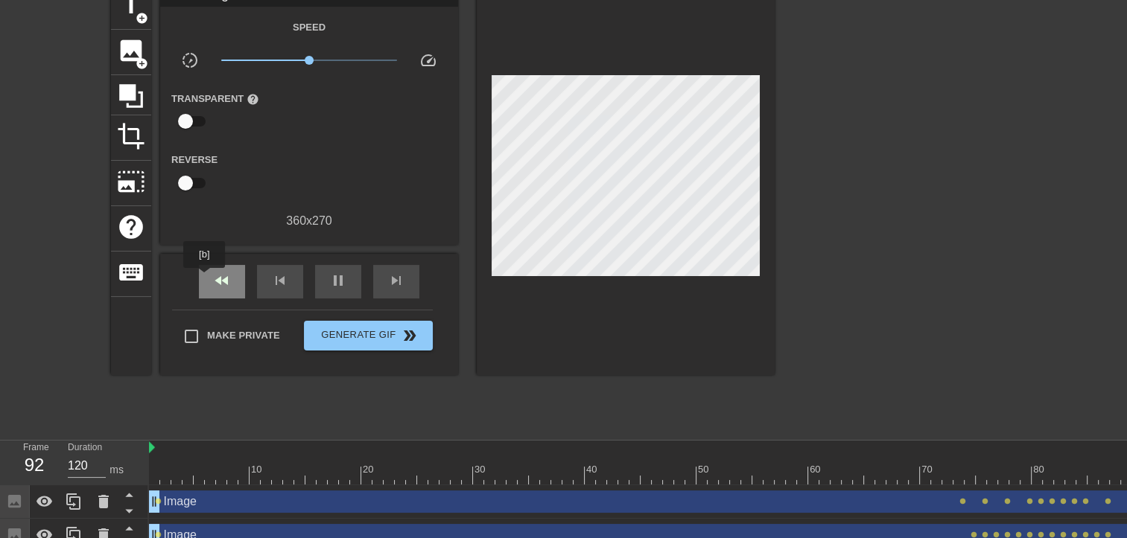
click at [220, 281] on span "fast_rewind" at bounding box center [222, 281] width 18 height 18
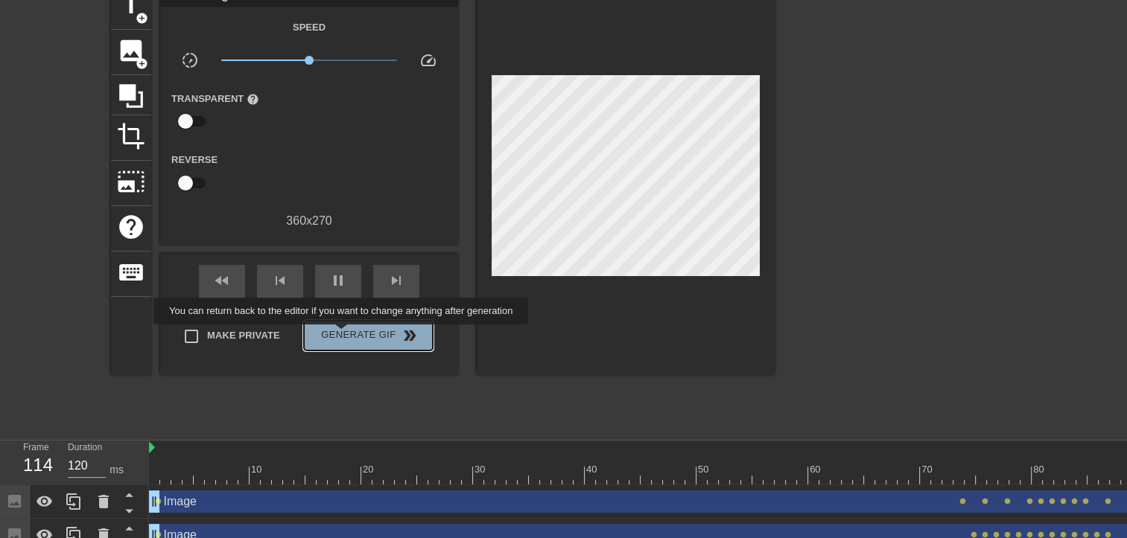
click at [342, 334] on span "Generate Gif double_arrow" at bounding box center [368, 336] width 117 height 18
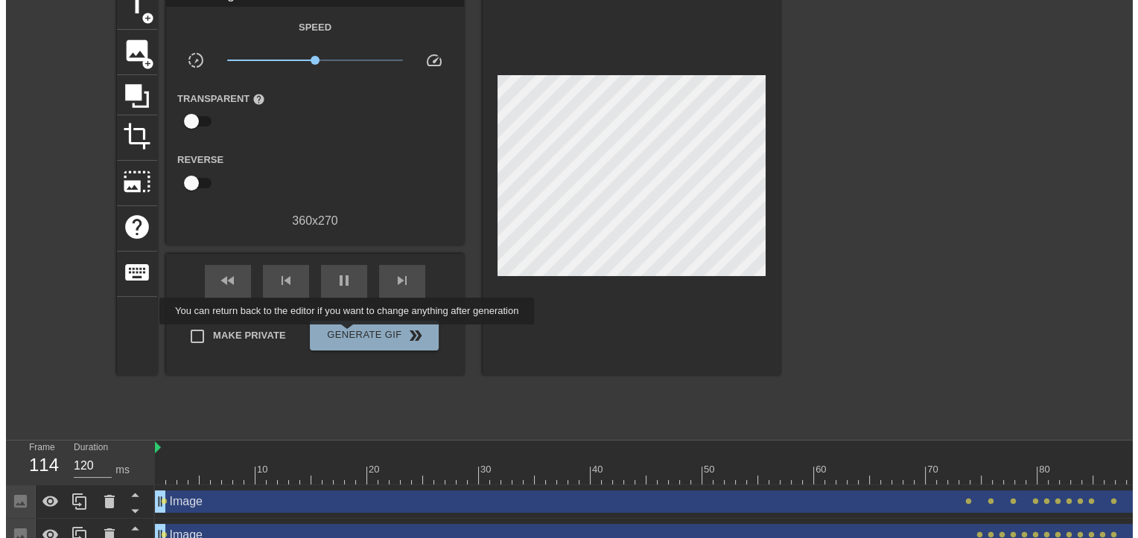
scroll to position [0, 0]
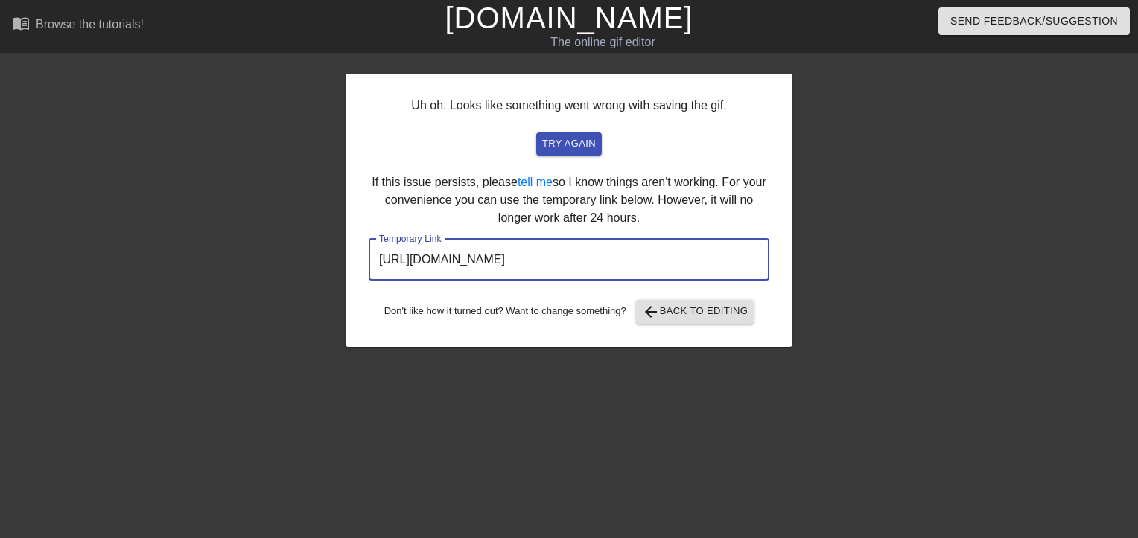
drag, startPoint x: 375, startPoint y: 255, endPoint x: 739, endPoint y: 256, distance: 364.1
click at [739, 256] on input "[URL][DOMAIN_NAME]" at bounding box center [569, 260] width 401 height 42
click at [566, 147] on span "try again" at bounding box center [569, 144] width 54 height 17
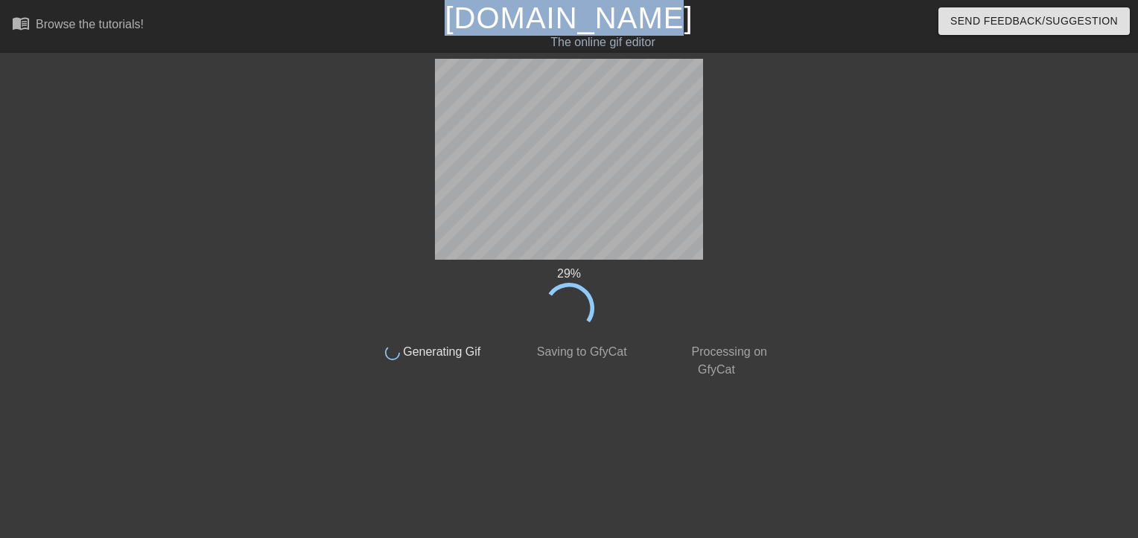
drag, startPoint x: 468, startPoint y: 22, endPoint x: 700, endPoint y: 16, distance: 232.4
click at [700, 16] on h1 "[DOMAIN_NAME]" at bounding box center [568, 18] width 364 height 36
copy link "[DOMAIN_NAME]"
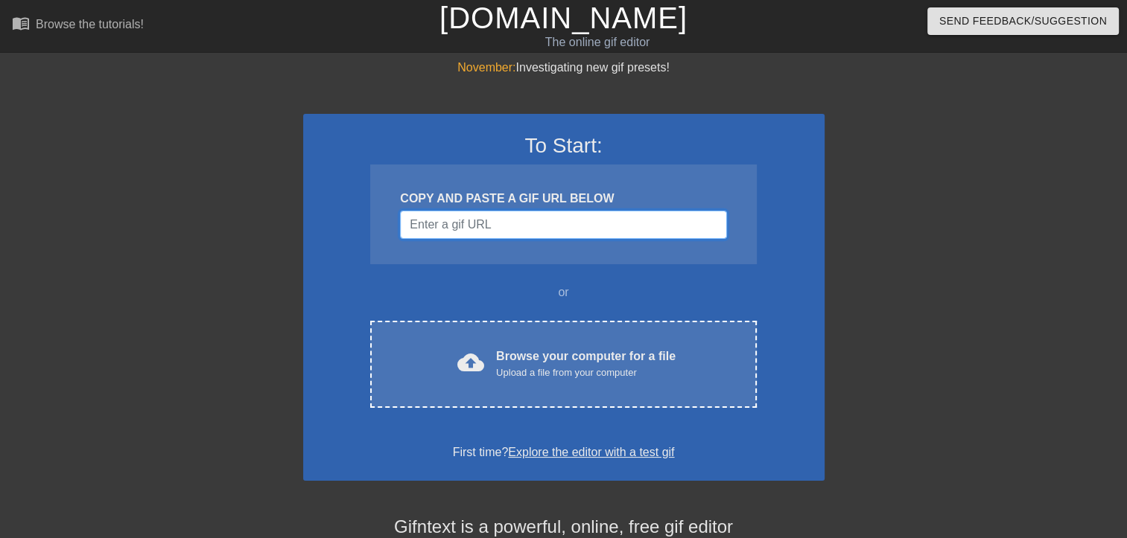
click at [520, 219] on input "Username" at bounding box center [563, 225] width 326 height 28
paste input "https://tenor.com/view/godzilla-gif-13213745514253779481"
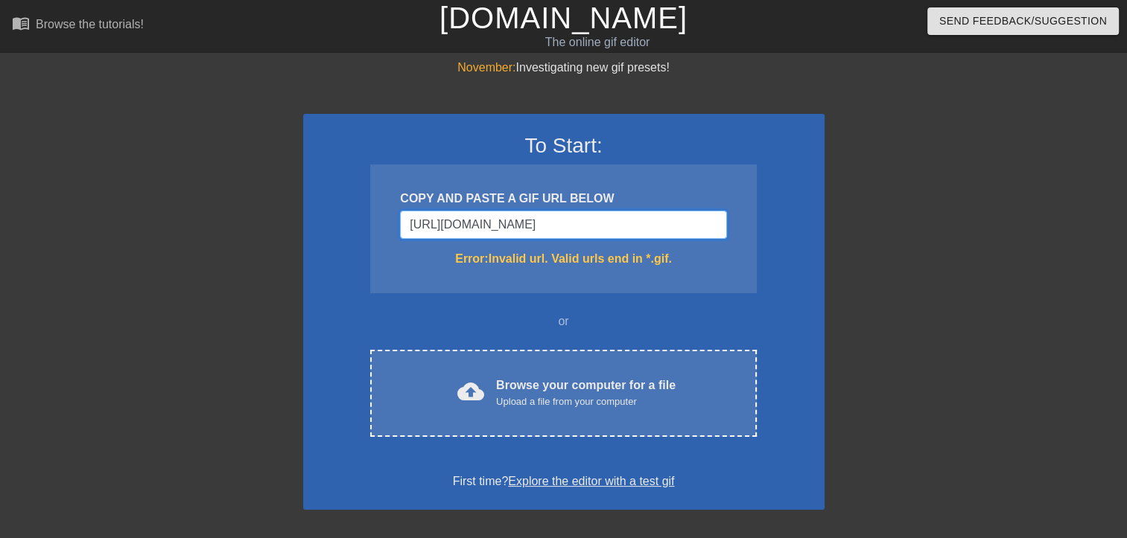
scroll to position [0, 10]
click at [512, 285] on div "COPY AND PASTE A GIF URL BELOW https://tenor.com/view/godzilla-gif-132137455142…" at bounding box center [563, 229] width 386 height 129
click at [553, 264] on div "Error: Invalid url. Valid urls end in *.gif." at bounding box center [563, 259] width 326 height 18
click at [616, 232] on input "https://tenor.com/view/godzilla-gif-13213745514253779481" at bounding box center [563, 225] width 326 height 28
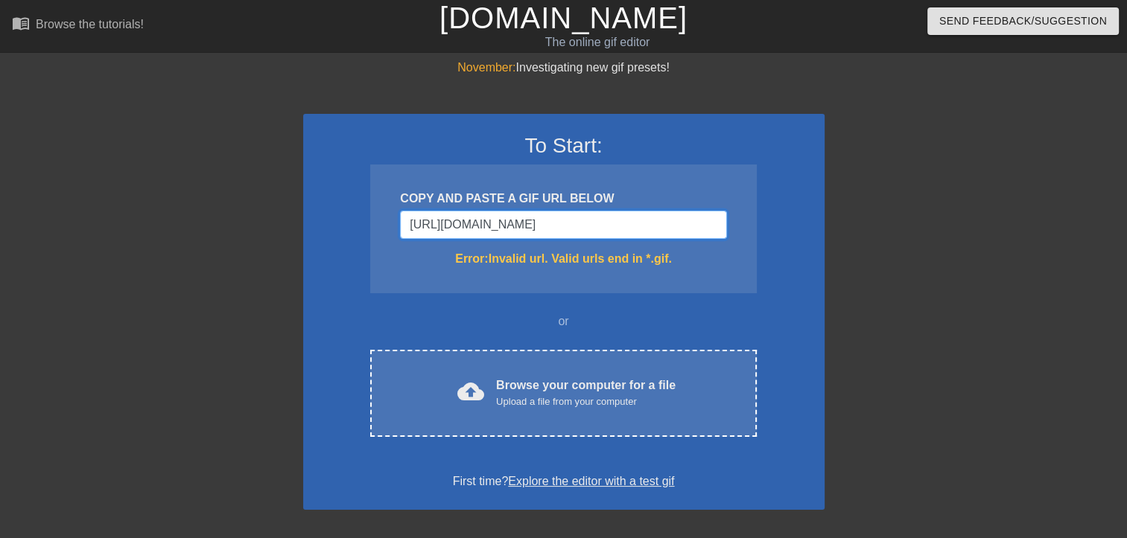
click at [720, 232] on input "https://tenor.com/view/godzilla-gif-13213745514253779481" at bounding box center [563, 225] width 326 height 28
drag, startPoint x: 720, startPoint y: 232, endPoint x: 777, endPoint y: 207, distance: 62.0
click at [777, 207] on div "To Start: COPY AND PASTE A GIF URL BELOW https://tenor.com/view/godzilla-gif-13…" at bounding box center [563, 312] width 521 height 396
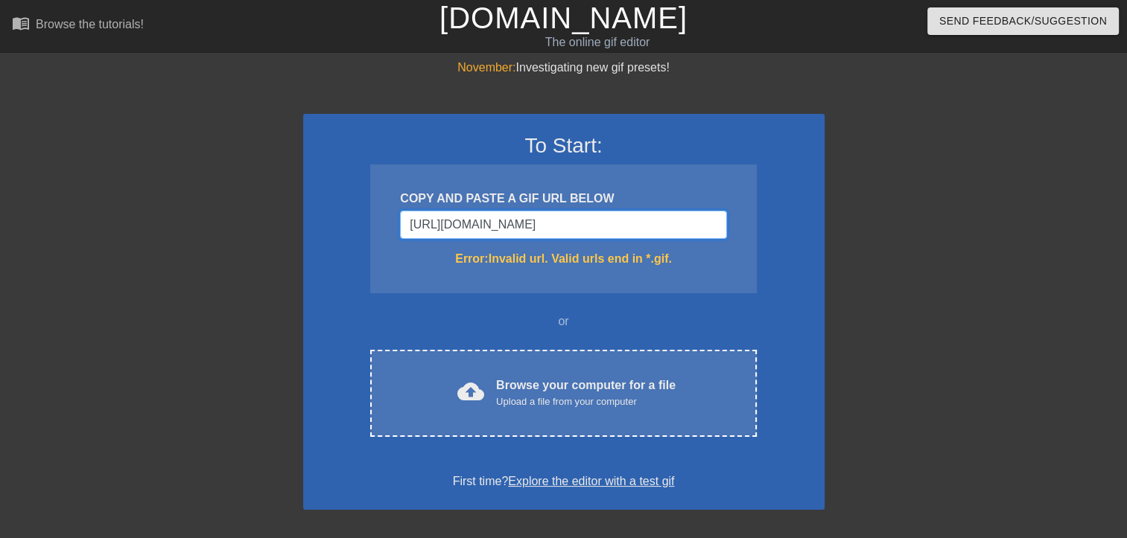
type input "https://tenor.com/view/godzilla-gif"
click at [539, 286] on div "COPY AND PASTE A GIF URL BELOW https://tenor.com/view/godzilla-gif Error: Inval…" at bounding box center [563, 229] width 386 height 129
click at [653, 211] on input "https://tenor.com/view/godzilla-gif" at bounding box center [563, 225] width 326 height 28
drag, startPoint x: 642, startPoint y: 224, endPoint x: 223, endPoint y: 238, distance: 418.7
click at [223, 238] on div "November: Investigating new gif presets! To Start: COPY AND PASTE A GIF URL BEL…" at bounding box center [563, 438] width 1127 height 758
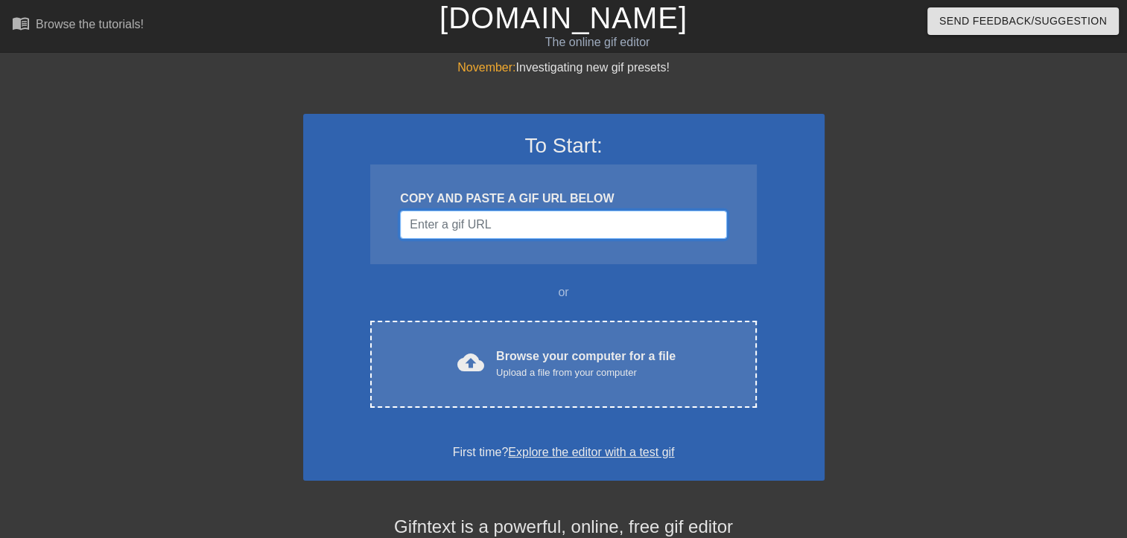
paste input "https://tenor.com/pl/view/godzilla-gif-13213745514253779481"
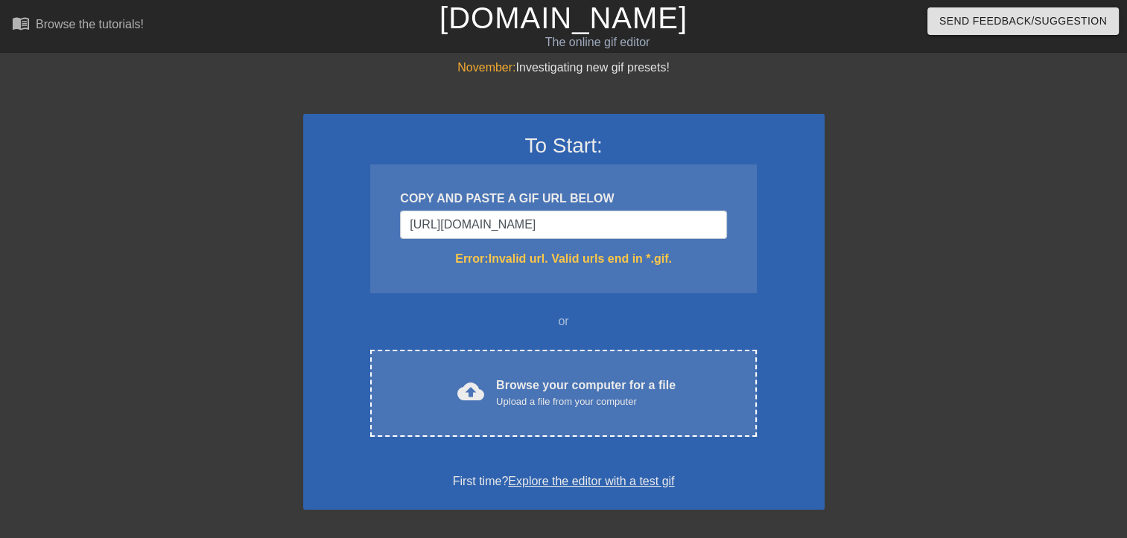
drag, startPoint x: 526, startPoint y: 297, endPoint x: 539, endPoint y: 290, distance: 14.3
click at [527, 296] on div "To Start: COPY AND PASTE A GIF URL BELOW https://tenor.com/pl/view/godzilla-gif…" at bounding box center [563, 312] width 521 height 396
click at [651, 222] on input "https://tenor.com/pl/view/godzilla-gif-13213745514253779481" at bounding box center [563, 225] width 326 height 28
click at [712, 225] on input "https://tenor.com/pl/view/godzilla-gif-13213745514253779481" at bounding box center [563, 225] width 326 height 28
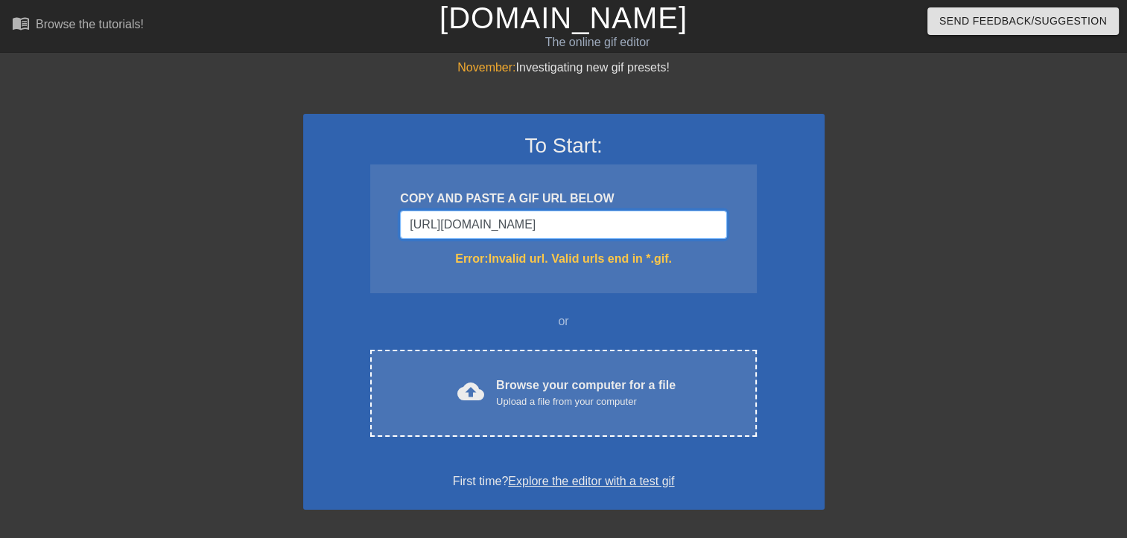
click at [724, 221] on input "https://tenor.com/pl/view/godzilla-gif-13213745514253779481" at bounding box center [563, 225] width 326 height 28
click at [724, 228] on input "https://tenor.com/pl/view/godzilla-gif-13213745514253779481" at bounding box center [563, 225] width 326 height 28
click at [723, 227] on input "https://tenor.com/pl/view/godzilla-gif-13213745514253779481" at bounding box center [563, 225] width 326 height 28
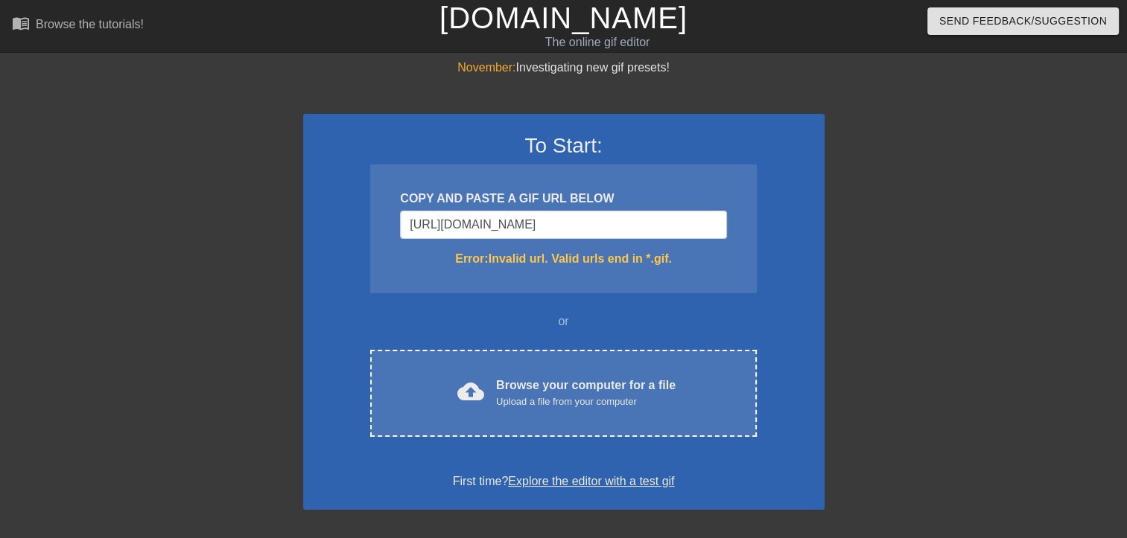
click at [747, 238] on div "COPY AND PASTE A GIF URL BELOW https://tenor.com/pl/view/godzilla-gif-132137455…" at bounding box center [563, 229] width 386 height 129
drag, startPoint x: 405, startPoint y: 226, endPoint x: 400, endPoint y: 238, distance: 13.0
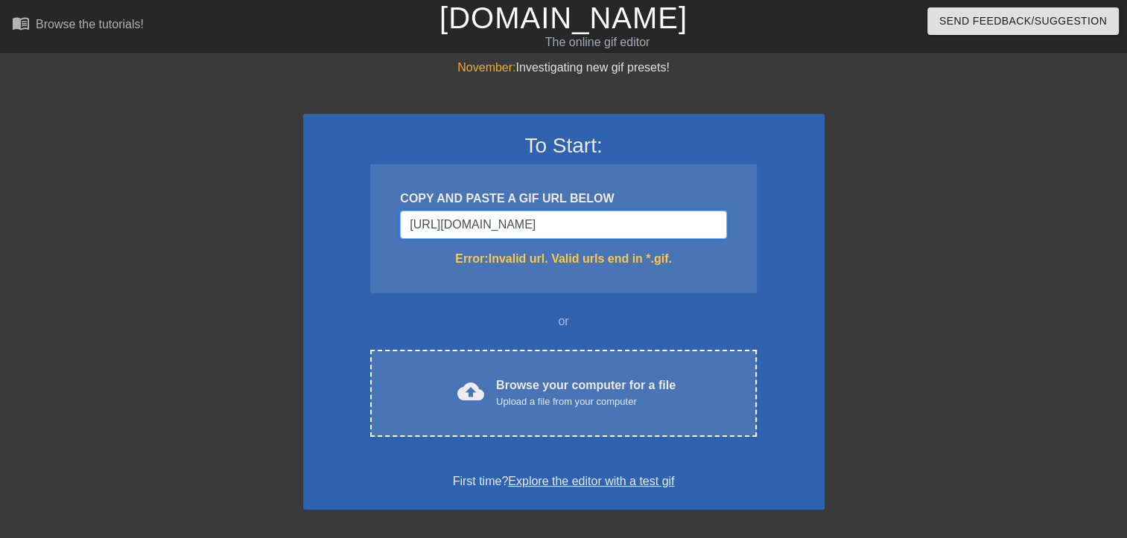
click at [400, 239] on div "COPY AND PASTE A GIF URL BELOW https://tenor.com/pl/view/godzilla-gif-132137455…" at bounding box center [563, 229] width 386 height 129
click at [609, 230] on input "https://tenor.com/pl/view/godzilla-gif-13213745514253779.gif481" at bounding box center [563, 225] width 326 height 28
click at [718, 228] on input "https://tenor.com/pl/view/godzilla-13213745514253779.gif481" at bounding box center [563, 225] width 326 height 28
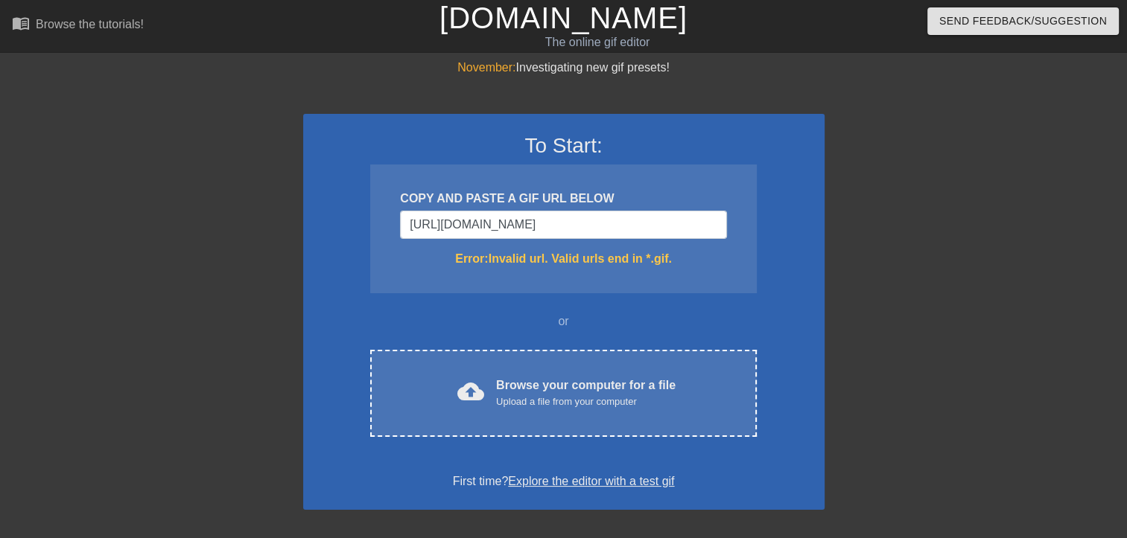
click at [739, 332] on div "To Start: COPY AND PASTE A GIF URL BELOW https://tenor.com/pl/view/godzilla-132…" at bounding box center [563, 312] width 521 height 396
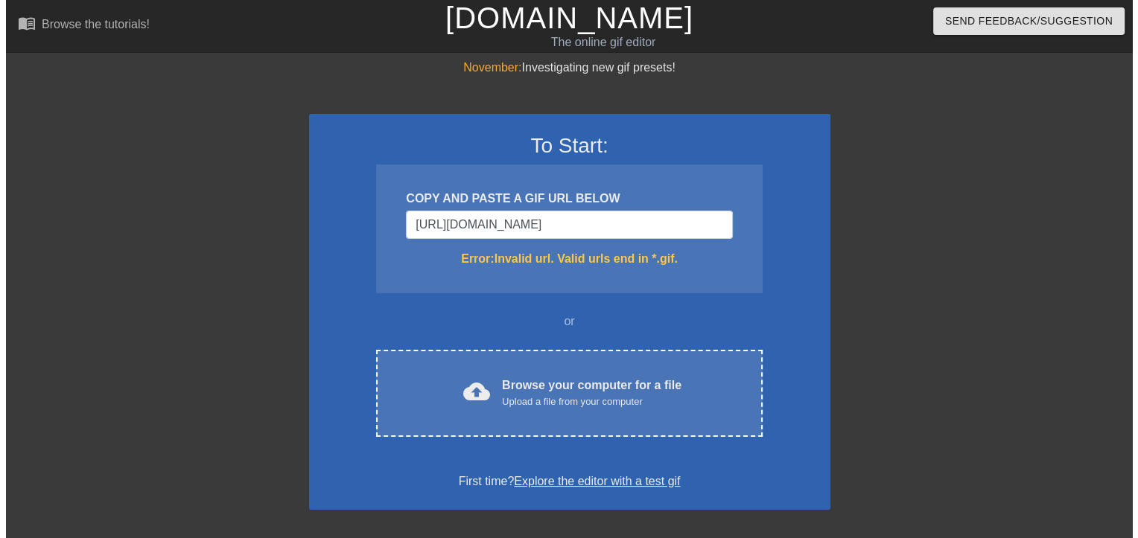
scroll to position [0, 0]
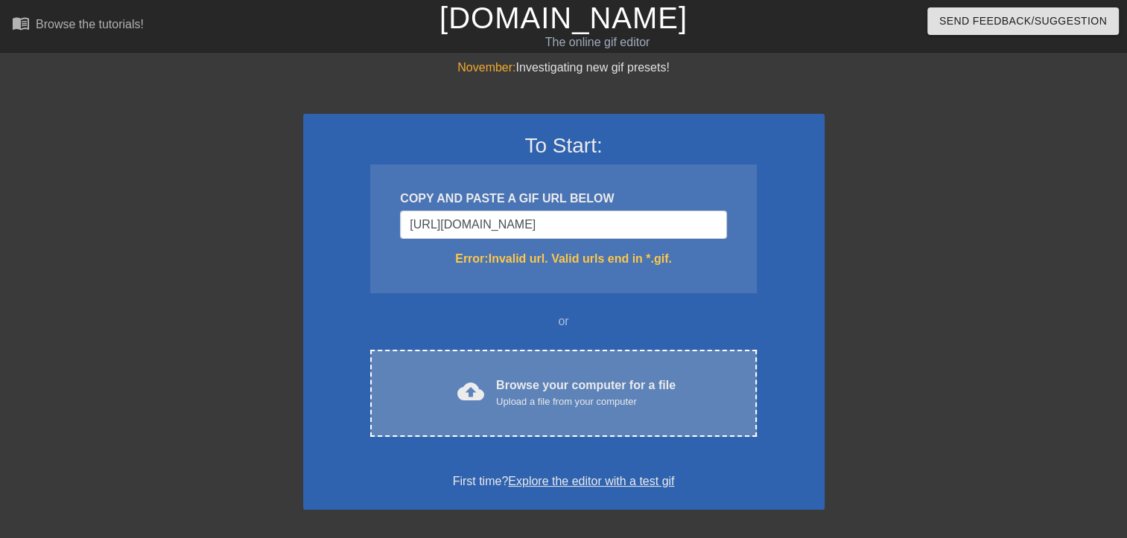
click at [596, 390] on div "Browse your computer for a file Upload a file from your computer" at bounding box center [585, 393] width 179 height 33
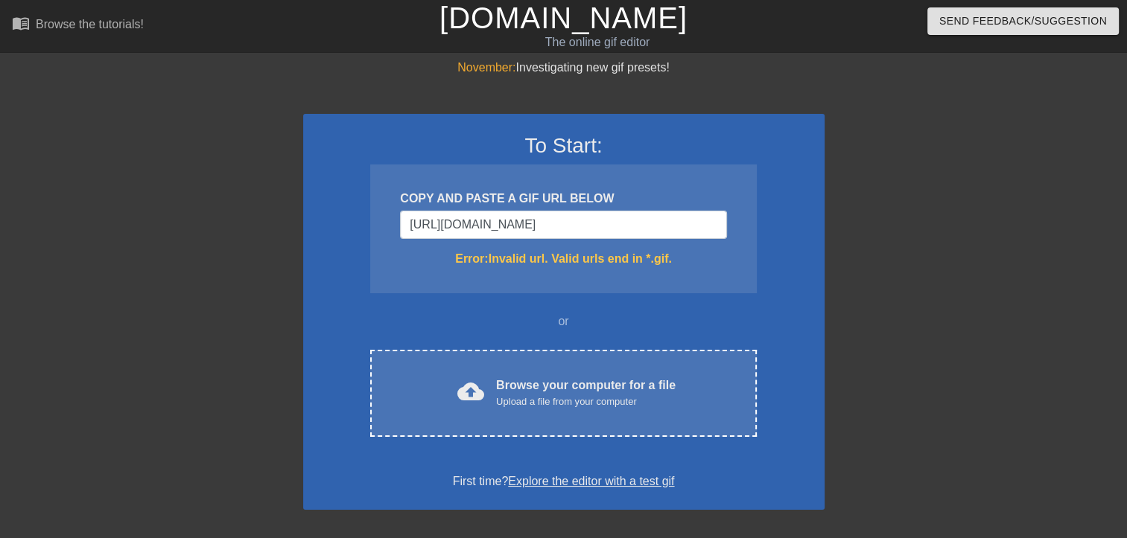
click at [545, 267] on div "COPY AND PASTE A GIF URL BELOW https://tenor.com/pl/view/godzilla-1321374551425…" at bounding box center [563, 229] width 386 height 129
type input "514253779.giff481"
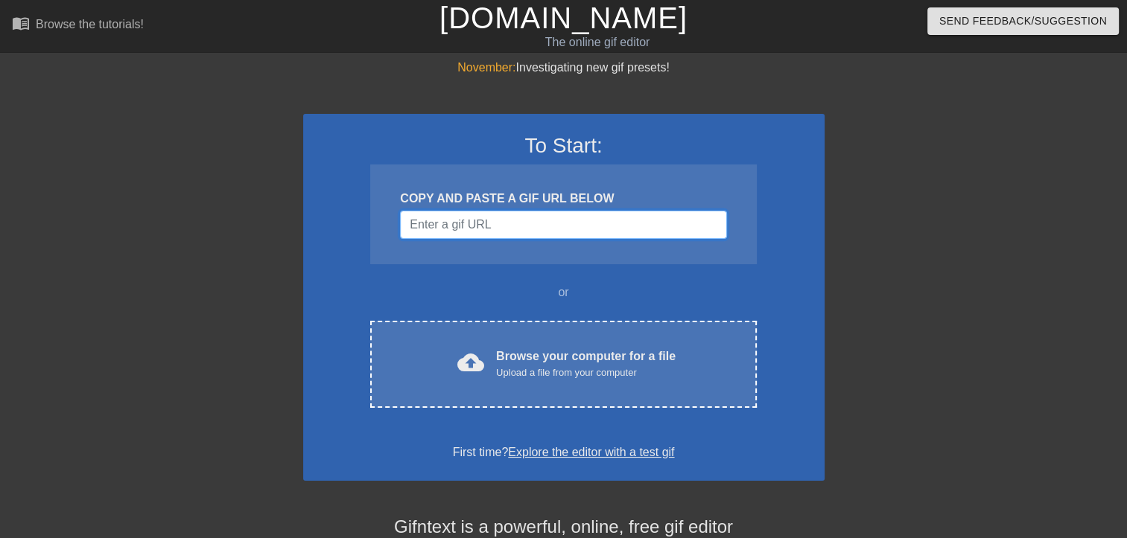
drag, startPoint x: 643, startPoint y: 229, endPoint x: 697, endPoint y: 243, distance: 55.4
click at [722, 226] on input "Username" at bounding box center [563, 225] width 326 height 28
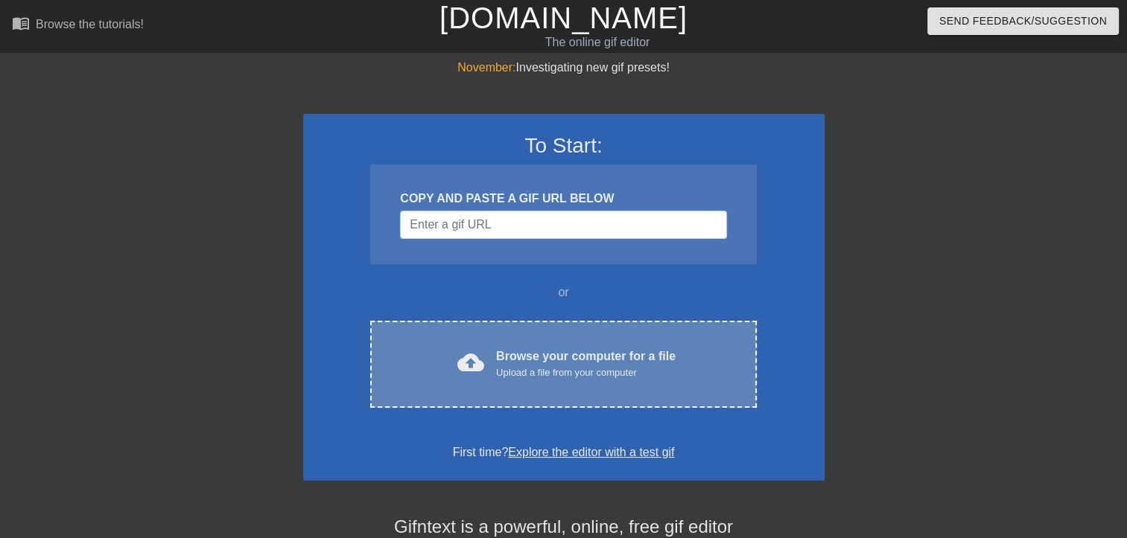
click at [551, 351] on div "Browse your computer for a file Upload a file from your computer" at bounding box center [585, 364] width 179 height 33
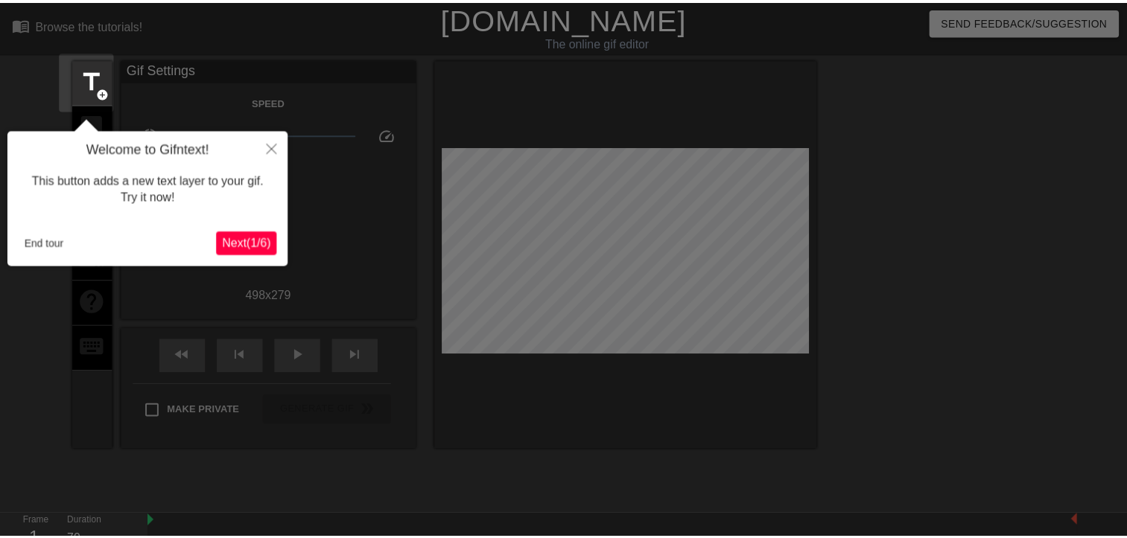
scroll to position [36, 0]
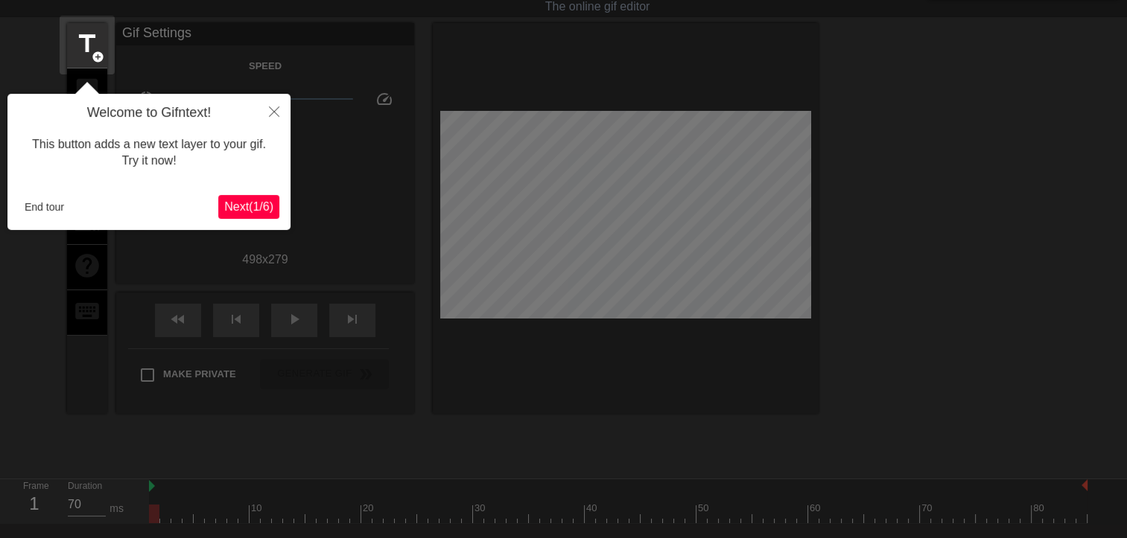
click at [246, 212] on span "Next ( 1 / 6 )" at bounding box center [248, 206] width 49 height 13
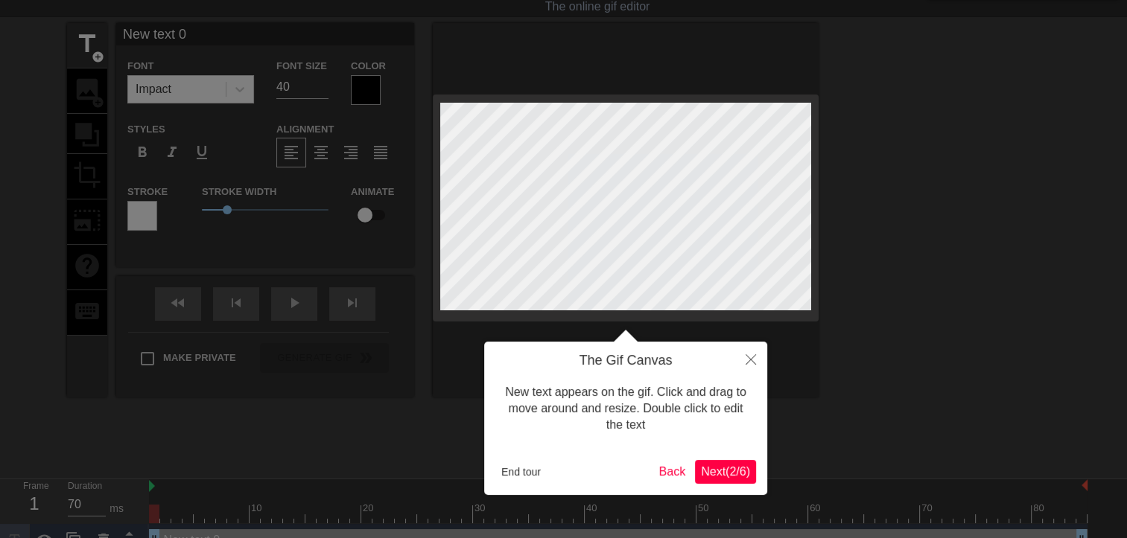
scroll to position [0, 0]
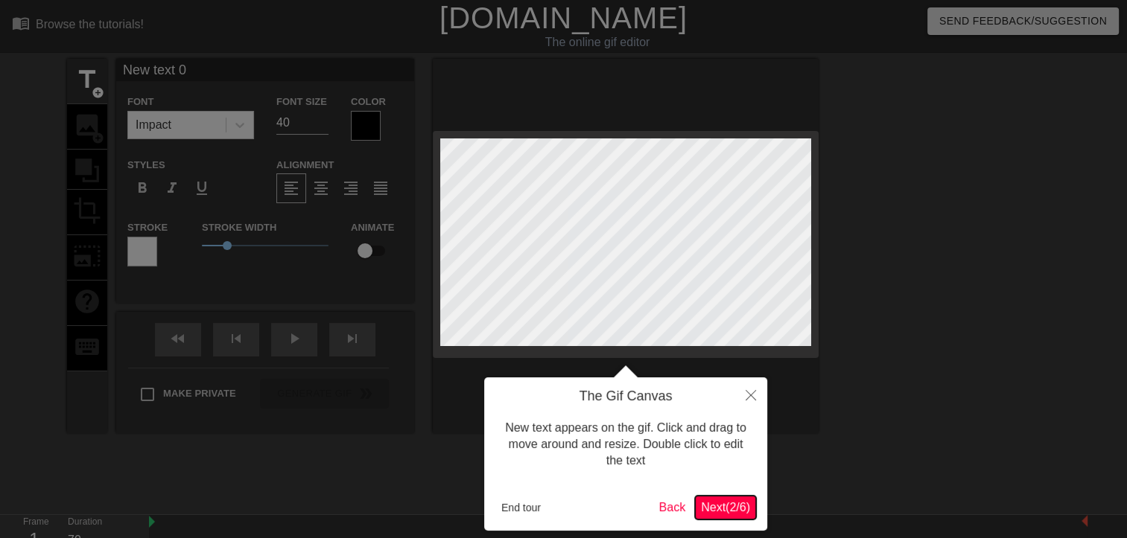
click at [719, 511] on span "Next ( 2 / 6 )" at bounding box center [725, 507] width 49 height 13
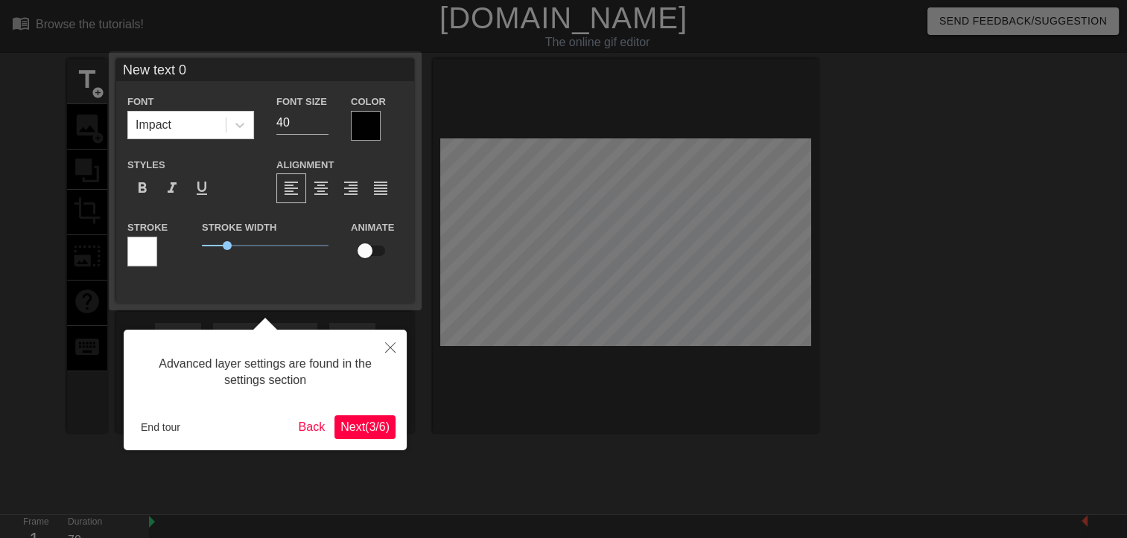
scroll to position [36, 0]
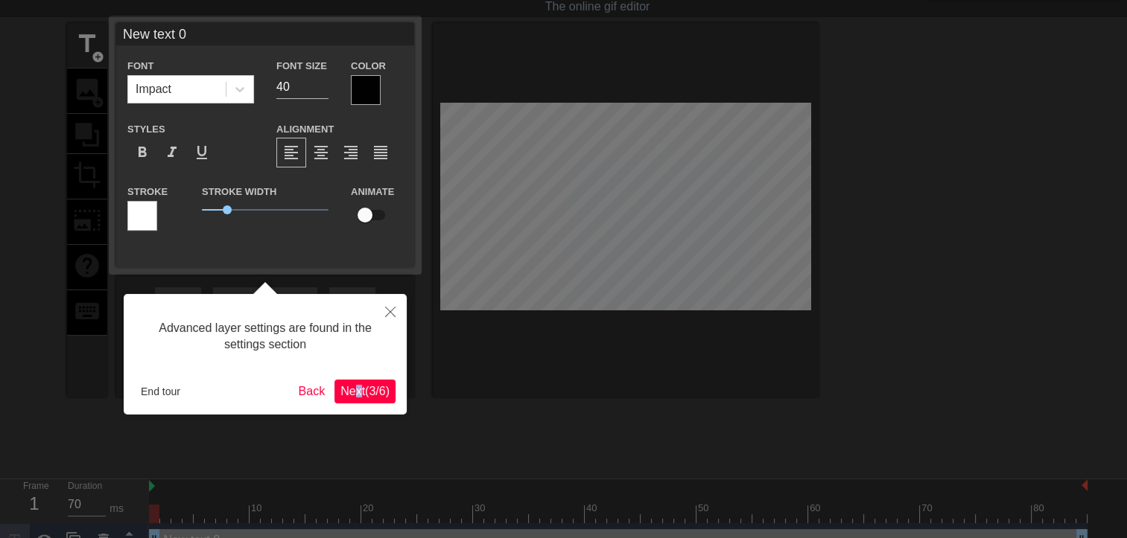
click at [355, 404] on div "Advanced layer settings are found in the settings section End tour Back Next ( …" at bounding box center [265, 354] width 283 height 121
drag, startPoint x: 355, startPoint y: 404, endPoint x: 354, endPoint y: 392, distance: 11.3
click at [354, 392] on span "Next ( 3 / 6 )" at bounding box center [364, 391] width 49 height 13
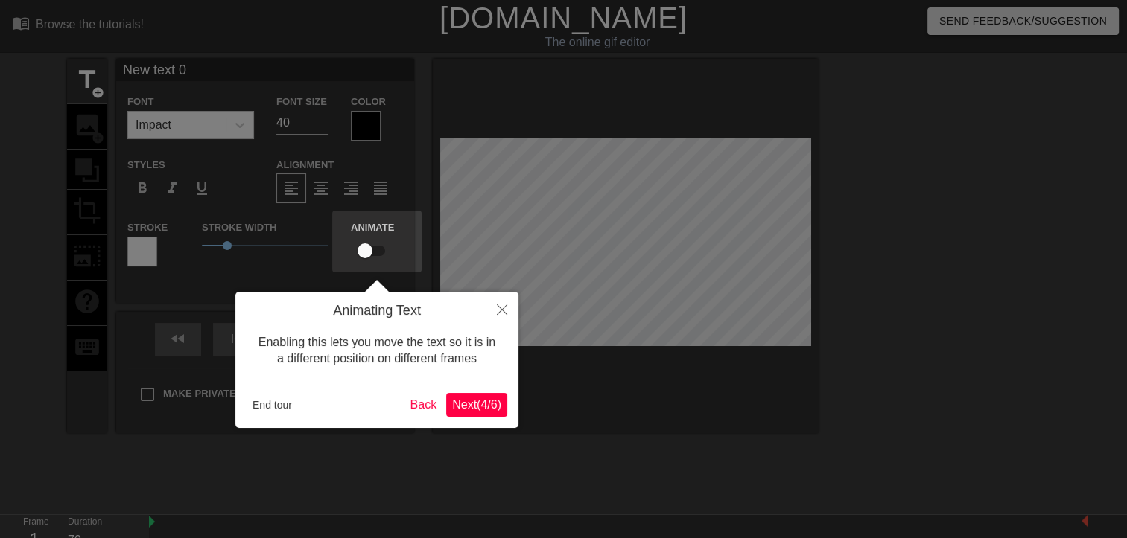
click at [471, 407] on span "Next ( 4 / 6 )" at bounding box center [476, 404] width 49 height 13
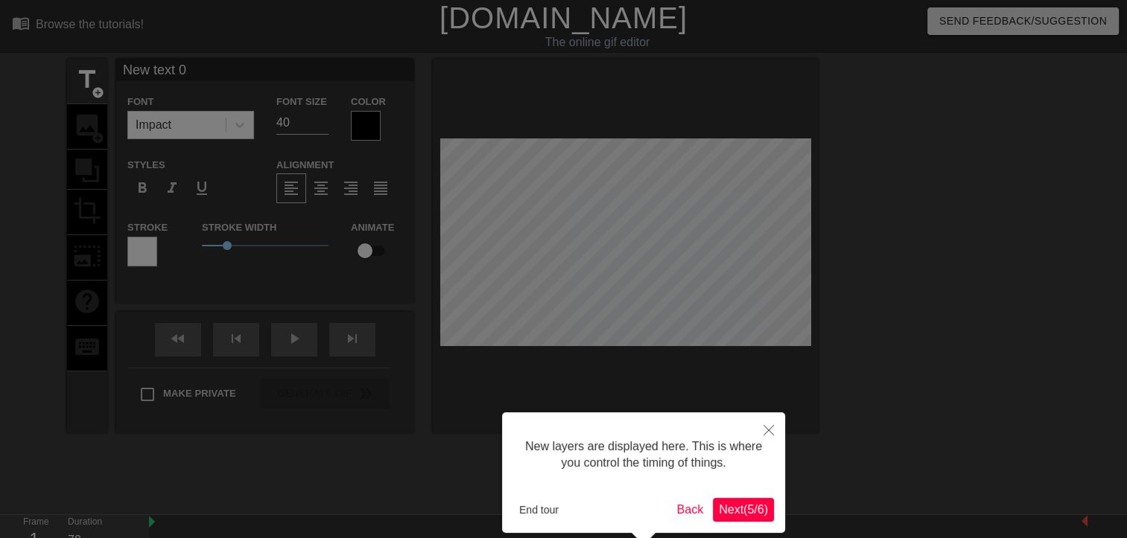
scroll to position [68, 0]
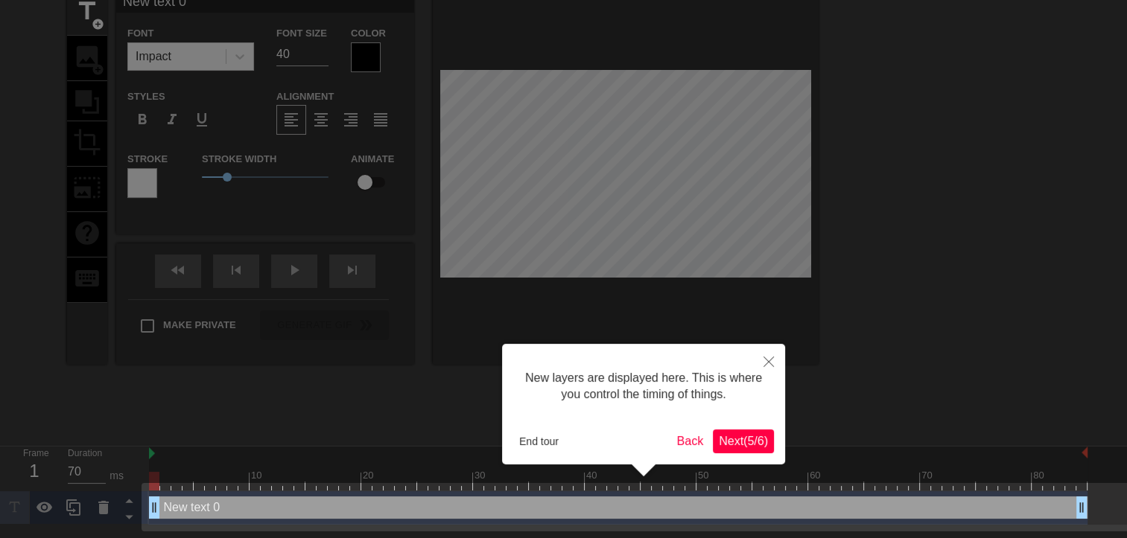
click at [739, 439] on span "Next ( 5 / 6 )" at bounding box center [743, 441] width 49 height 13
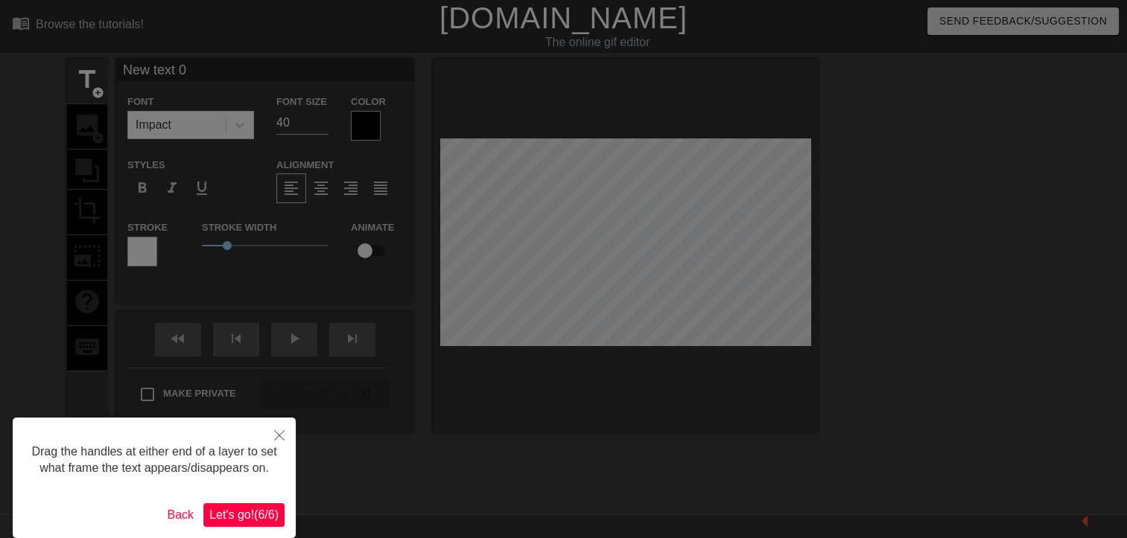
click at [219, 514] on span "Let's go! ( 6 / 6 )" at bounding box center [243, 515] width 69 height 13
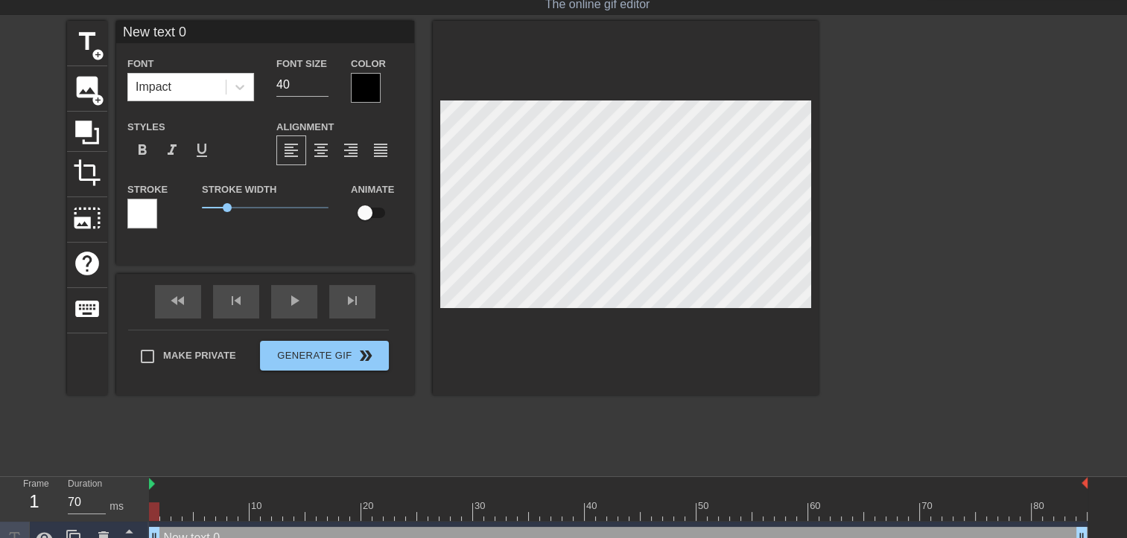
scroll to position [57, 0]
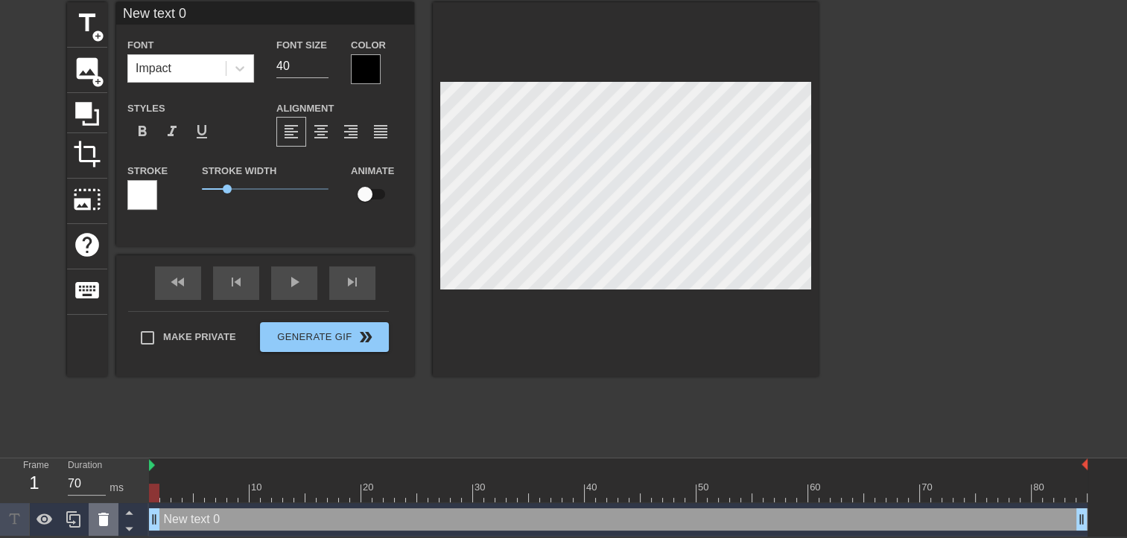
click at [95, 523] on icon at bounding box center [104, 520] width 18 height 18
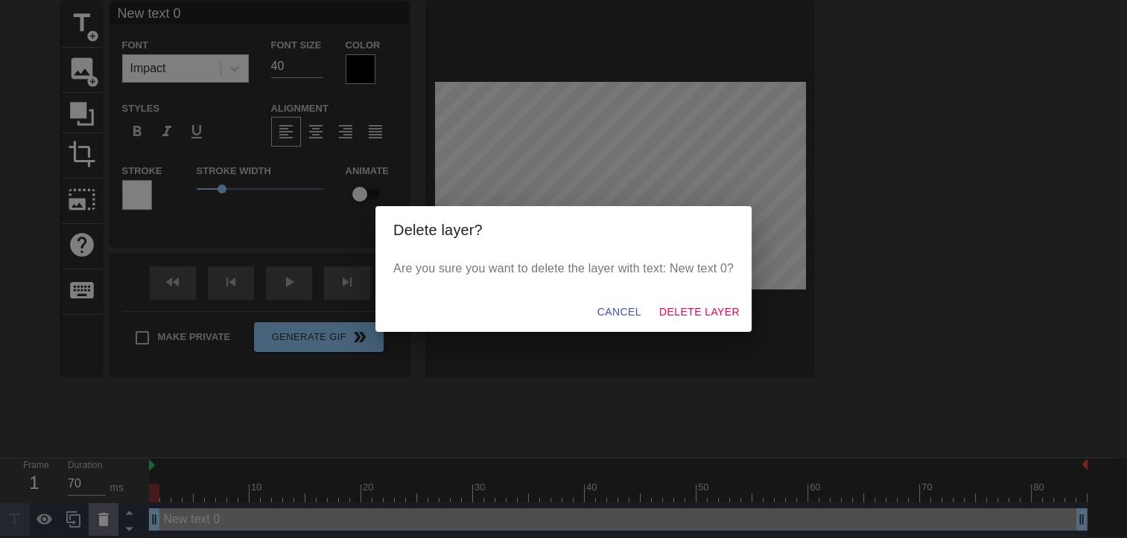
scroll to position [46, 0]
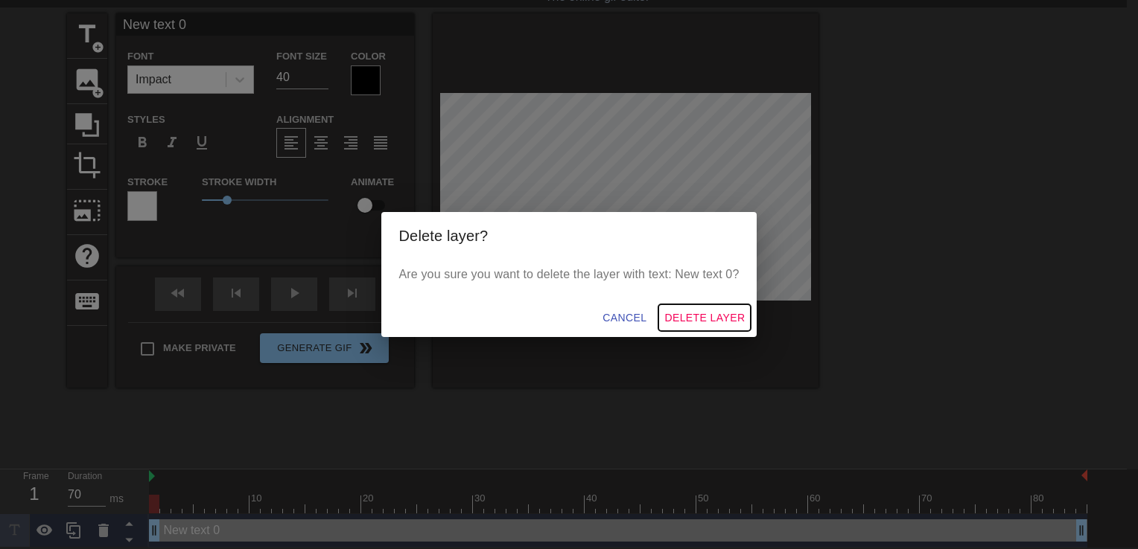
click at [703, 314] on span "Delete Layer" at bounding box center [704, 318] width 80 height 19
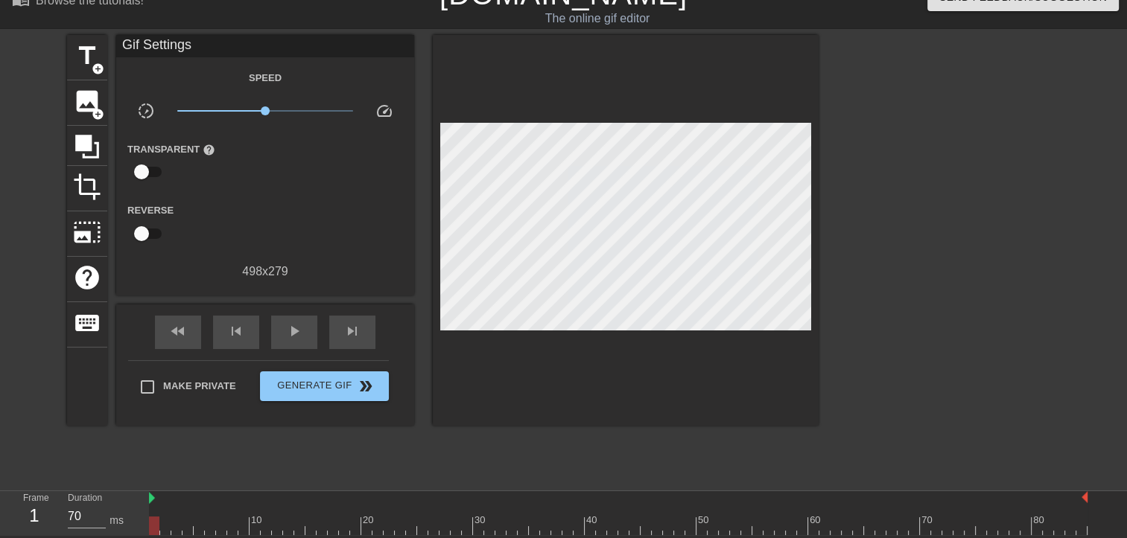
scroll to position [0, 0]
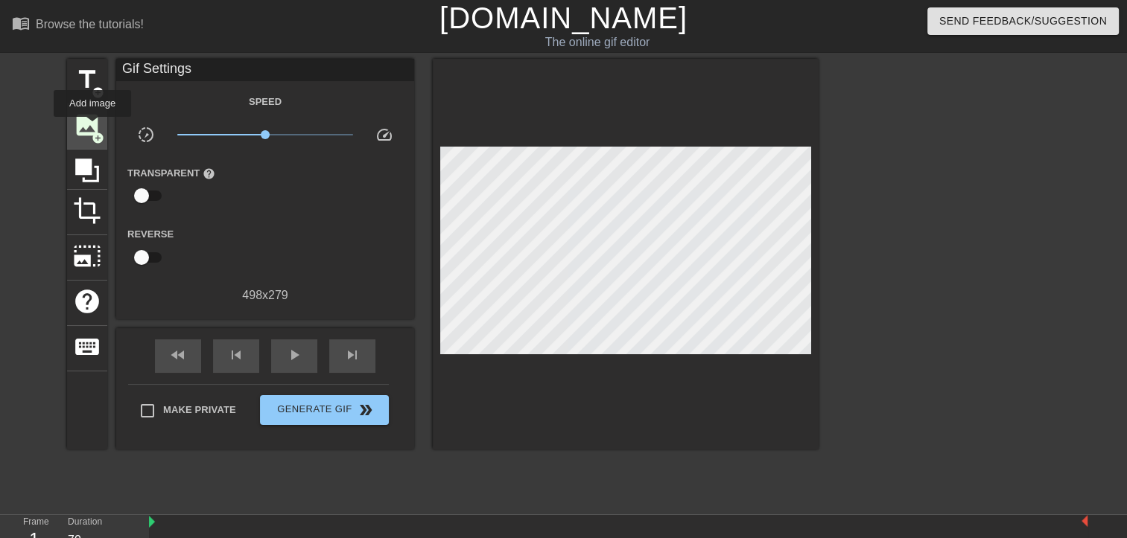
click at [92, 127] on span "image" at bounding box center [87, 125] width 28 height 28
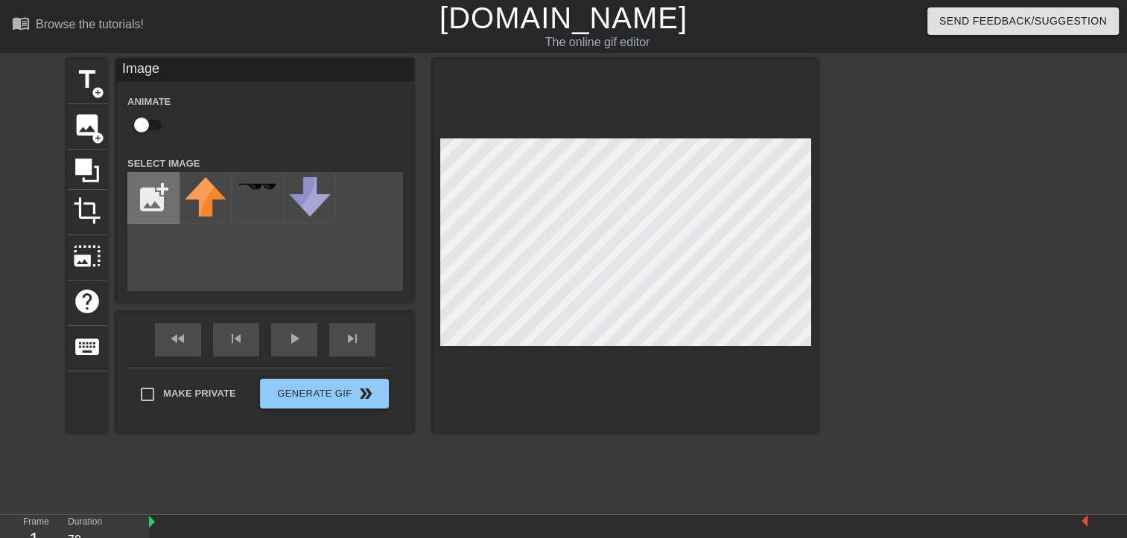
click at [140, 205] on input "file" at bounding box center [153, 198] width 51 height 51
type input "C:\fakepath\Zrzut ekranu [DATE] 092032.png"
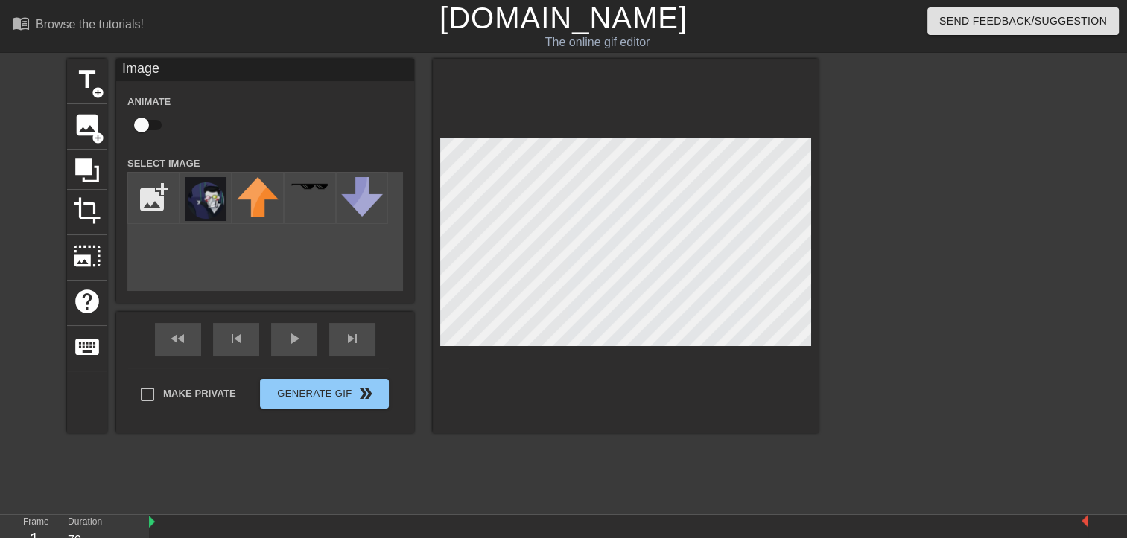
click at [360, 538] on html "menu_book Browse the tutorials! Gifntext.com The online gif editor Send Feedbac…" at bounding box center [563, 296] width 1127 height 593
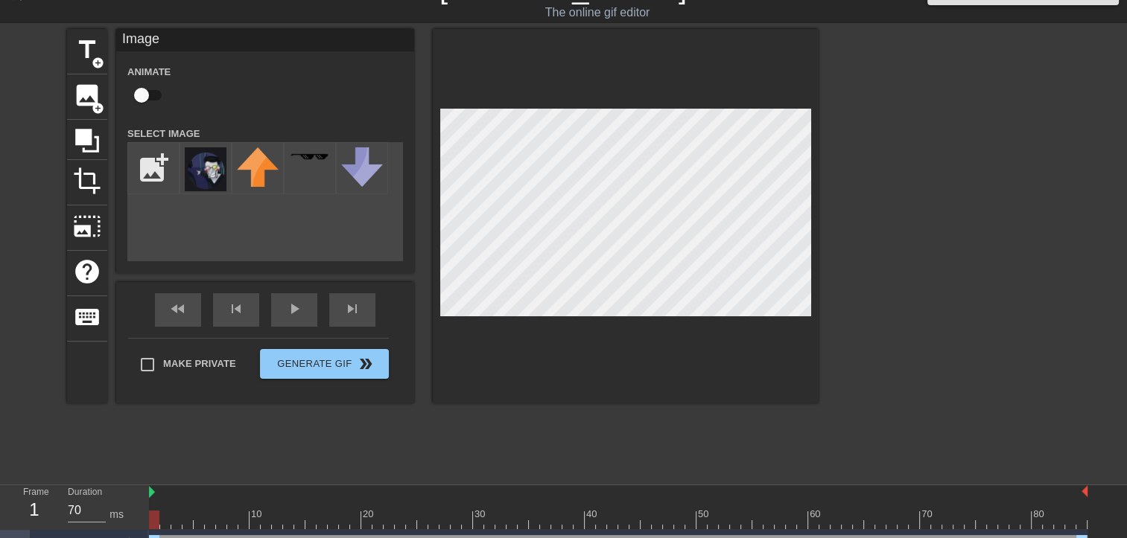
scroll to position [57, 0]
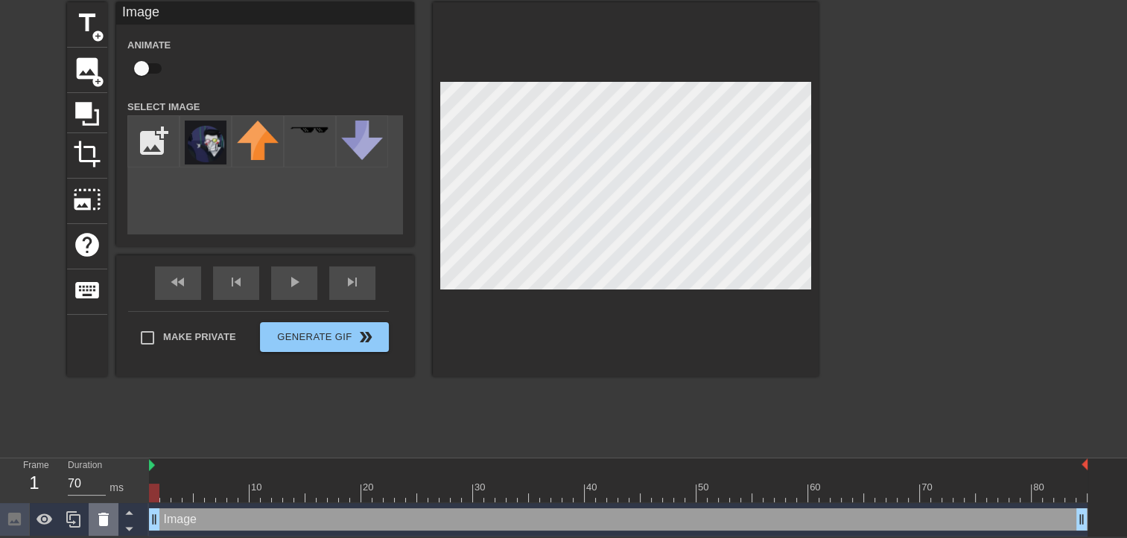
click at [107, 520] on icon at bounding box center [103, 519] width 10 height 13
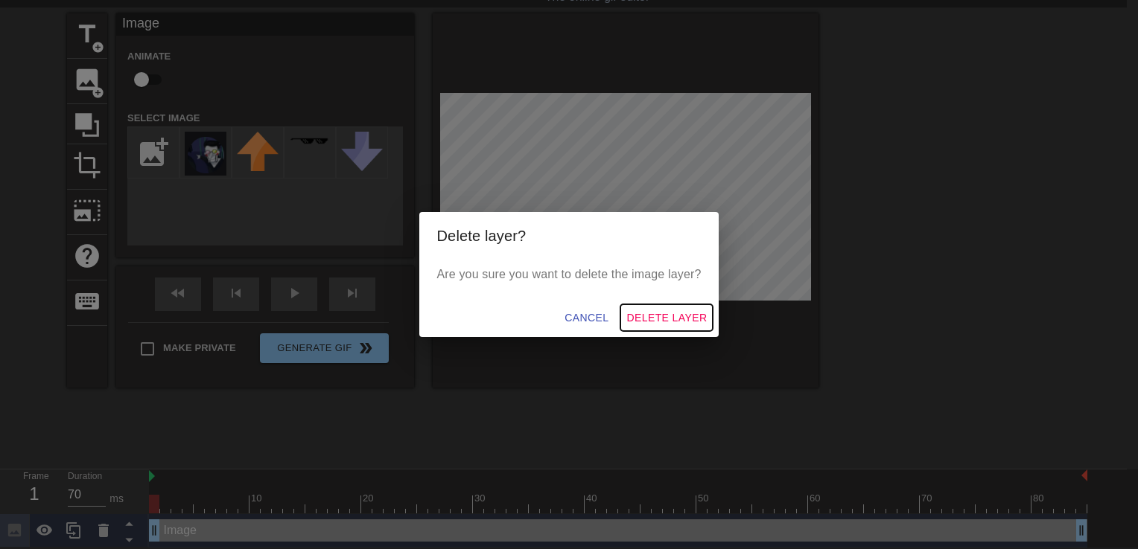
click at [695, 321] on span "Delete Layer" at bounding box center [666, 318] width 80 height 19
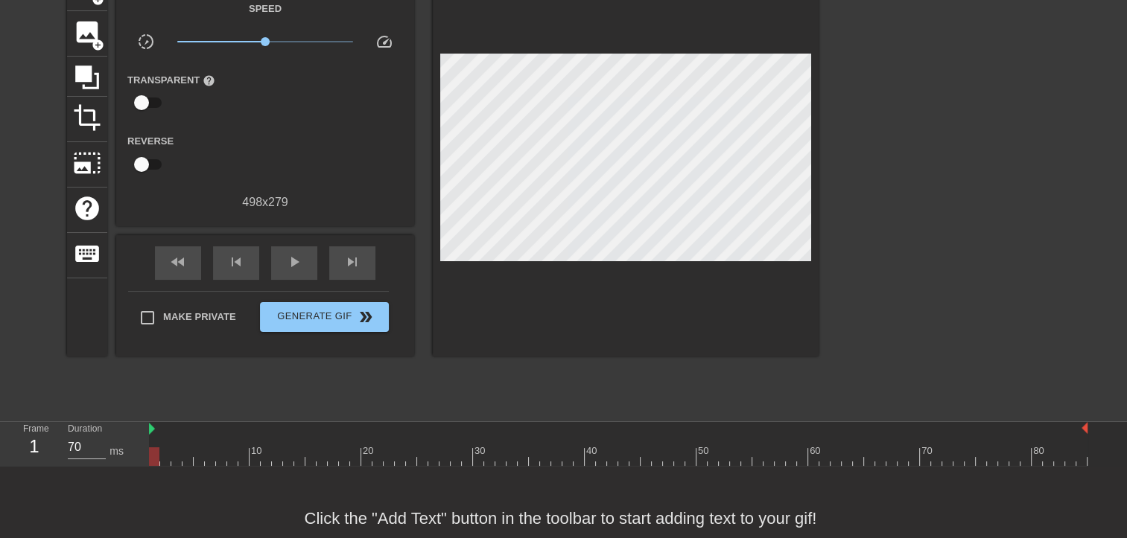
scroll to position [125, 0]
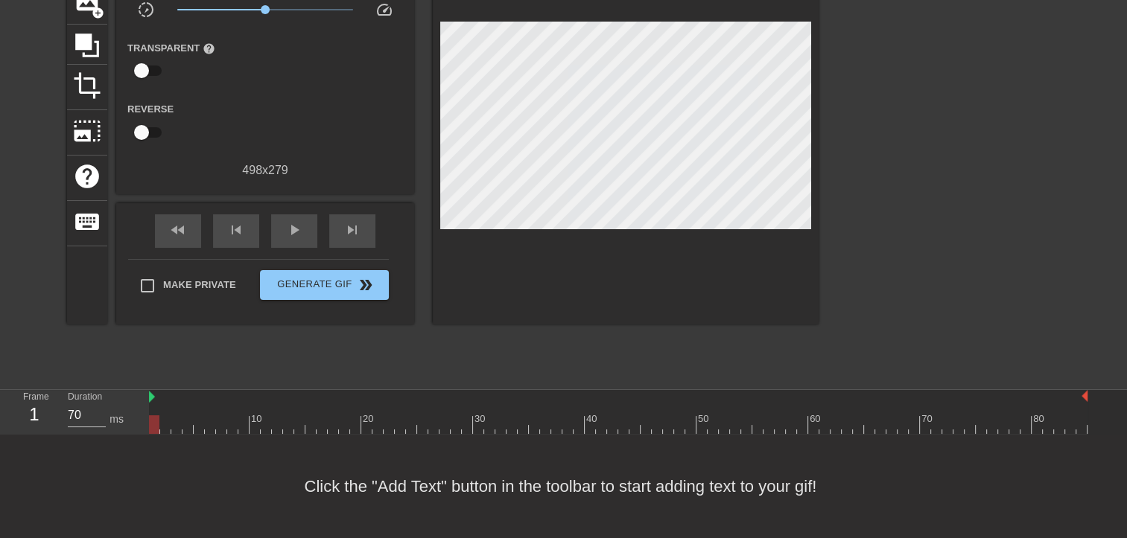
drag, startPoint x: 1085, startPoint y: 397, endPoint x: 1099, endPoint y: 398, distance: 14.2
click at [1110, 395] on div "10 20 30 40 50 60 70 80" at bounding box center [638, 412] width 978 height 45
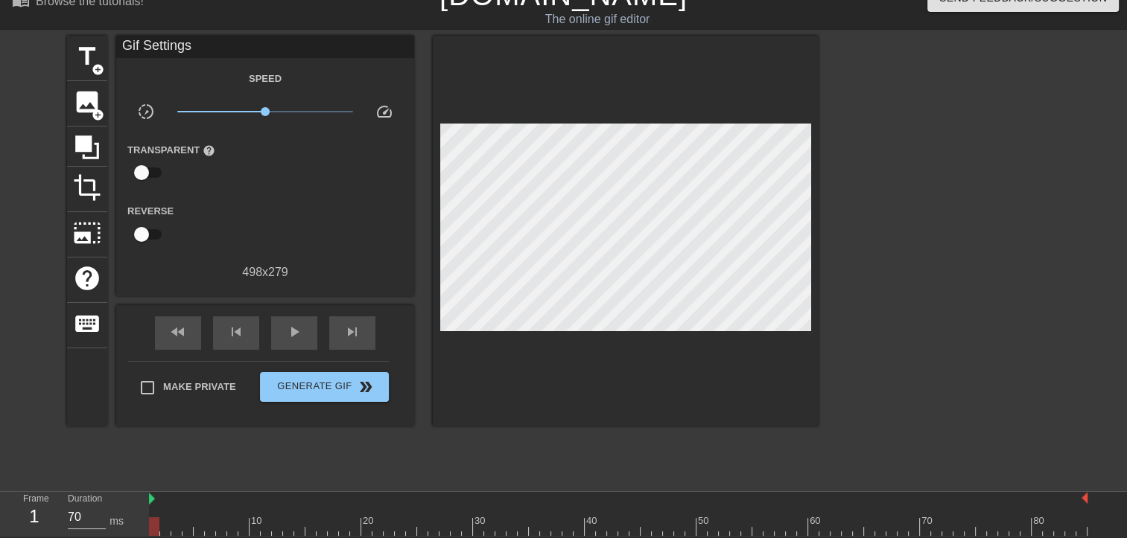
scroll to position [0, 0]
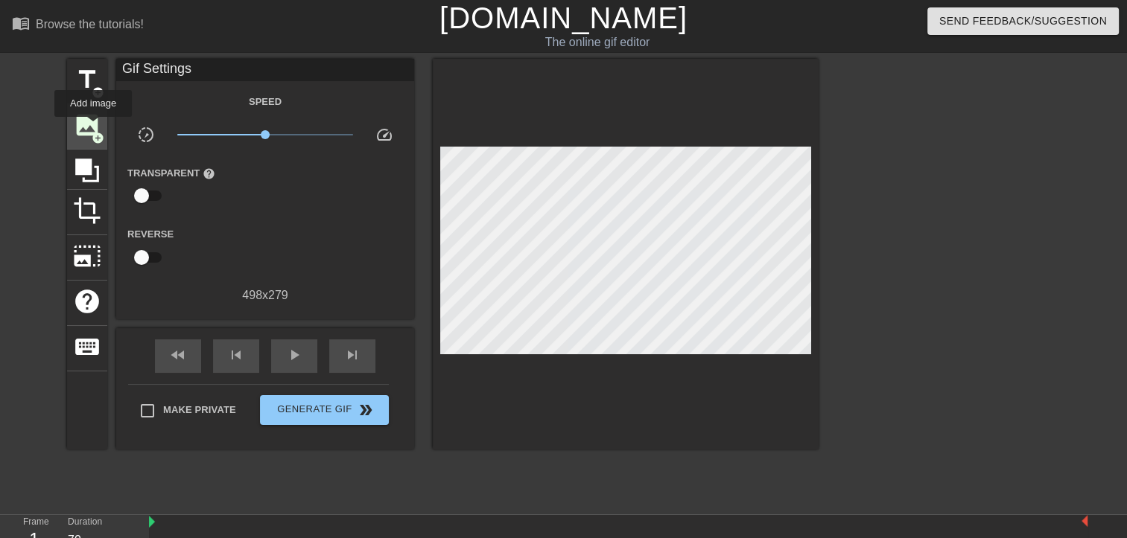
click at [93, 127] on span "image" at bounding box center [87, 125] width 28 height 28
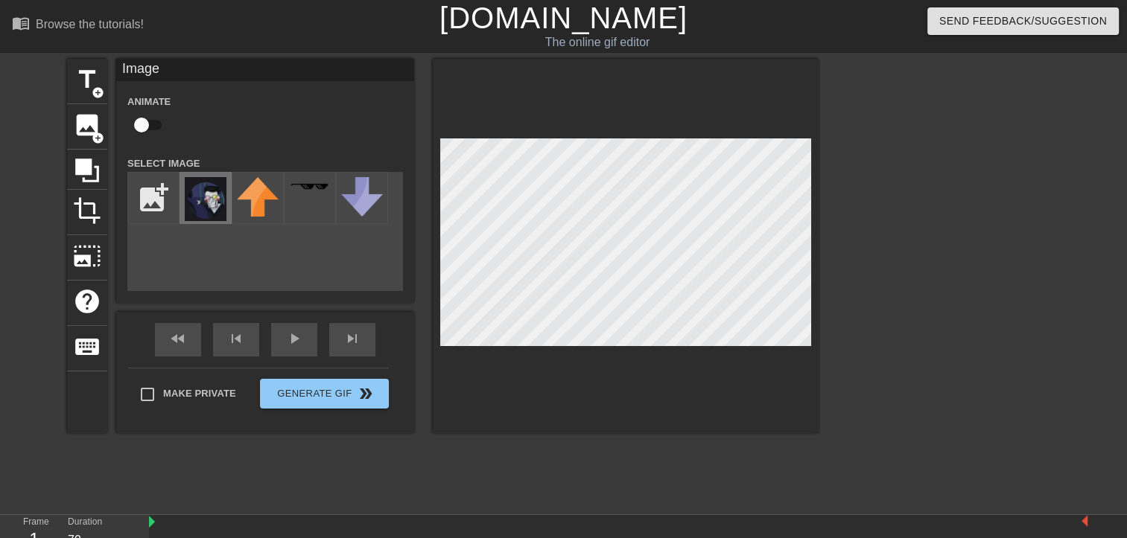
click at [191, 194] on img at bounding box center [206, 199] width 42 height 44
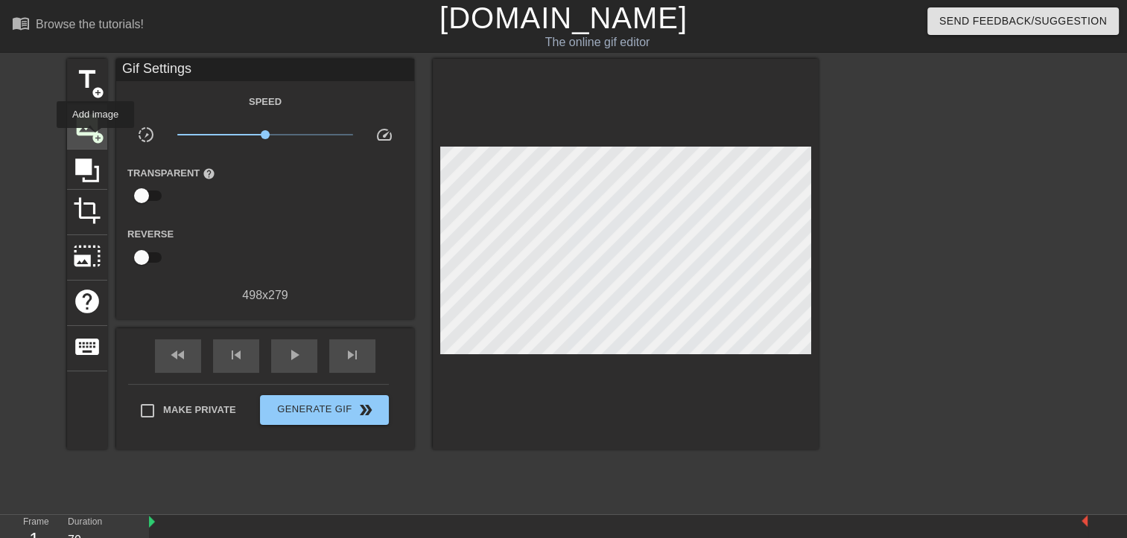
click at [95, 138] on span "add_circle" at bounding box center [98, 138] width 13 height 13
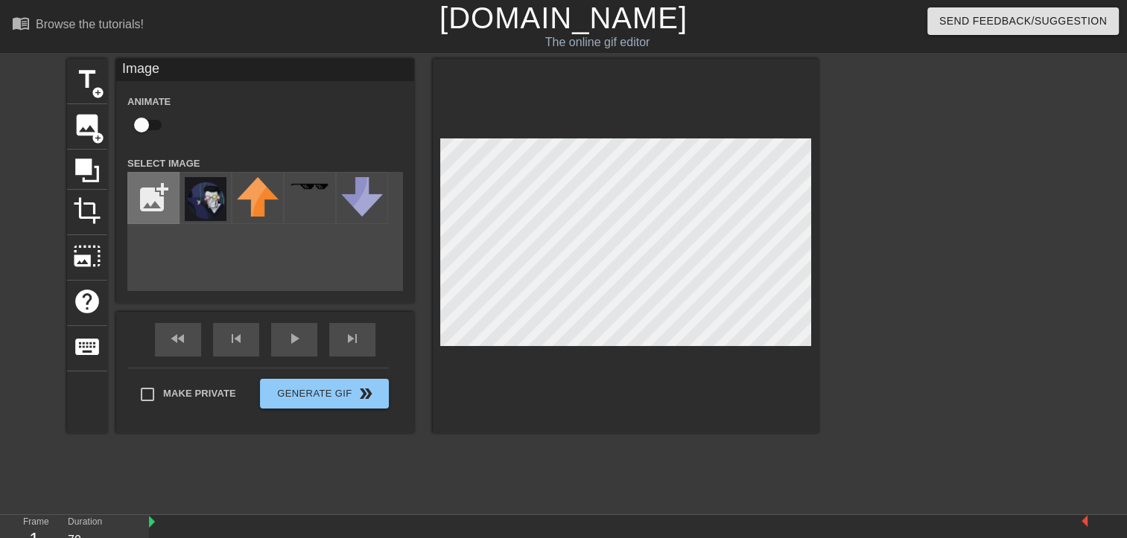
click at [158, 207] on input "file" at bounding box center [153, 198] width 51 height 51
click at [161, 186] on input "file" at bounding box center [153, 198] width 51 height 51
type input "C:\fakepath\Zrzut ekranu 2025-08-27 212724.png"
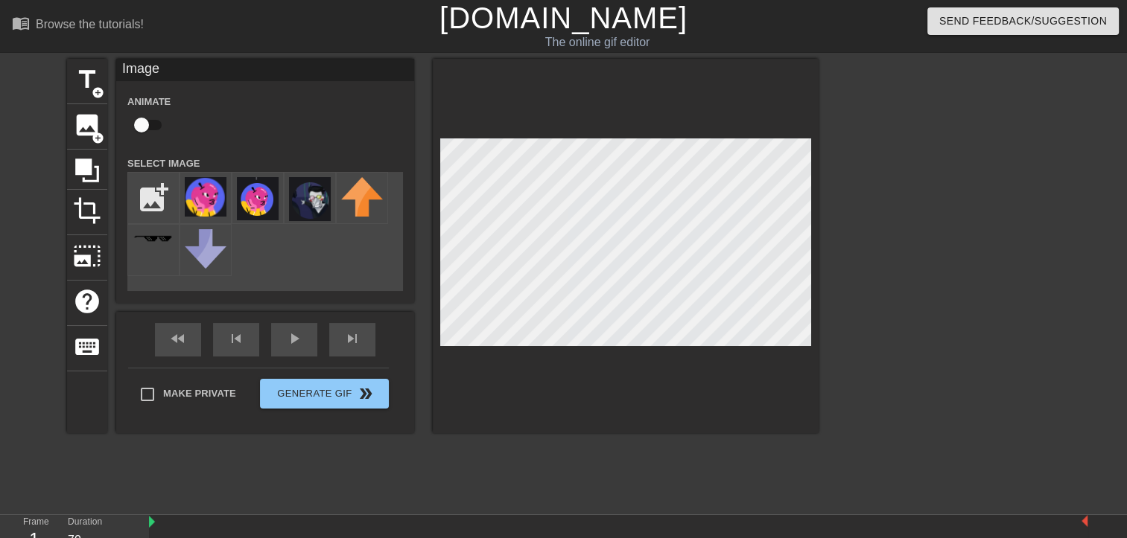
click at [339, 520] on div "menu_book Browse the tutorials! Gifntext.com The online gif editor Send Feedbac…" at bounding box center [563, 313] width 1127 height 627
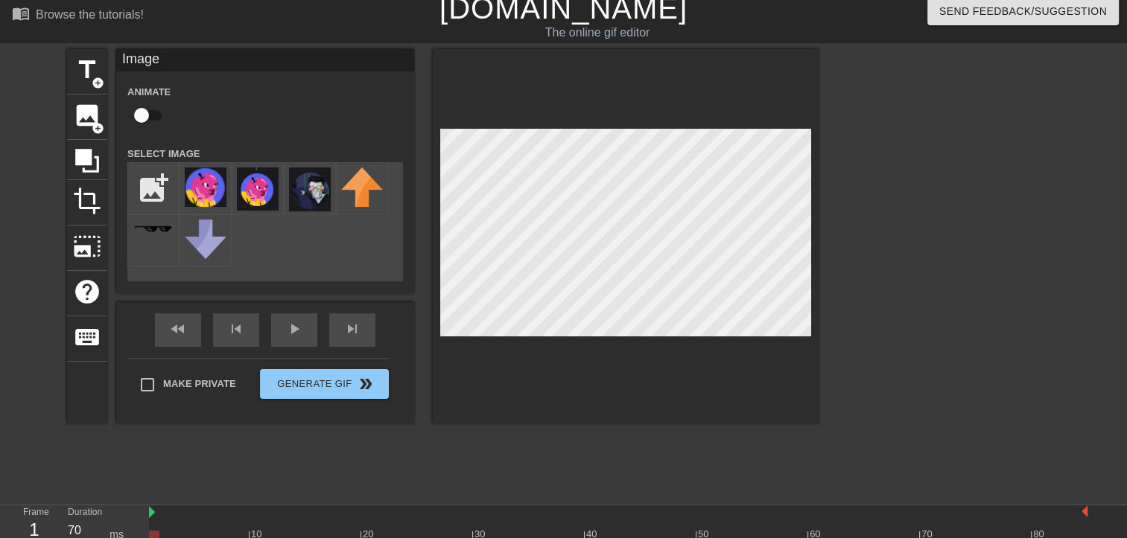
scroll to position [91, 0]
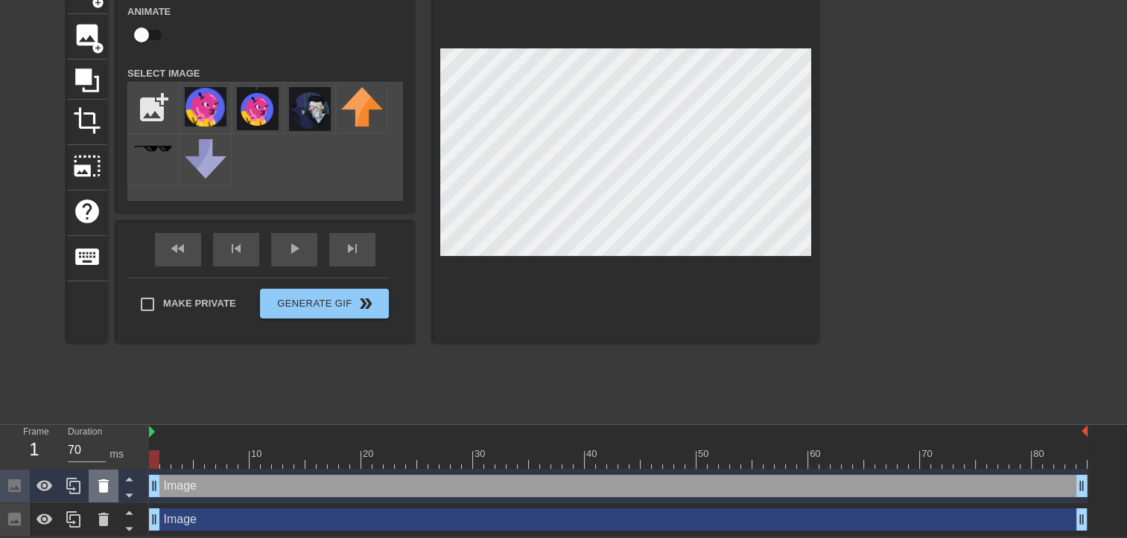
click at [102, 484] on icon at bounding box center [103, 485] width 10 height 13
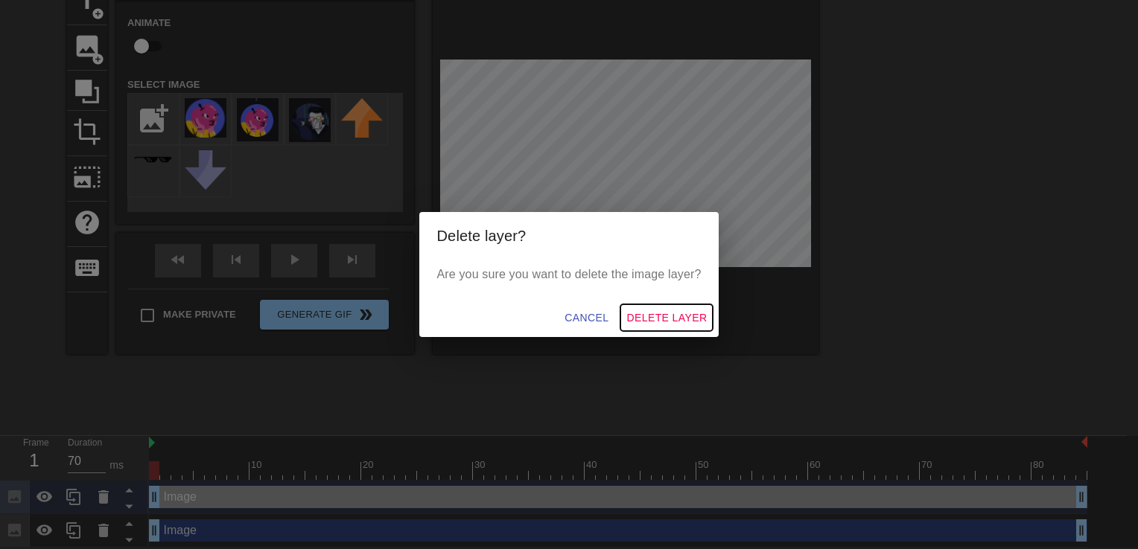
click at [684, 320] on span "Delete Layer" at bounding box center [666, 318] width 80 height 19
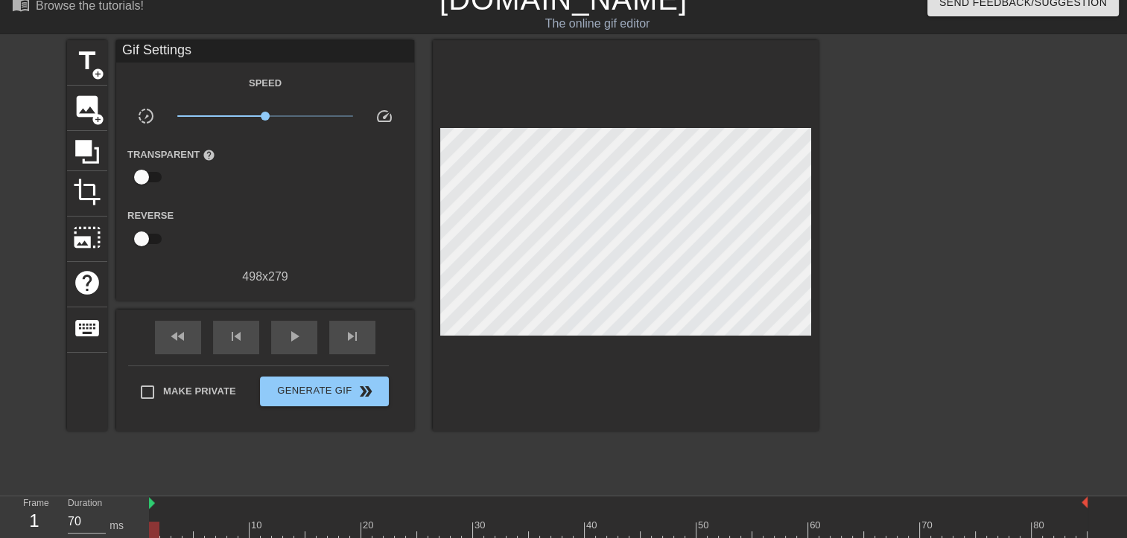
scroll to position [0, 0]
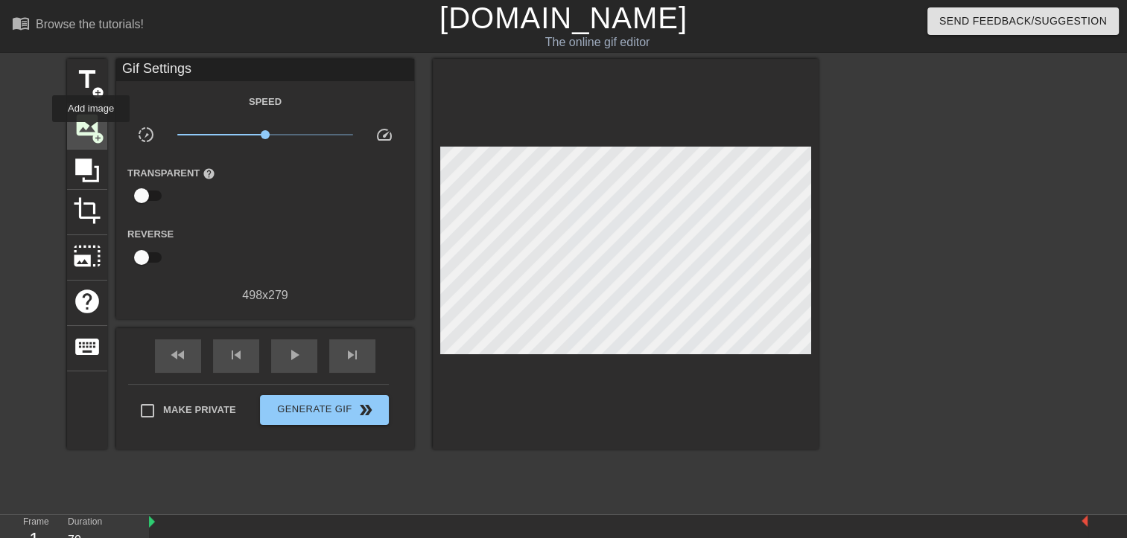
click at [92, 133] on span "add_circle" at bounding box center [98, 138] width 13 height 13
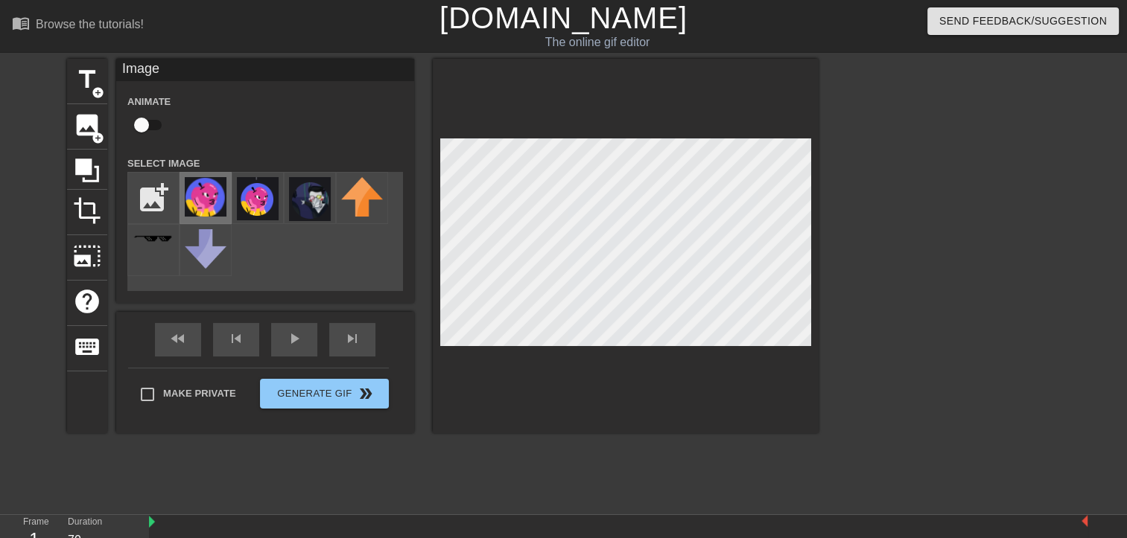
click at [209, 194] on img at bounding box center [206, 196] width 42 height 39
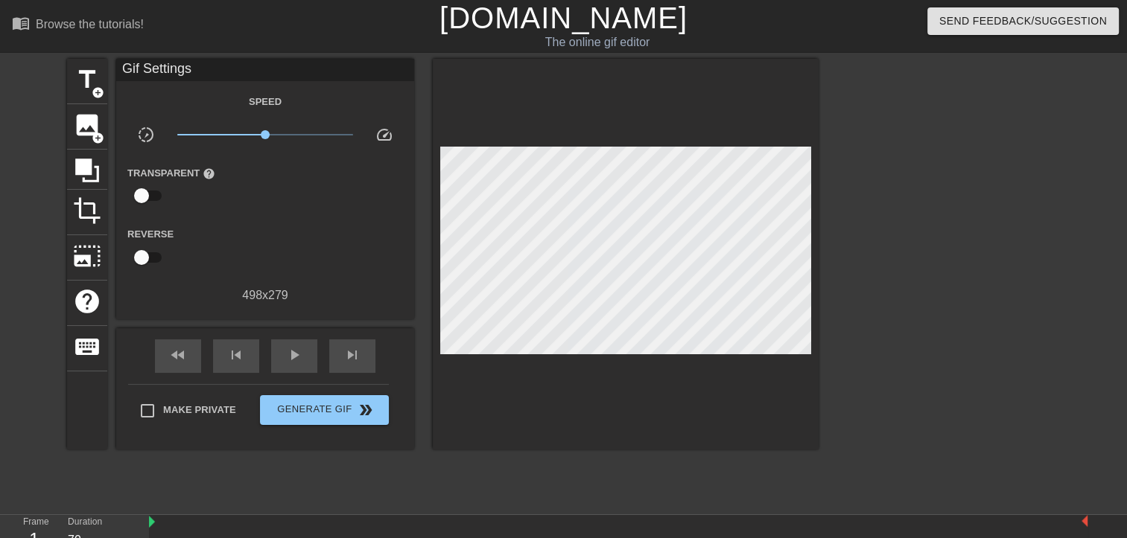
click at [614, 497] on div "title add_circle image add_circle crop photo_size_select_large help keyboard Gi…" at bounding box center [442, 282] width 751 height 447
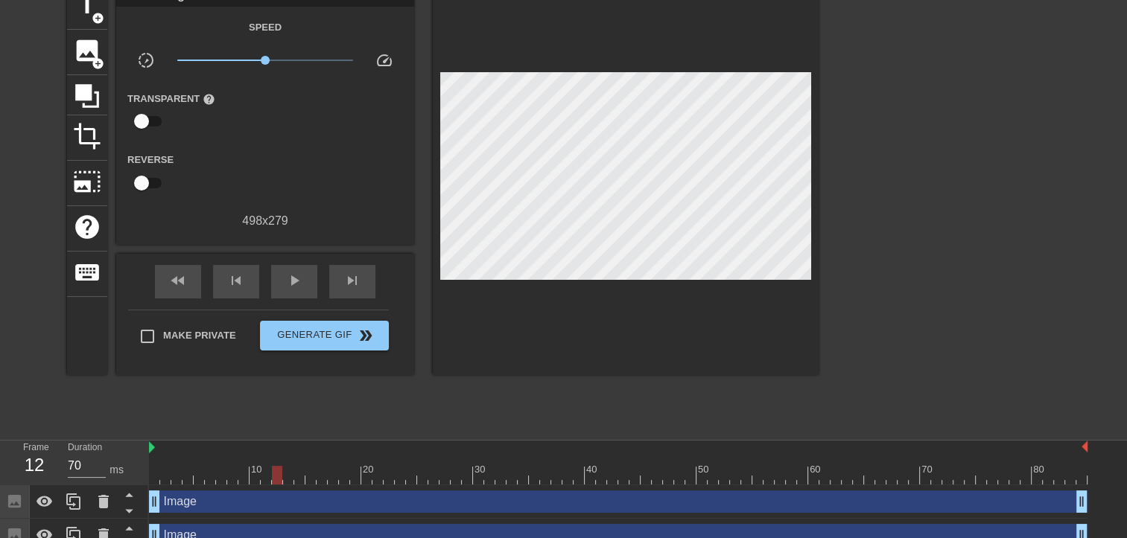
drag, startPoint x: 153, startPoint y: 475, endPoint x: 278, endPoint y: 484, distance: 126.1
click at [278, 484] on div at bounding box center [277, 475] width 10 height 19
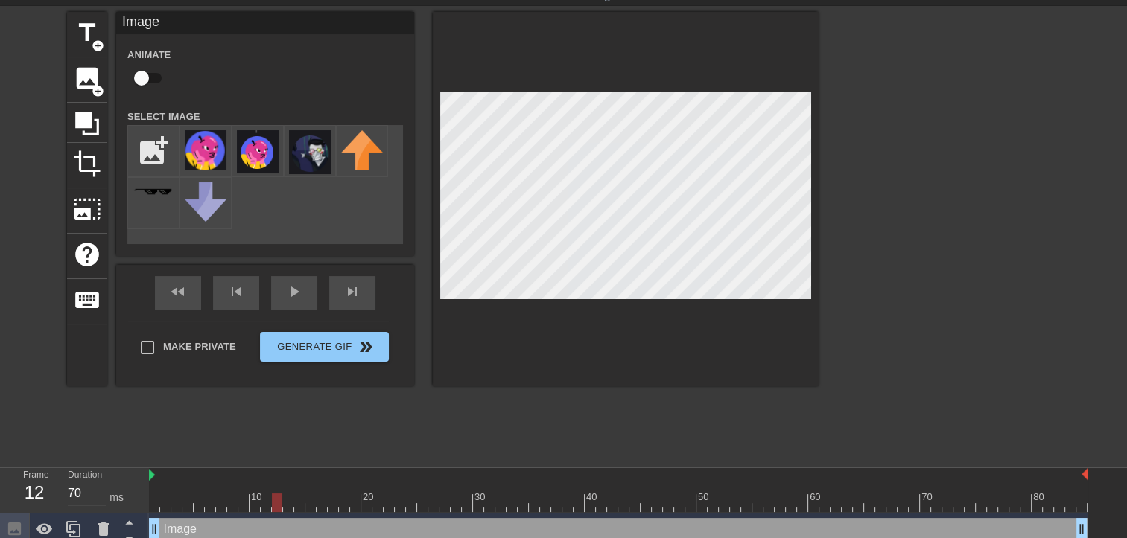
scroll to position [91, 0]
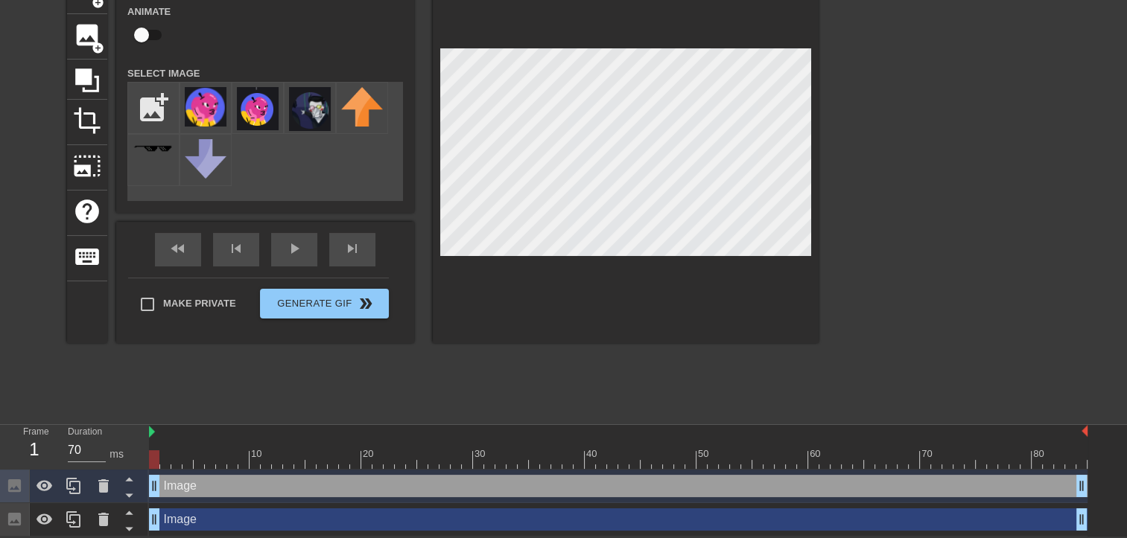
drag, startPoint x: 274, startPoint y: 449, endPoint x: 144, endPoint y: 453, distance: 130.4
click at [144, 453] on div "Frame 1 Duration 70 ms 10 20 30 40 50 60 70 80 Image drag_handle drag_handle Im…" at bounding box center [563, 481] width 1127 height 112
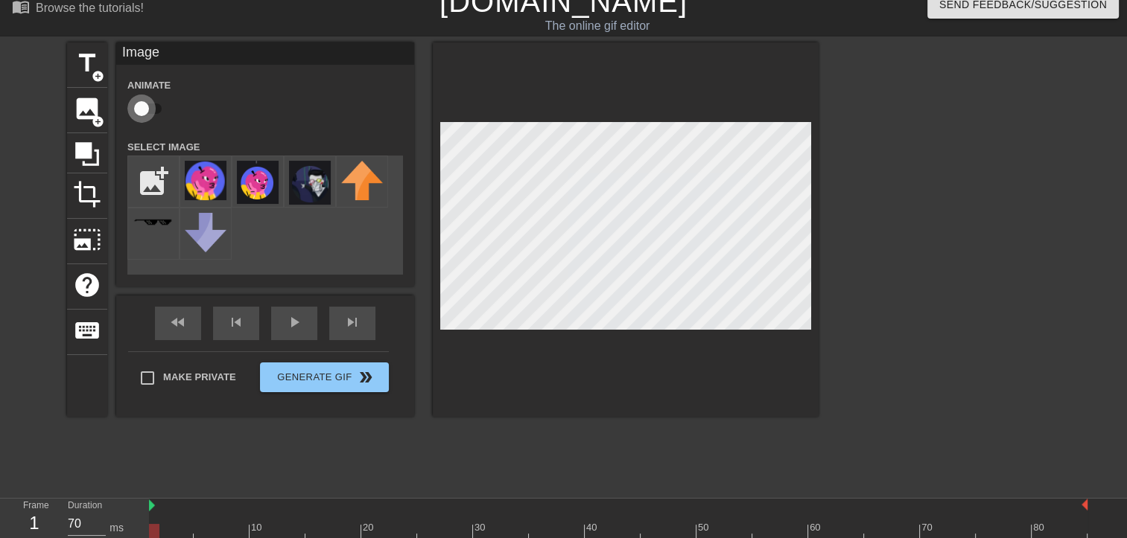
click at [146, 106] on input "checkbox" at bounding box center [141, 109] width 85 height 28
checkbox input "true"
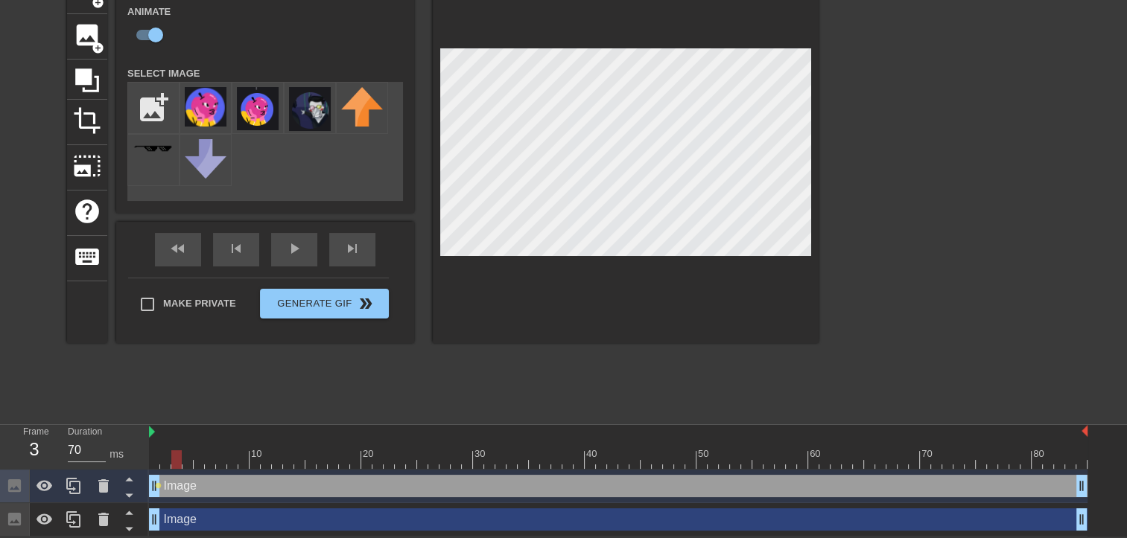
drag, startPoint x: 153, startPoint y: 450, endPoint x: 228, endPoint y: 439, distance: 75.3
click at [182, 457] on div at bounding box center [176, 459] width 10 height 19
drag, startPoint x: 186, startPoint y: 463, endPoint x: 271, endPoint y: 462, distance: 84.9
click at [268, 461] on div at bounding box center [266, 459] width 10 height 19
drag, startPoint x: 268, startPoint y: 459, endPoint x: 340, endPoint y: 452, distance: 72.5
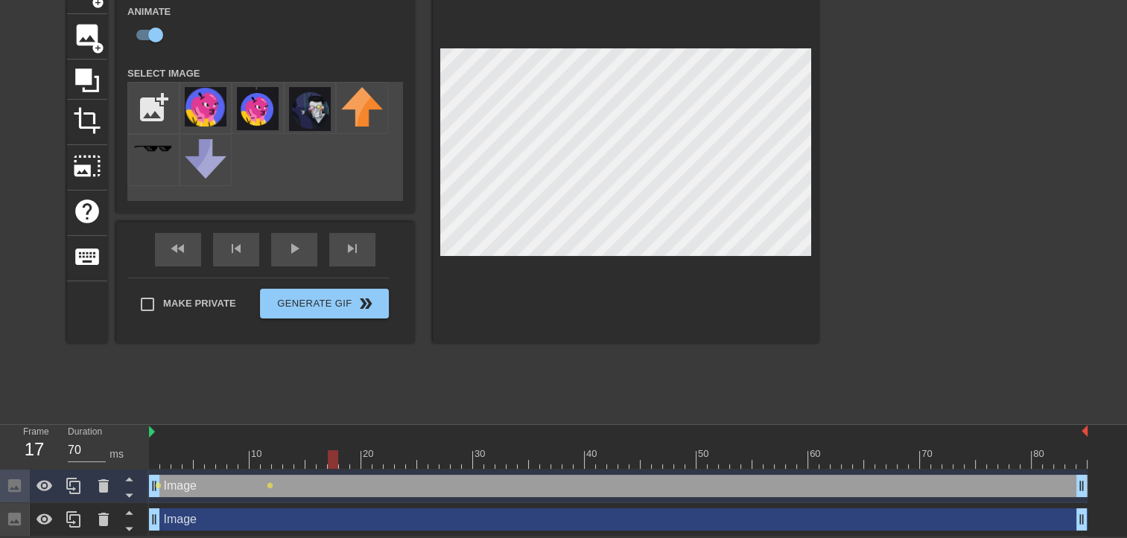
click at [340, 452] on div at bounding box center [618, 459] width 938 height 19
click at [41, 491] on icon at bounding box center [45, 486] width 18 height 18
click at [50, 517] on icon at bounding box center [44, 519] width 16 height 11
click at [482, 412] on div "title add_circle image add_circle crop photo_size_select_large help keyboard Im…" at bounding box center [442, 192] width 751 height 447
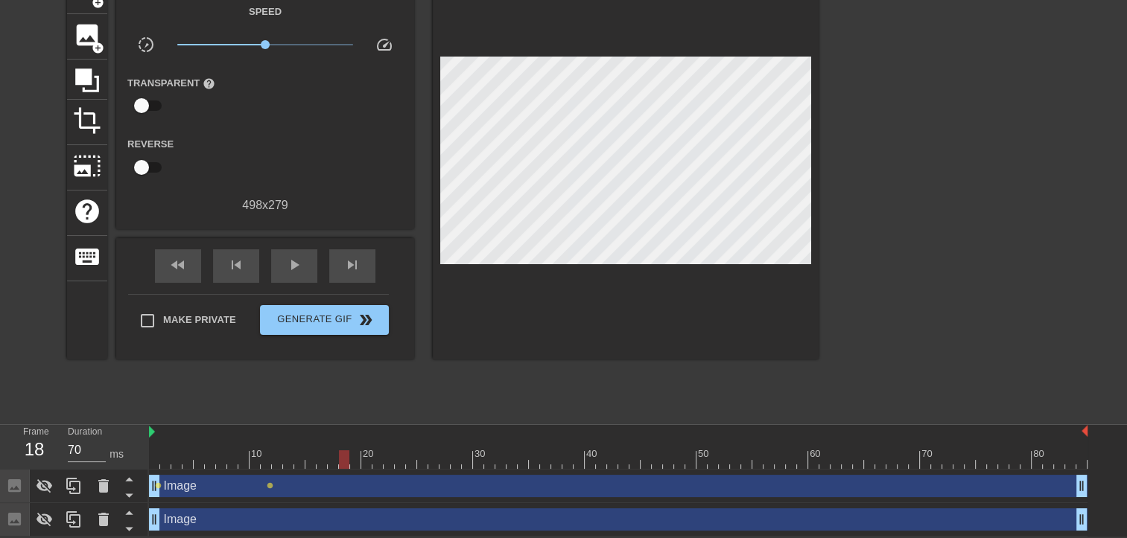
drag, startPoint x: 329, startPoint y: 460, endPoint x: 339, endPoint y: 460, distance: 9.7
click at [339, 460] on div at bounding box center [344, 459] width 10 height 19
click at [337, 460] on div at bounding box center [333, 459] width 10 height 19
click at [327, 461] on div at bounding box center [321, 459] width 10 height 19
click at [45, 479] on icon at bounding box center [45, 486] width 18 height 18
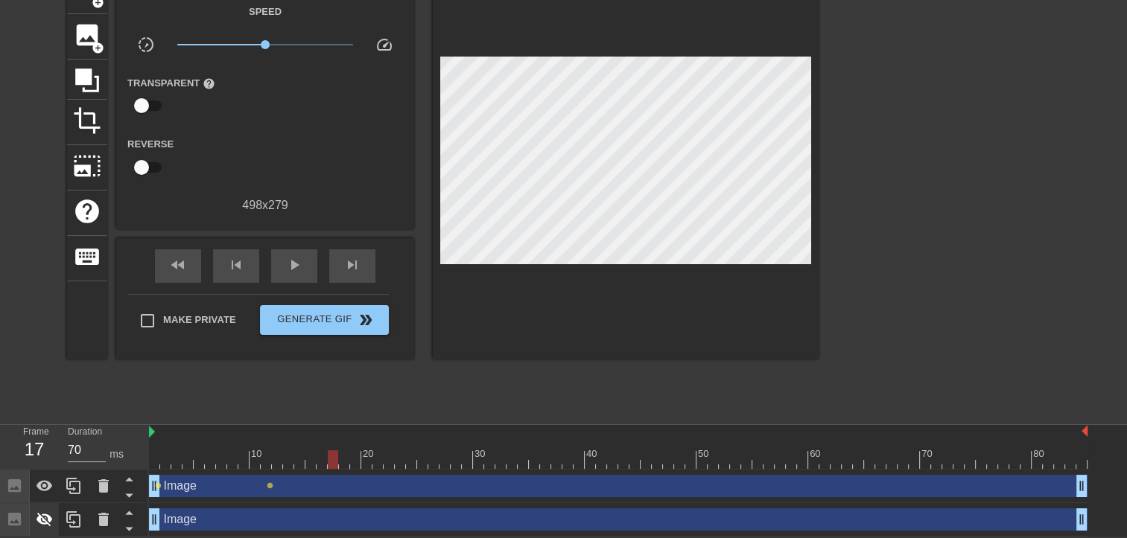
click at [46, 509] on div at bounding box center [45, 519] width 30 height 33
click at [1089, 427] on div at bounding box center [1086, 432] width 7 height 15
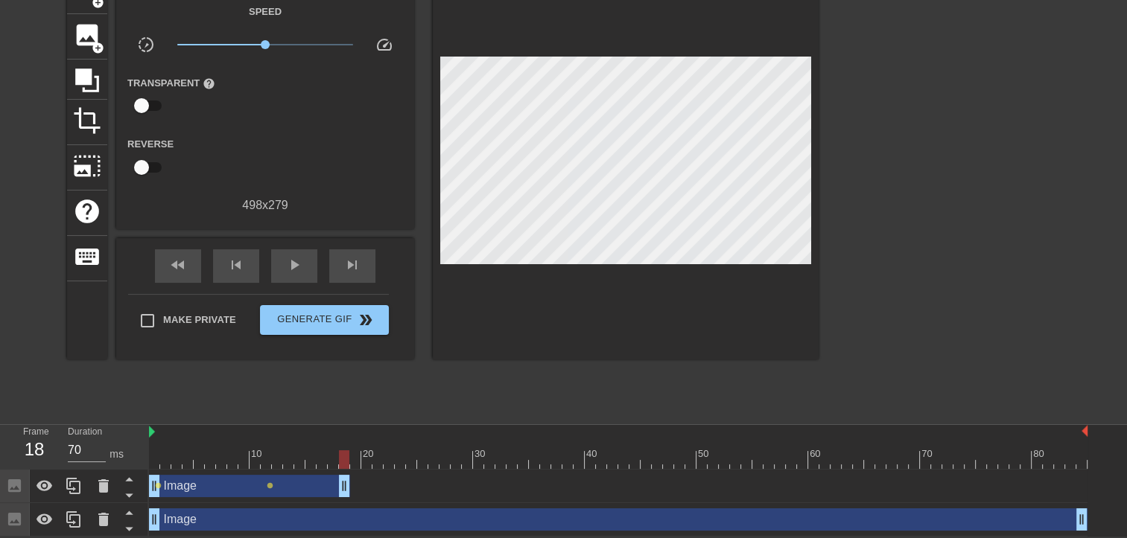
drag, startPoint x: 1083, startPoint y: 487, endPoint x: 342, endPoint y: 480, distance: 740.9
drag, startPoint x: 342, startPoint y: 480, endPoint x: 334, endPoint y: 482, distance: 9.1
click at [297, 268] on span "play_arrow" at bounding box center [294, 265] width 18 height 18
click at [297, 268] on span "pause" at bounding box center [294, 265] width 18 height 18
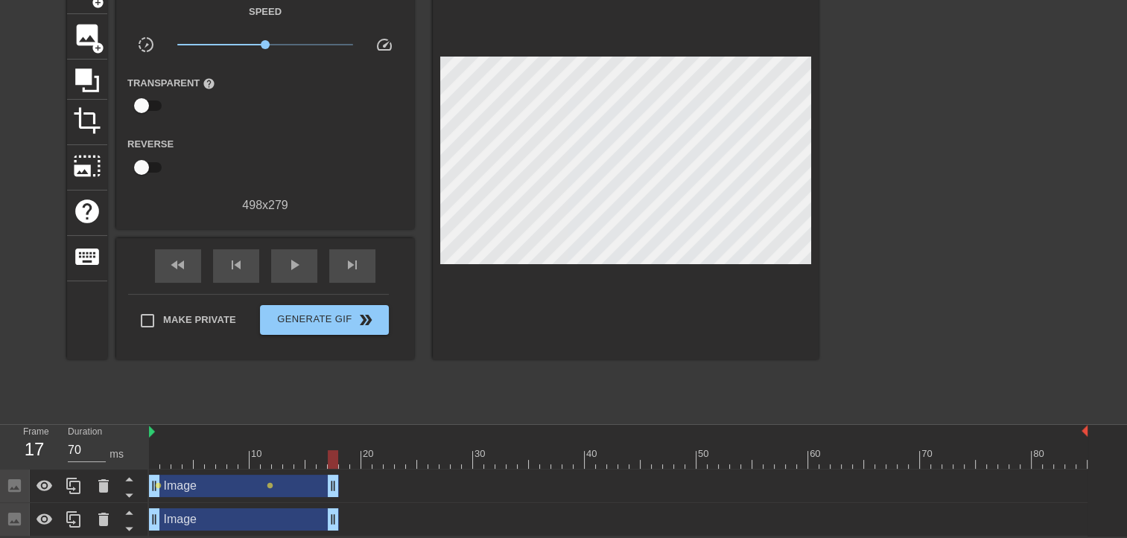
drag, startPoint x: 1083, startPoint y: 521, endPoint x: 331, endPoint y: 501, distance: 752.3
click at [331, 501] on div "Image drag_handle drag_handle lens lens Image drag_handle drag_handle" at bounding box center [638, 503] width 978 height 67
click at [181, 262] on span "fast_rewind" at bounding box center [178, 265] width 18 height 18
click at [289, 261] on span "play_arrow" at bounding box center [294, 265] width 18 height 18
click at [289, 261] on span "pause" at bounding box center [294, 265] width 18 height 18
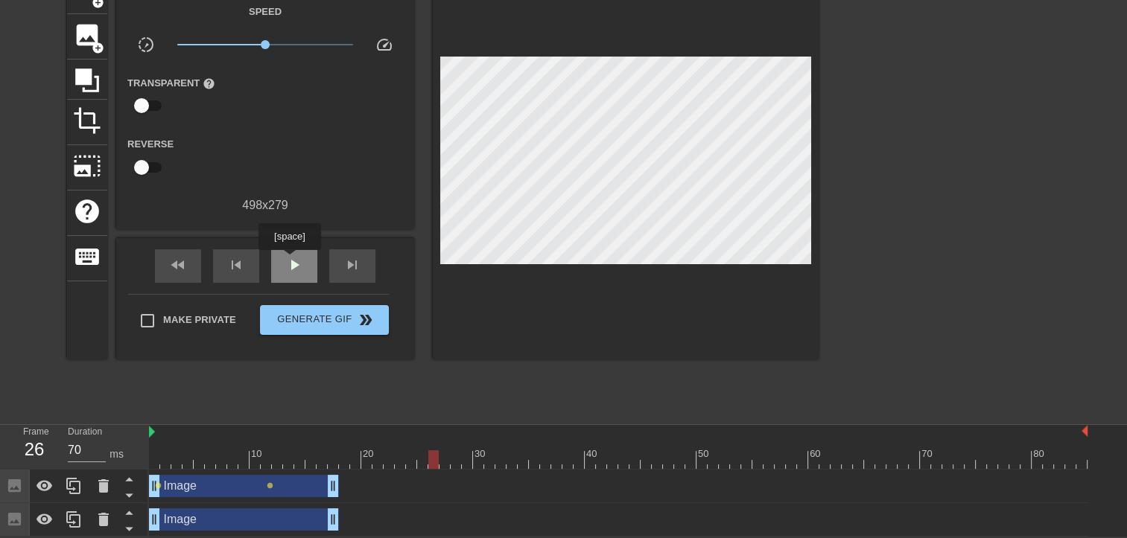
click at [289, 261] on span "play_arrow" at bounding box center [294, 265] width 18 height 18
click at [289, 261] on span "pause" at bounding box center [294, 265] width 18 height 18
click at [192, 257] on div "fast_rewind" at bounding box center [178, 266] width 46 height 34
click at [303, 260] on div "play_arrow" at bounding box center [294, 266] width 46 height 34
click at [303, 260] on div "pause" at bounding box center [294, 266] width 46 height 34
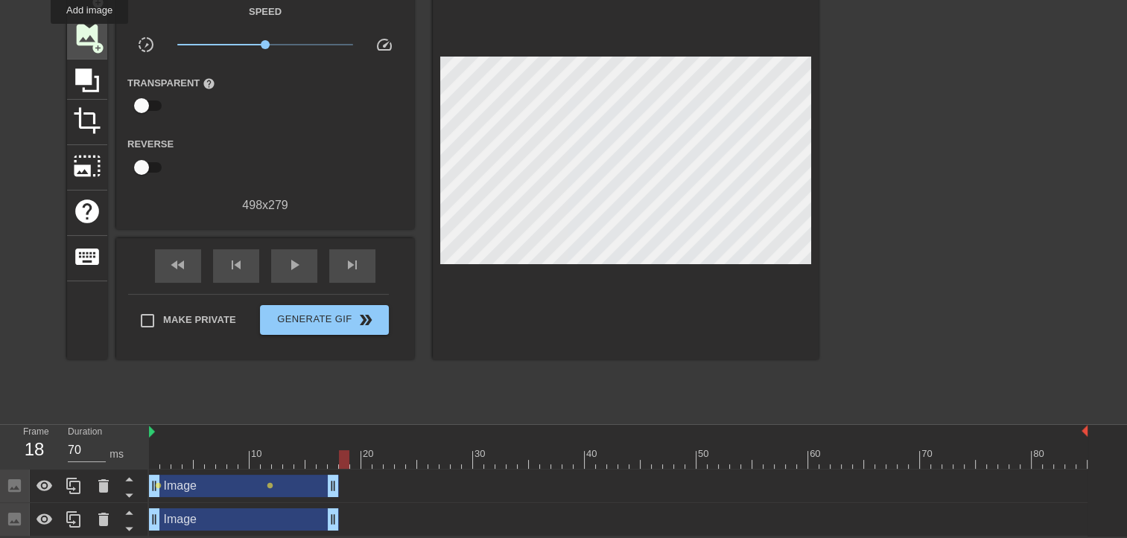
click at [89, 34] on span "image" at bounding box center [87, 35] width 28 height 28
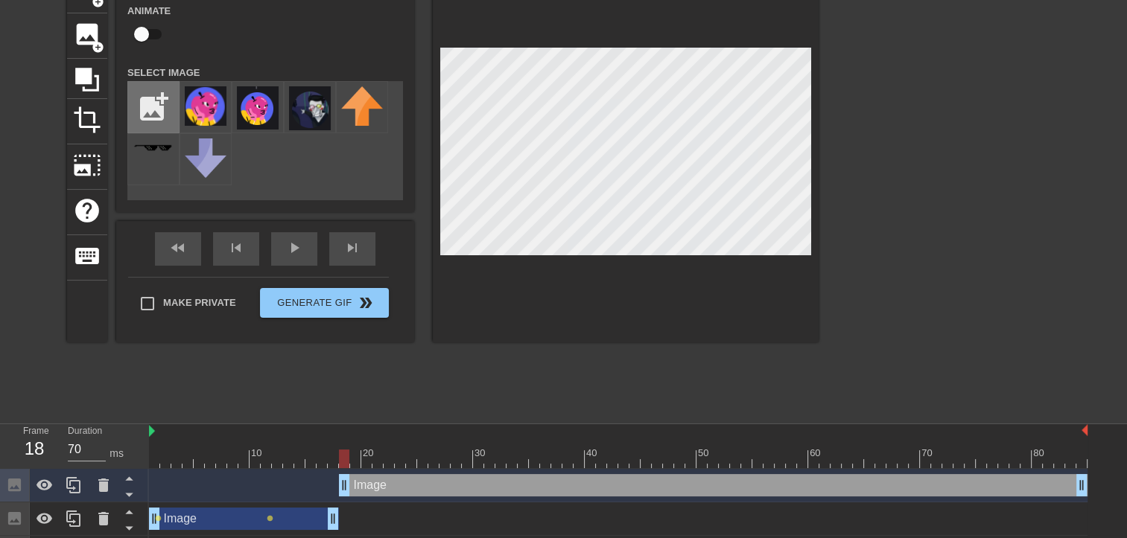
click at [156, 98] on input "file" at bounding box center [153, 107] width 51 height 51
type input "C:\fakepath\Zrzut ekranu 2025-08-30 091828.png"
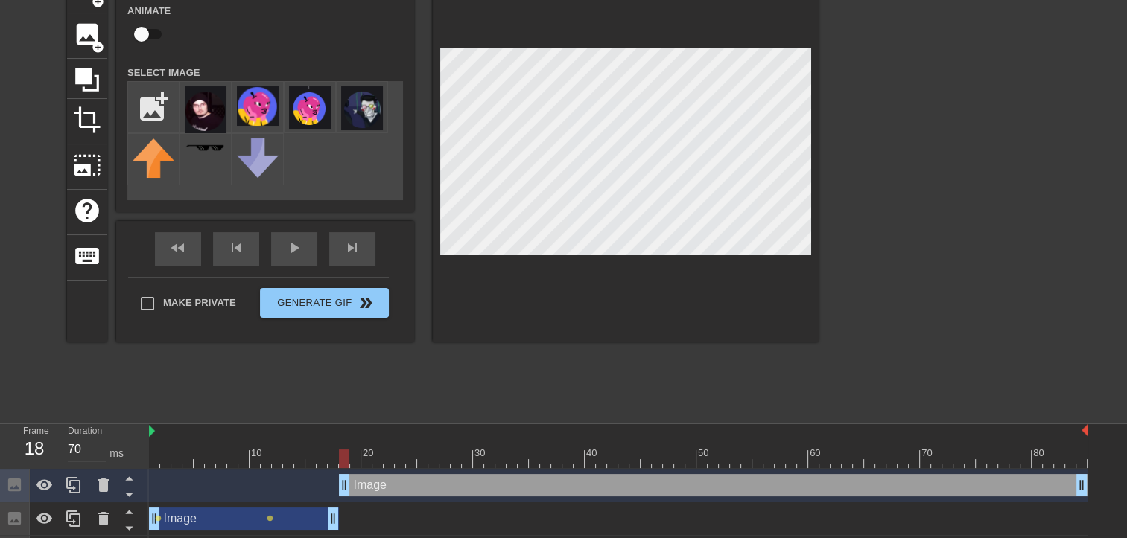
click at [392, 512] on div "menu_book Browse the tutorials! Gifntext.com The online gif editor Send Feedbac…" at bounding box center [563, 239] width 1127 height 660
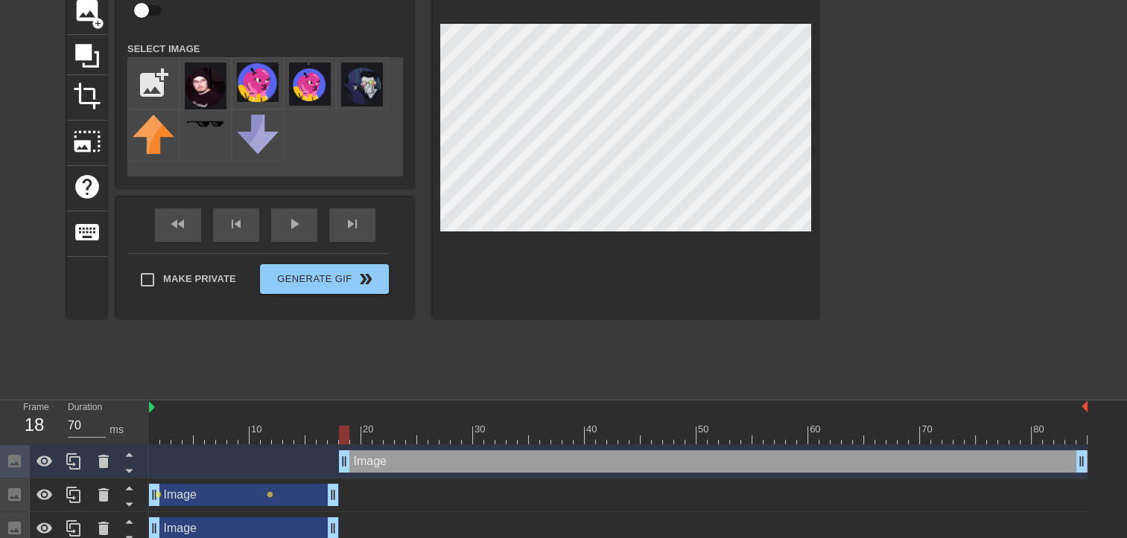
scroll to position [125, 0]
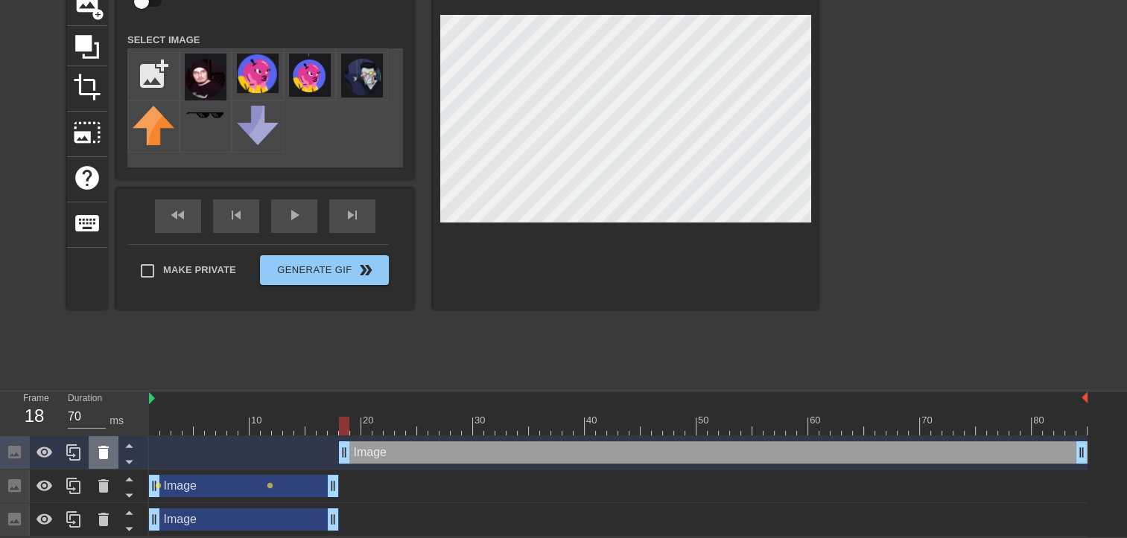
click at [109, 451] on icon at bounding box center [104, 453] width 18 height 18
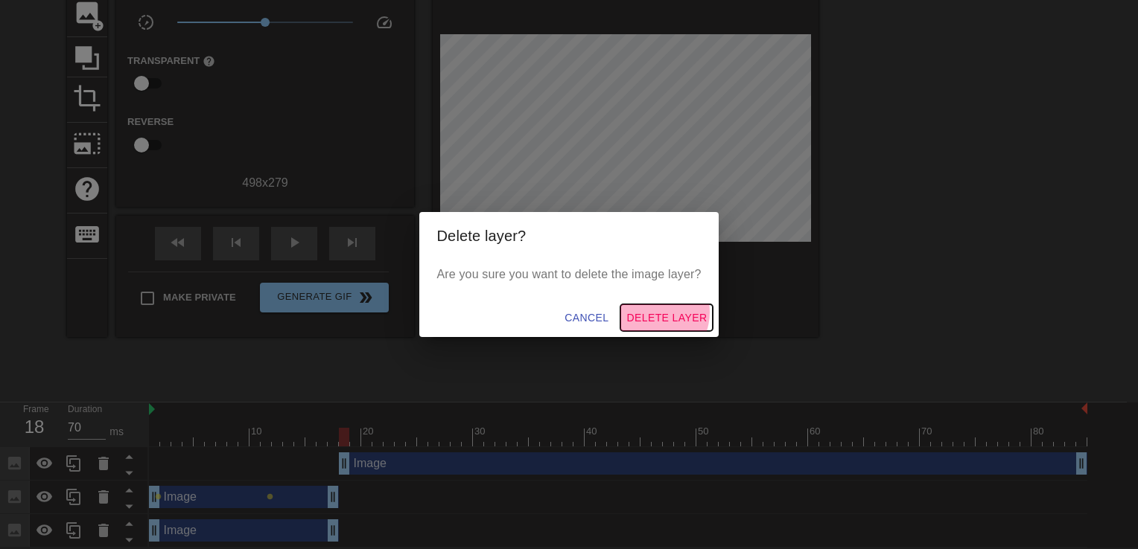
click at [653, 313] on span "Delete Layer" at bounding box center [666, 318] width 80 height 19
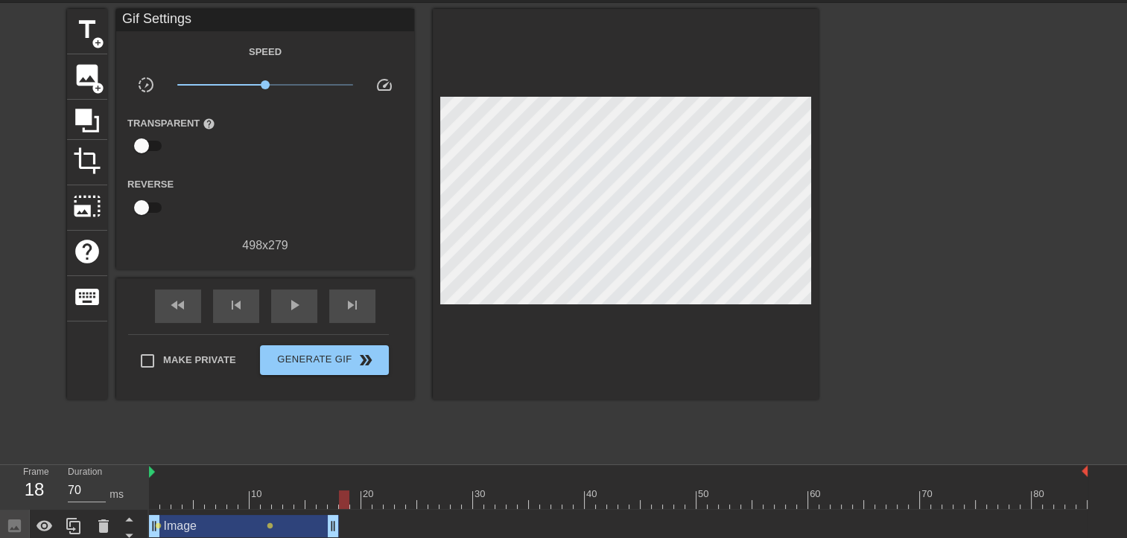
scroll to position [16, 0]
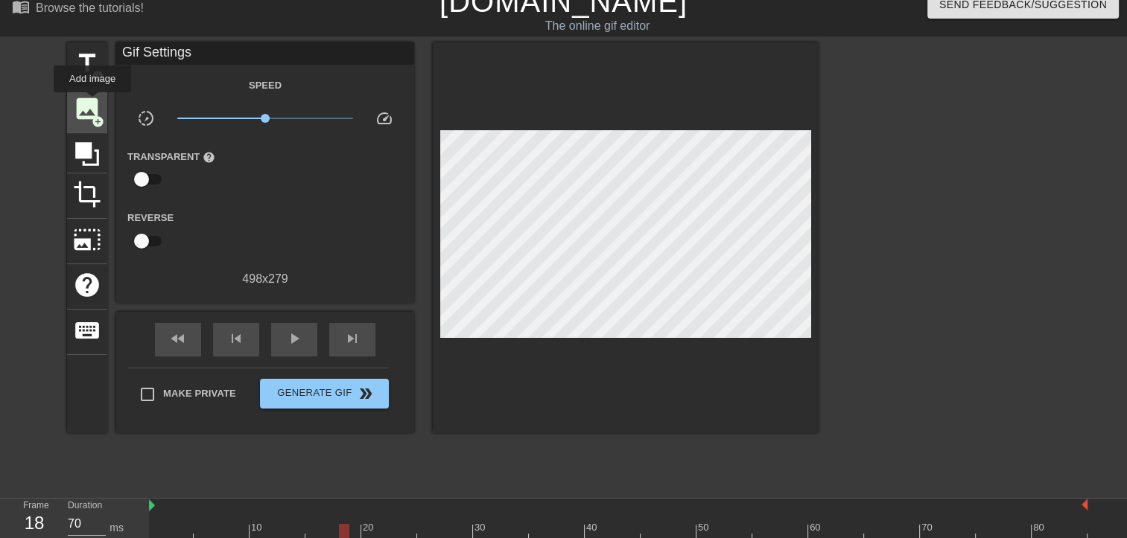
click at [92, 103] on span "image" at bounding box center [87, 109] width 28 height 28
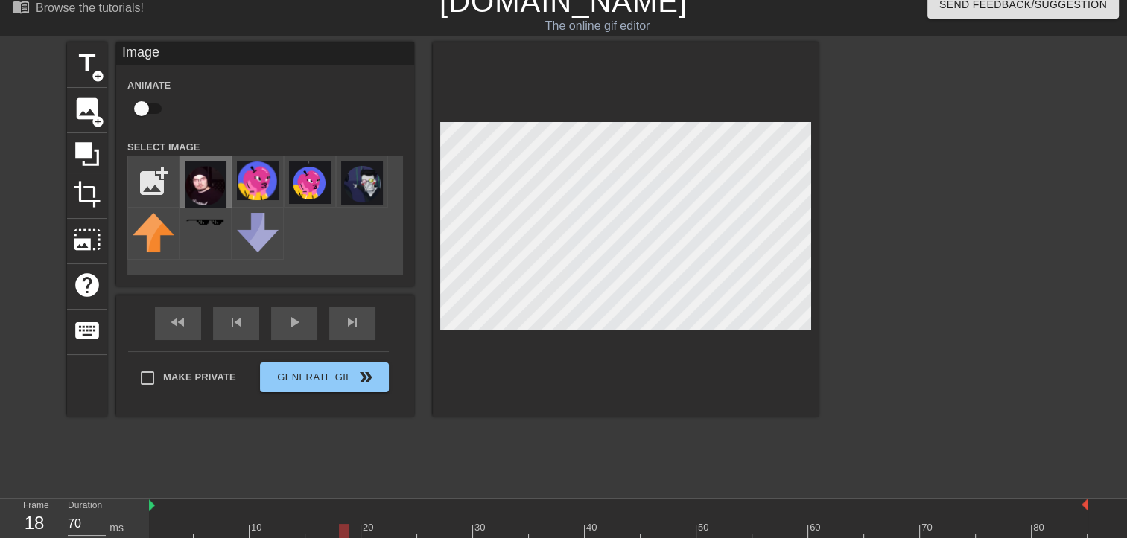
click at [201, 171] on img at bounding box center [206, 184] width 42 height 47
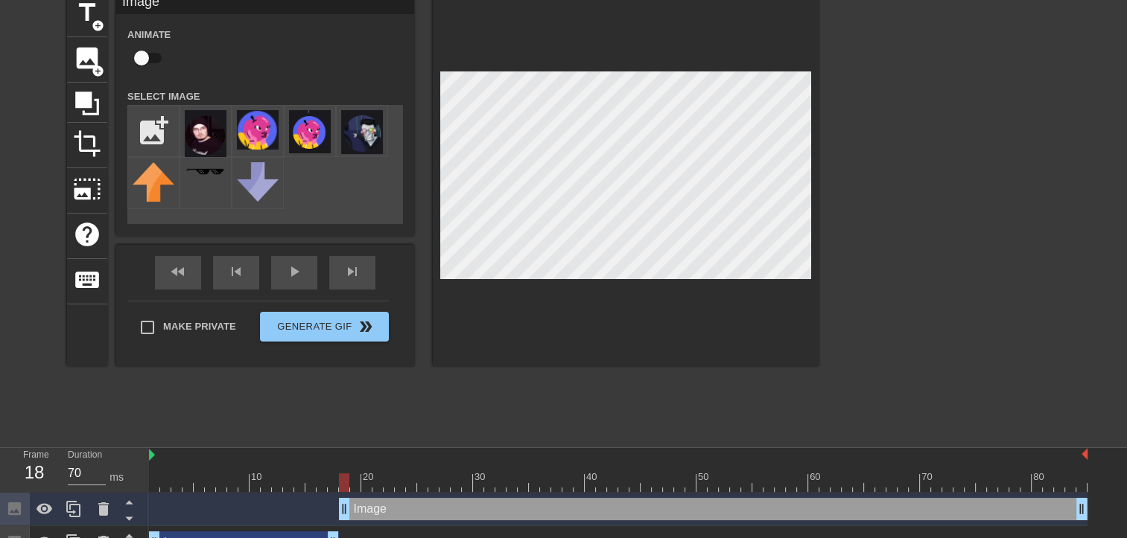
scroll to position [91, 0]
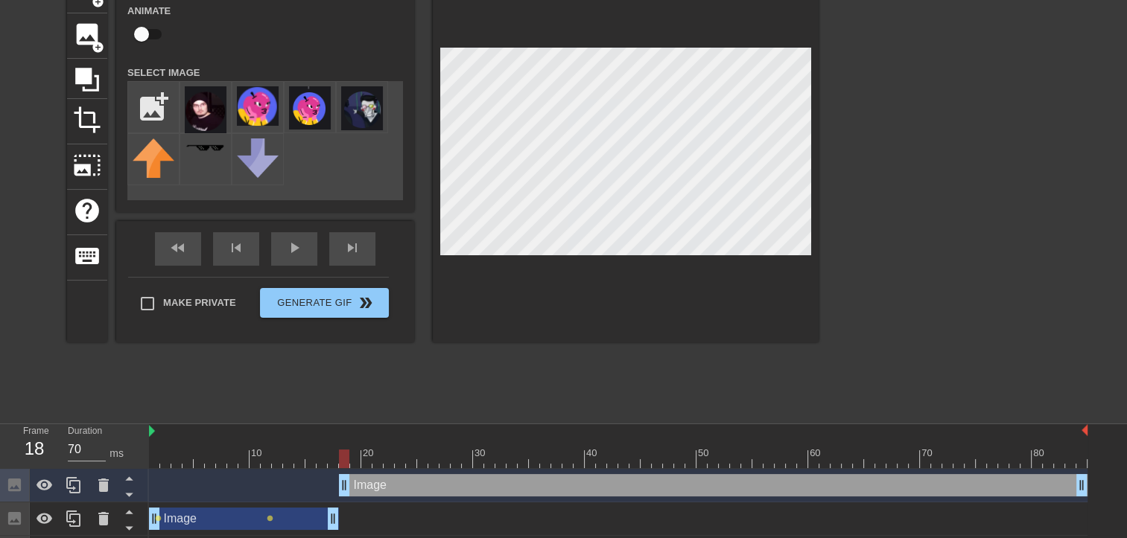
click at [348, 458] on div at bounding box center [344, 459] width 10 height 19
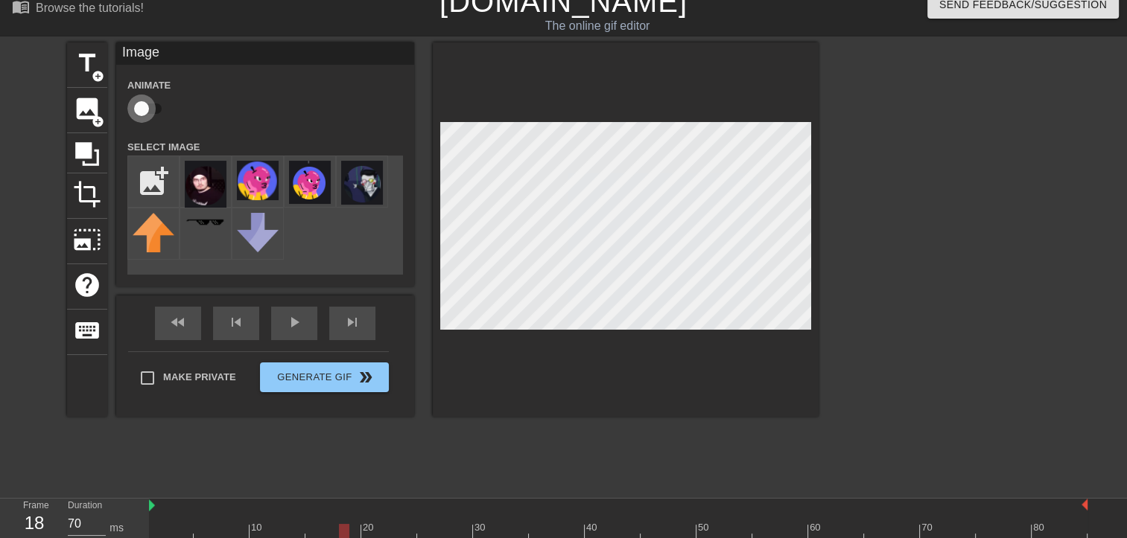
click at [148, 109] on input "checkbox" at bounding box center [141, 109] width 85 height 28
checkbox input "true"
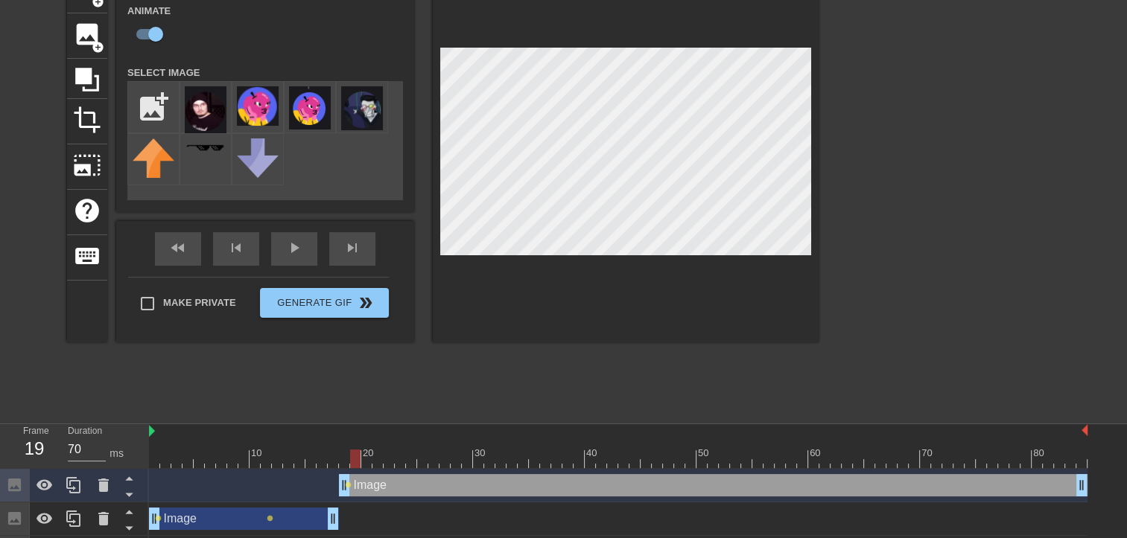
drag, startPoint x: 342, startPoint y: 451, endPoint x: 351, endPoint y: 452, distance: 9.0
click at [351, 452] on div at bounding box center [355, 459] width 10 height 19
drag, startPoint x: 354, startPoint y: 457, endPoint x: 367, endPoint y: 460, distance: 13.0
click at [360, 460] on div at bounding box center [355, 459] width 10 height 19
drag, startPoint x: 371, startPoint y: 462, endPoint x: 381, endPoint y: 462, distance: 10.5
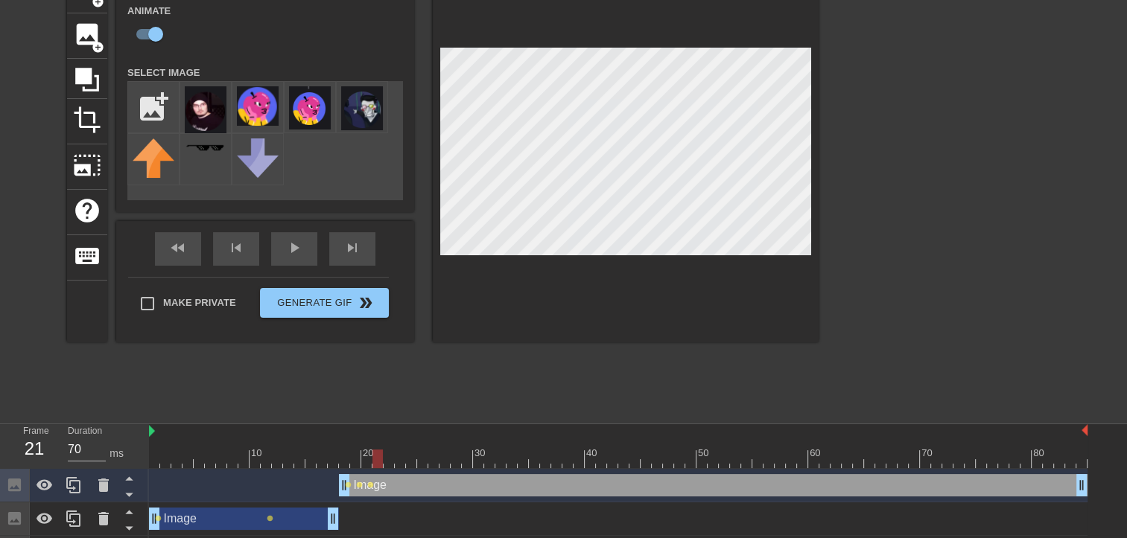
click at [381, 462] on div at bounding box center [377, 459] width 10 height 19
click at [385, 464] on div at bounding box center [618, 459] width 938 height 19
drag, startPoint x: 399, startPoint y: 461, endPoint x: 408, endPoint y: 461, distance: 8.9
click at [405, 461] on div at bounding box center [400, 459] width 10 height 19
drag, startPoint x: 411, startPoint y: 466, endPoint x: 422, endPoint y: 465, distance: 11.3
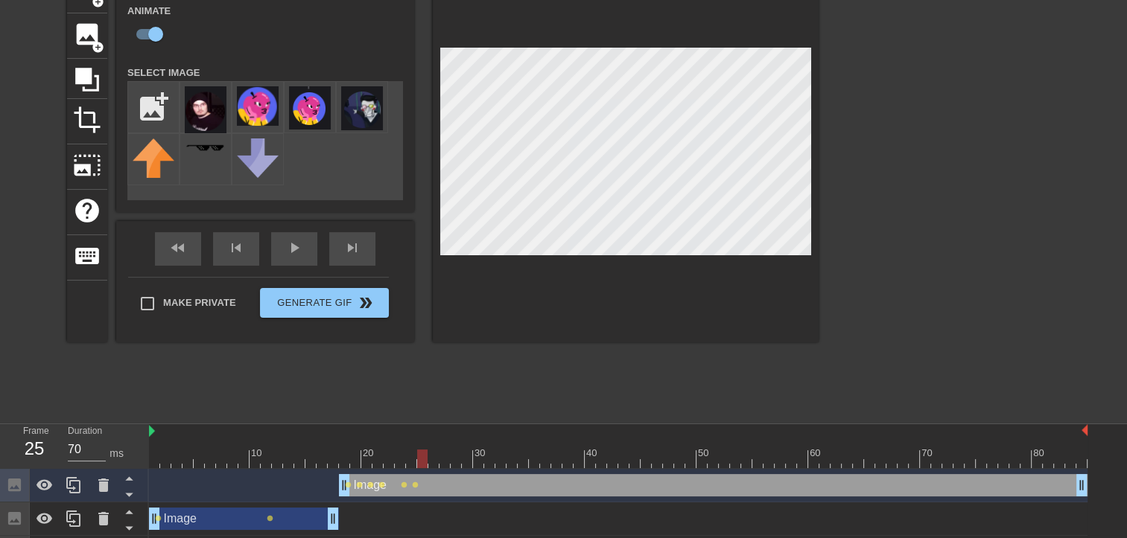
click at [422, 465] on div at bounding box center [422, 459] width 10 height 19
drag, startPoint x: 424, startPoint y: 464, endPoint x: 432, endPoint y: 463, distance: 7.5
click at [432, 463] on div at bounding box center [433, 459] width 10 height 19
drag, startPoint x: 430, startPoint y: 460, endPoint x: 439, endPoint y: 460, distance: 8.9
click at [439, 460] on div at bounding box center [433, 459] width 10 height 19
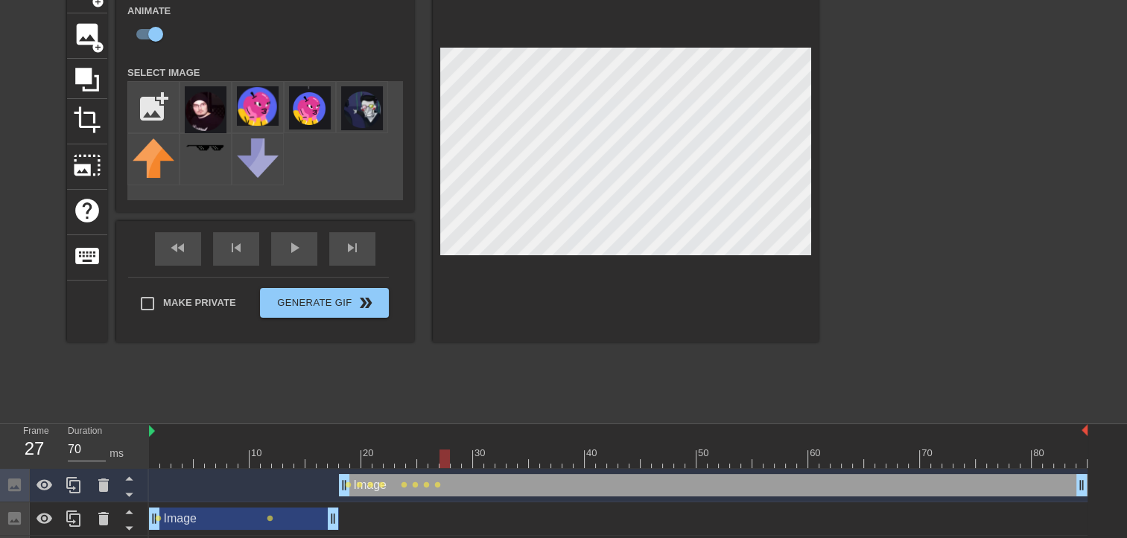
drag, startPoint x: 435, startPoint y: 456, endPoint x: 442, endPoint y: 454, distance: 7.8
click at [442, 454] on div at bounding box center [618, 459] width 938 height 19
drag, startPoint x: 444, startPoint y: 462, endPoint x: 454, endPoint y: 462, distance: 10.5
click at [450, 462] on div at bounding box center [444, 459] width 10 height 19
click at [461, 454] on div at bounding box center [455, 459] width 10 height 19
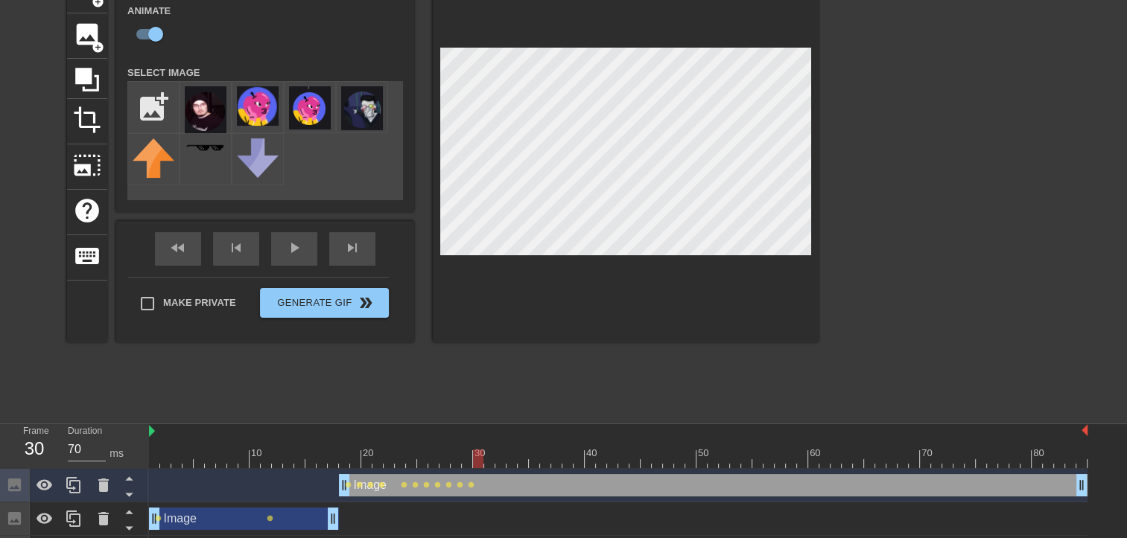
click at [474, 453] on div at bounding box center [618, 459] width 938 height 19
click at [485, 460] on div at bounding box center [489, 459] width 10 height 19
click at [491, 453] on div at bounding box center [618, 459] width 938 height 19
drag, startPoint x: 503, startPoint y: 460, endPoint x: 512, endPoint y: 462, distance: 9.9
click at [509, 462] on div at bounding box center [618, 459] width 938 height 19
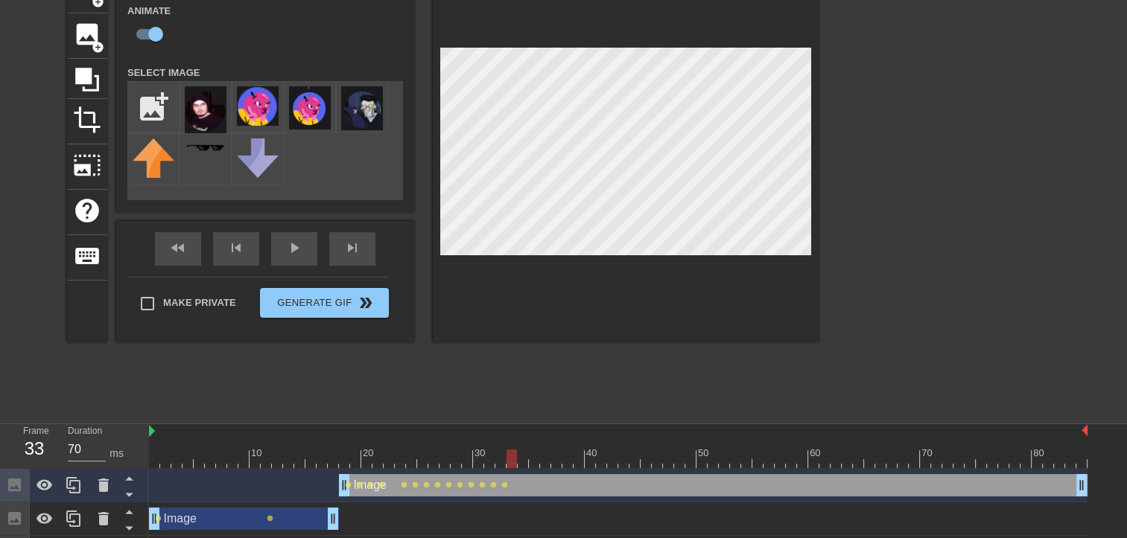
click at [514, 456] on div at bounding box center [511, 459] width 10 height 19
click at [515, 462] on div at bounding box center [511, 459] width 10 height 19
drag, startPoint x: 509, startPoint y: 456, endPoint x: 517, endPoint y: 456, distance: 8.2
click at [516, 456] on div at bounding box center [511, 459] width 10 height 19
click at [517, 456] on div at bounding box center [618, 459] width 938 height 19
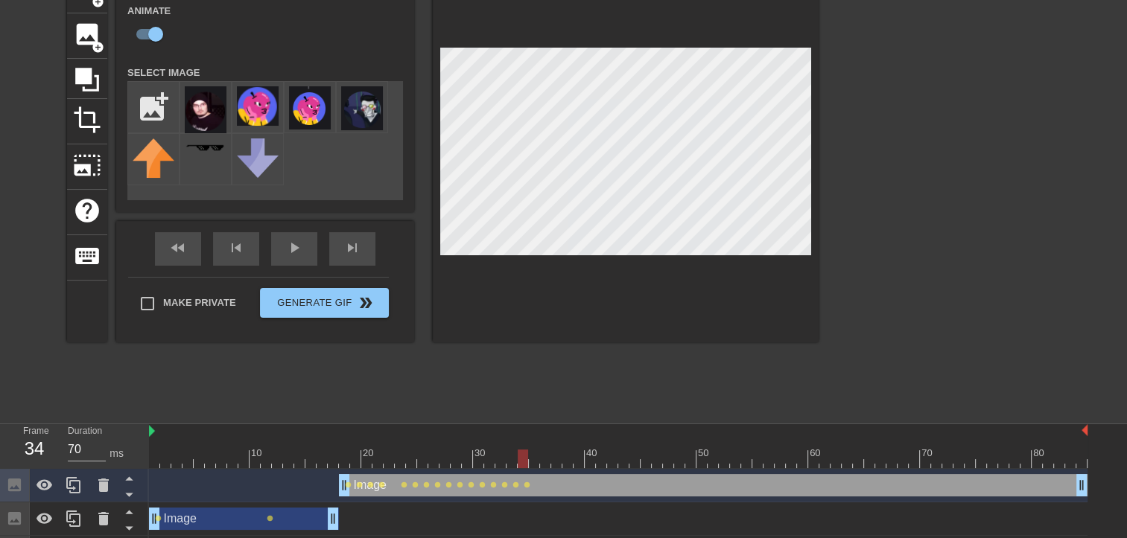
drag, startPoint x: 523, startPoint y: 457, endPoint x: 532, endPoint y: 457, distance: 8.2
click at [528, 457] on div at bounding box center [522, 459] width 10 height 19
drag, startPoint x: 537, startPoint y: 457, endPoint x: 545, endPoint y: 457, distance: 8.2
click at [545, 457] on div at bounding box center [545, 459] width 10 height 19
click at [542, 457] on div at bounding box center [545, 459] width 10 height 19
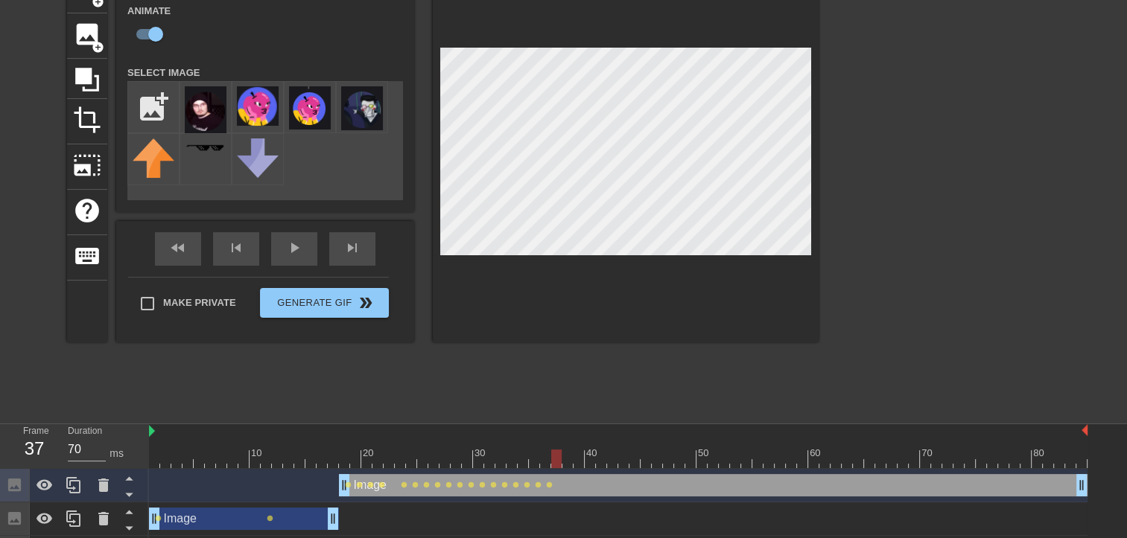
click at [552, 453] on div at bounding box center [556, 459] width 10 height 19
drag, startPoint x: 555, startPoint y: 463, endPoint x: 567, endPoint y: 462, distance: 12.0
click at [561, 462] on div at bounding box center [556, 459] width 10 height 19
drag, startPoint x: 568, startPoint y: 464, endPoint x: 560, endPoint y: 465, distance: 8.2
click at [560, 465] on div at bounding box center [556, 459] width 10 height 19
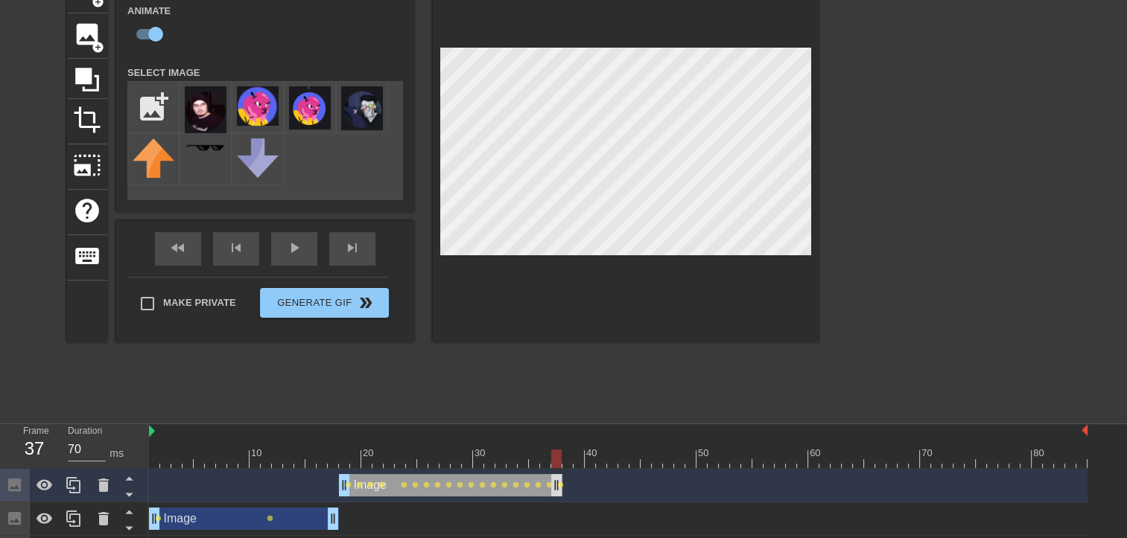
drag, startPoint x: 1080, startPoint y: 484, endPoint x: 558, endPoint y: 494, distance: 522.0
click at [300, 251] on div "play_arrow" at bounding box center [294, 249] width 46 height 34
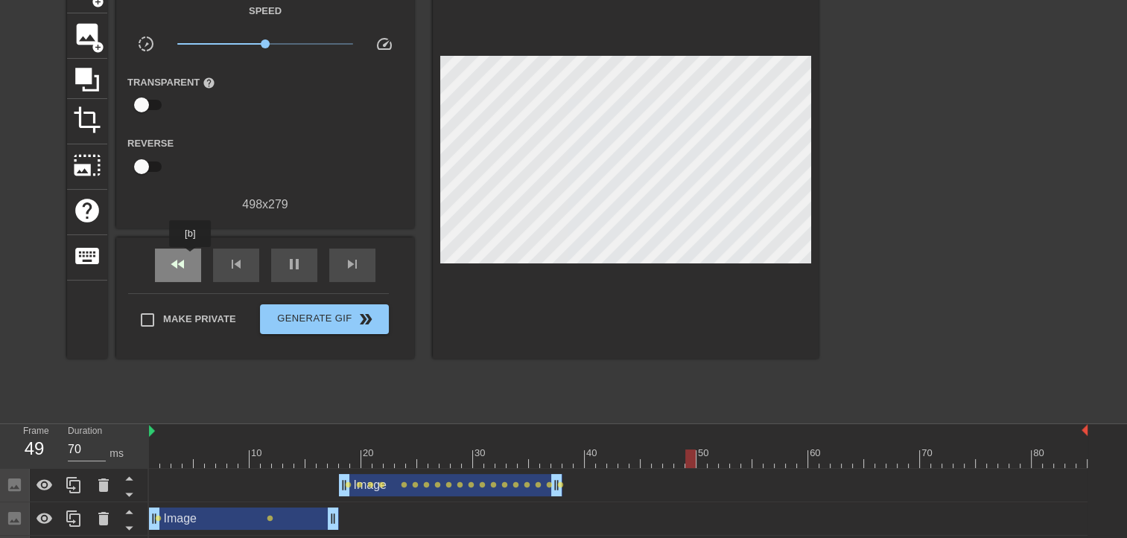
click at [191, 258] on div "fast_rewind" at bounding box center [178, 266] width 46 height 34
click at [293, 259] on span "pause" at bounding box center [294, 264] width 18 height 18
drag, startPoint x: 721, startPoint y: 466, endPoint x: 653, endPoint y: 451, distance: 70.1
click at [653, 451] on div at bounding box center [656, 459] width 10 height 19
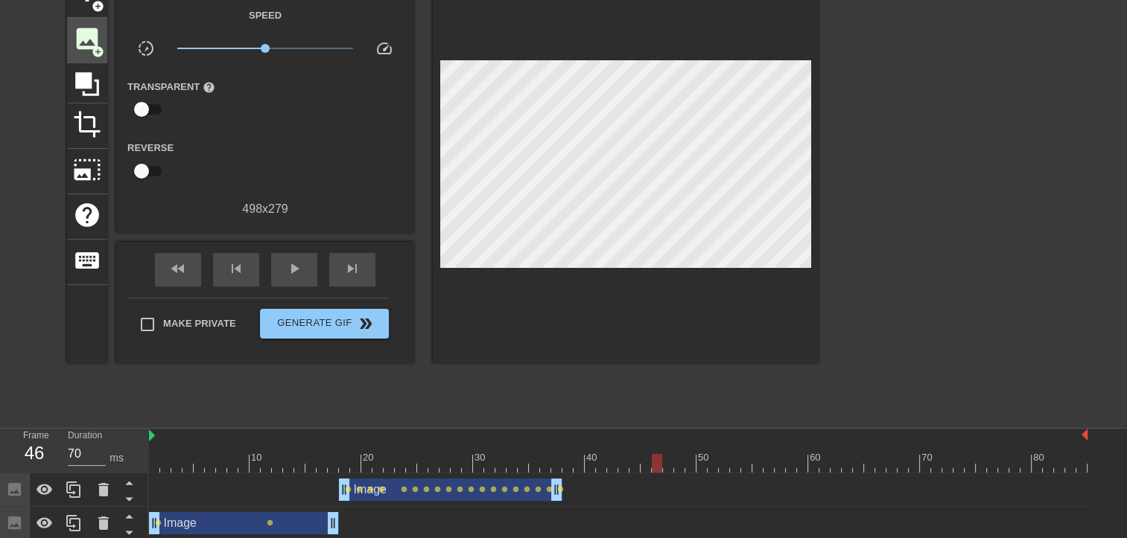
scroll to position [51, 0]
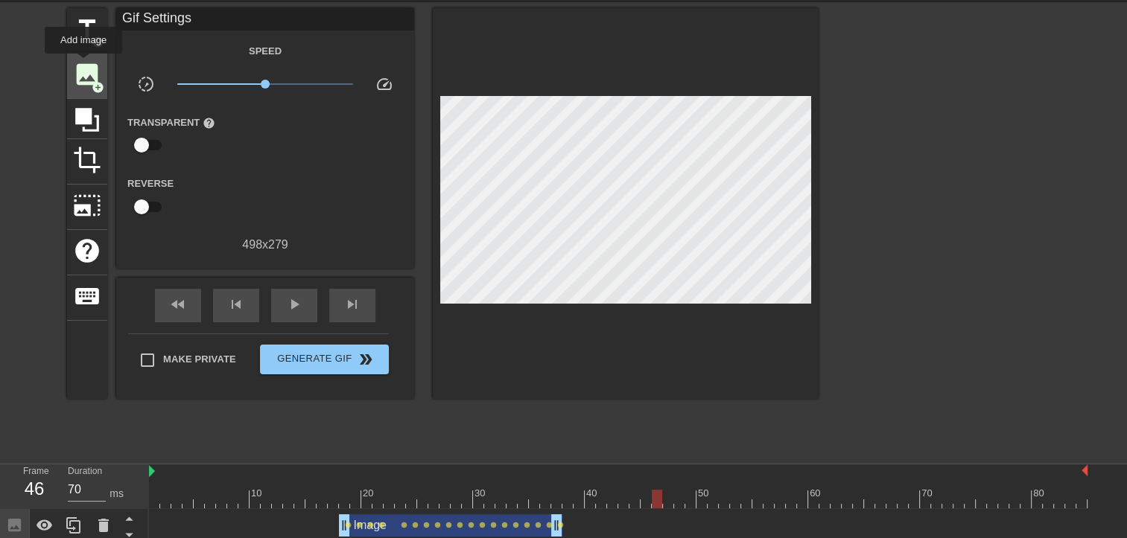
click at [83, 64] on span "image" at bounding box center [87, 74] width 28 height 28
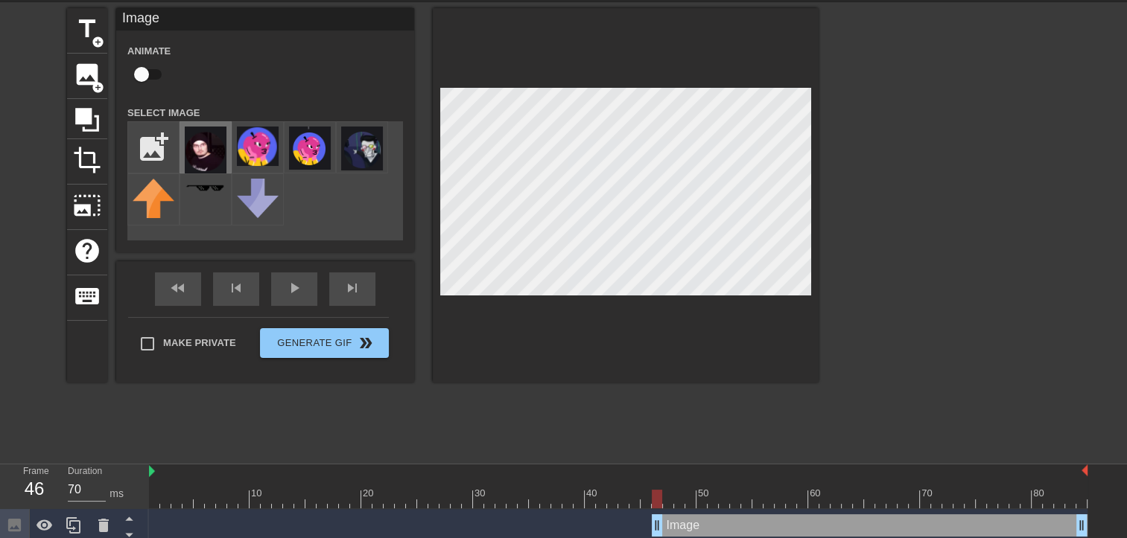
click at [192, 142] on img at bounding box center [206, 150] width 42 height 47
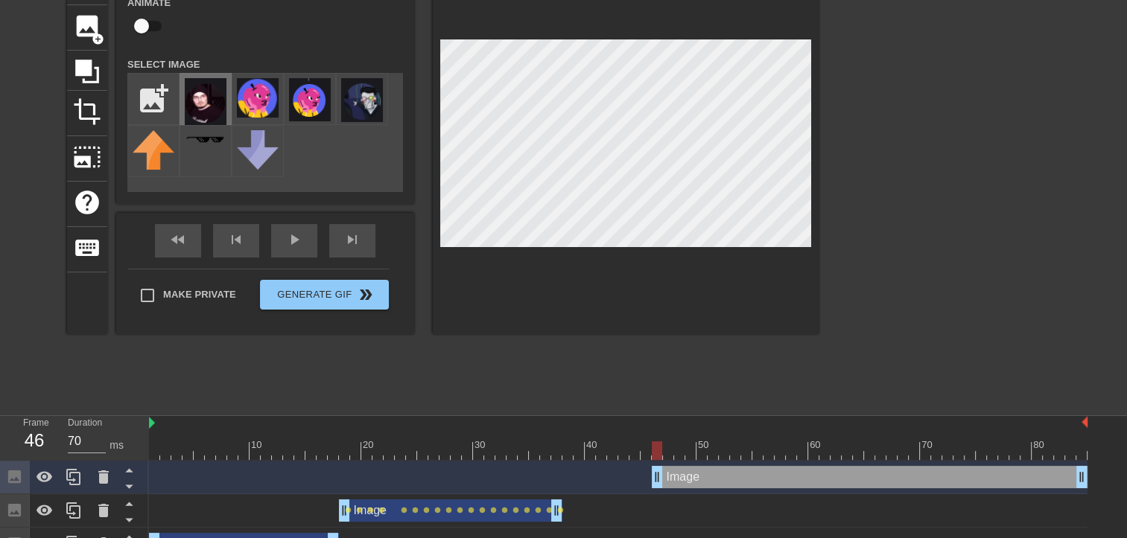
scroll to position [125, 0]
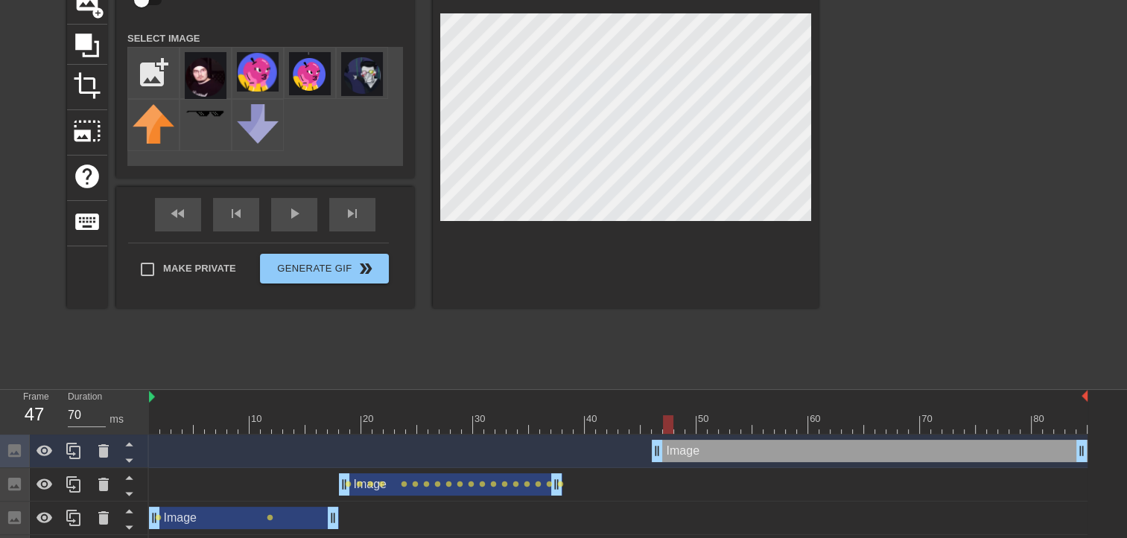
click at [664, 424] on div at bounding box center [668, 424] width 10 height 19
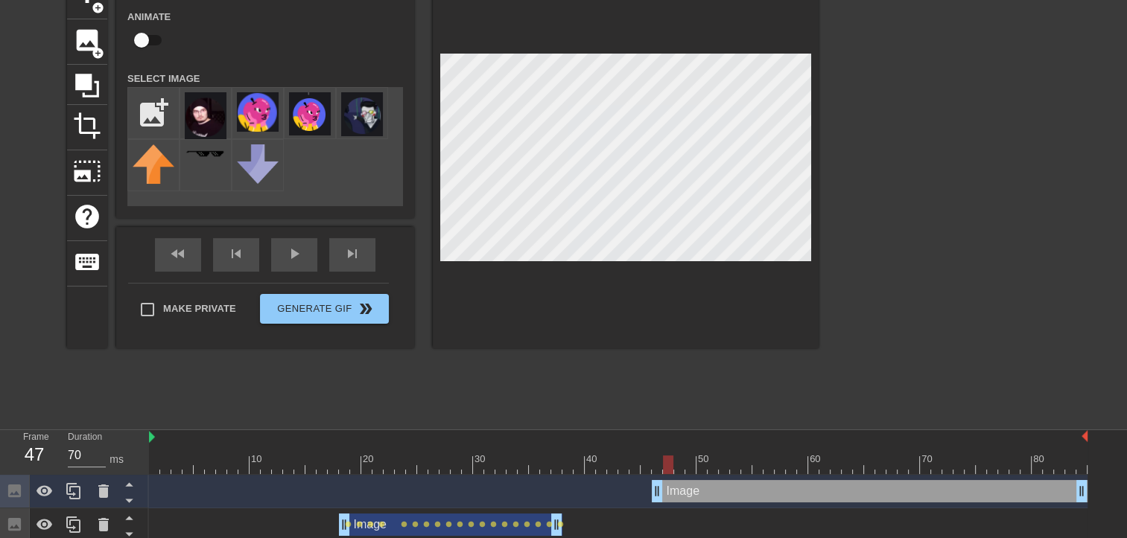
scroll to position [51, 0]
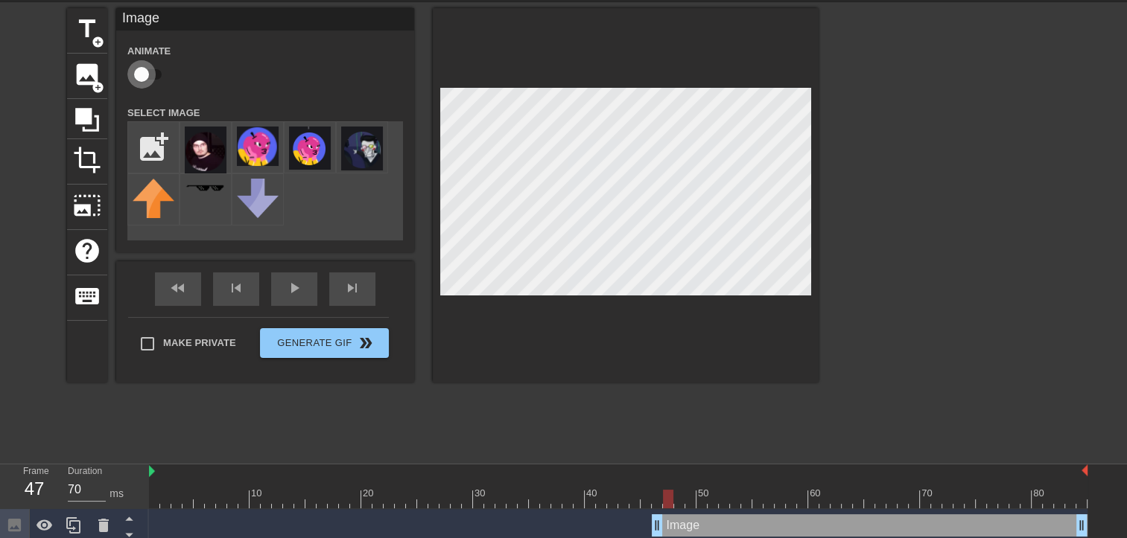
click at [147, 70] on input "checkbox" at bounding box center [141, 74] width 85 height 28
checkbox input "true"
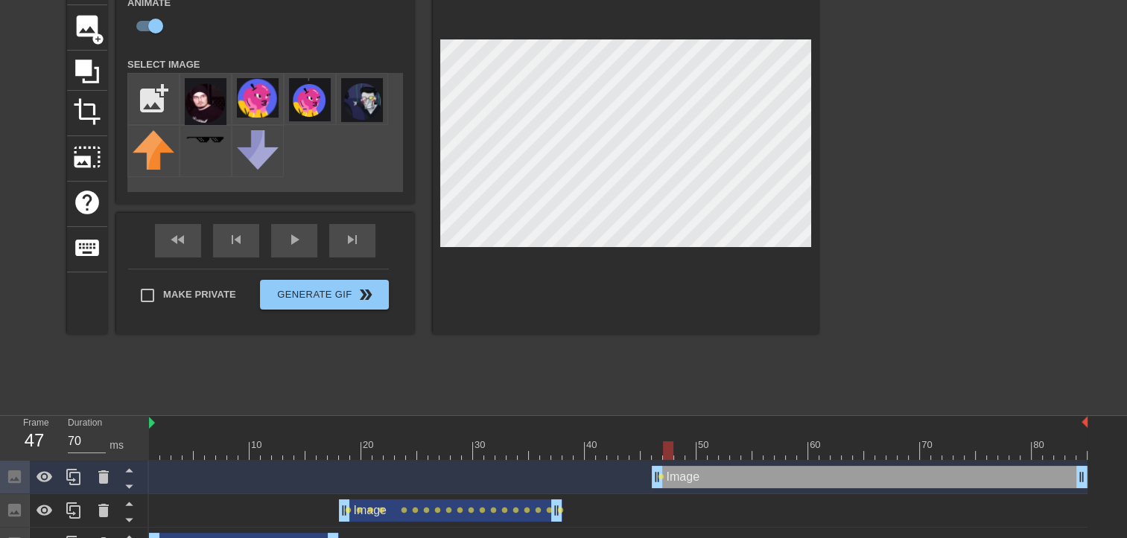
scroll to position [125, 0]
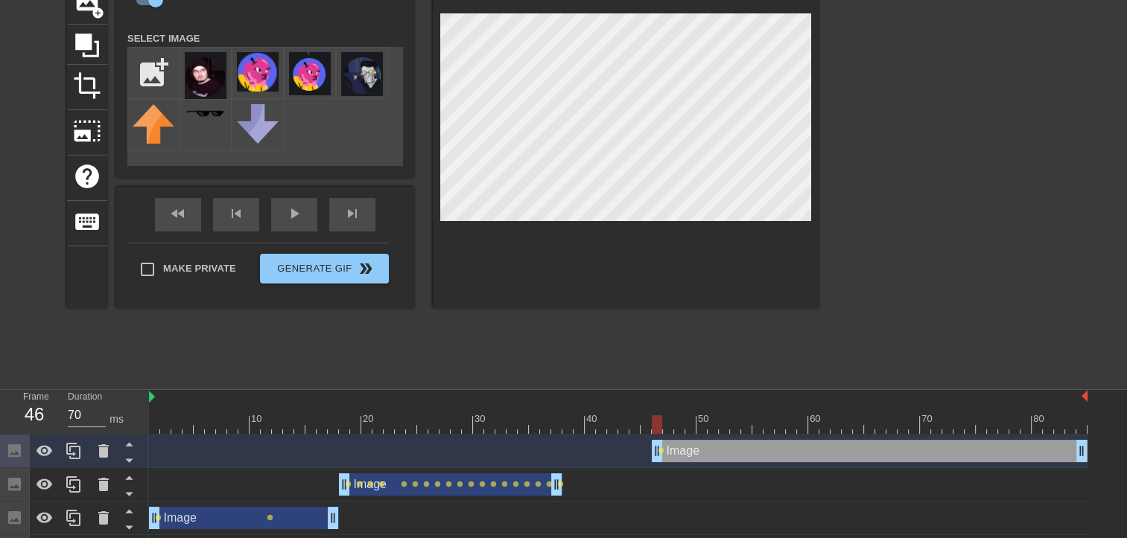
click at [661, 421] on div at bounding box center [656, 424] width 10 height 19
click at [660, 423] on div at bounding box center [656, 424] width 10 height 19
click at [659, 425] on div at bounding box center [618, 424] width 938 height 19
click at [662, 425] on div at bounding box center [656, 424] width 10 height 19
click at [673, 424] on div at bounding box center [668, 424] width 10 height 19
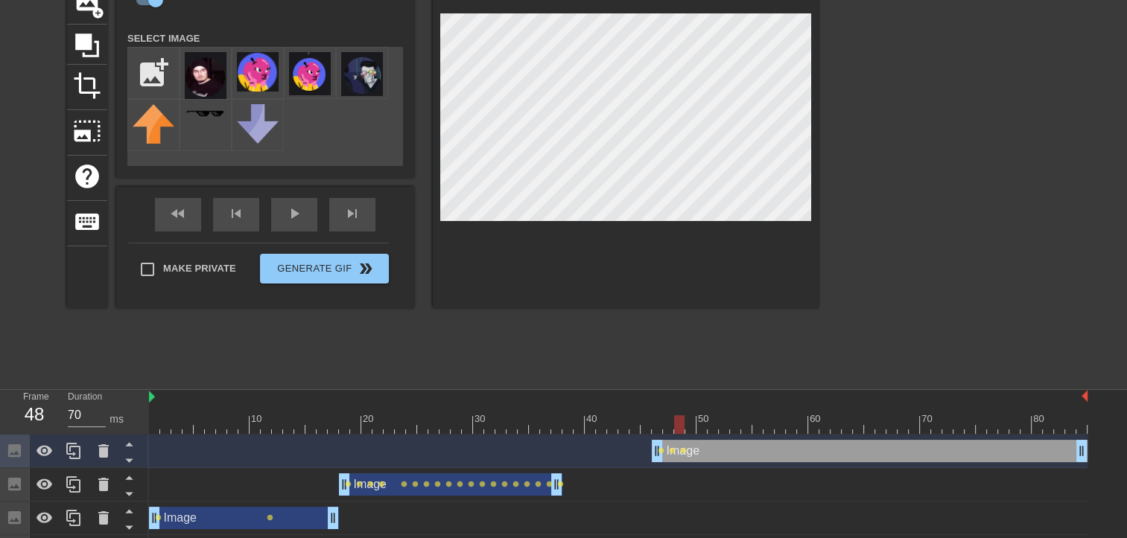
drag, startPoint x: 682, startPoint y: 424, endPoint x: 695, endPoint y: 423, distance: 13.5
click at [684, 424] on div at bounding box center [679, 424] width 10 height 19
click at [695, 424] on div at bounding box center [690, 424] width 10 height 19
click at [704, 422] on div at bounding box center [701, 424] width 10 height 19
click at [708, 416] on div at bounding box center [712, 424] width 10 height 19
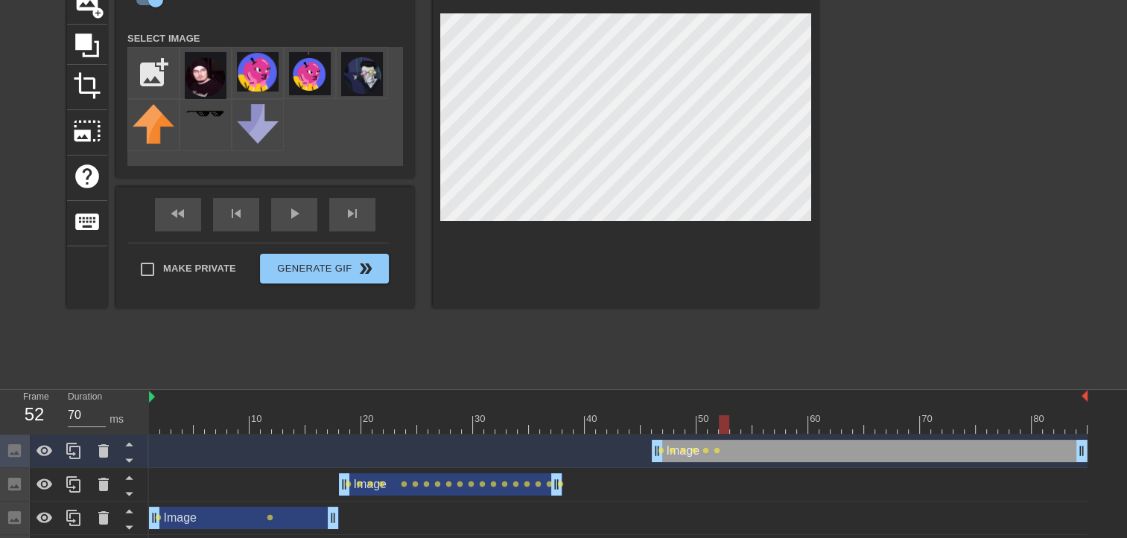
click at [721, 422] on div at bounding box center [724, 424] width 10 height 19
drag, startPoint x: 726, startPoint y: 424, endPoint x: 736, endPoint y: 424, distance: 10.4
click at [729, 424] on div at bounding box center [724, 424] width 10 height 19
click at [745, 421] on div at bounding box center [746, 424] width 10 height 19
click at [739, 422] on div at bounding box center [735, 424] width 10 height 19
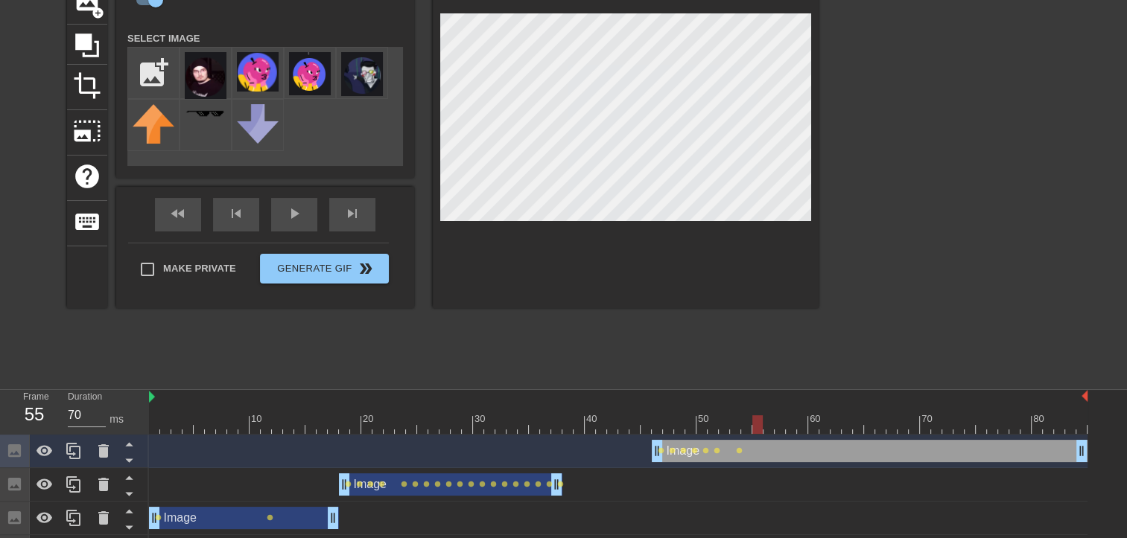
drag, startPoint x: 737, startPoint y: 422, endPoint x: 753, endPoint y: 418, distance: 16.1
click at [753, 418] on div at bounding box center [757, 424] width 10 height 19
click at [756, 418] on div at bounding box center [757, 424] width 10 height 19
drag, startPoint x: 760, startPoint y: 421, endPoint x: 788, endPoint y: 420, distance: 28.3
click at [788, 420] on div at bounding box center [618, 424] width 938 height 19
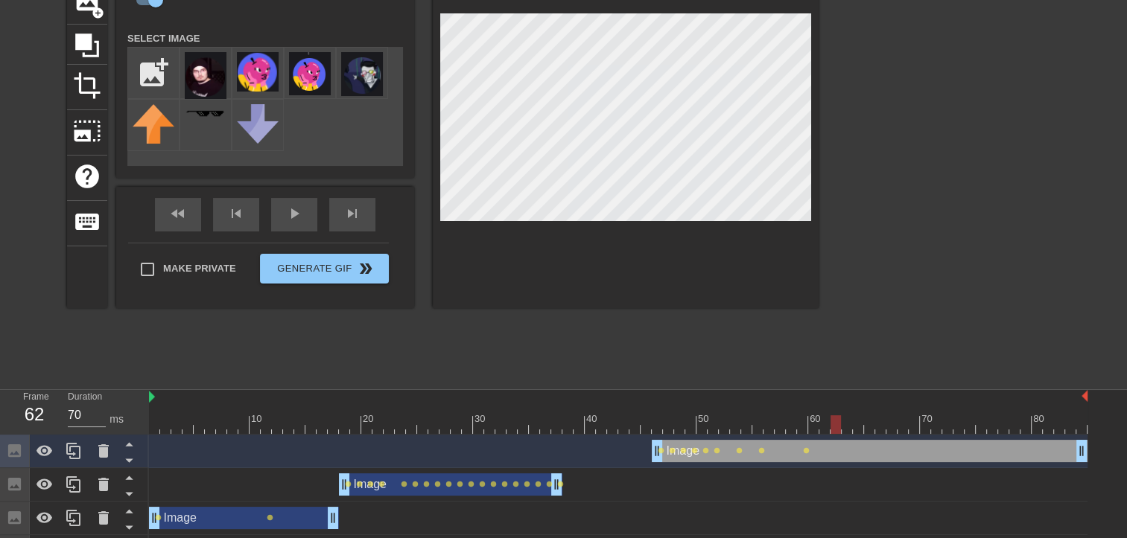
drag, startPoint x: 803, startPoint y: 420, endPoint x: 820, endPoint y: 419, distance: 17.1
click at [820, 419] on div at bounding box center [618, 424] width 938 height 19
drag, startPoint x: 837, startPoint y: 432, endPoint x: 856, endPoint y: 429, distance: 19.6
click at [856, 429] on div at bounding box center [858, 424] width 10 height 19
drag, startPoint x: 853, startPoint y: 421, endPoint x: 864, endPoint y: 425, distance: 11.1
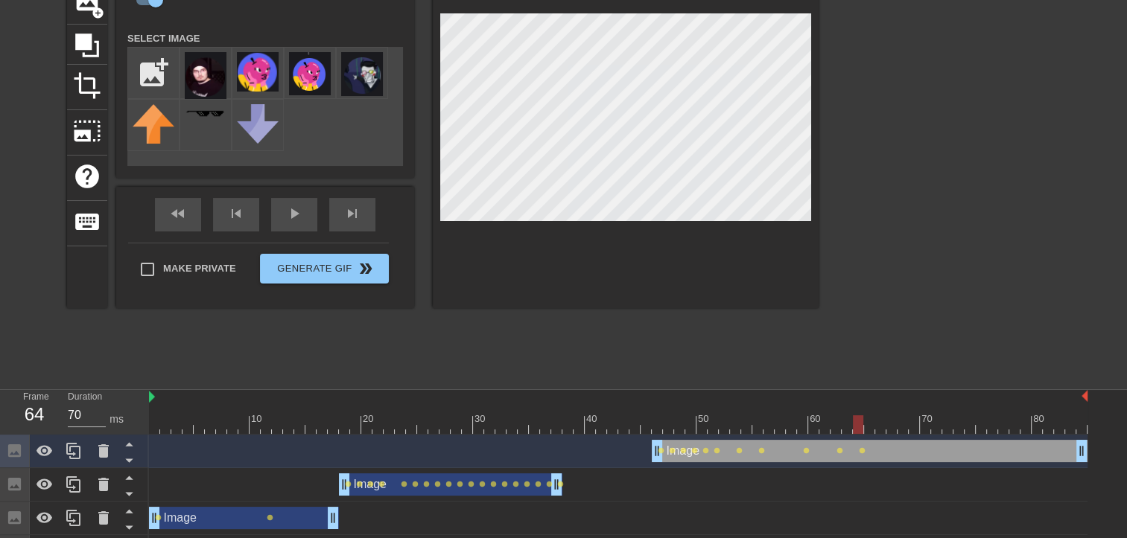
click at [863, 425] on div at bounding box center [858, 424] width 10 height 19
click at [861, 424] on div at bounding box center [618, 424] width 938 height 19
drag, startPoint x: 843, startPoint y: 419, endPoint x: 860, endPoint y: 423, distance: 17.5
click at [860, 423] on div at bounding box center [858, 424] width 10 height 19
drag, startPoint x: 1084, startPoint y: 456, endPoint x: 864, endPoint y: 453, distance: 219.7
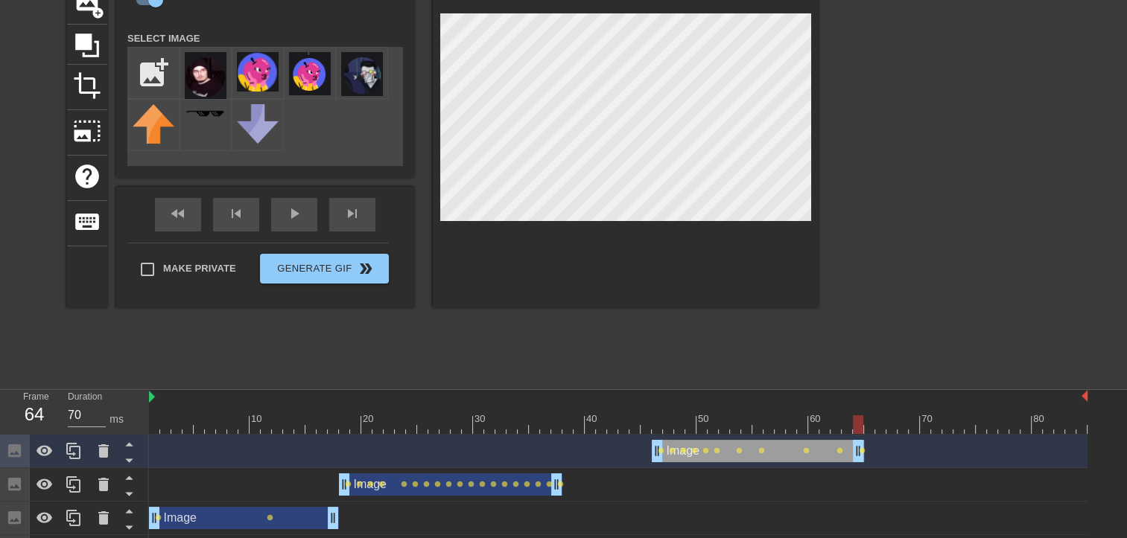
click at [864, 453] on div "Image drag_handle drag_handle lens lens lens lens lens lens lens lens lens lens…" at bounding box center [618, 451] width 938 height 22
click at [165, 205] on div "fast_rewind skip_previous play_arrow skip_next" at bounding box center [265, 215] width 243 height 56
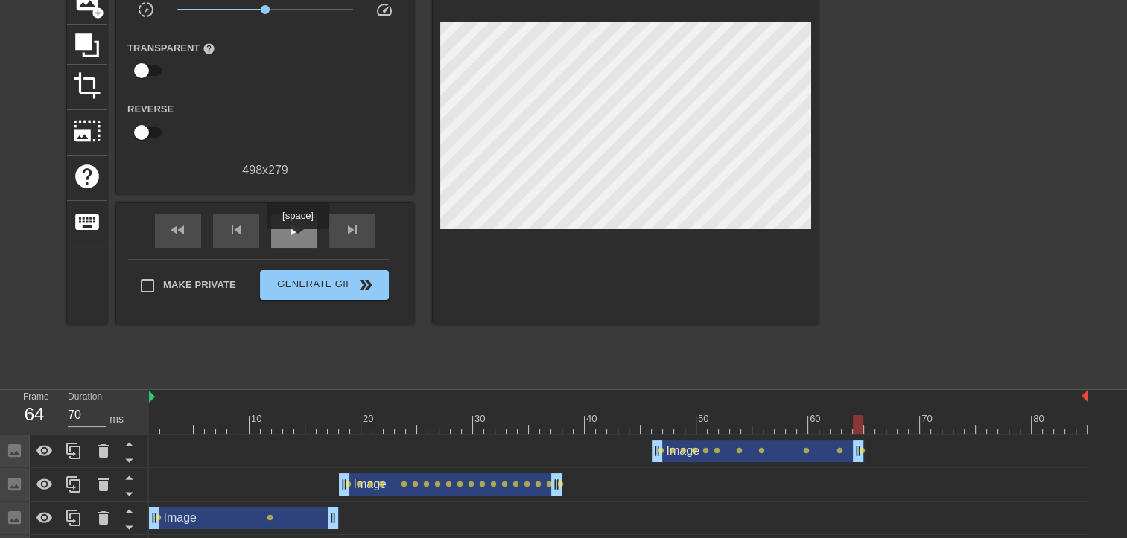
click at [285, 228] on span "play_arrow" at bounding box center [294, 230] width 18 height 18
click at [299, 226] on span "pause" at bounding box center [294, 230] width 18 height 18
drag, startPoint x: 754, startPoint y: 427, endPoint x: 897, endPoint y: 427, distance: 143.0
click at [897, 427] on div at bounding box center [902, 424] width 10 height 19
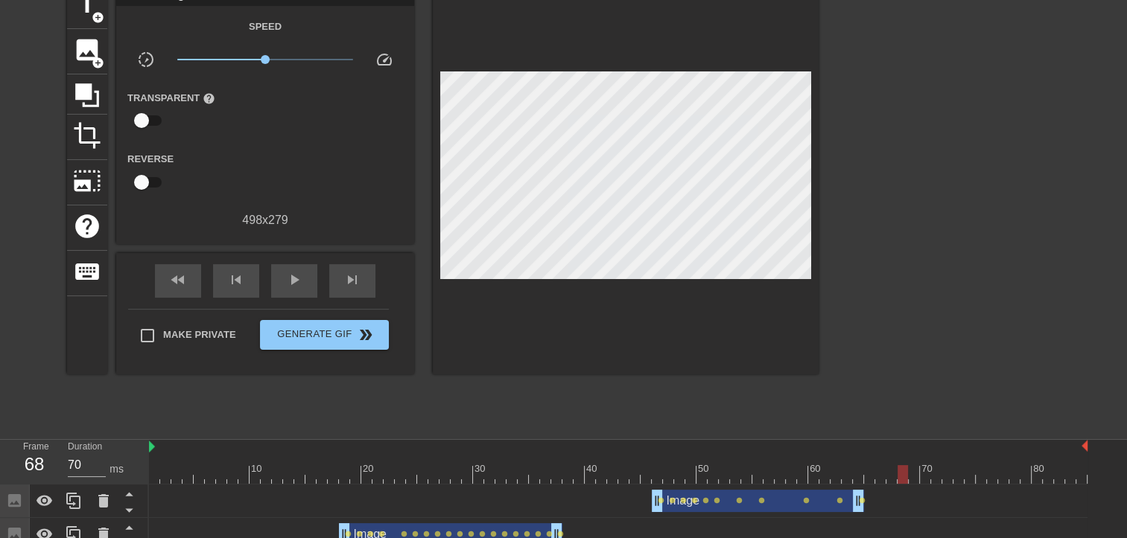
scroll to position [51, 0]
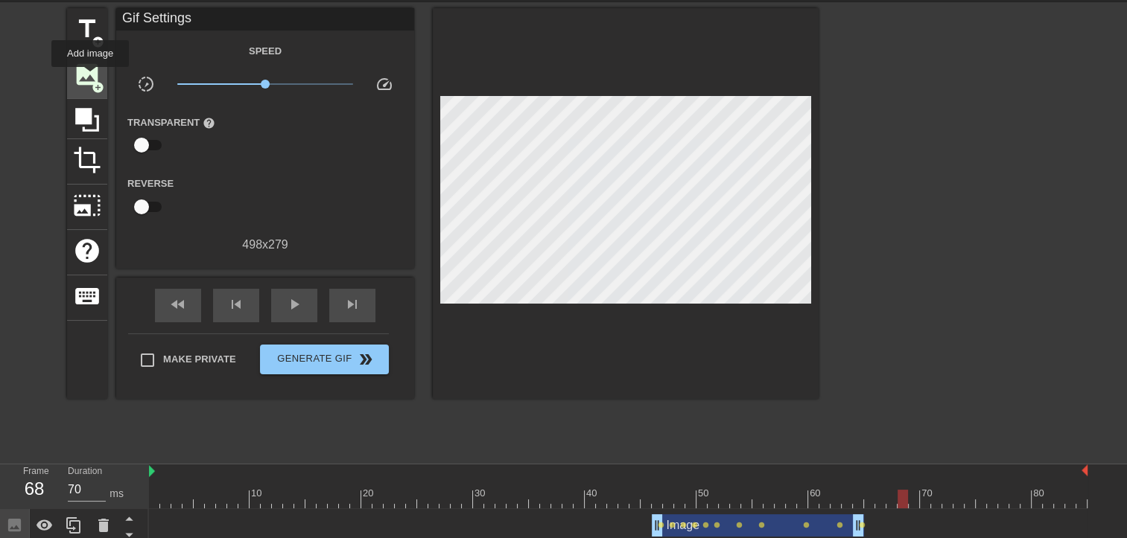
click at [89, 77] on span "image" at bounding box center [87, 74] width 28 height 28
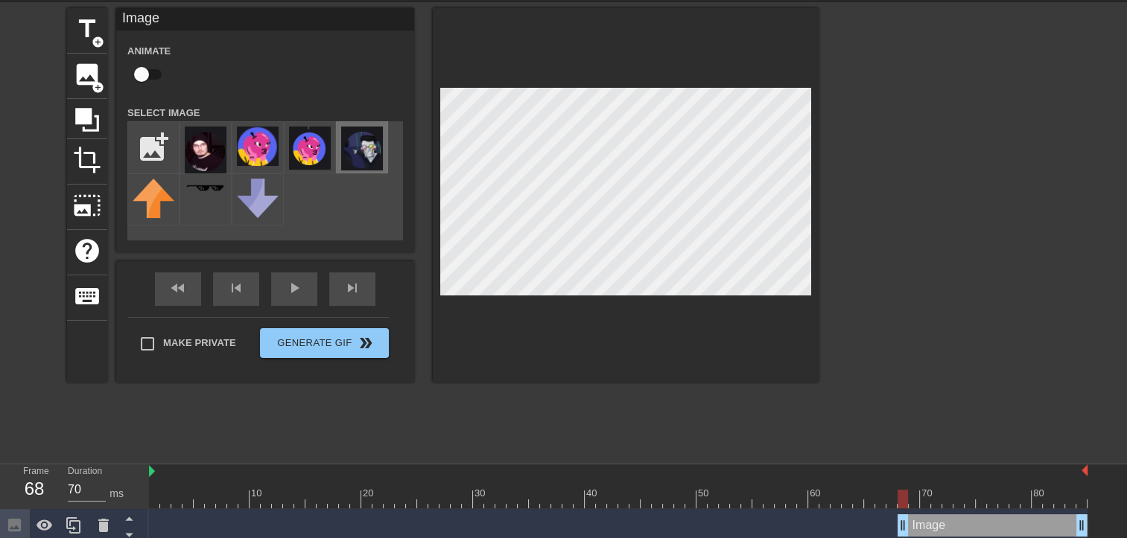
click at [358, 150] on img at bounding box center [362, 149] width 42 height 44
click at [264, 151] on img at bounding box center [258, 146] width 42 height 39
click at [933, 360] on div at bounding box center [947, 231] width 223 height 447
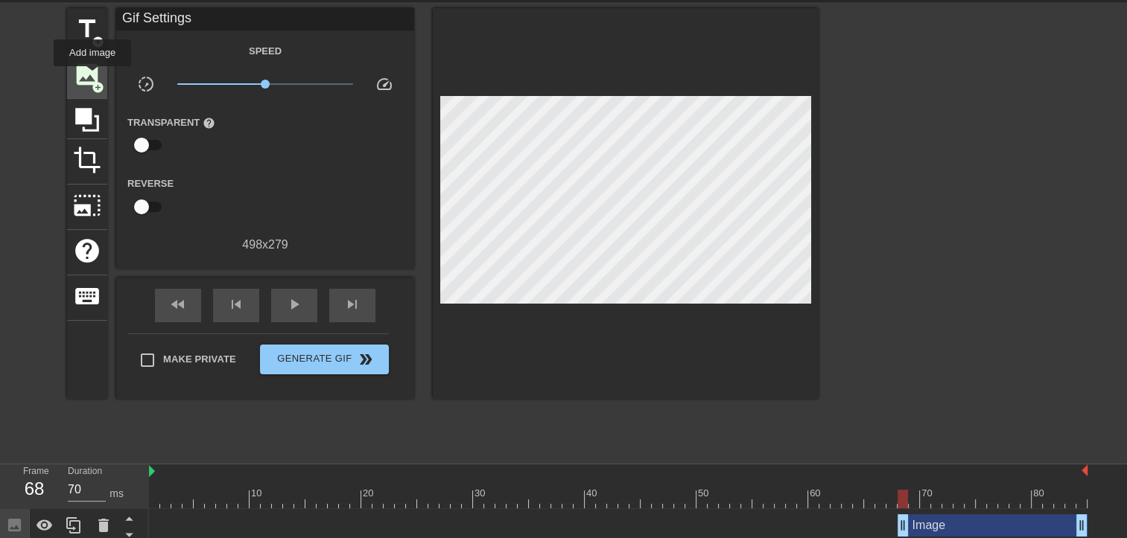
click at [92, 77] on span "image" at bounding box center [87, 74] width 28 height 28
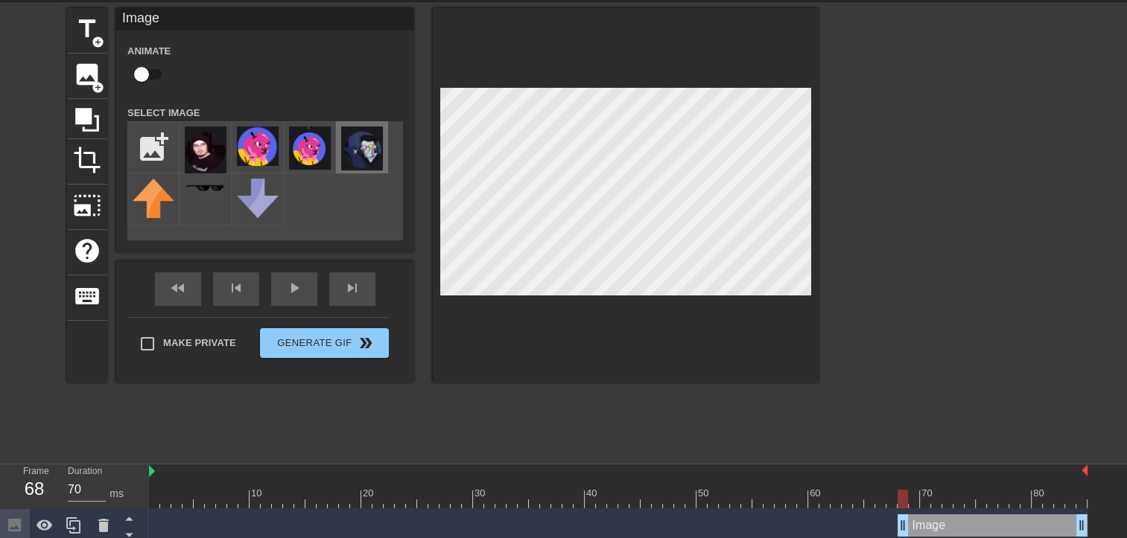
click at [351, 147] on img at bounding box center [362, 149] width 42 height 44
drag, startPoint x: 902, startPoint y: 500, endPoint x: 911, endPoint y: 499, distance: 9.0
click at [911, 499] on div at bounding box center [913, 499] width 10 height 19
click at [919, 498] on div at bounding box center [913, 499] width 10 height 19
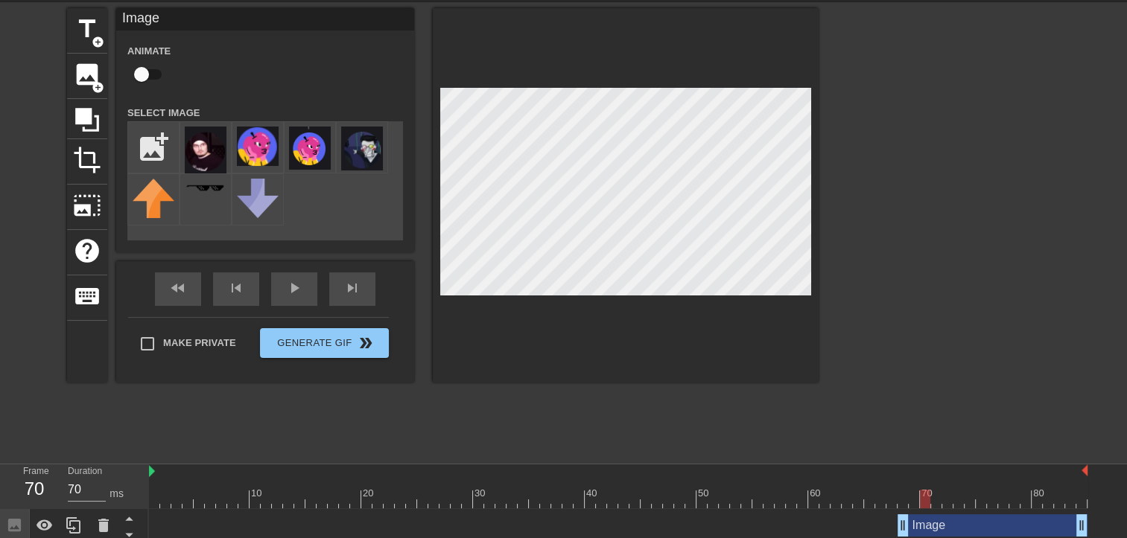
click at [150, 75] on input "checkbox" at bounding box center [141, 74] width 85 height 28
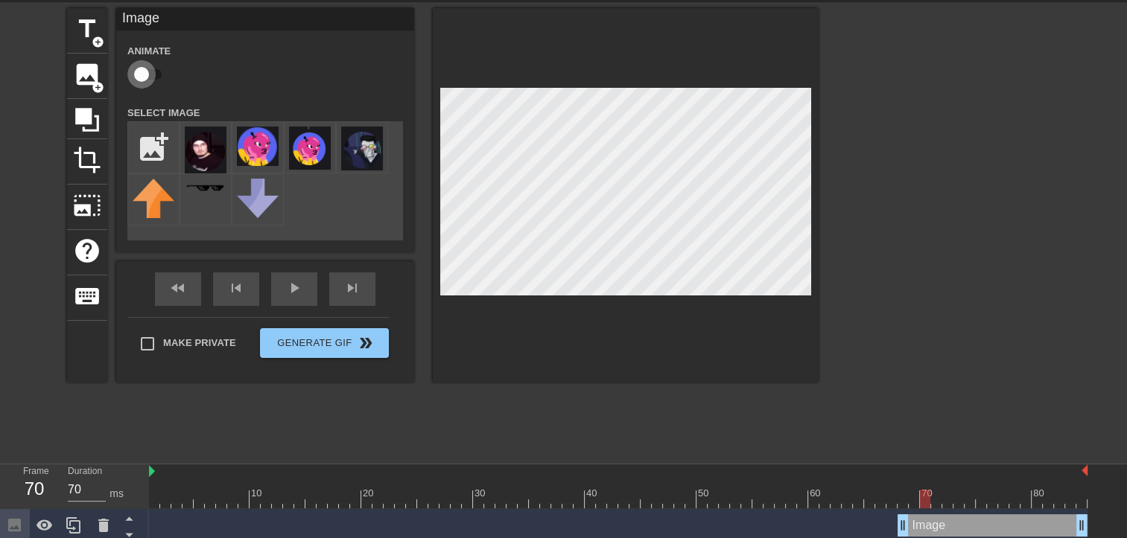
click at [155, 77] on input "checkbox" at bounding box center [141, 74] width 85 height 28
checkbox input "true"
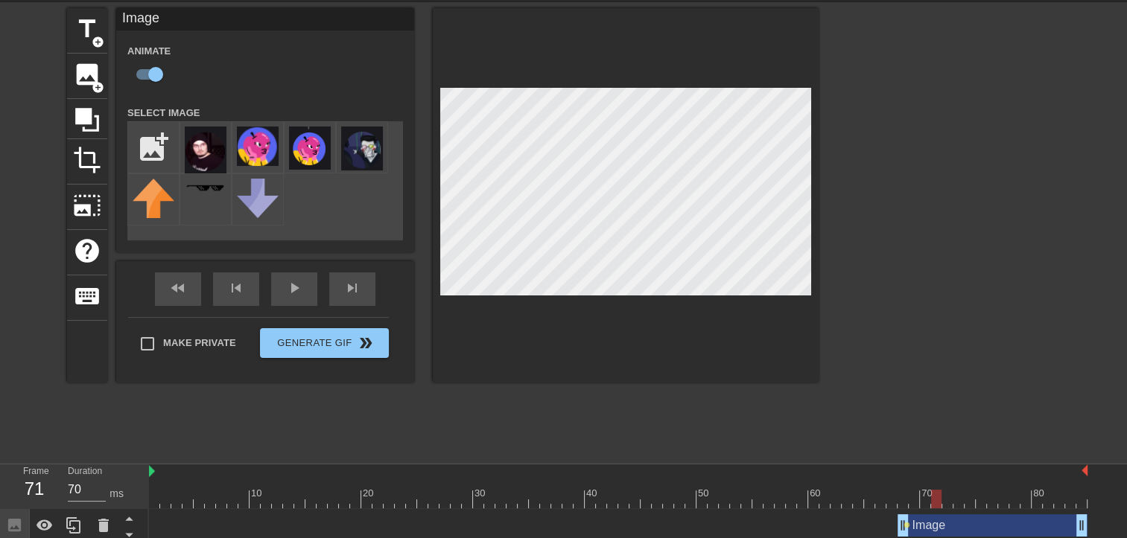
drag, startPoint x: 928, startPoint y: 503, endPoint x: 937, endPoint y: 503, distance: 9.7
click at [937, 503] on div at bounding box center [936, 499] width 10 height 19
drag, startPoint x: 937, startPoint y: 503, endPoint x: 946, endPoint y: 502, distance: 9.0
click at [946, 502] on div at bounding box center [947, 499] width 10 height 19
drag, startPoint x: 943, startPoint y: 497, endPoint x: 952, endPoint y: 497, distance: 8.2
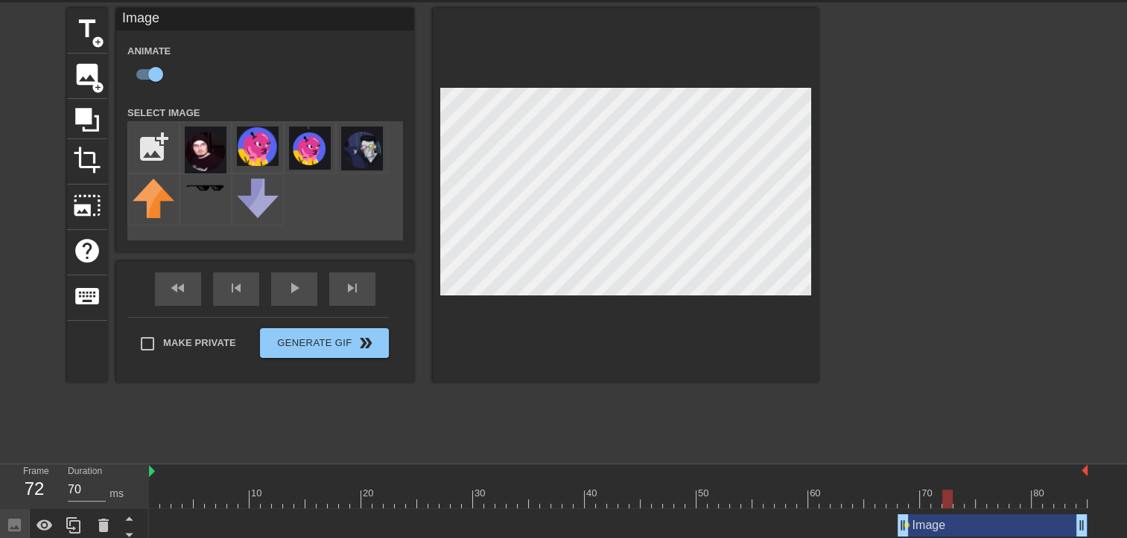
click at [952, 497] on div at bounding box center [947, 499] width 10 height 19
drag, startPoint x: 943, startPoint y: 496, endPoint x: 956, endPoint y: 494, distance: 13.5
click at [956, 494] on div at bounding box center [958, 499] width 10 height 19
drag, startPoint x: 955, startPoint y: 500, endPoint x: 963, endPoint y: 500, distance: 8.2
click at [963, 500] on div at bounding box center [618, 499] width 938 height 19
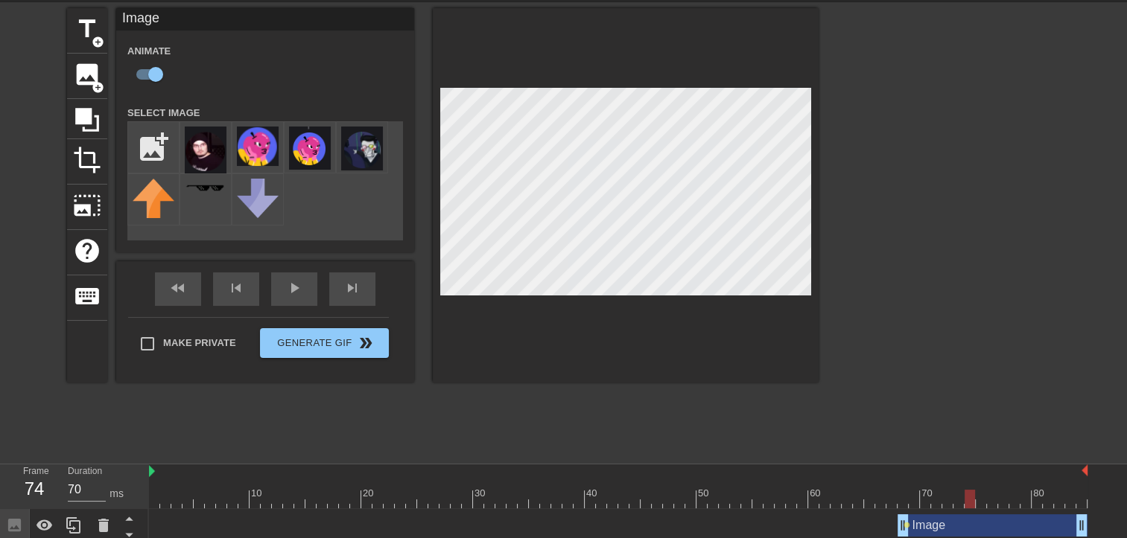
click at [966, 500] on div at bounding box center [618, 499] width 938 height 19
click at [977, 498] on div at bounding box center [980, 499] width 10 height 19
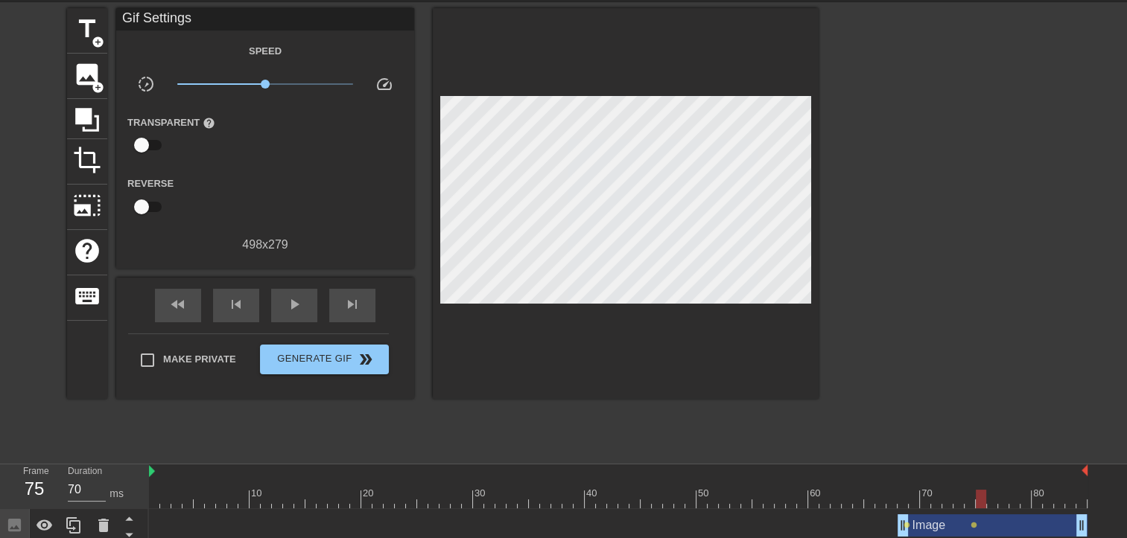
click at [658, 88] on div at bounding box center [626, 203] width 386 height 391
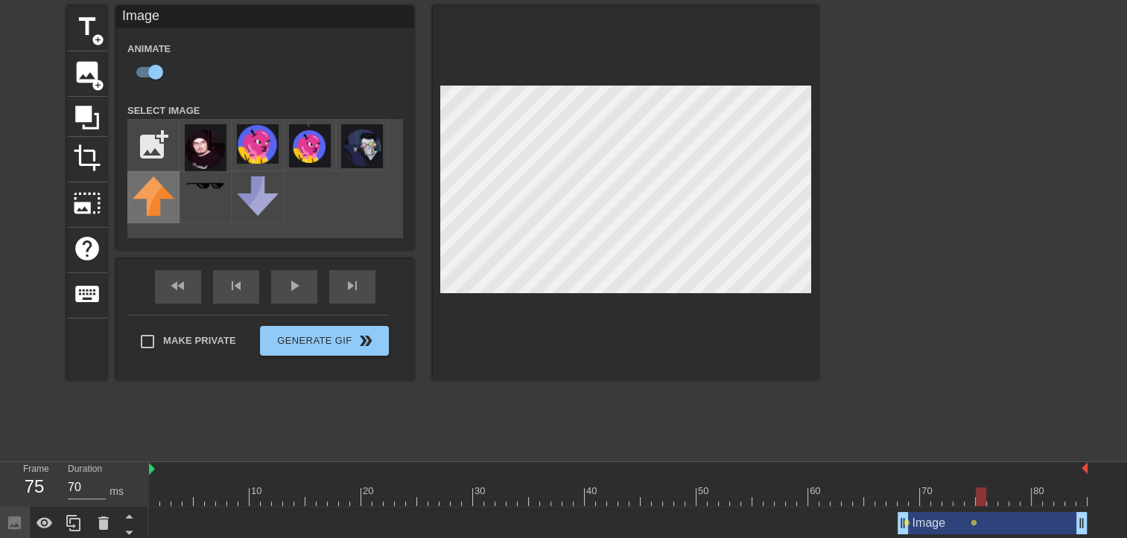
scroll to position [74, 0]
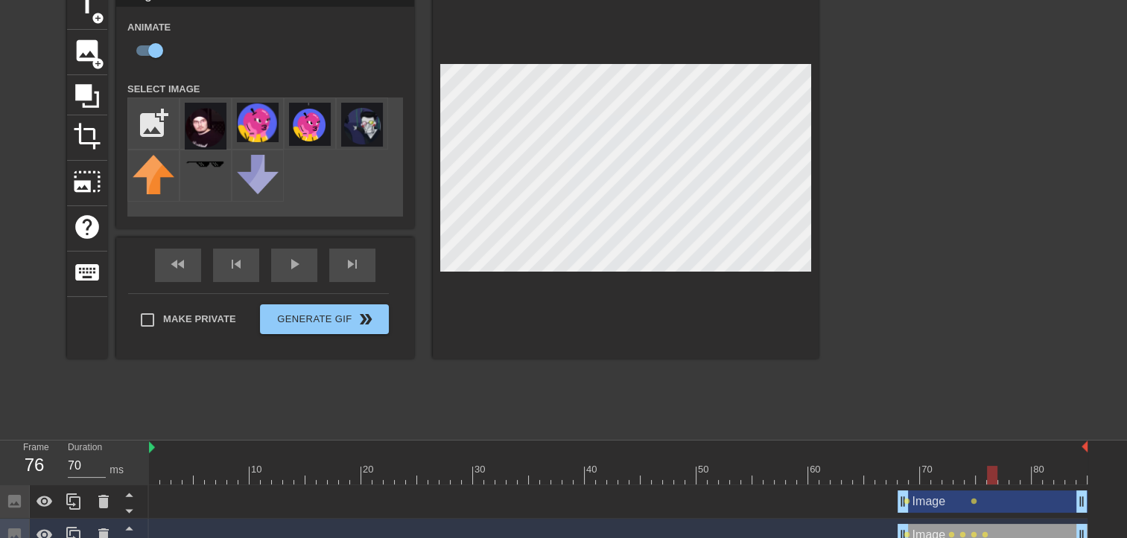
click at [989, 478] on div at bounding box center [992, 475] width 10 height 19
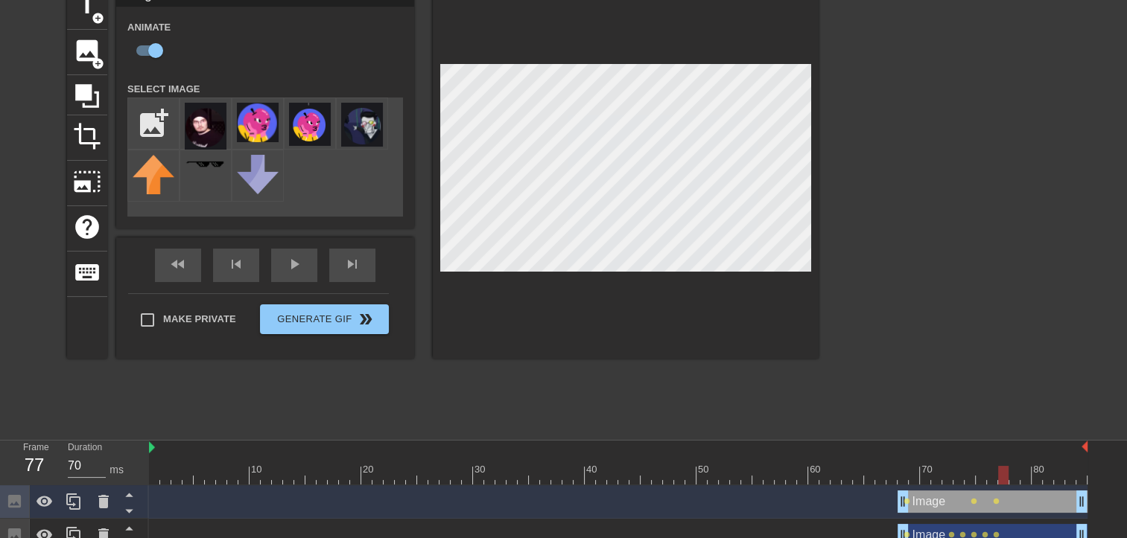
drag, startPoint x: 990, startPoint y: 473, endPoint x: 998, endPoint y: 472, distance: 8.2
click at [998, 472] on div at bounding box center [1003, 475] width 10 height 19
click at [1008, 476] on div at bounding box center [1003, 475] width 10 height 19
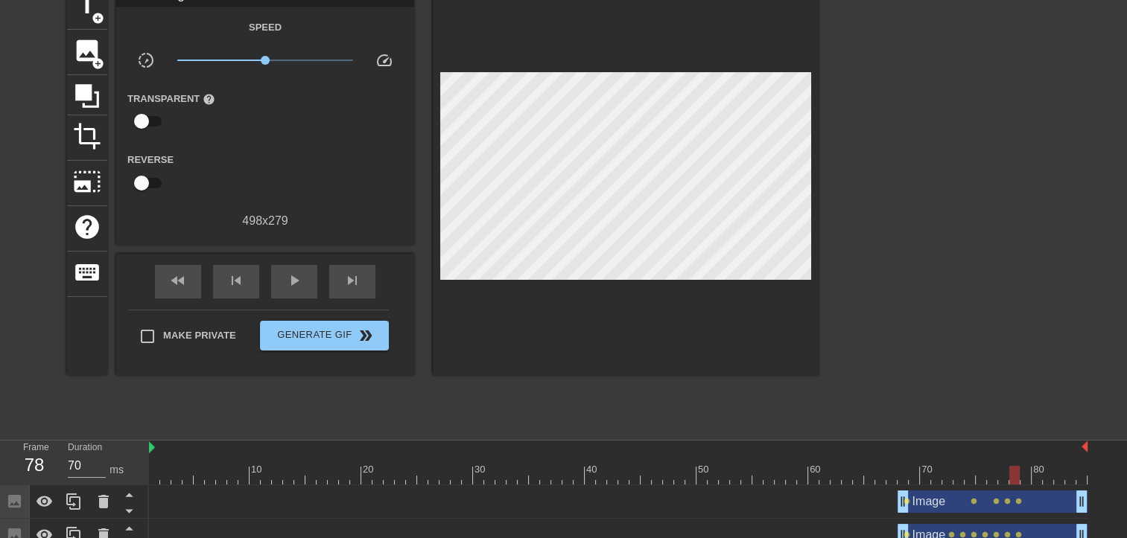
click at [1019, 475] on div at bounding box center [618, 475] width 938 height 19
click at [1019, 470] on div at bounding box center [1014, 475] width 10 height 19
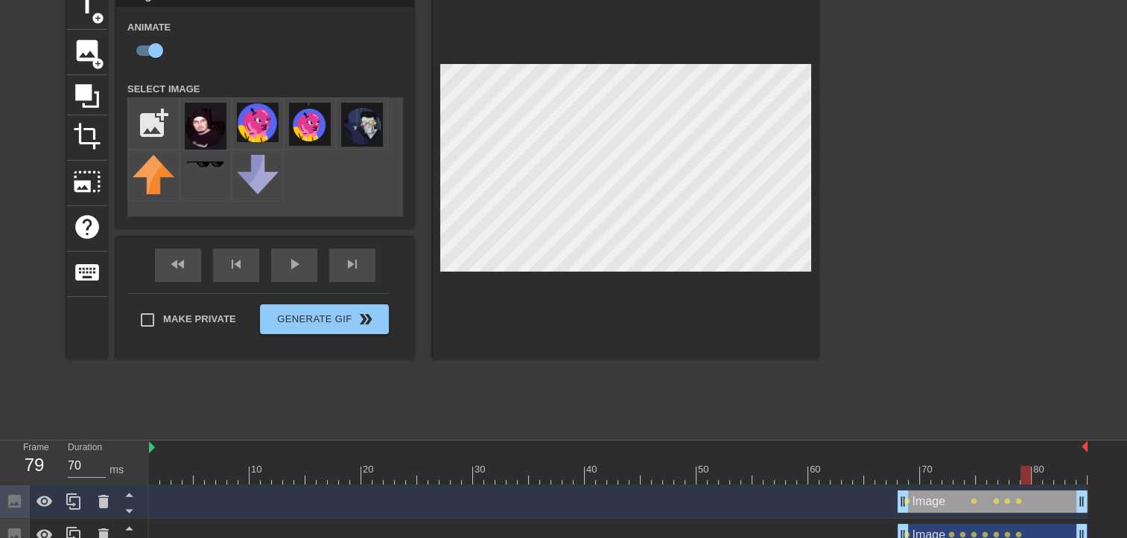
drag, startPoint x: 1016, startPoint y: 474, endPoint x: 1024, endPoint y: 474, distance: 8.2
click at [1024, 474] on div at bounding box center [1025, 475] width 10 height 19
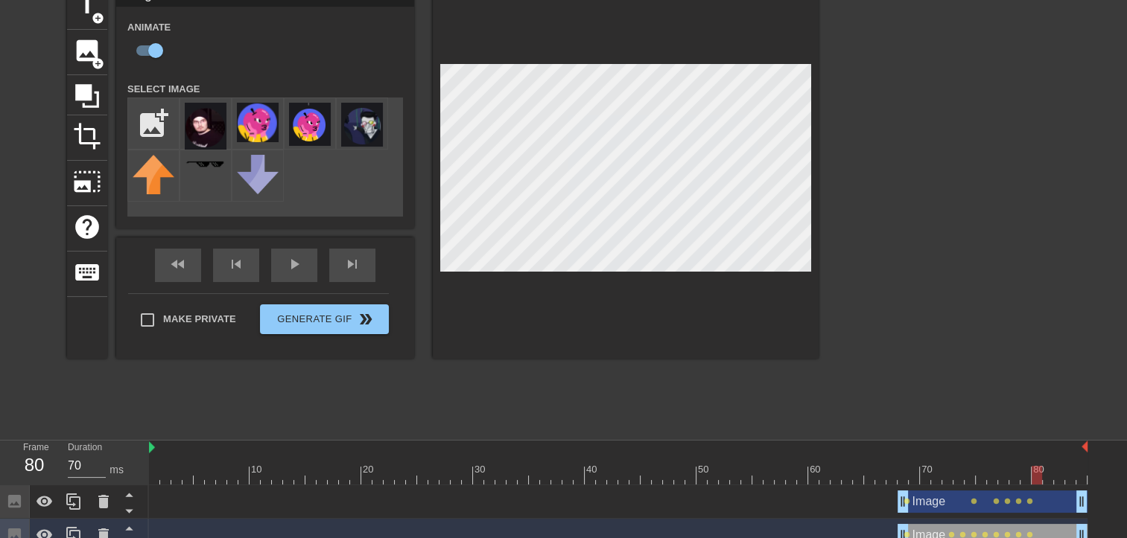
click at [1035, 477] on div at bounding box center [1036, 475] width 10 height 19
click at [1042, 472] on div at bounding box center [1047, 475] width 10 height 19
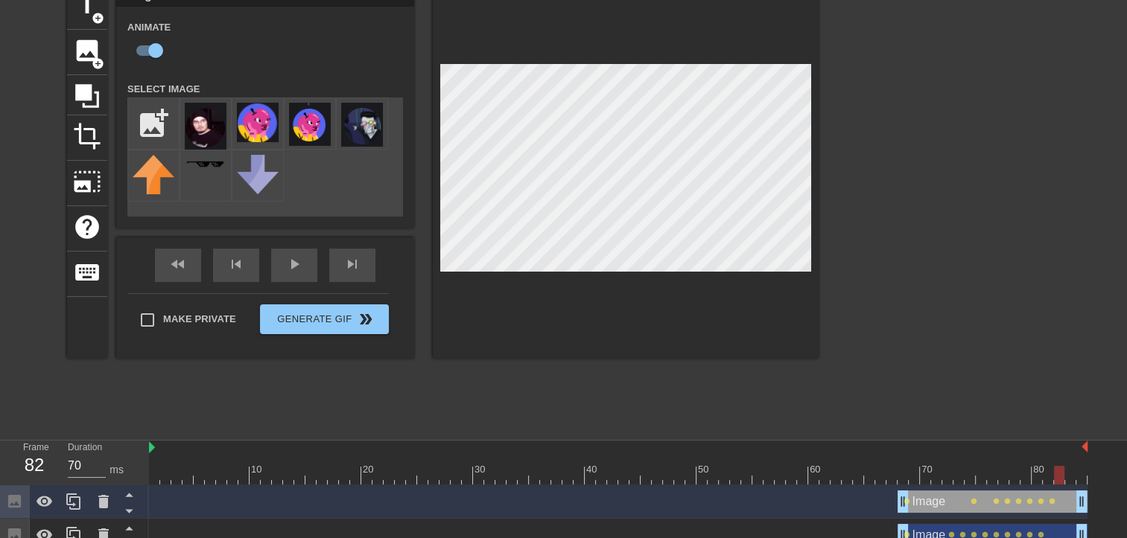
drag, startPoint x: 1052, startPoint y: 477, endPoint x: 1062, endPoint y: 477, distance: 10.4
click at [1062, 477] on div at bounding box center [1059, 475] width 10 height 19
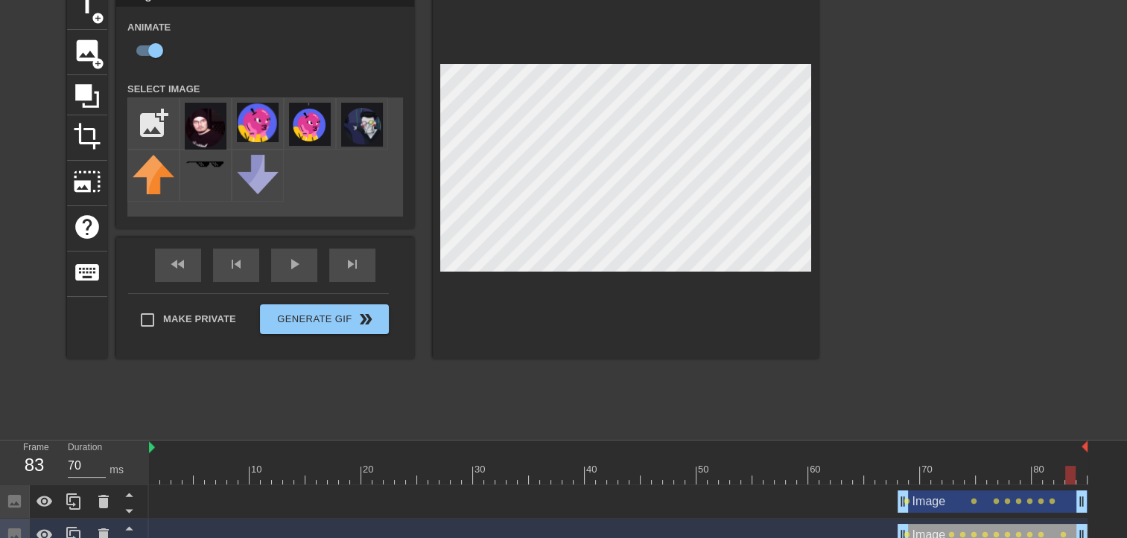
click at [1066, 470] on div at bounding box center [1070, 475] width 10 height 19
drag, startPoint x: 1072, startPoint y: 476, endPoint x: 1060, endPoint y: 476, distance: 11.9
click at [1060, 476] on div at bounding box center [1059, 475] width 10 height 19
click at [1076, 472] on div at bounding box center [1081, 475] width 10 height 19
click at [1077, 474] on div at bounding box center [1081, 475] width 10 height 19
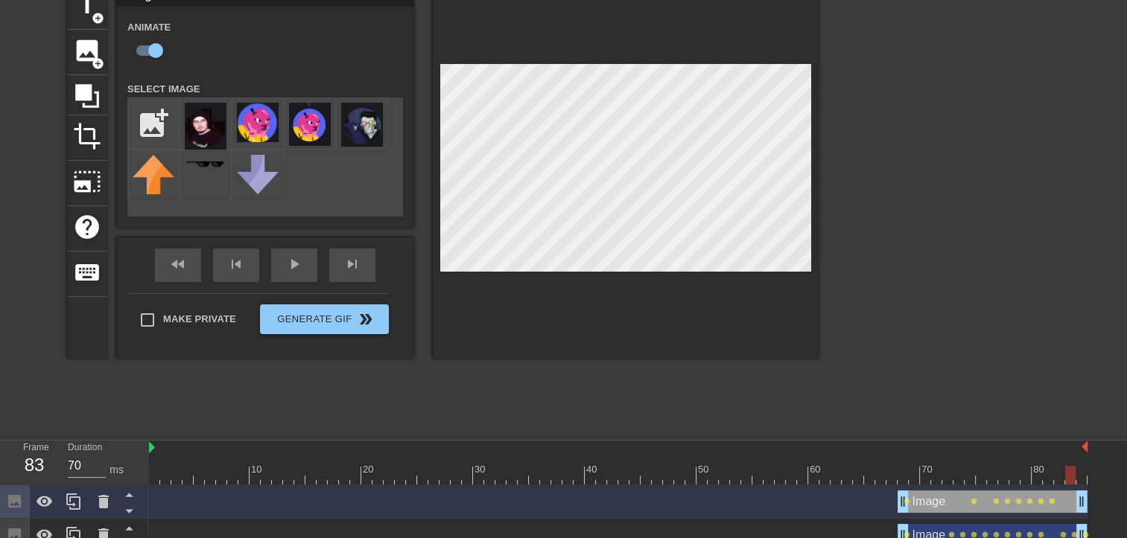
drag, startPoint x: 1077, startPoint y: 473, endPoint x: 1065, endPoint y: 477, distance: 12.5
click at [1065, 477] on div at bounding box center [1070, 475] width 10 height 19
click at [420, 126] on div "title add_circle image add_circle crop photo_size_select_large help keyboard Im…" at bounding box center [442, 171] width 751 height 375
click at [1060, 477] on div at bounding box center [1059, 475] width 10 height 19
click at [435, 117] on div at bounding box center [626, 171] width 386 height 375
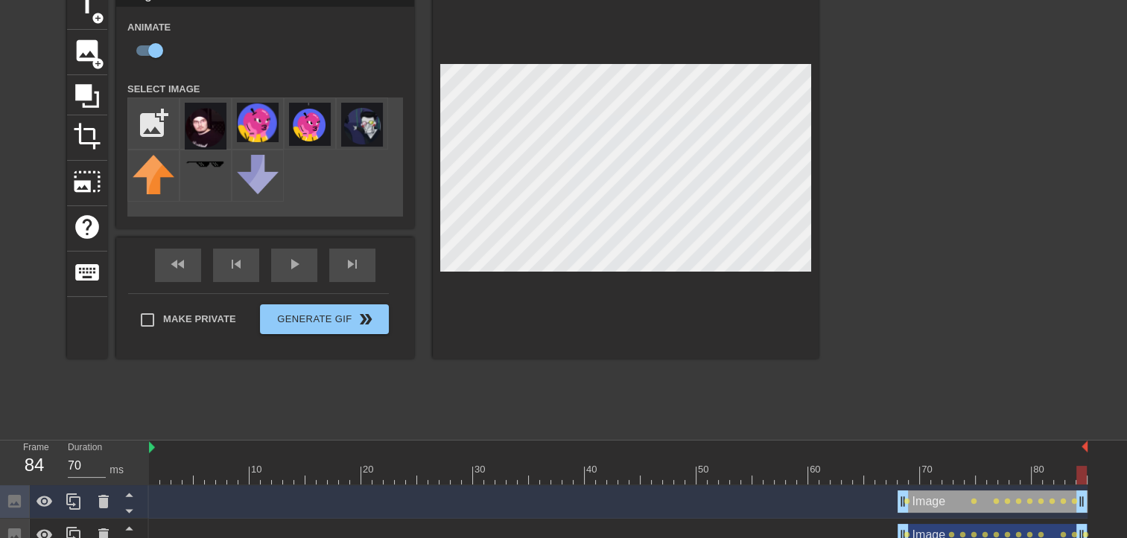
drag, startPoint x: 1057, startPoint y: 477, endPoint x: 1083, endPoint y: 478, distance: 26.1
click at [1083, 478] on div at bounding box center [1081, 475] width 10 height 19
click at [400, 138] on div "title add_circle image add_circle crop photo_size_select_large help keyboard Im…" at bounding box center [442, 171] width 751 height 375
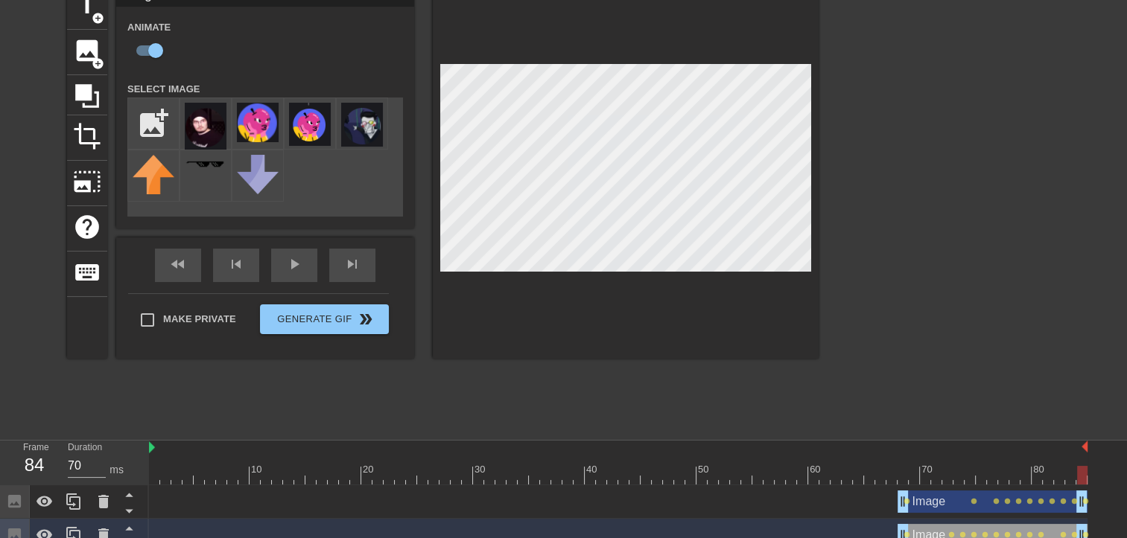
drag, startPoint x: 1084, startPoint y: 481, endPoint x: 1116, endPoint y: 477, distance: 32.3
click at [196, 271] on div "fast_rewind" at bounding box center [178, 266] width 46 height 34
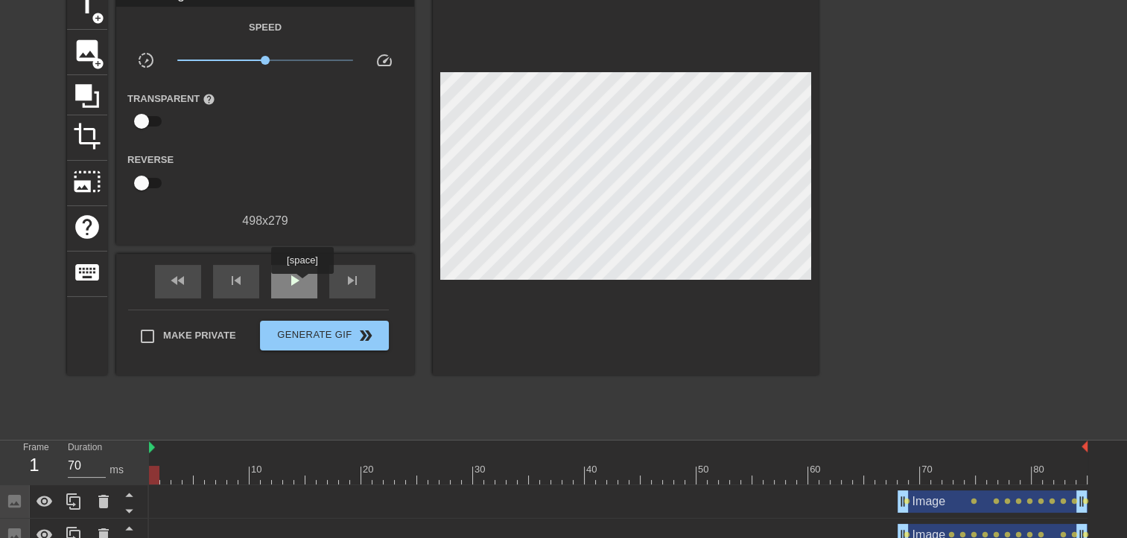
click at [302, 284] on span "play_arrow" at bounding box center [294, 281] width 18 height 18
click at [301, 285] on span "pause" at bounding box center [294, 281] width 18 height 18
drag, startPoint x: 430, startPoint y: 267, endPoint x: 697, endPoint y: 532, distance: 375.4
click at [328, 340] on span "Generate Gif double_arrow" at bounding box center [324, 336] width 117 height 18
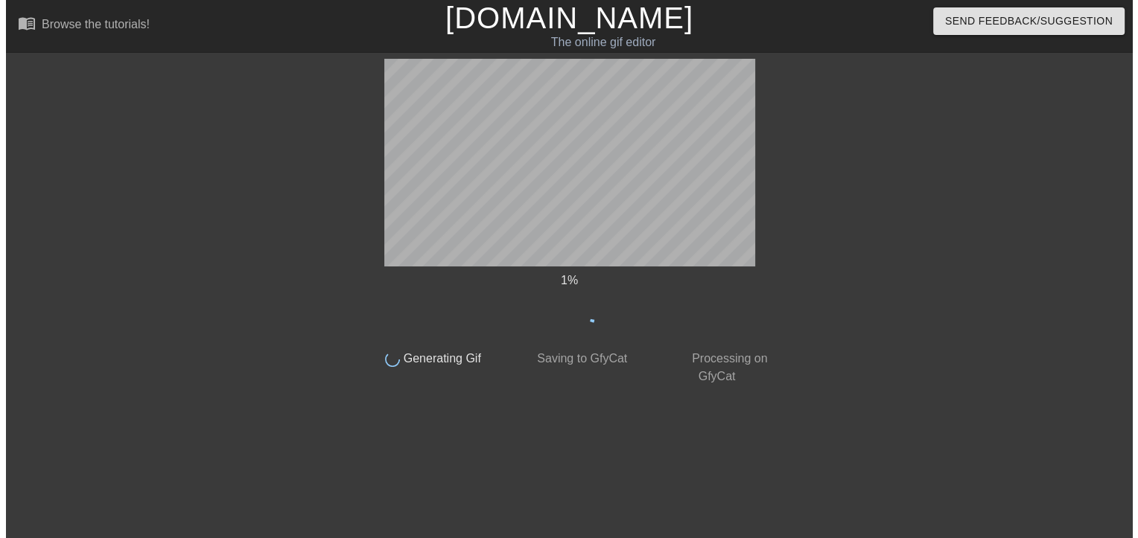
scroll to position [0, 0]
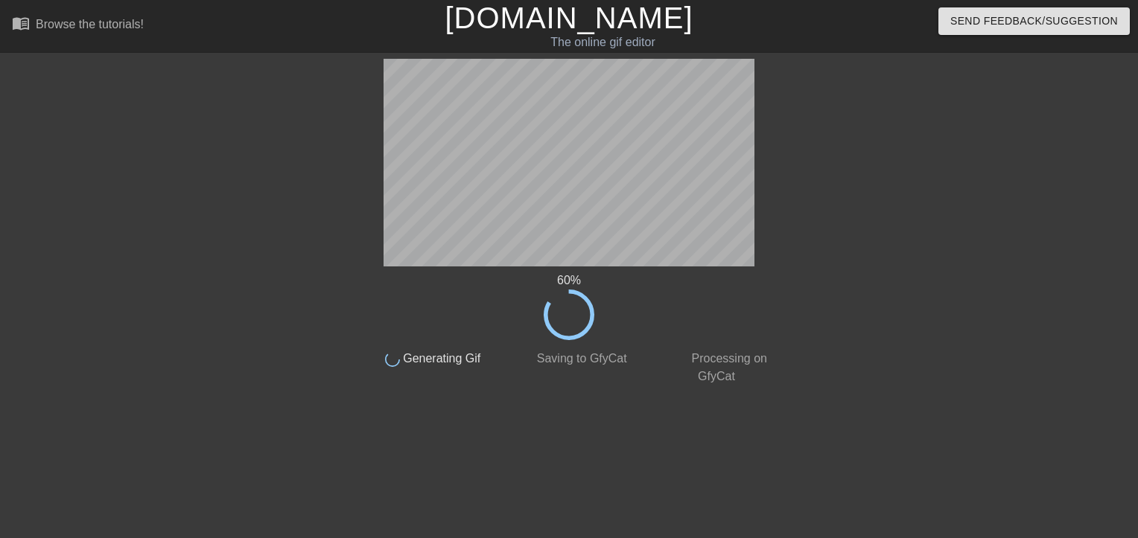
click at [879, 335] on div at bounding box center [908, 282] width 223 height 447
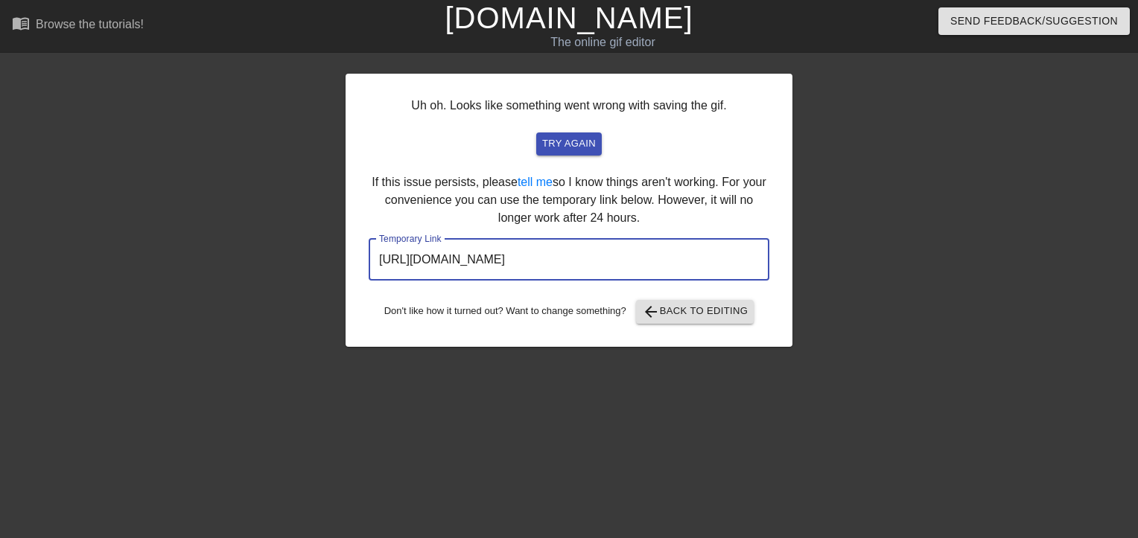
drag, startPoint x: 378, startPoint y: 254, endPoint x: 759, endPoint y: 283, distance: 382.3
click at [759, 283] on div "Uh oh. Looks like something went wrong with saving the gif. try again If this i…" at bounding box center [568, 210] width 447 height 273
